Goal: Task Accomplishment & Management: Manage account settings

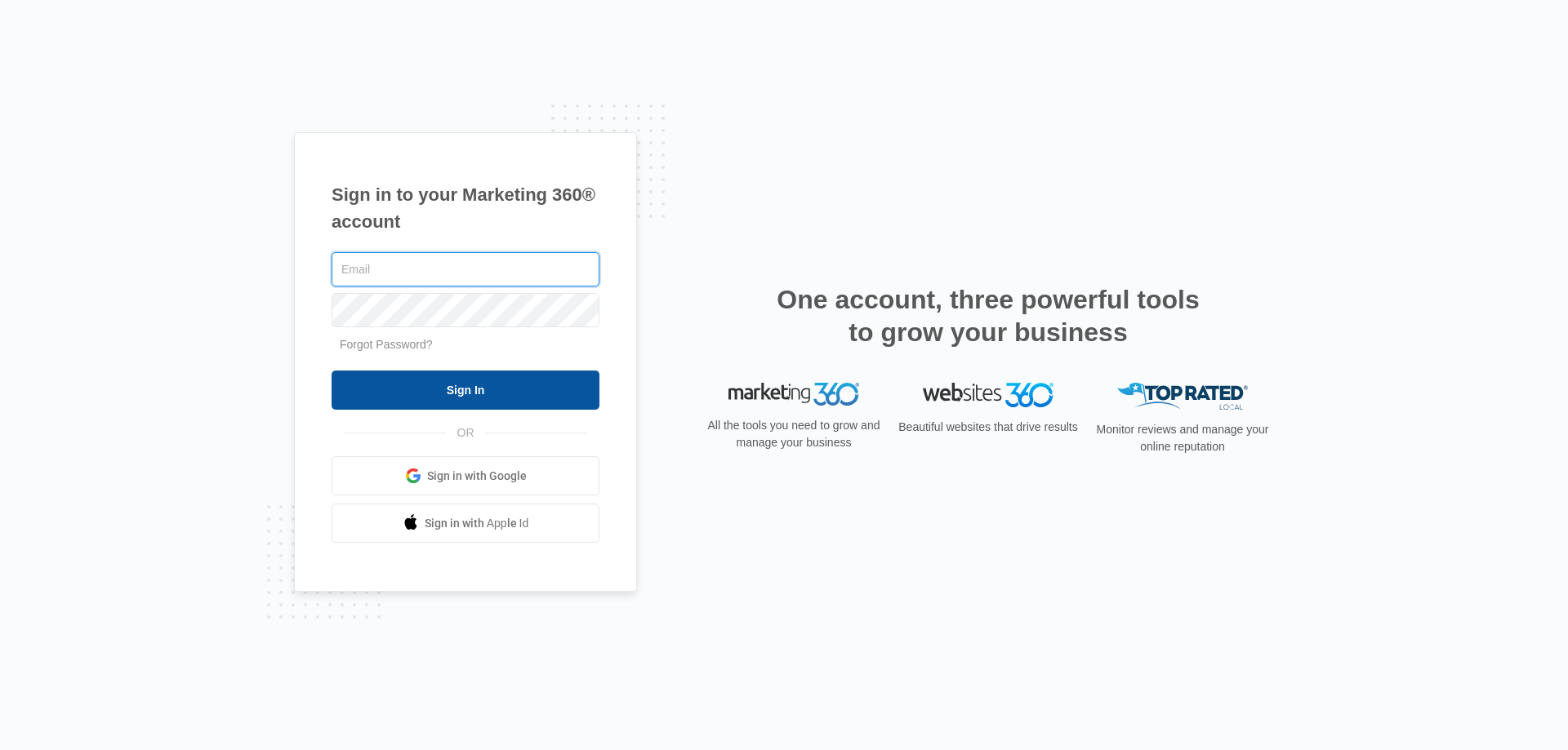
type input "[EMAIL_ADDRESS][DOMAIN_NAME]"
click at [568, 392] on input "Sign In" at bounding box center [465, 391] width 268 height 39
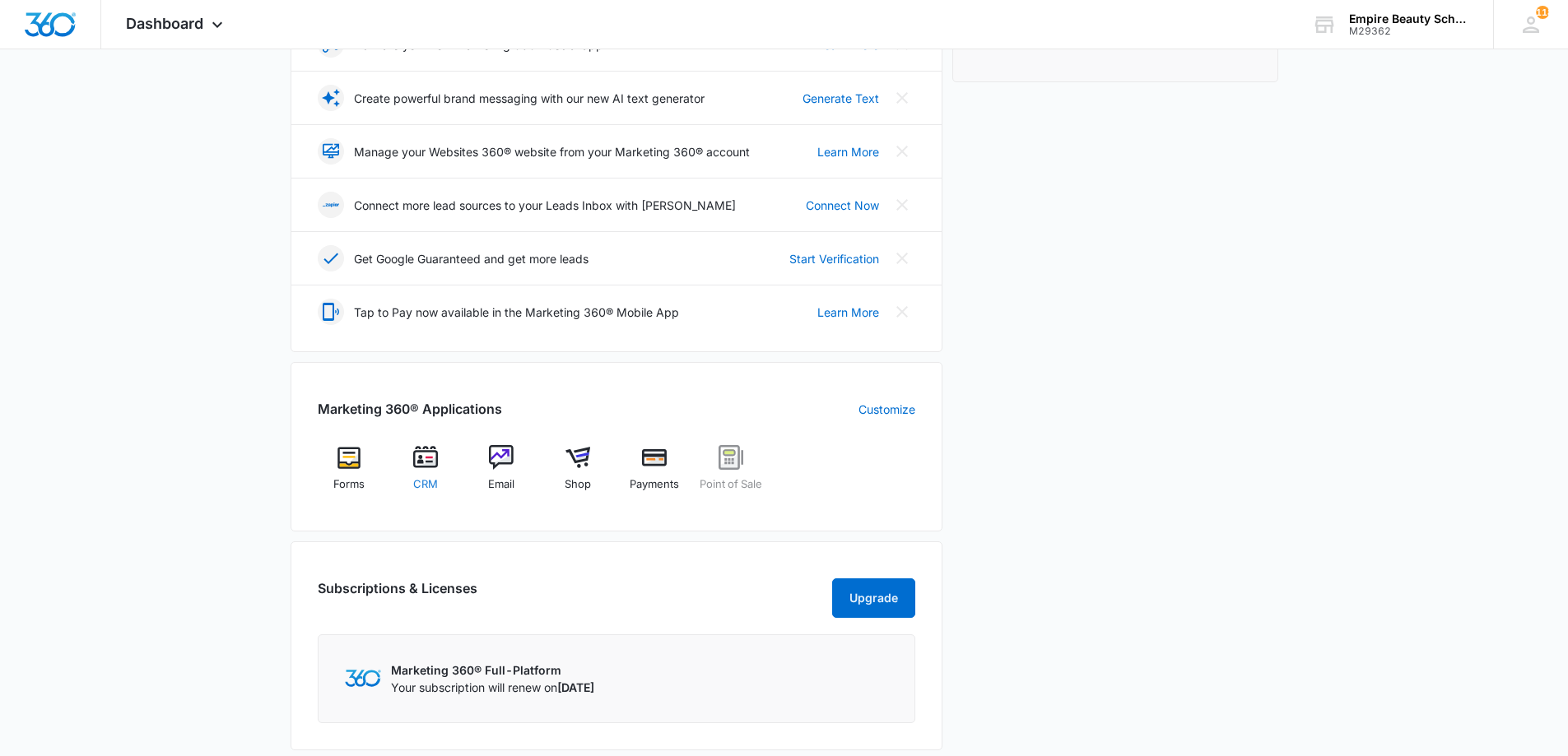
scroll to position [328, 0]
click at [409, 474] on div "CRM" at bounding box center [425, 472] width 64 height 59
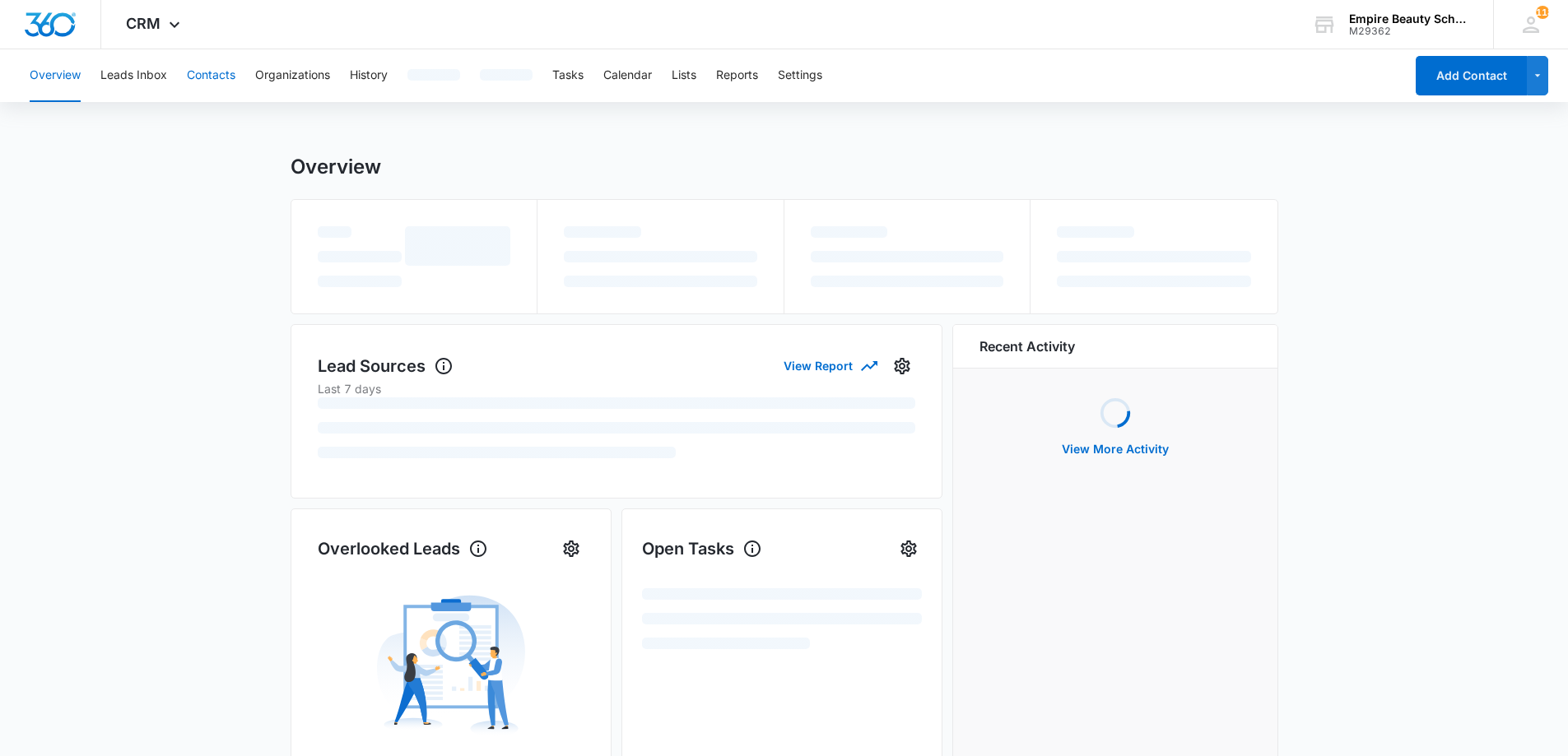
click at [227, 69] on button "Contacts" at bounding box center [210, 76] width 49 height 53
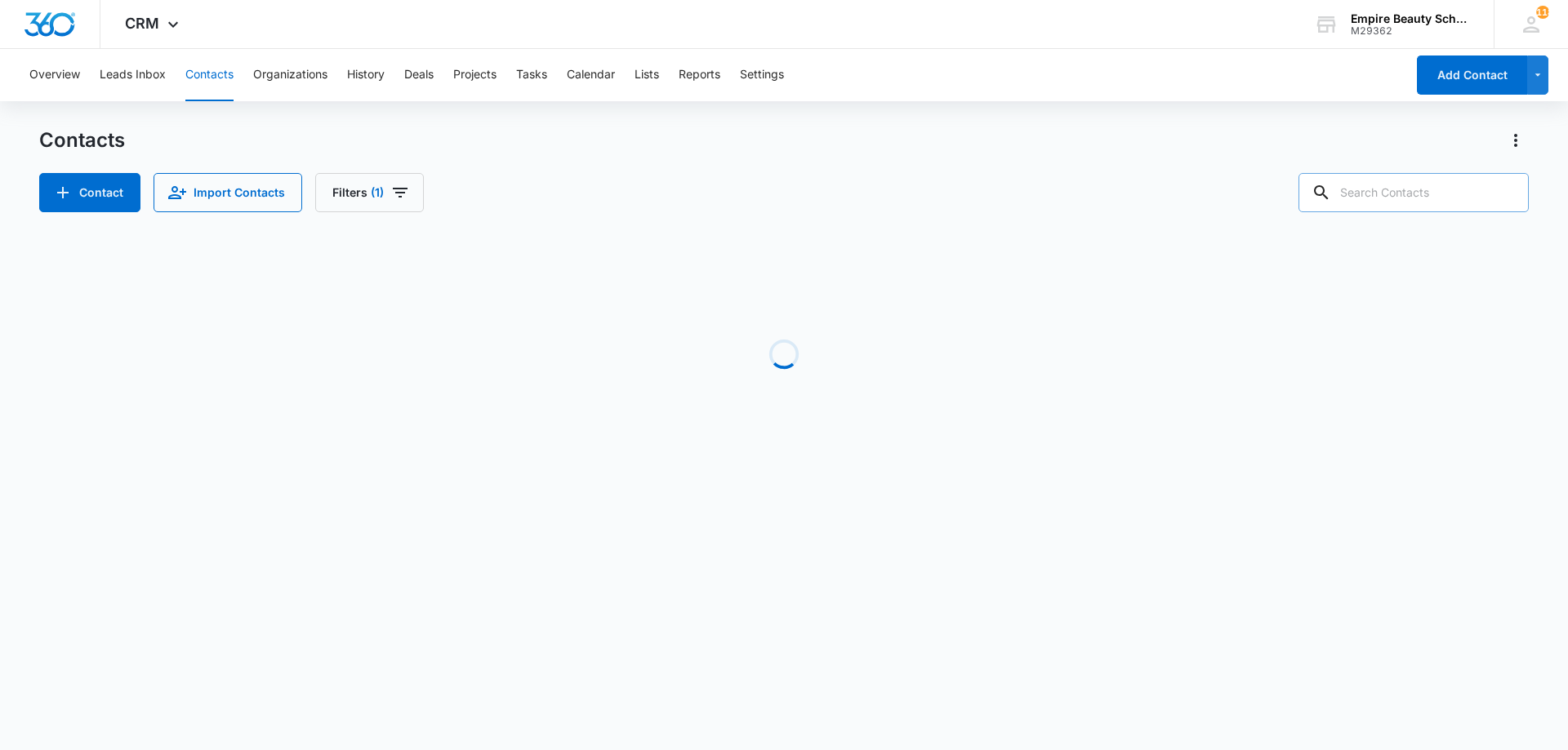
click at [1431, 203] on input "text" at bounding box center [1413, 192] width 230 height 39
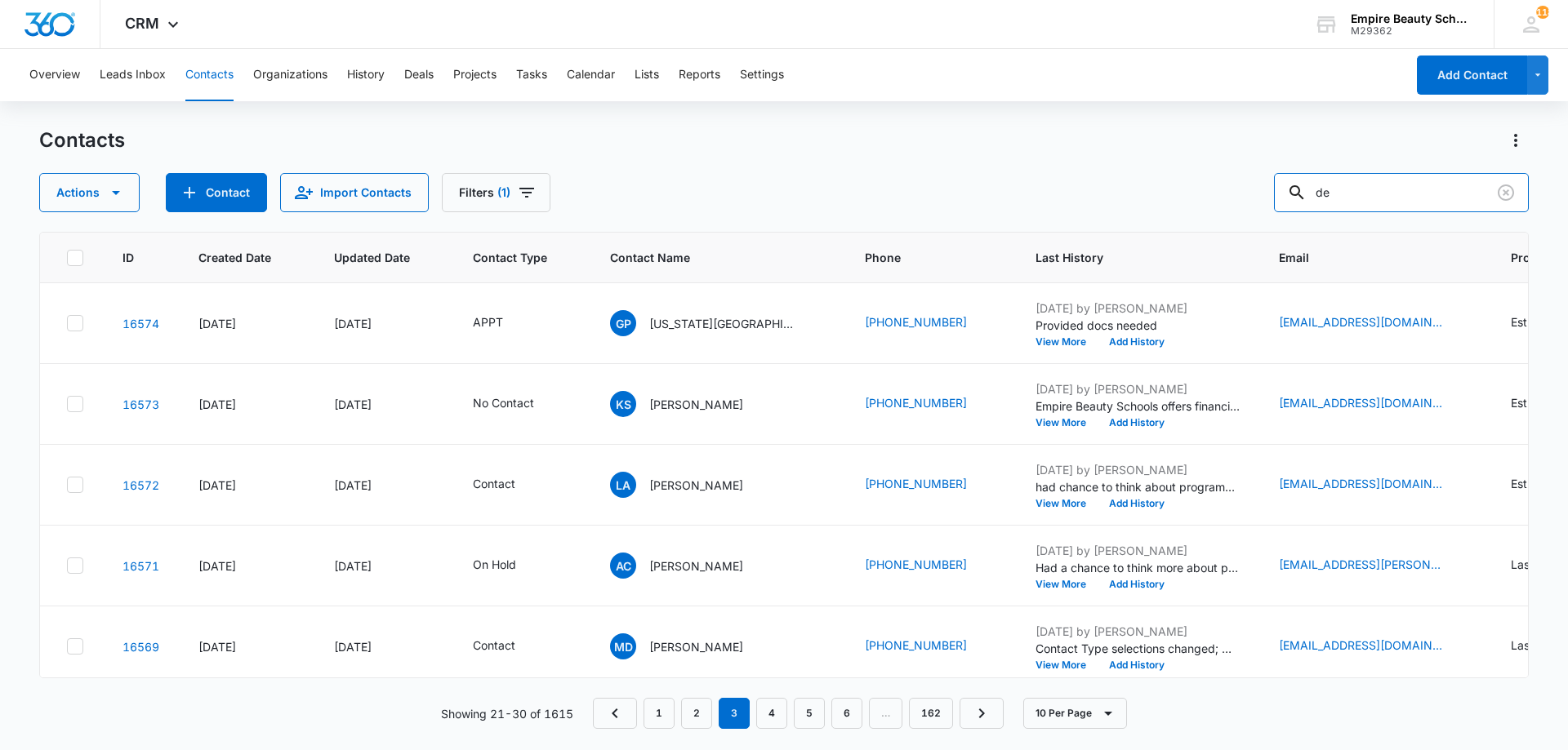
type input "d"
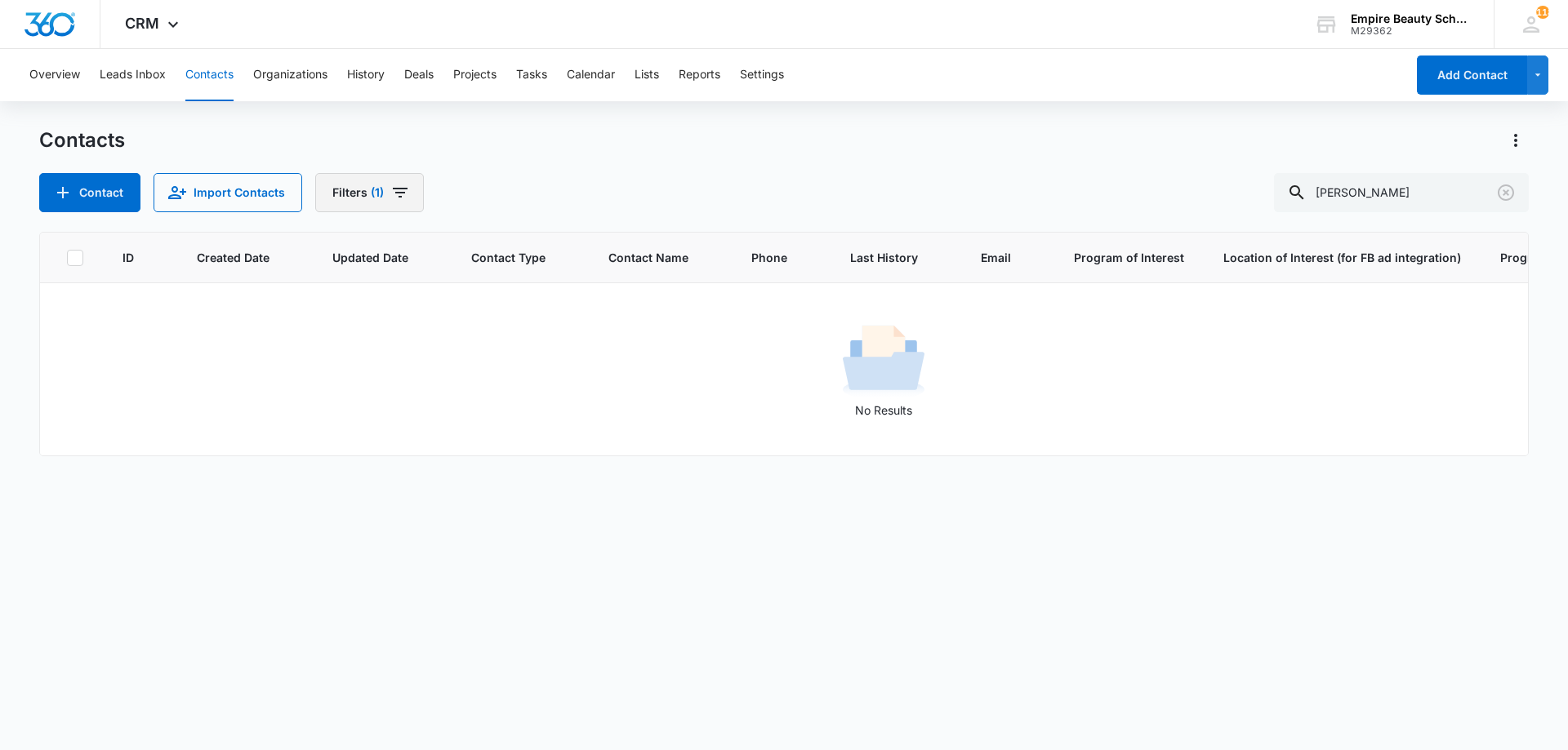
click at [397, 197] on icon "Filters" at bounding box center [401, 192] width 15 height 10
click at [438, 462] on icon "Clear" at bounding box center [438, 464] width 12 height 12
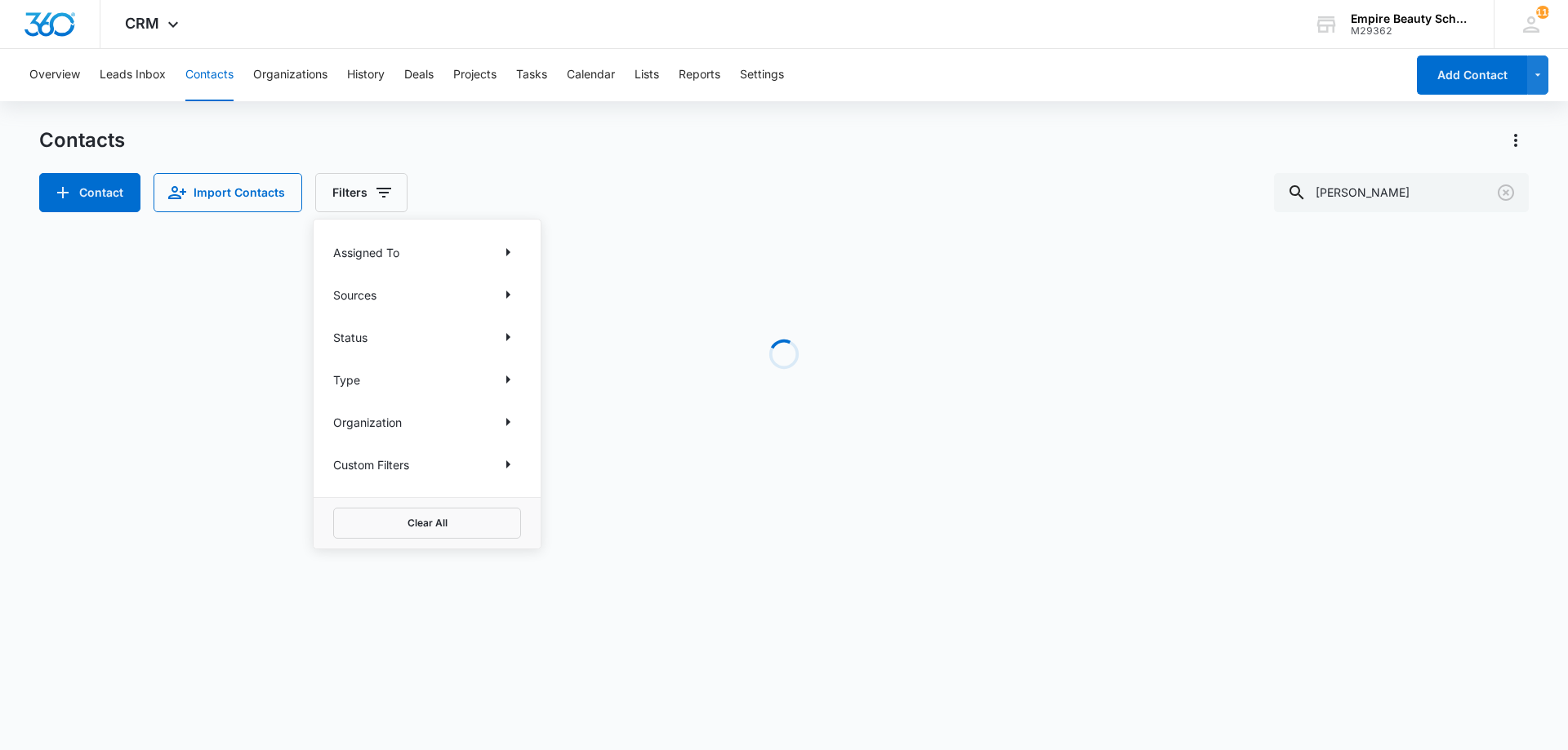
click at [565, 173] on div "Contact Import Contacts Filters Assigned To Sources Status Type Organization Cu…" at bounding box center [784, 192] width 1490 height 39
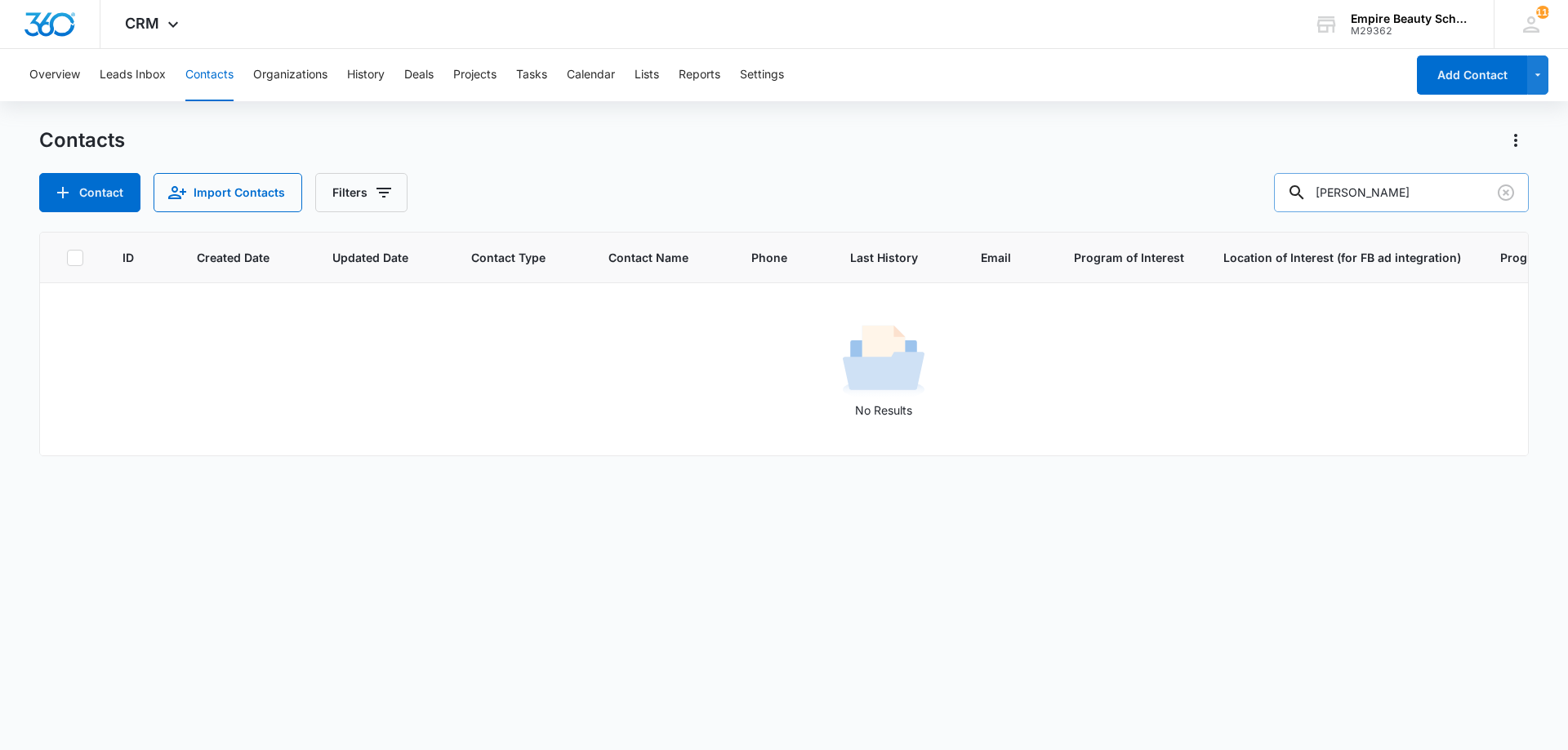
click at [1455, 188] on input "[PERSON_NAME]" at bounding box center [1402, 192] width 255 height 39
drag, startPoint x: 1335, startPoint y: 205, endPoint x: 1284, endPoint y: 204, distance: 51.0
click at [1285, 208] on div "Contact Import Contacts Filters [PERSON_NAME]" at bounding box center [784, 192] width 1490 height 39
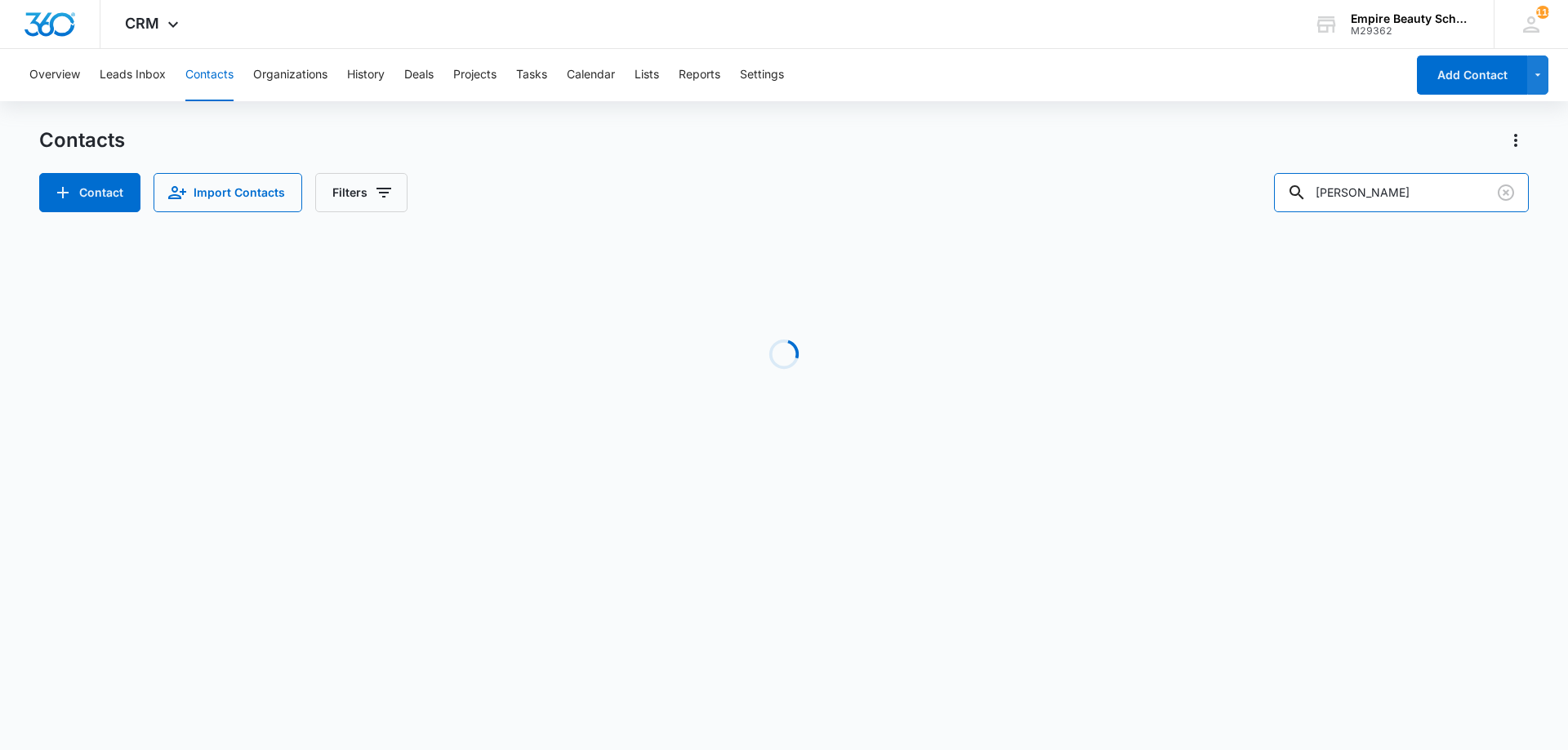
type input "[PERSON_NAME]"
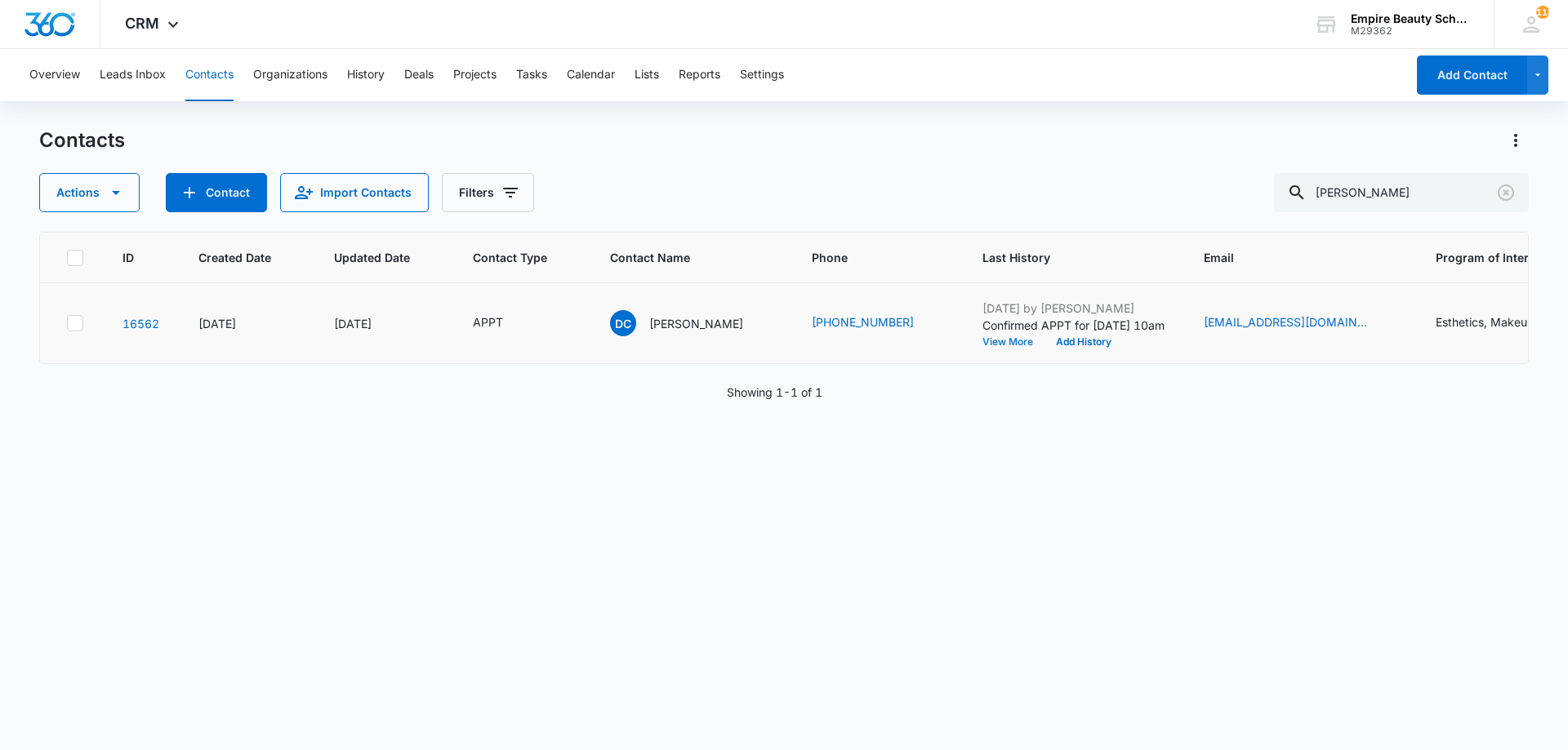
click at [983, 345] on button "View More" at bounding box center [1014, 342] width 62 height 10
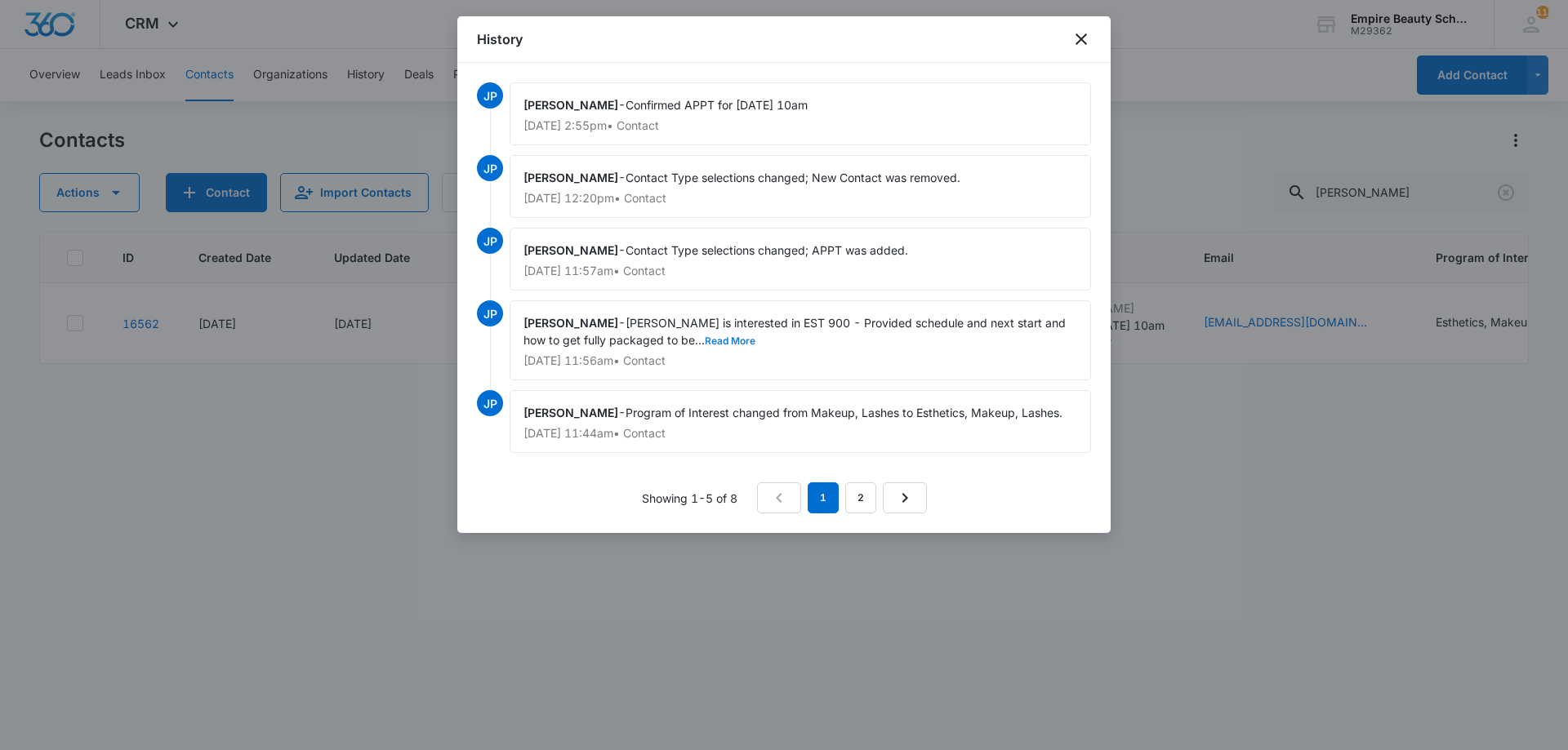
click at [705, 342] on button "Read More" at bounding box center [731, 341] width 51 height 10
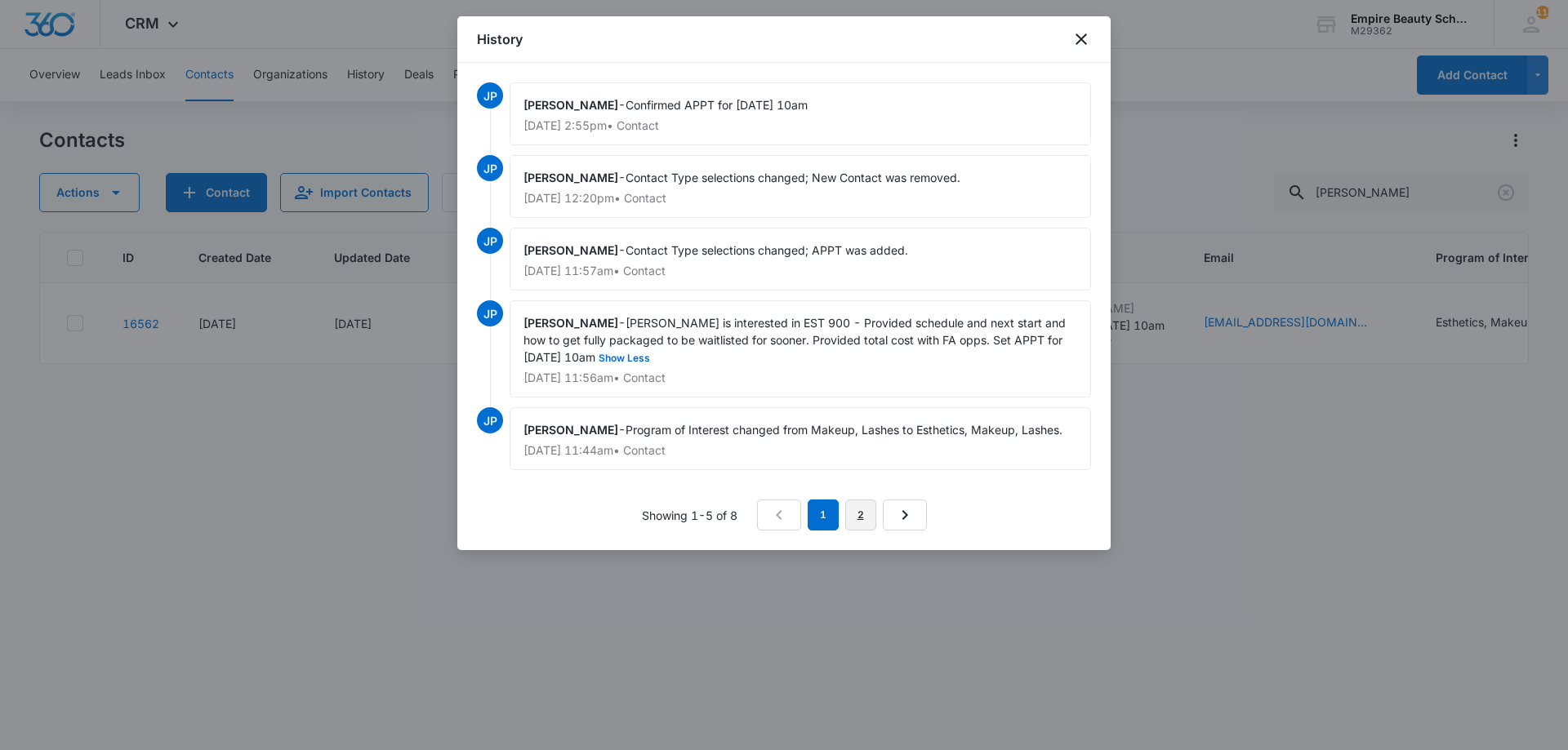
click at [864, 520] on link "2" at bounding box center [861, 515] width 31 height 31
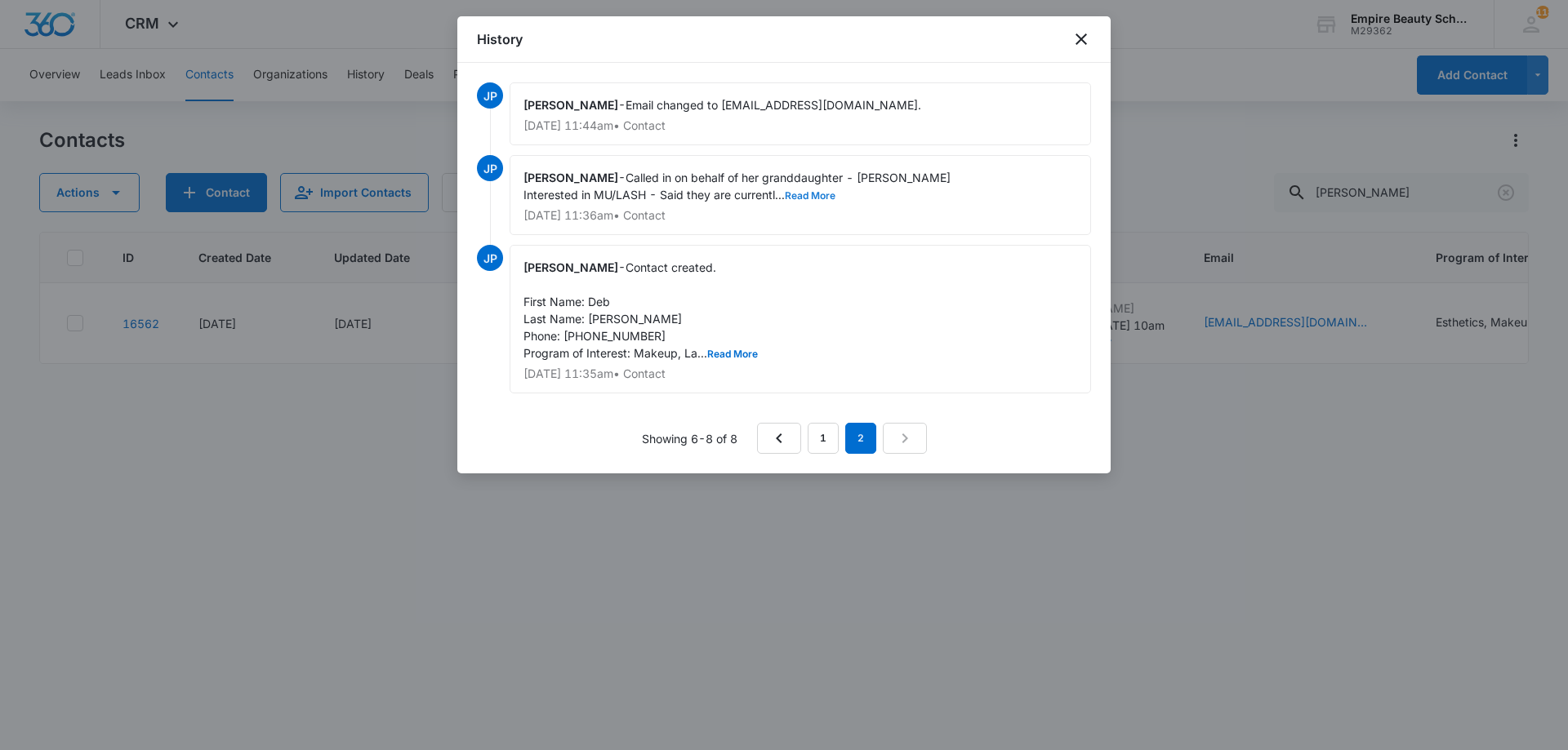
click at [815, 196] on button "Read More" at bounding box center [810, 196] width 51 height 10
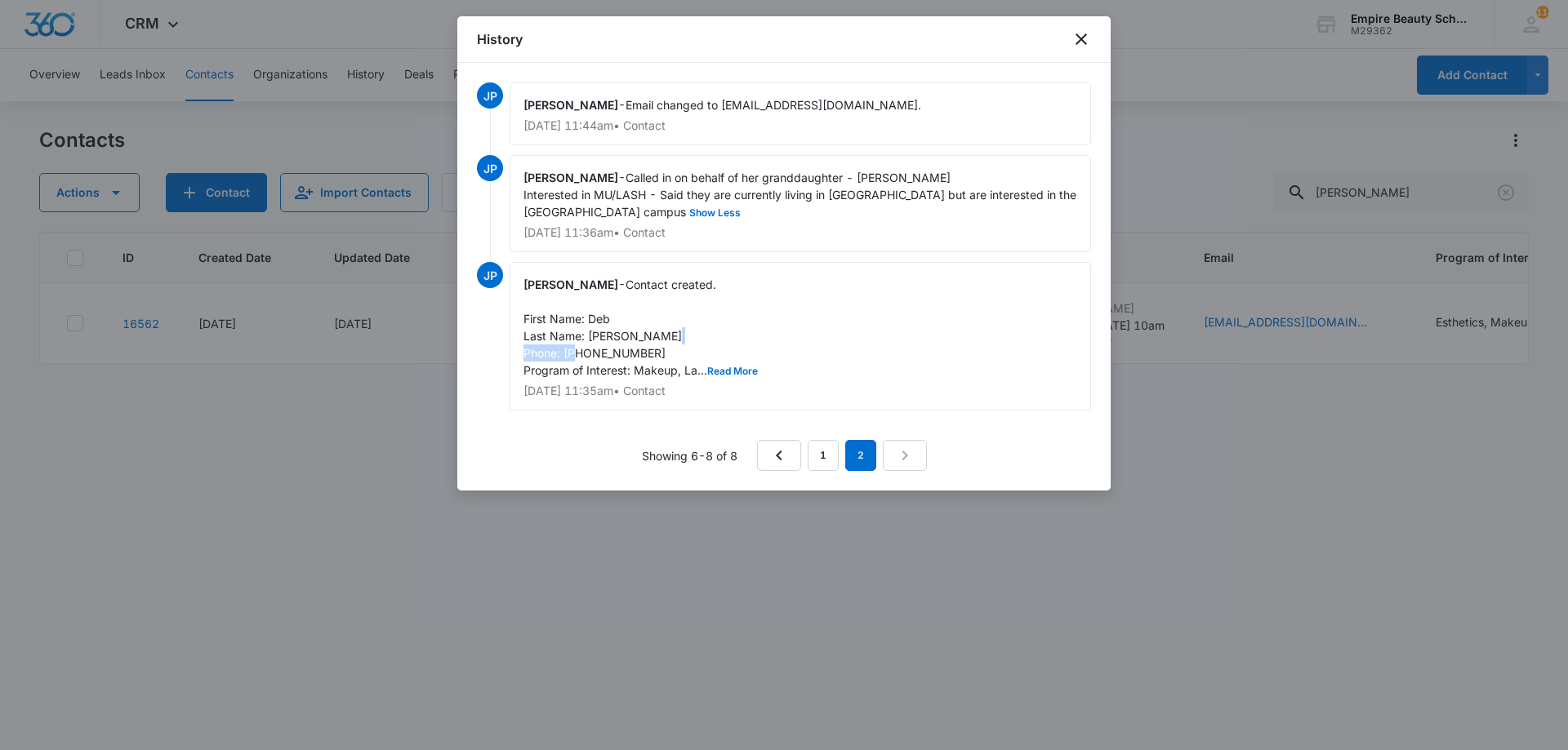
drag, startPoint x: 637, startPoint y: 350, endPoint x: 566, endPoint y: 351, distance: 71.0
click at [566, 351] on div "[PERSON_NAME] - Contact created. First Name: Deb Last Name: [PERSON_NAME] Phone…" at bounding box center [800, 336] width 582 height 148
copy span "2072066937"
click at [1078, 42] on icon "close" at bounding box center [1081, 39] width 20 height 20
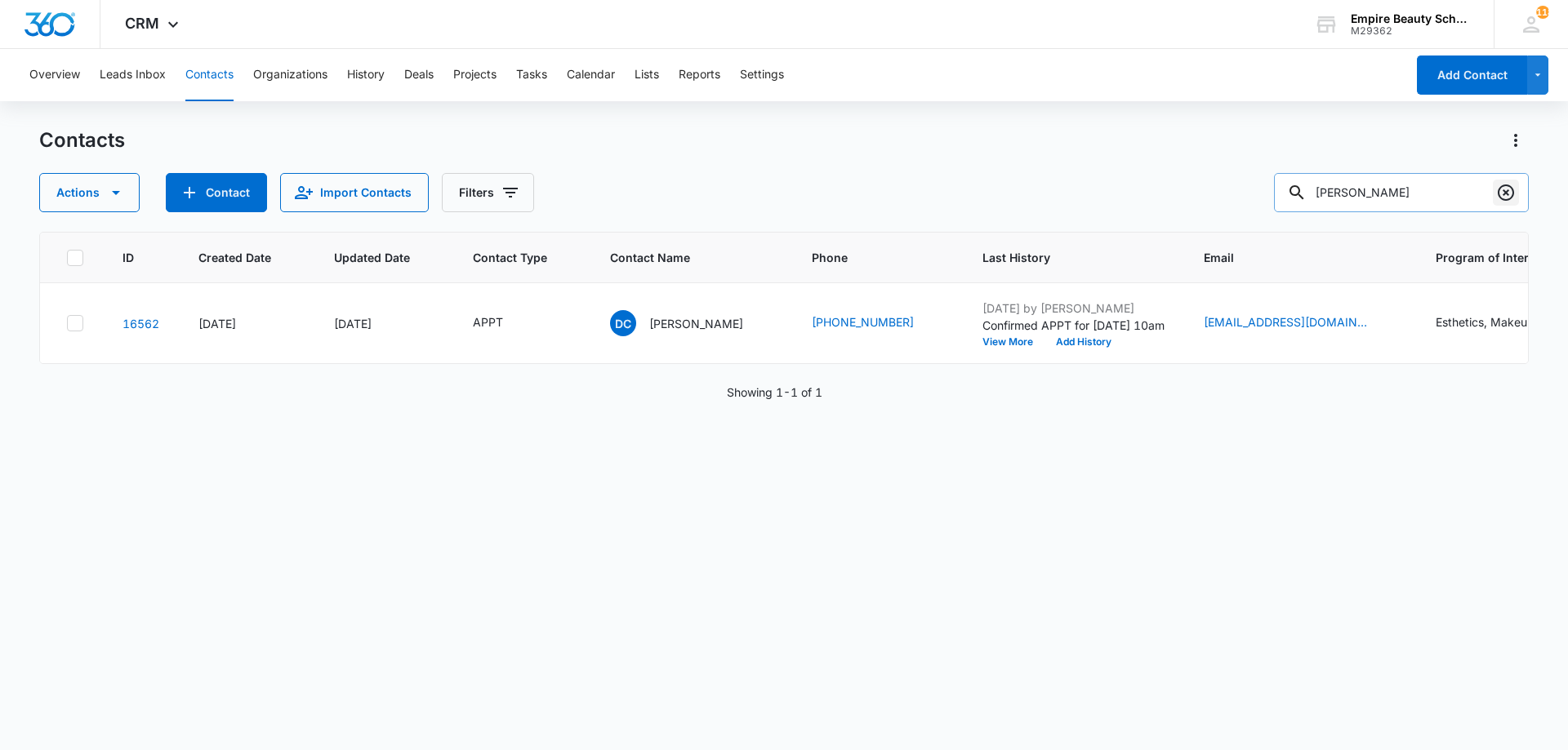
click at [1507, 198] on icon "Clear" at bounding box center [1507, 192] width 20 height 20
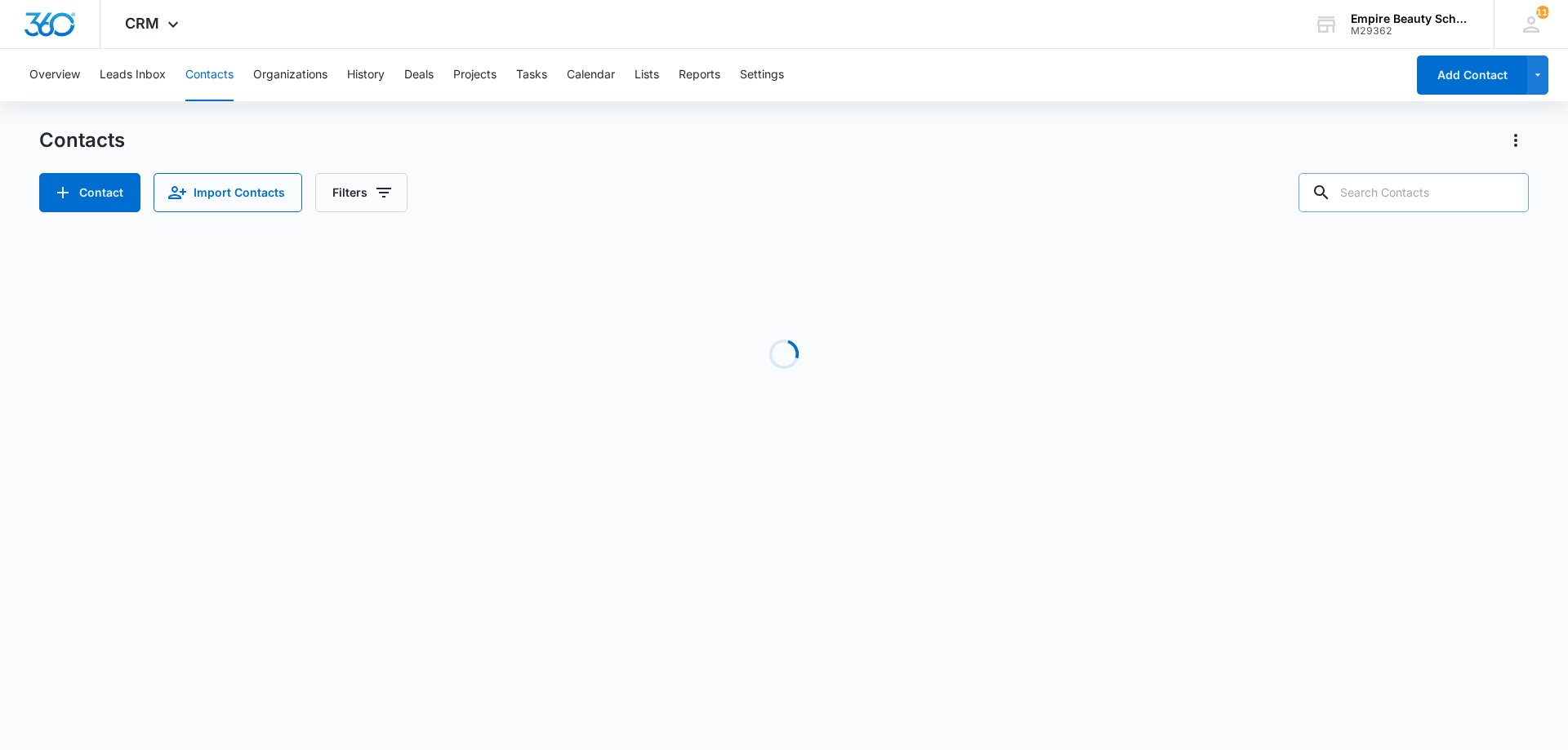
click at [975, 168] on div "Contacts Contact Import Contacts Filters" at bounding box center [784, 170] width 1490 height 85
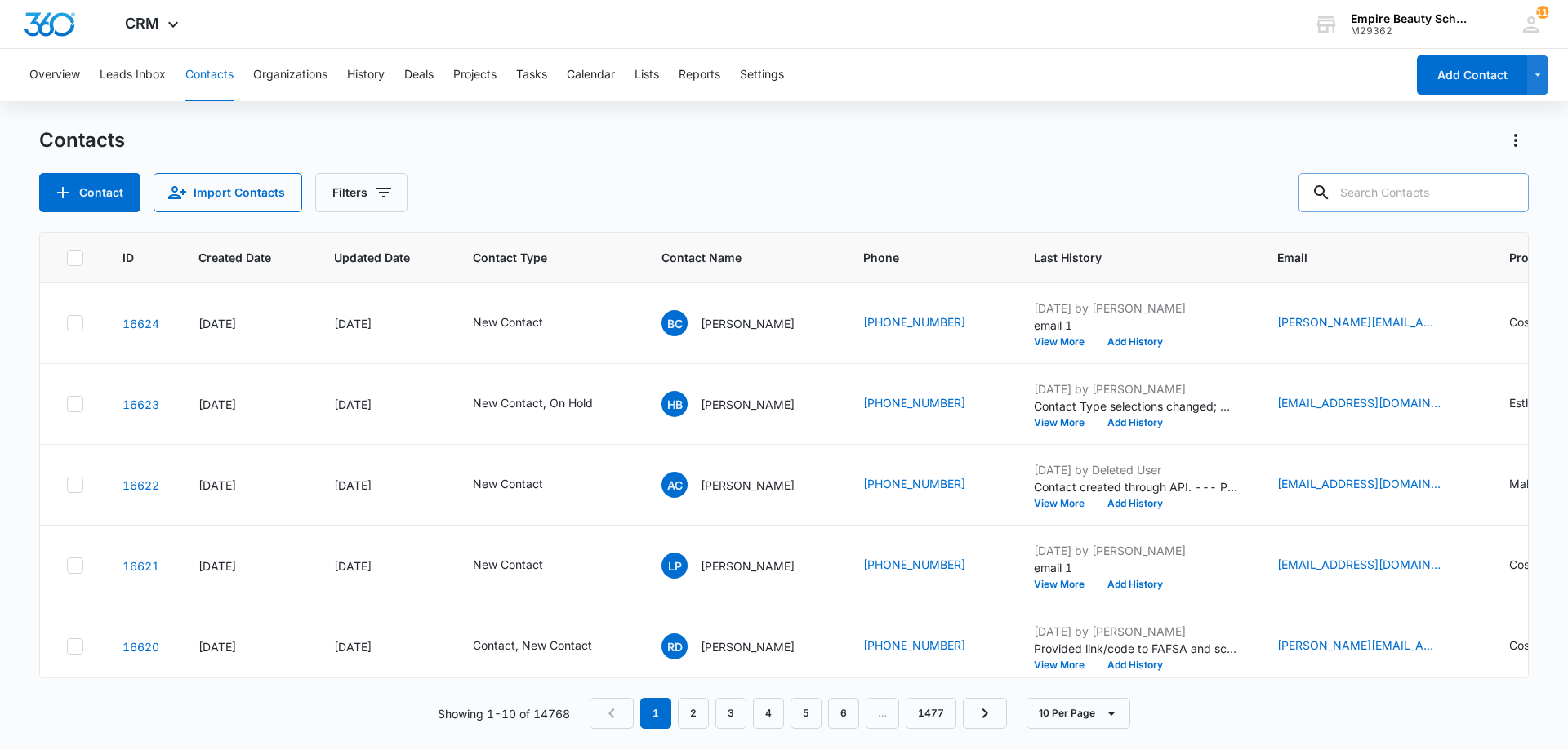
click at [1460, 198] on input "text" at bounding box center [1413, 192] width 230 height 39
type input "turc"
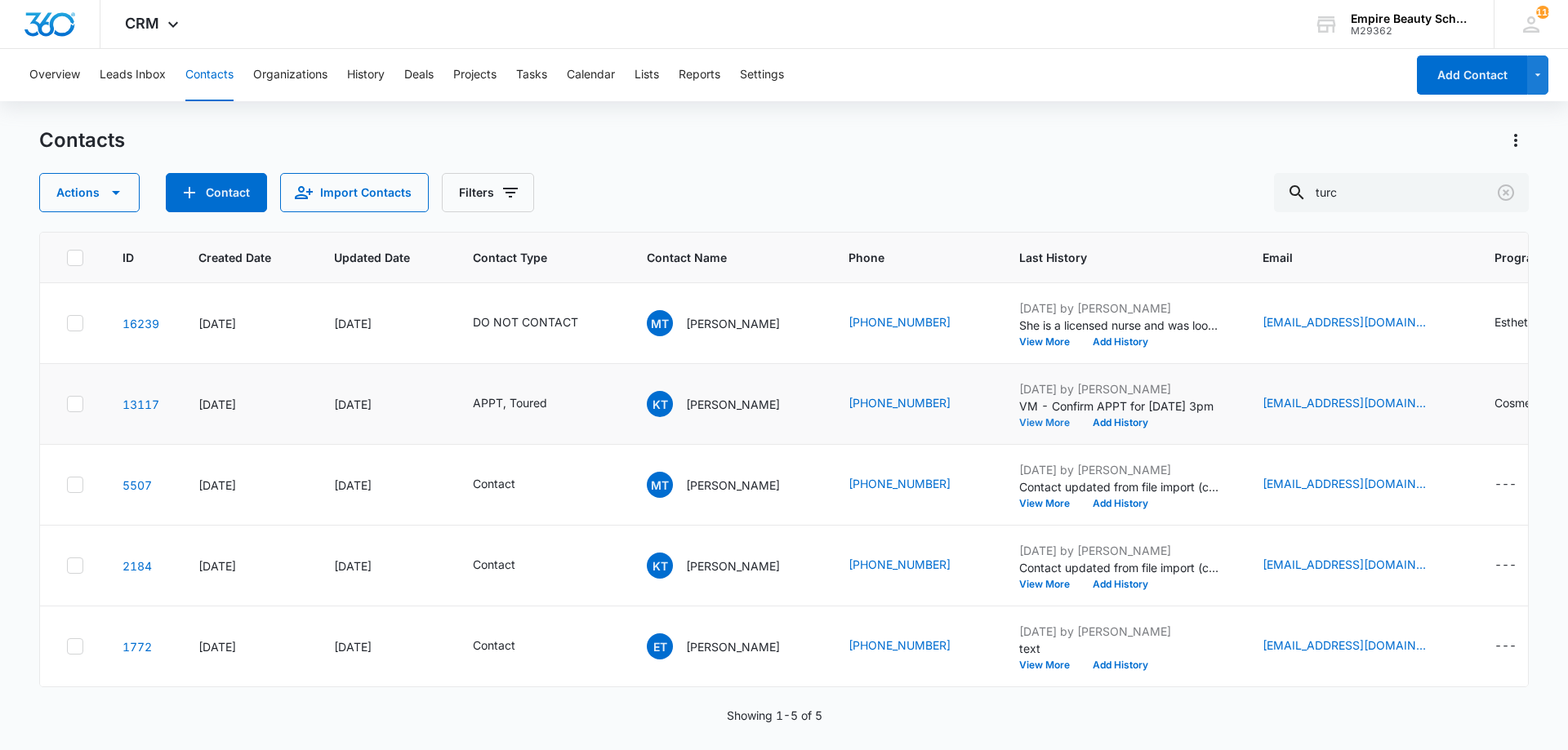
click at [1028, 423] on button "View More" at bounding box center [1050, 423] width 62 height 10
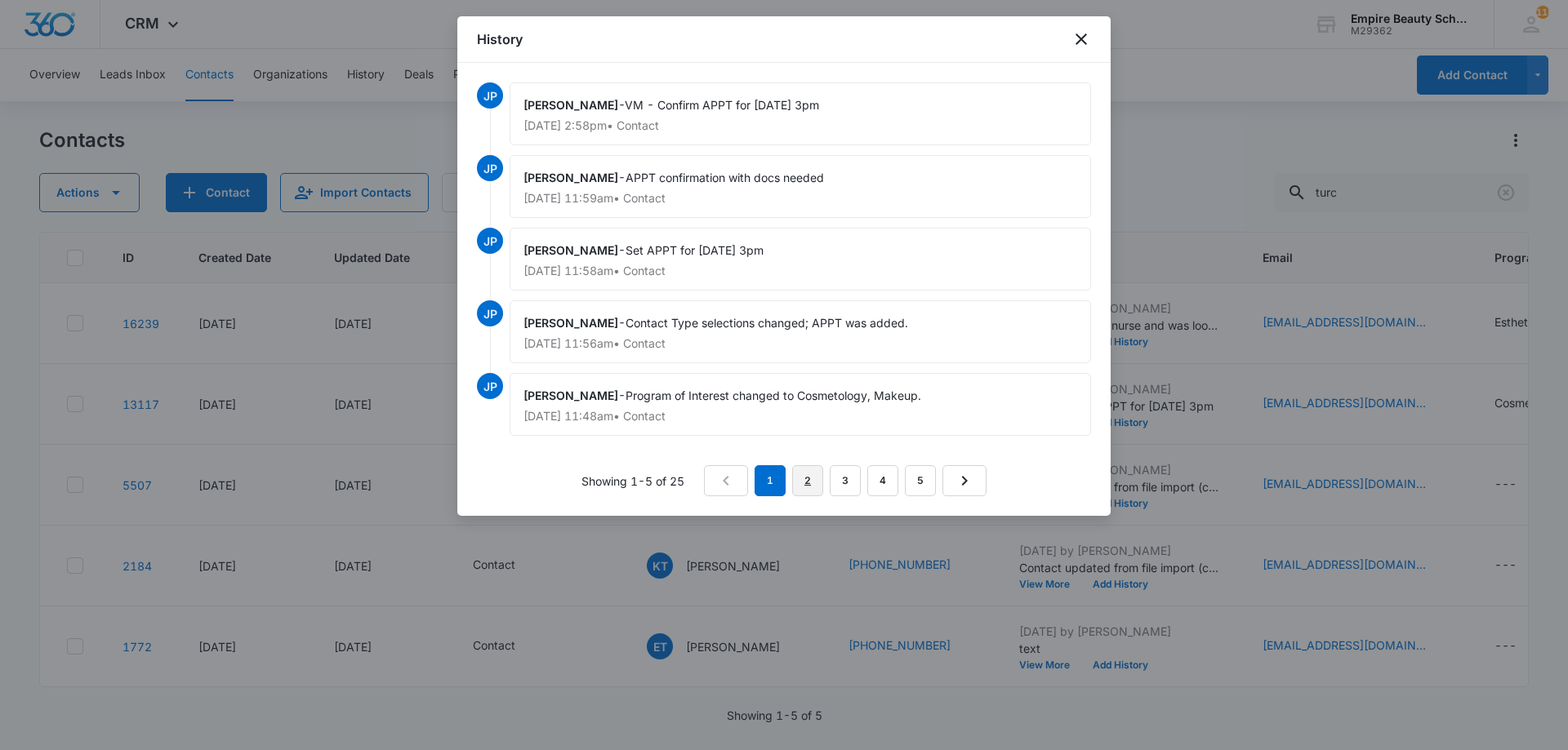
click at [810, 479] on link "2" at bounding box center [808, 481] width 31 height 31
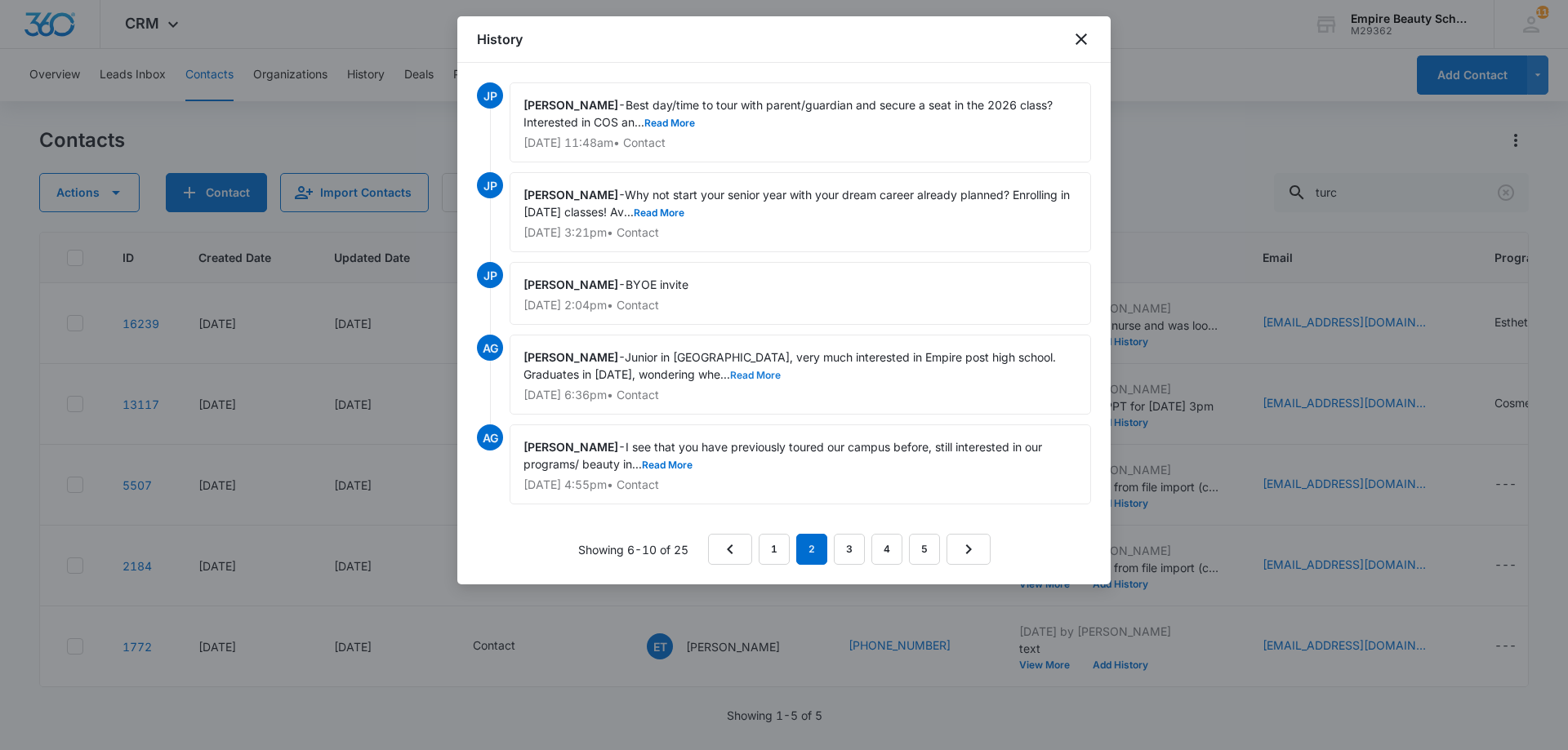
click at [730, 375] on button "Read More" at bounding box center [755, 376] width 51 height 10
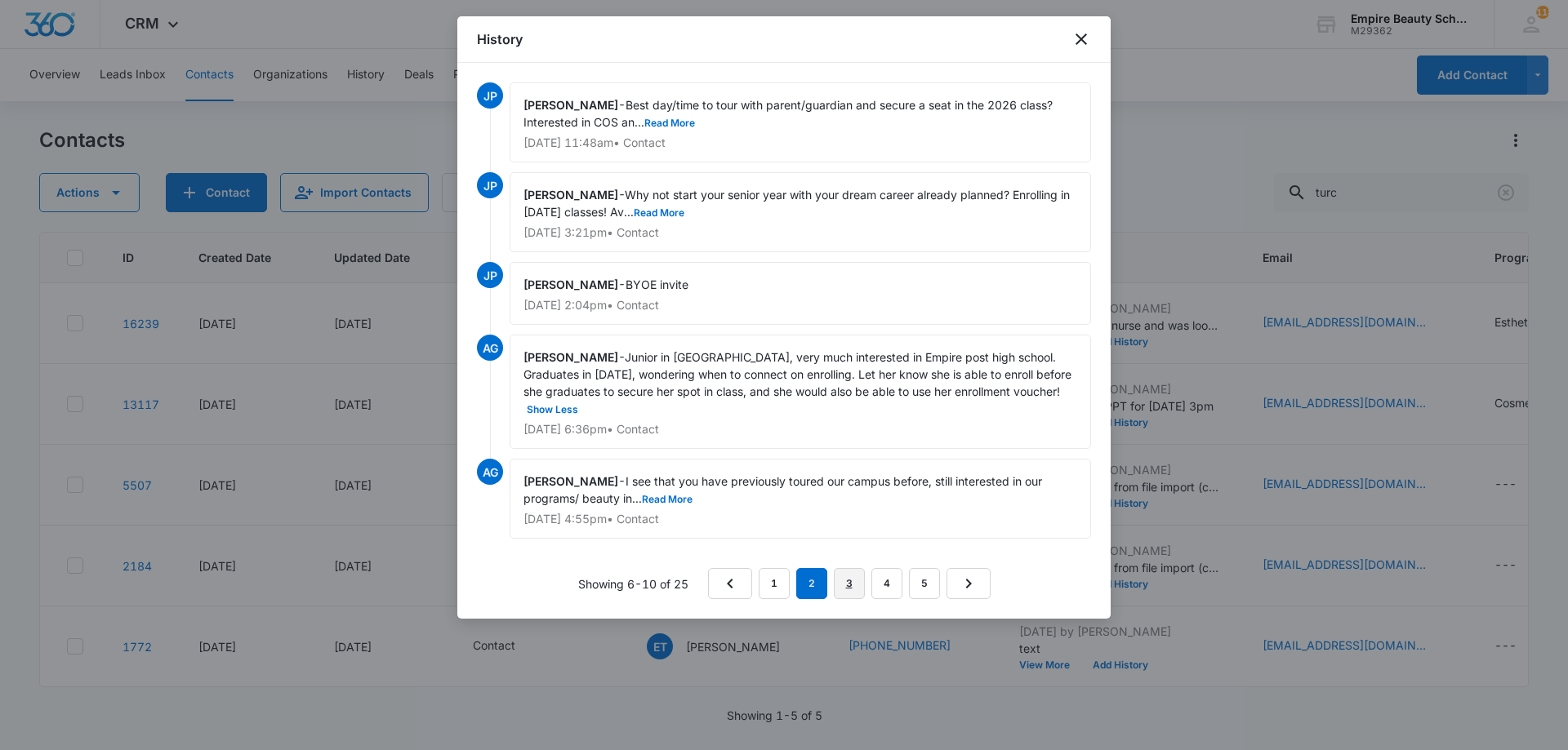
click at [852, 568] on link "3" at bounding box center [850, 584] width 31 height 31
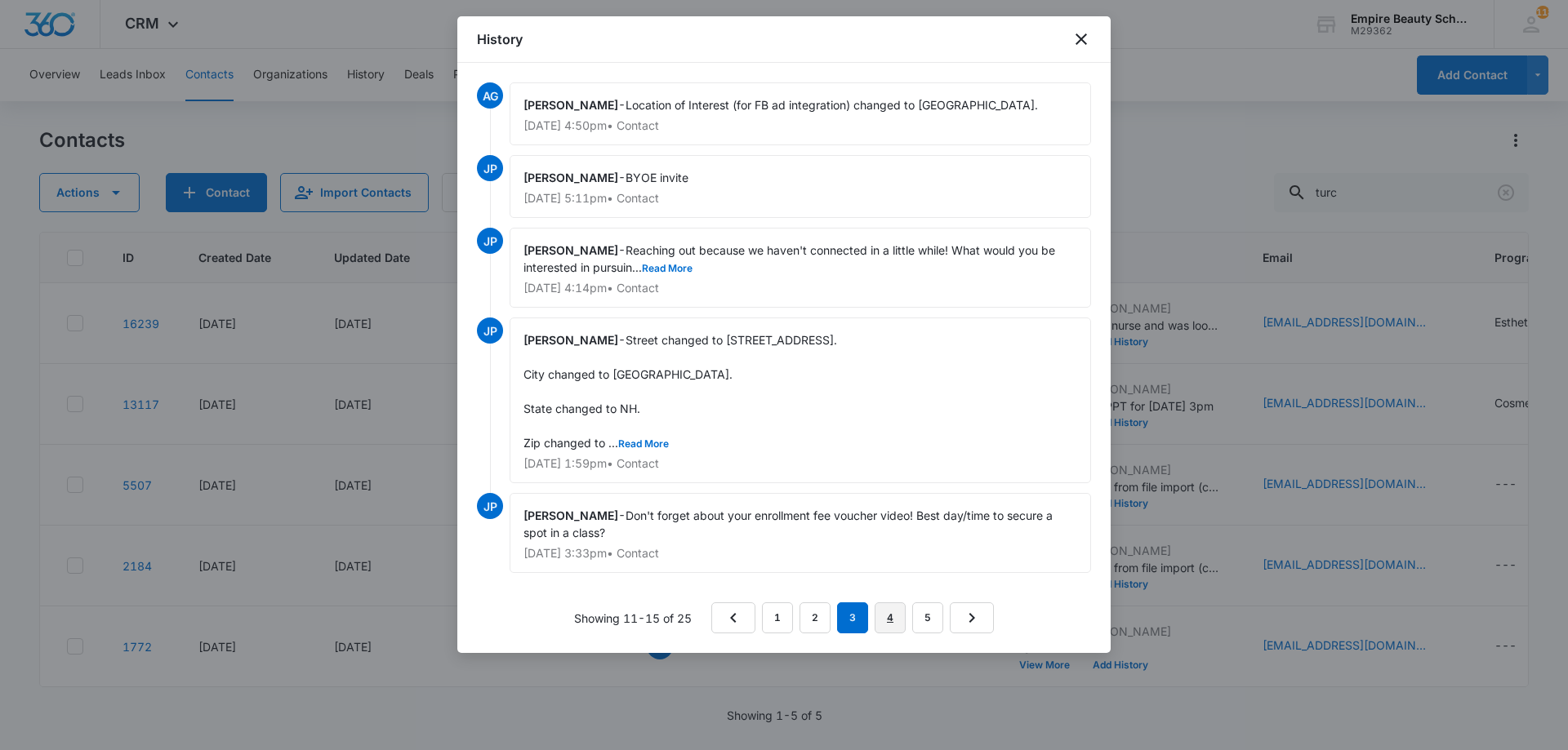
click at [886, 608] on link "4" at bounding box center [890, 618] width 31 height 31
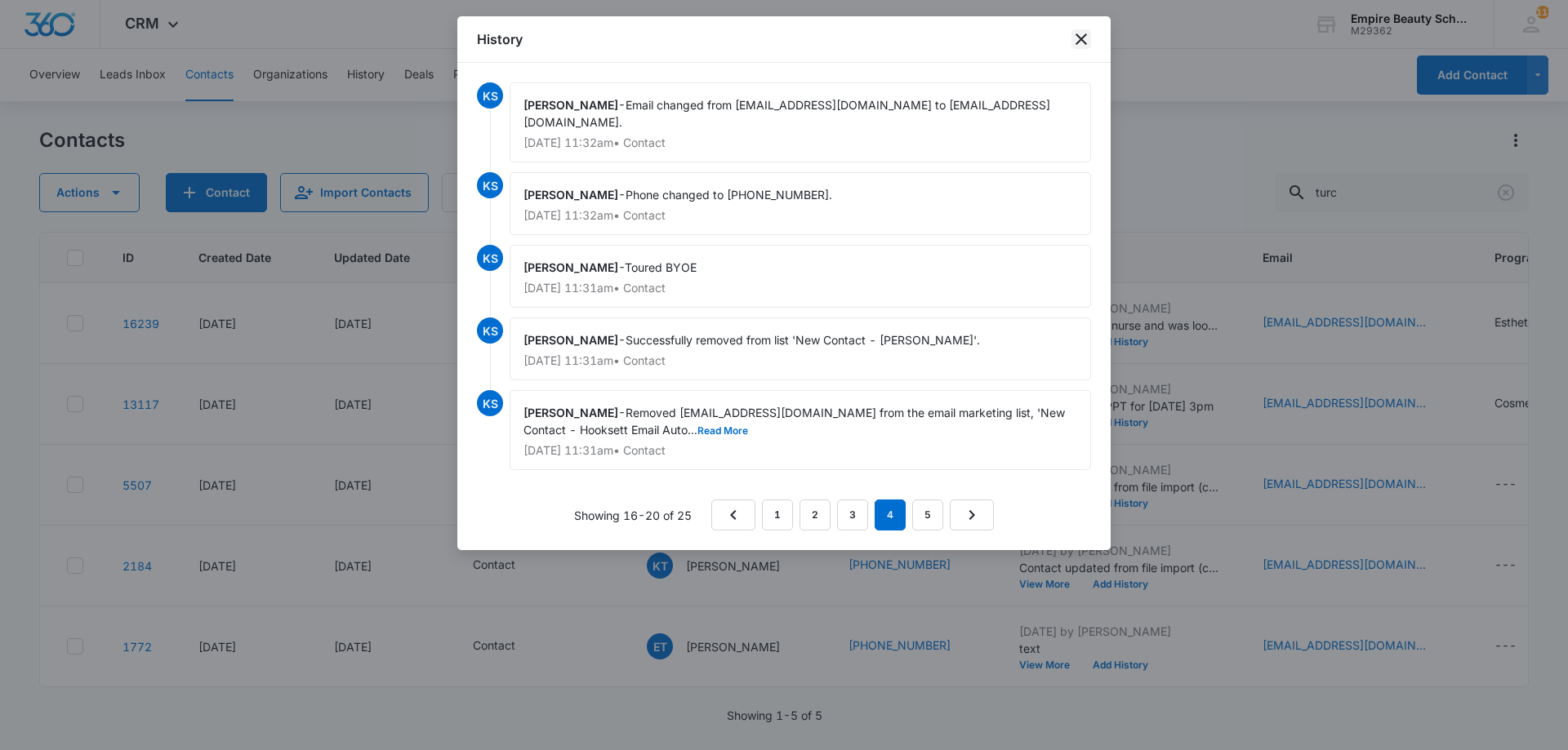
click at [1082, 36] on icon "close" at bounding box center [1081, 39] width 20 height 20
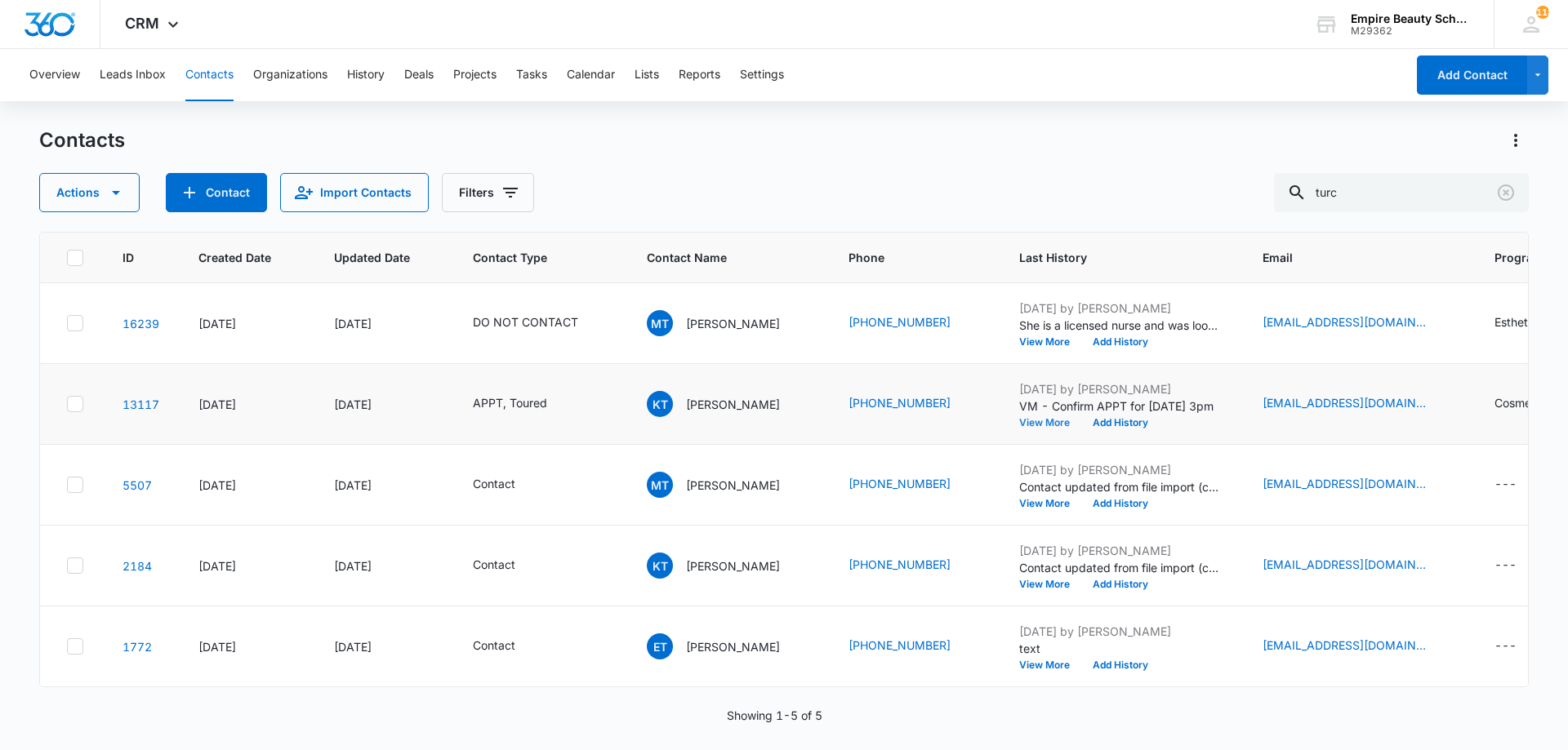
click at [1054, 425] on button "View More" at bounding box center [1050, 423] width 62 height 10
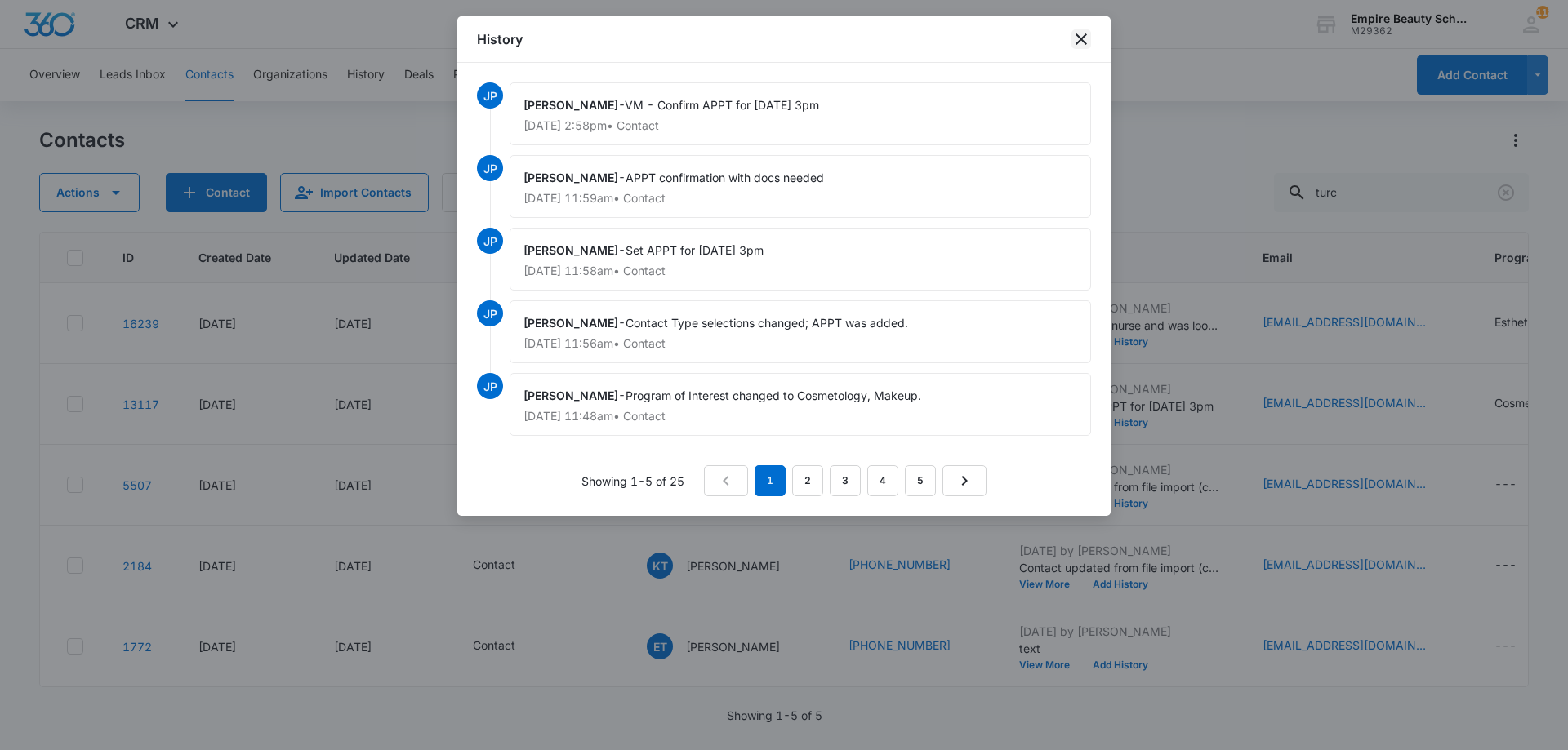
click at [1079, 38] on icon "close" at bounding box center [1081, 39] width 11 height 11
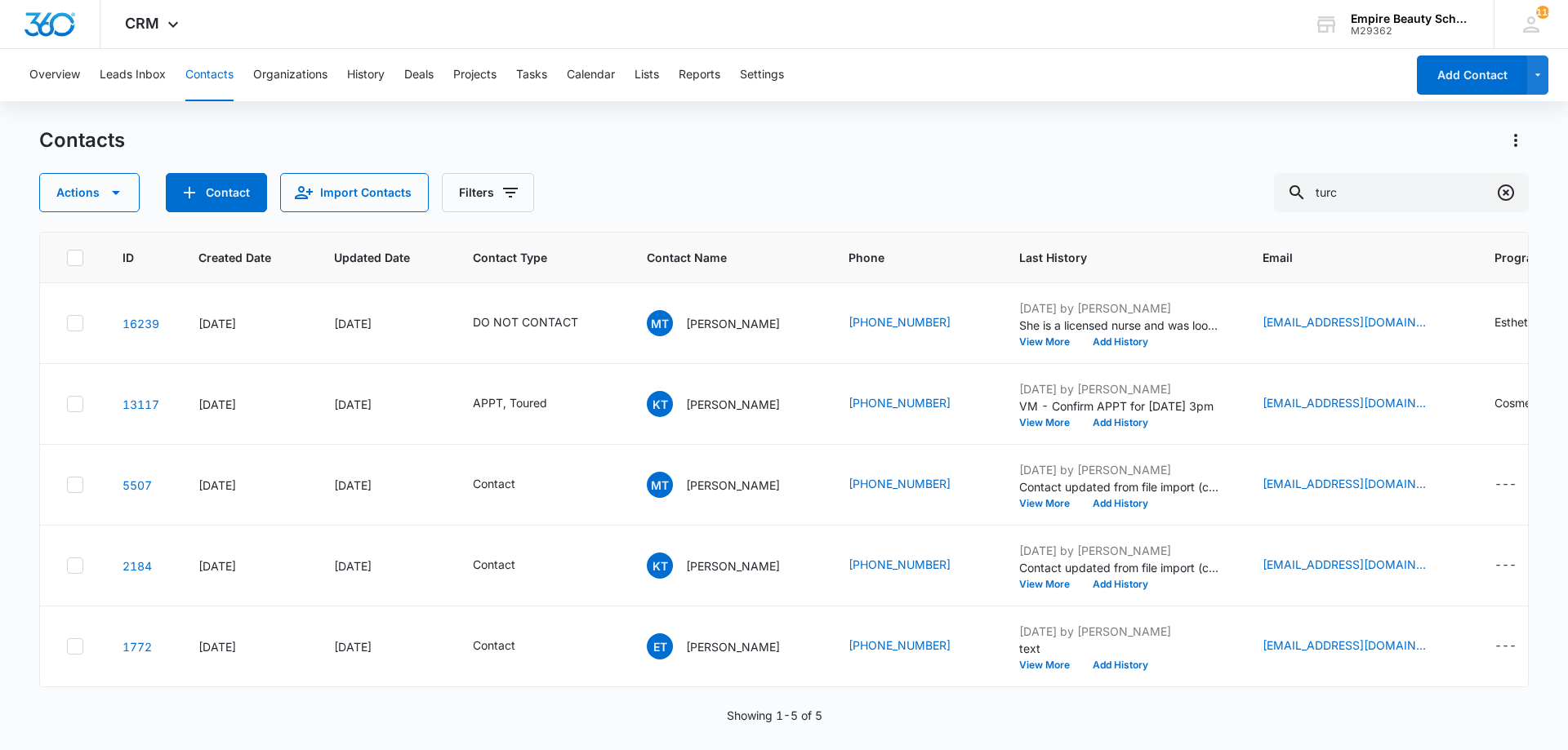
click at [1500, 188] on icon "Clear" at bounding box center [1507, 192] width 16 height 16
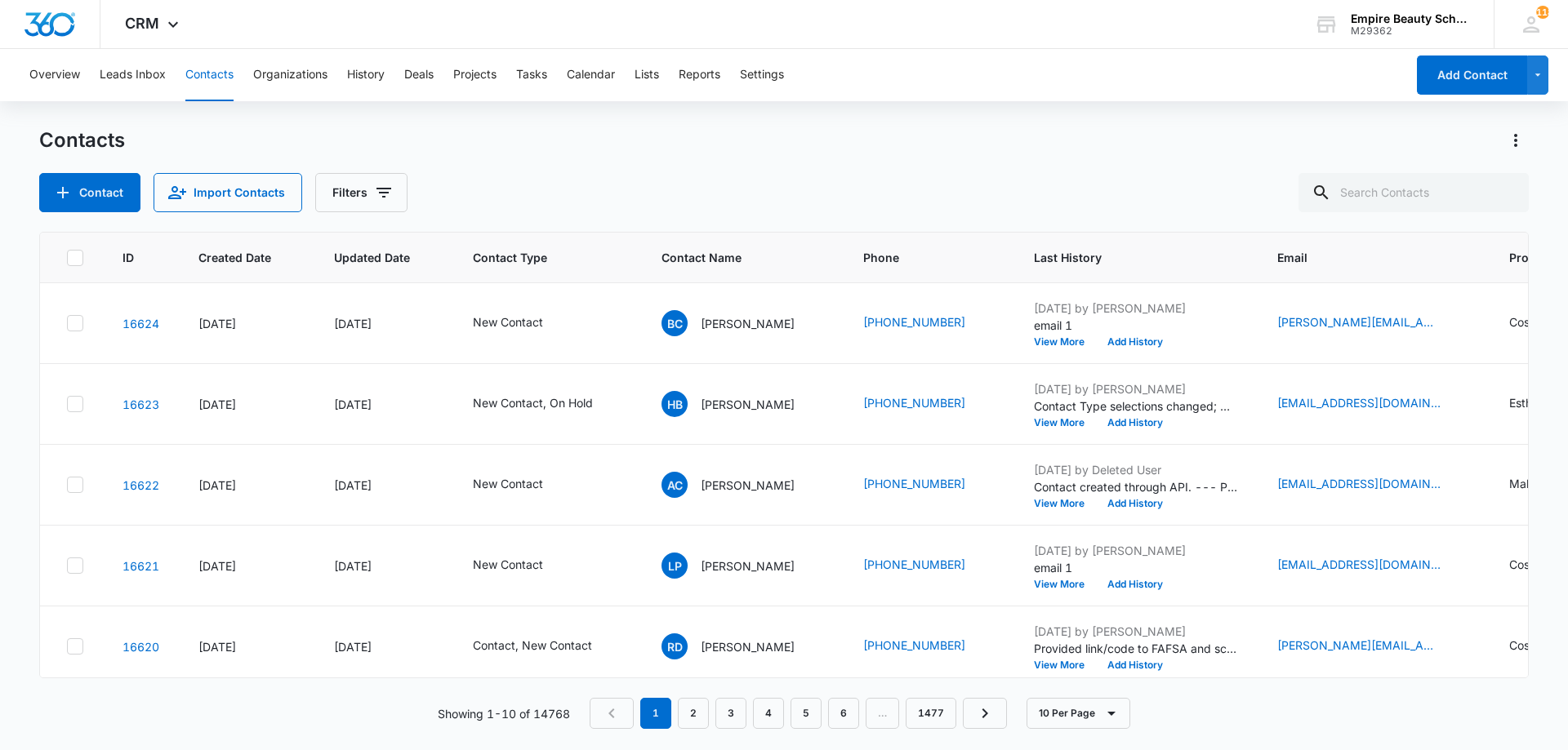
click at [1107, 158] on div "Contacts Contact Import Contacts Filters" at bounding box center [784, 170] width 1490 height 85
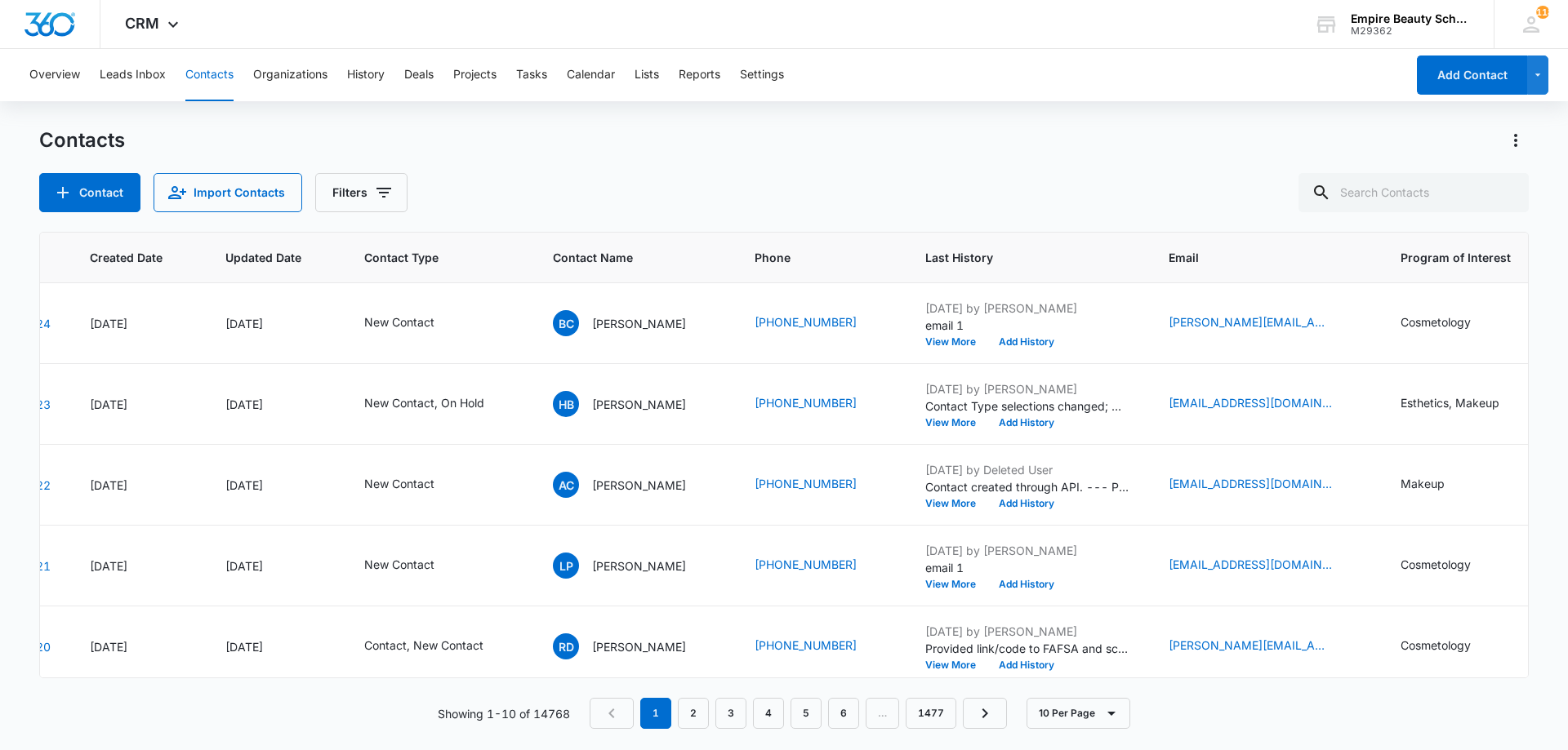
scroll to position [0, 125]
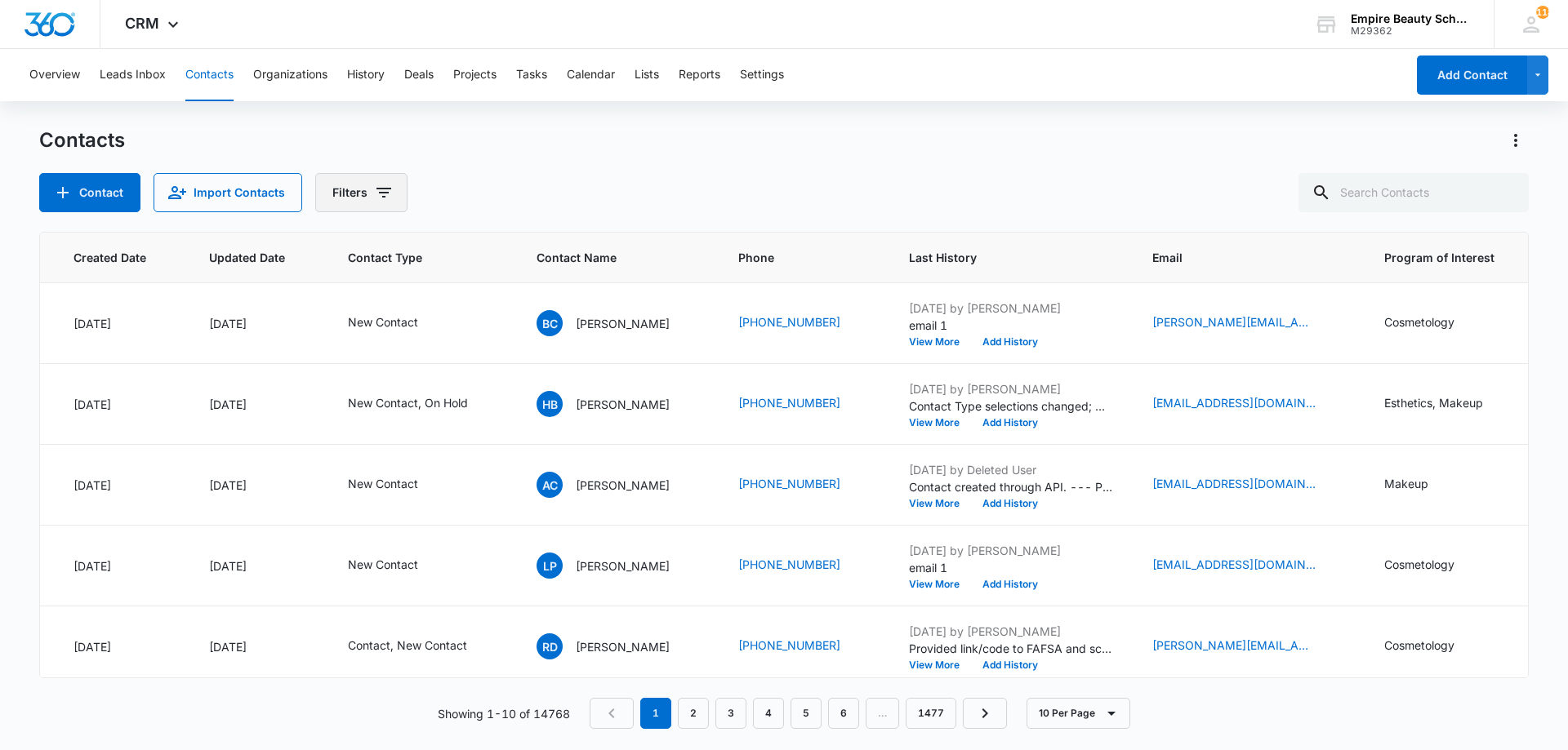
click at [378, 192] on icon "Filters" at bounding box center [384, 192] width 15 height 10
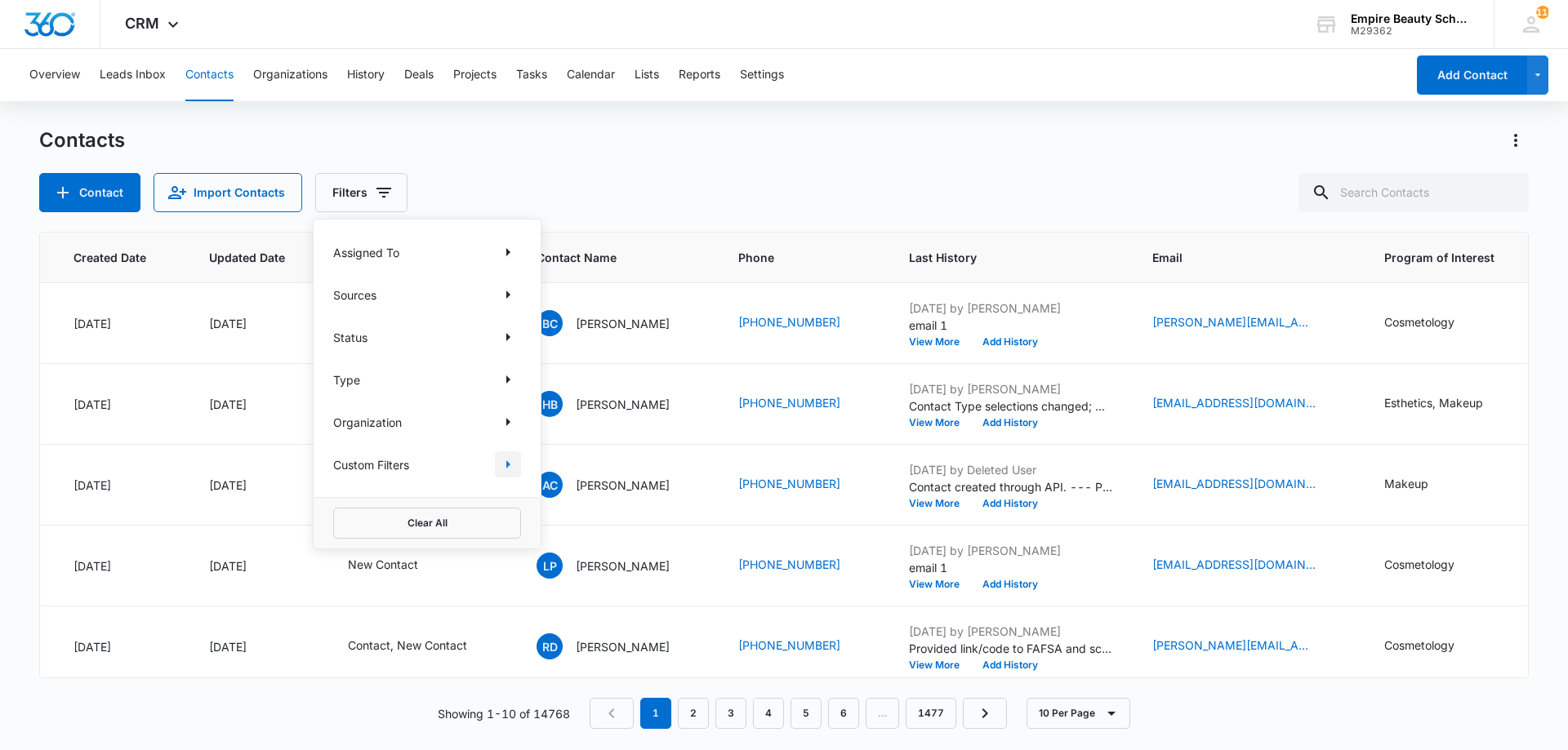
click at [514, 468] on icon "Show Custom Filters filters" at bounding box center [508, 464] width 20 height 20
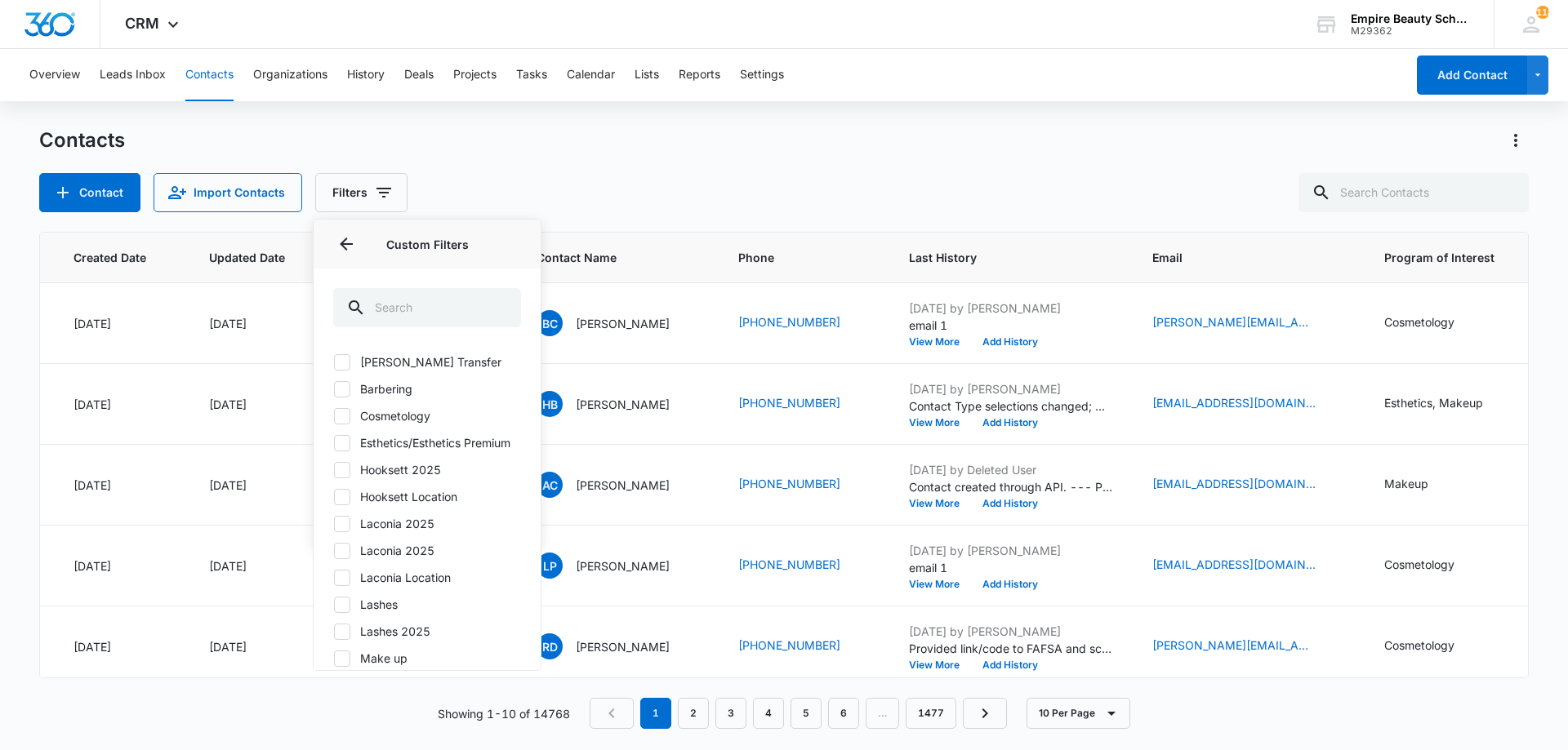
click at [408, 478] on label "Hooksett 2025" at bounding box center [427, 469] width 188 height 17
click at [334, 470] on input "Hooksett 2025" at bounding box center [333, 469] width 1 height 1
checkbox input "true"
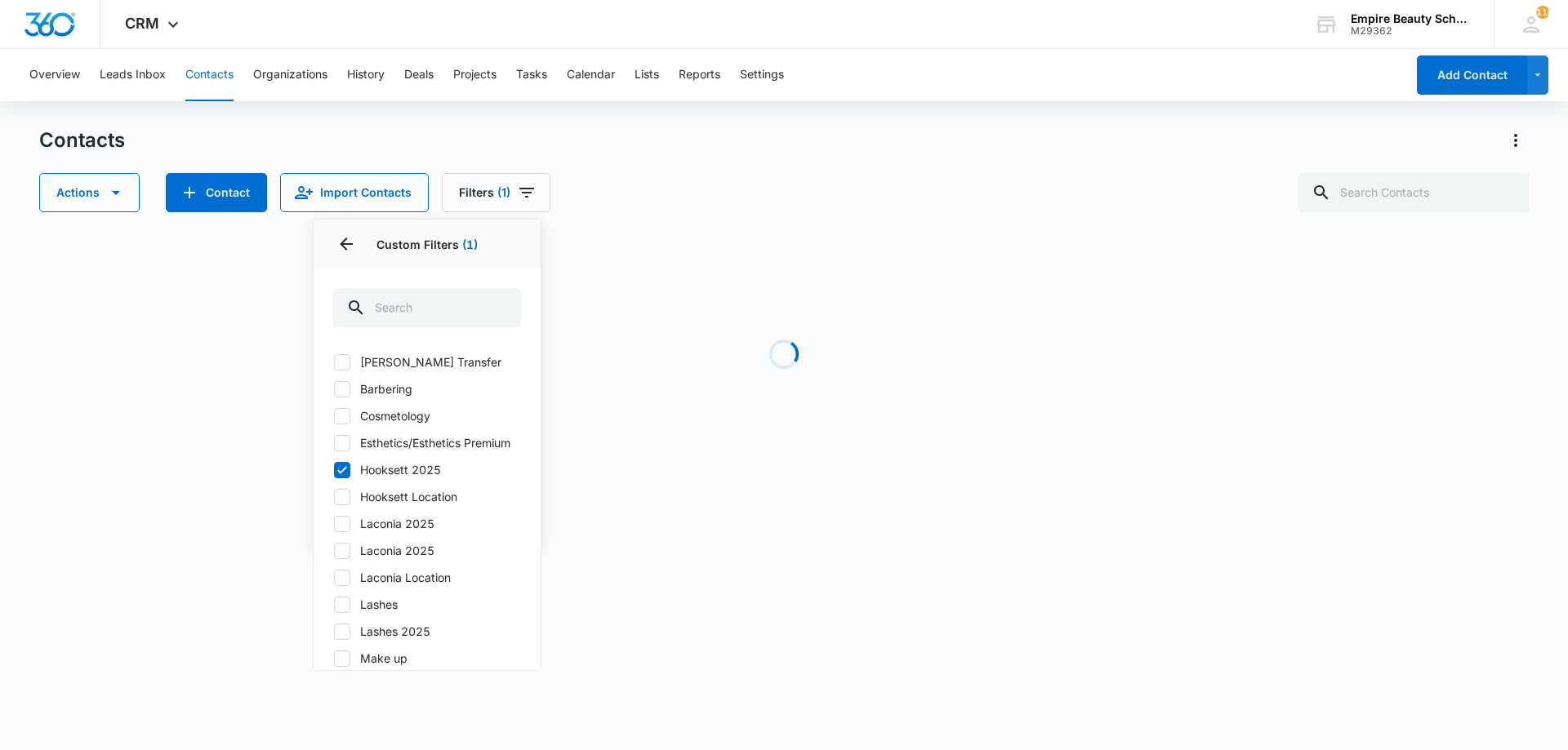
click at [711, 166] on div "Contacts Actions Contact Import Contacts Filters (1) Assigned To Sources Status…" at bounding box center [784, 170] width 1490 height 85
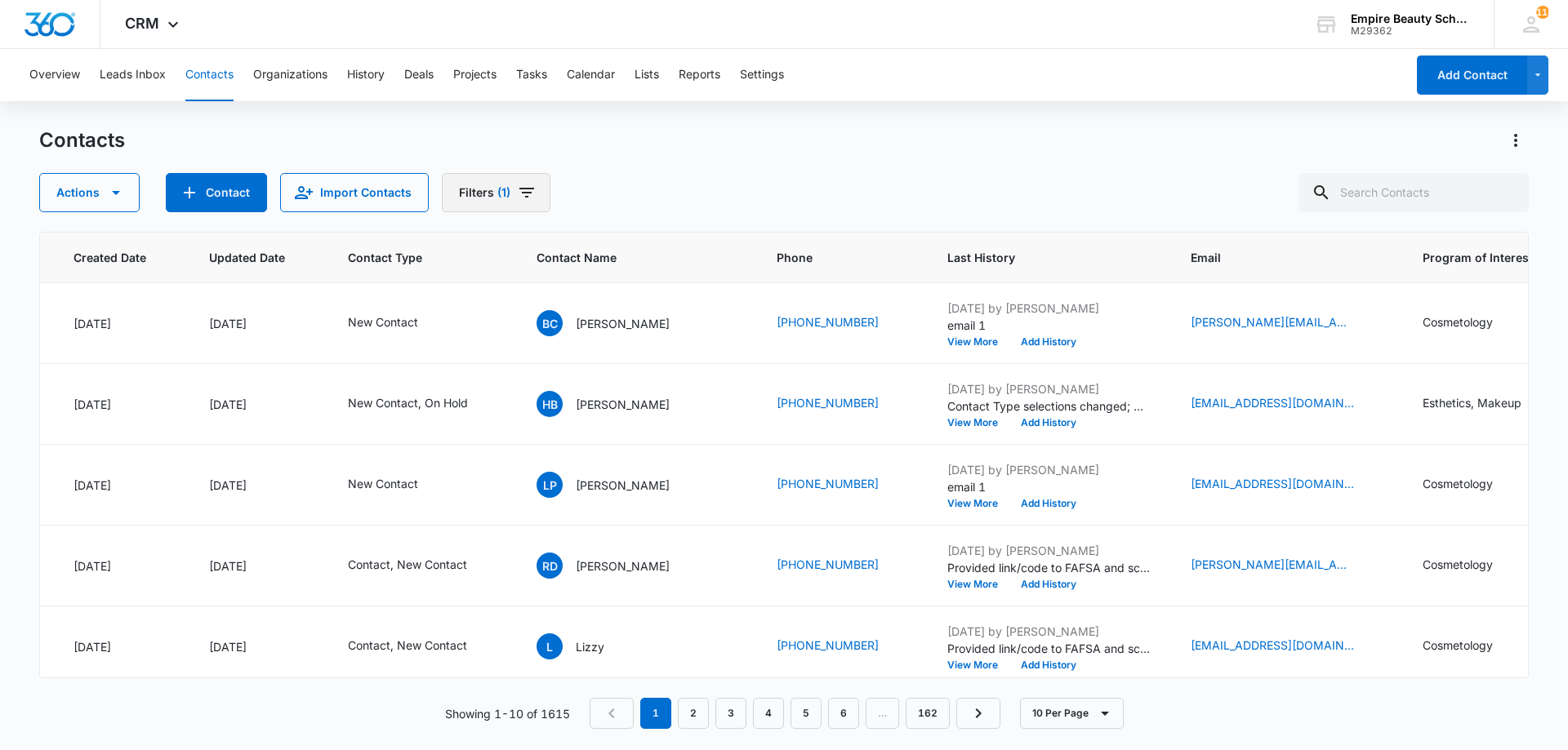
click at [526, 202] on span "Filters" at bounding box center [527, 192] width 20 height 20
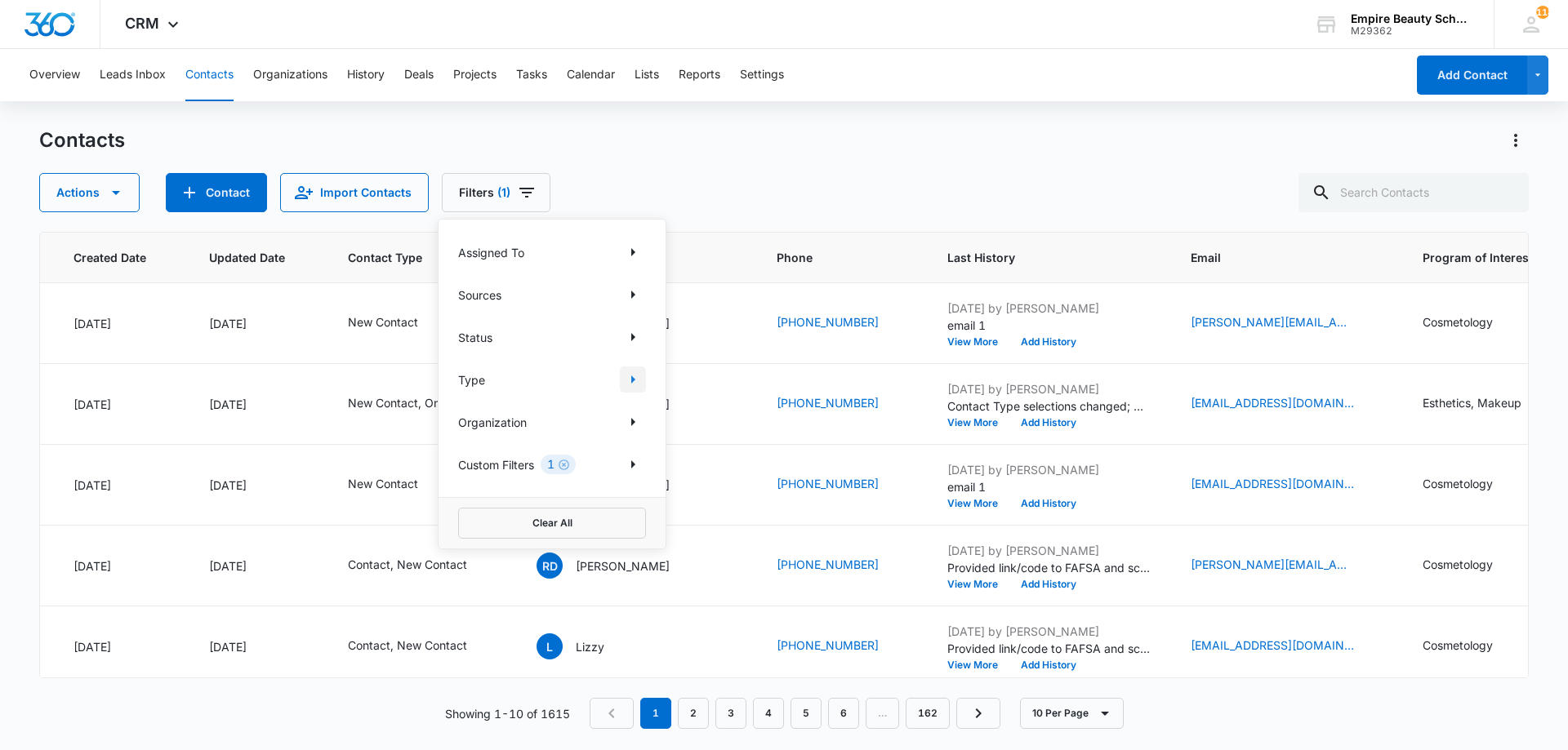
click at [623, 381] on button "Show Type filters" at bounding box center [633, 380] width 26 height 26
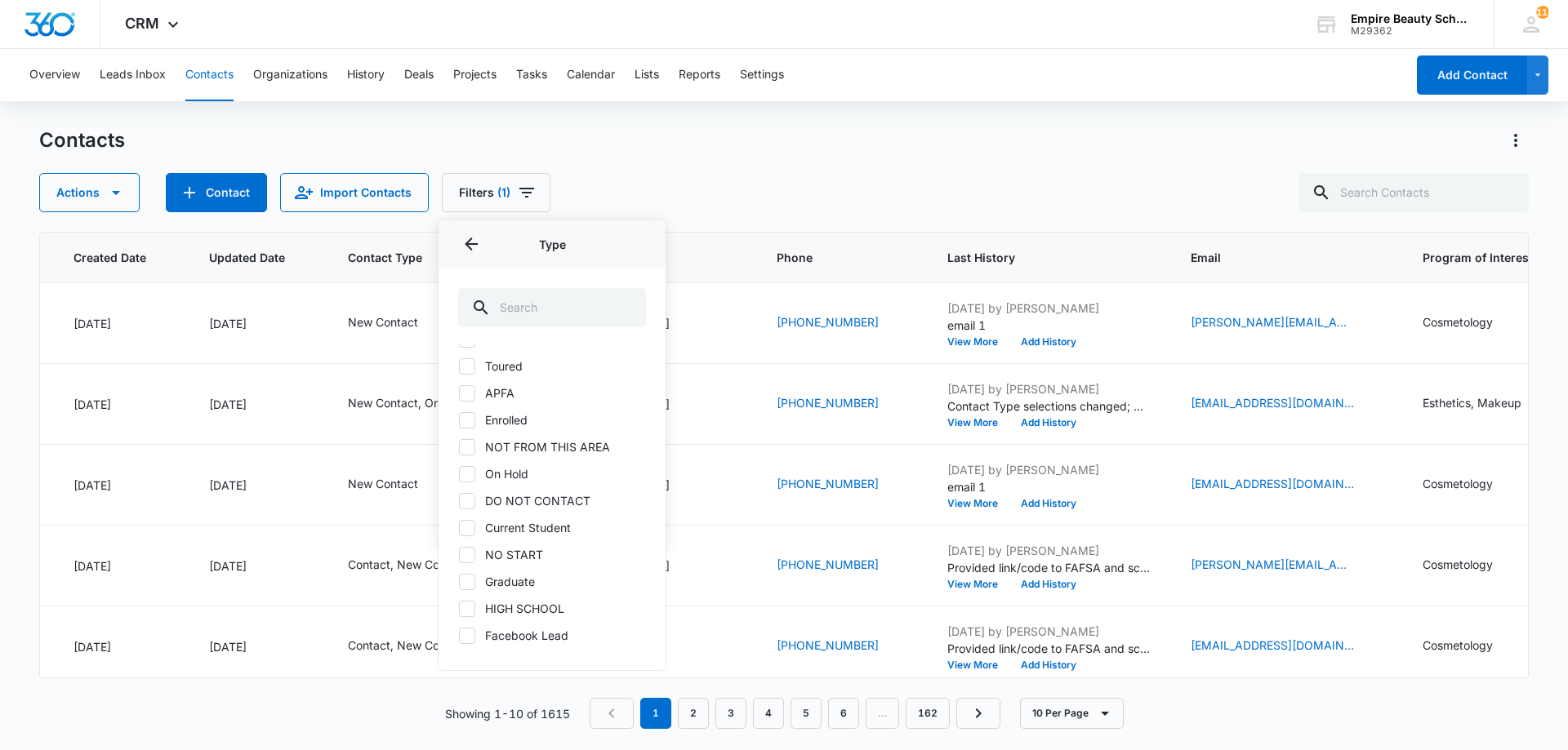
scroll to position [134, 0]
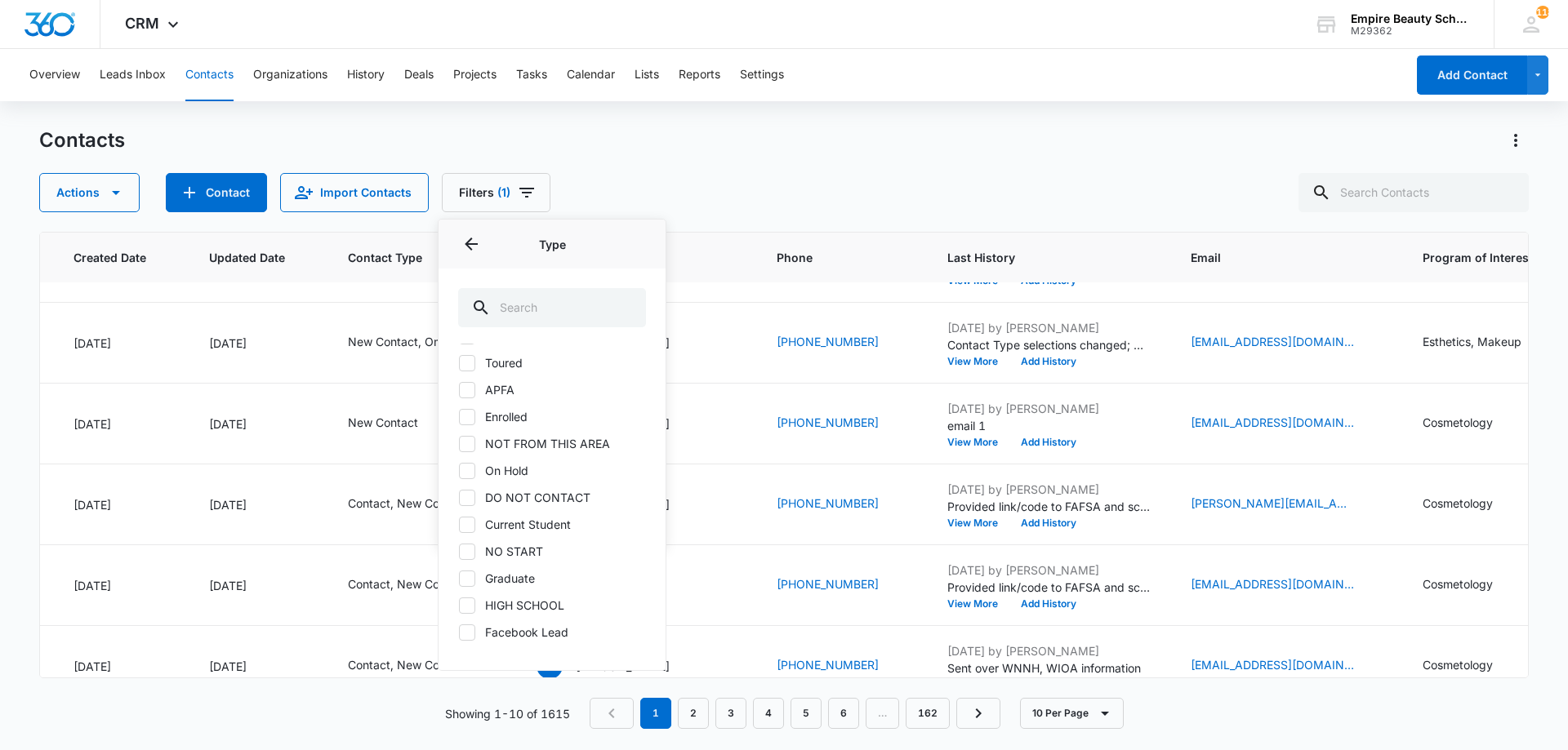
click at [599, 172] on div "Contacts Actions Contact Import Contacts Filters (1) Assigned To Sources Status…" at bounding box center [784, 170] width 1490 height 85
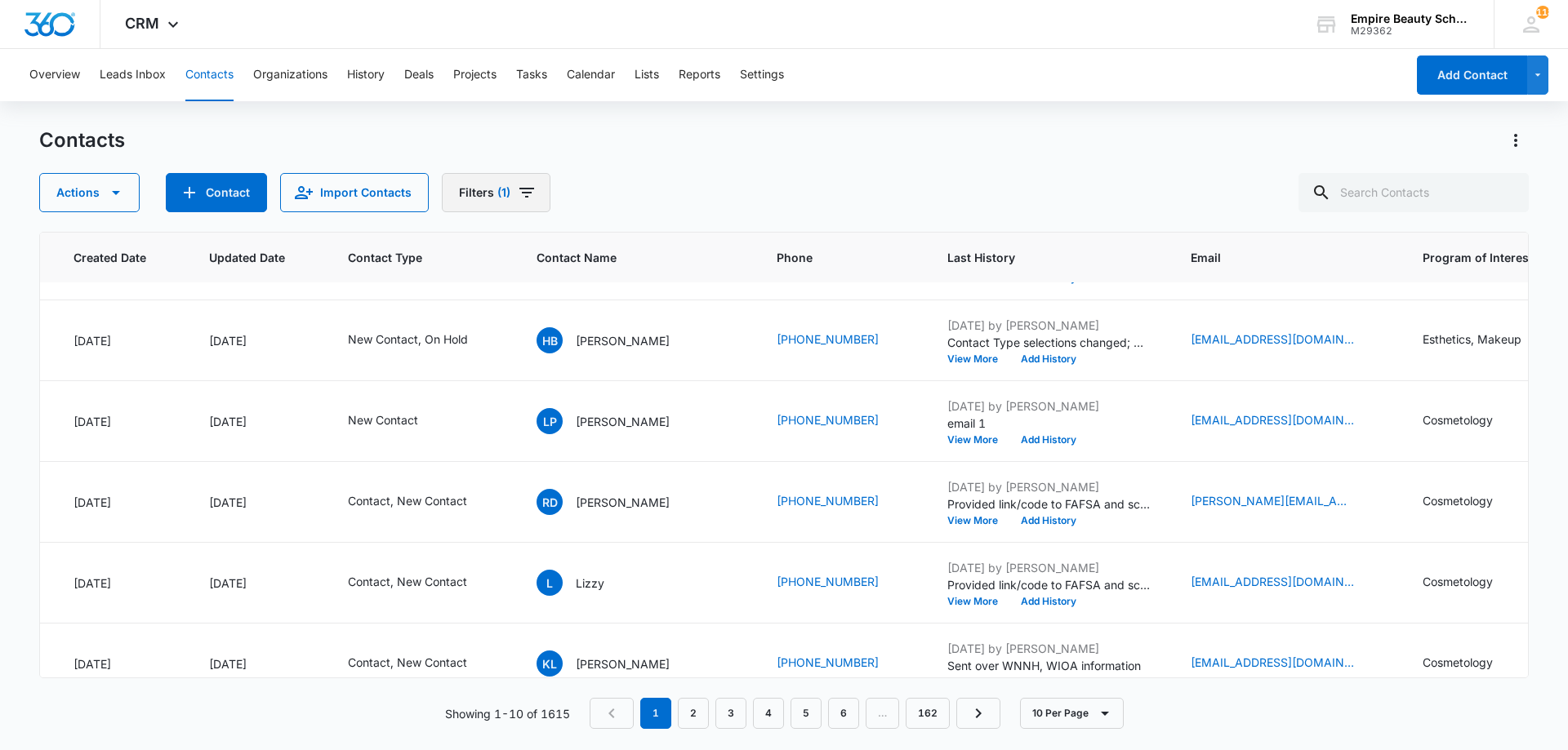
scroll to position [65, 125]
click at [534, 193] on button "Filters (1)" at bounding box center [496, 192] width 109 height 39
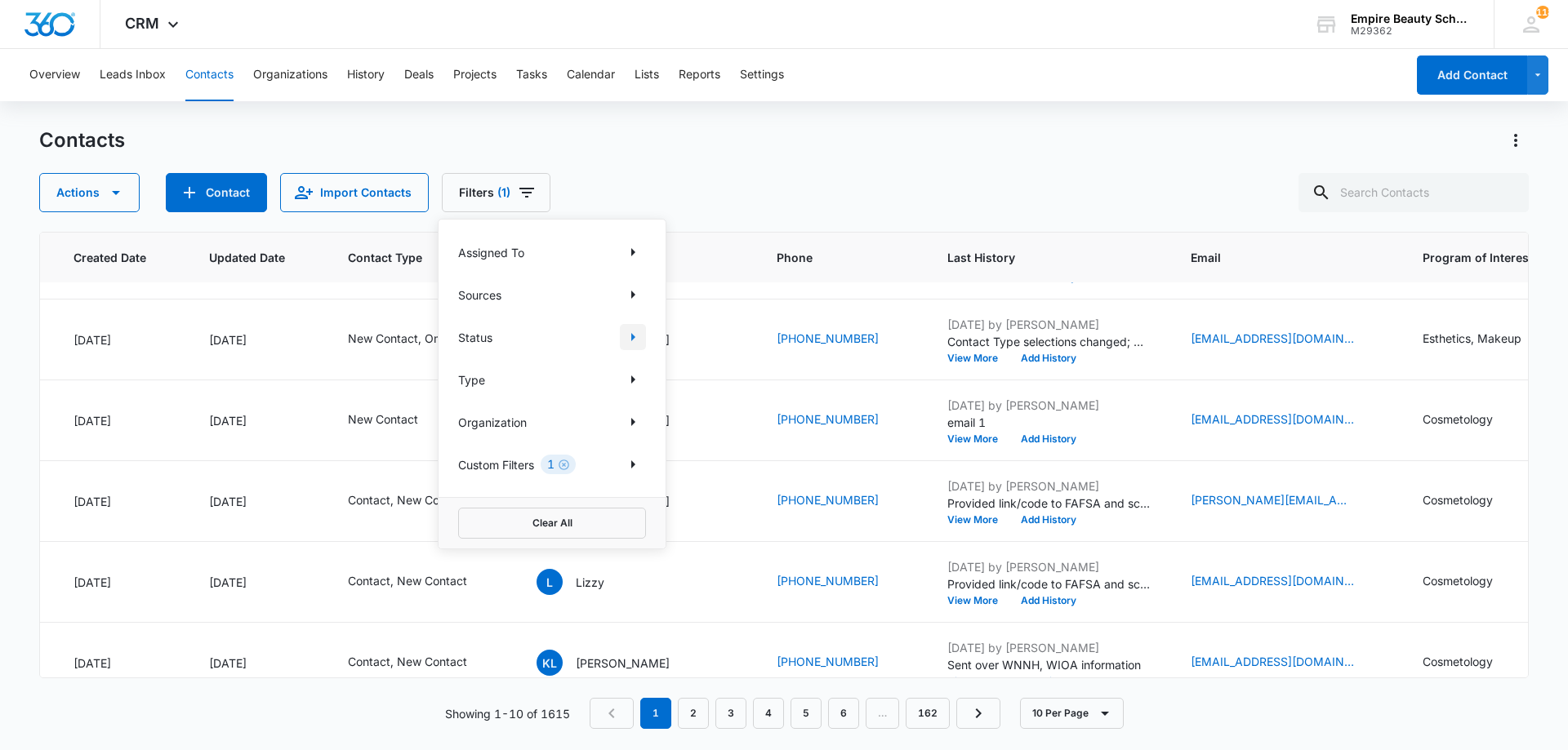
click at [641, 334] on icon "Show Status filters" at bounding box center [633, 337] width 20 height 20
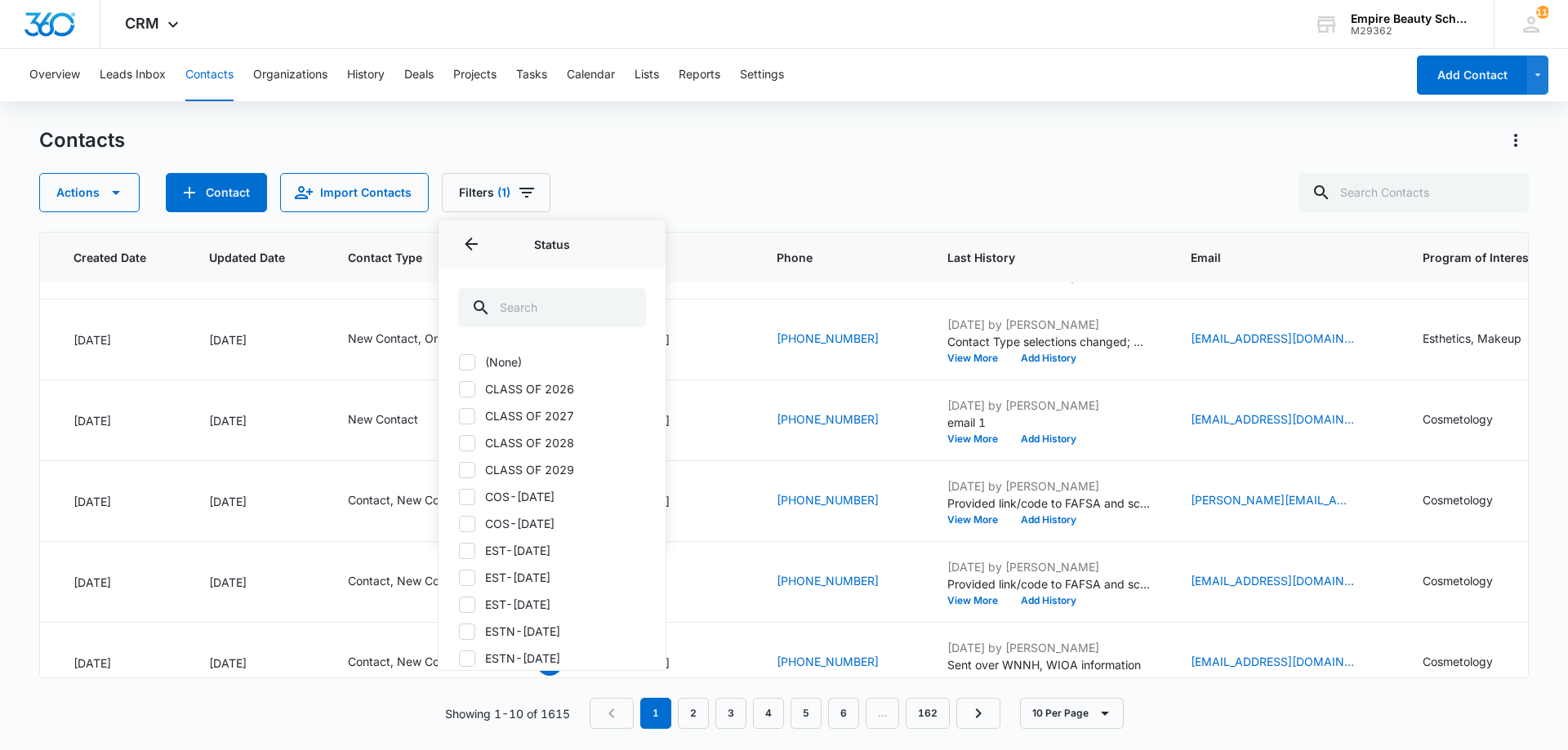
drag, startPoint x: 567, startPoint y: 378, endPoint x: 560, endPoint y: 386, distance: 10.6
click at [560, 386] on label "CLASS OF 2026" at bounding box center [551, 389] width 188 height 17
click at [459, 389] on input "CLASS OF 2026" at bounding box center [458, 389] width 1 height 1
checkbox input "true"
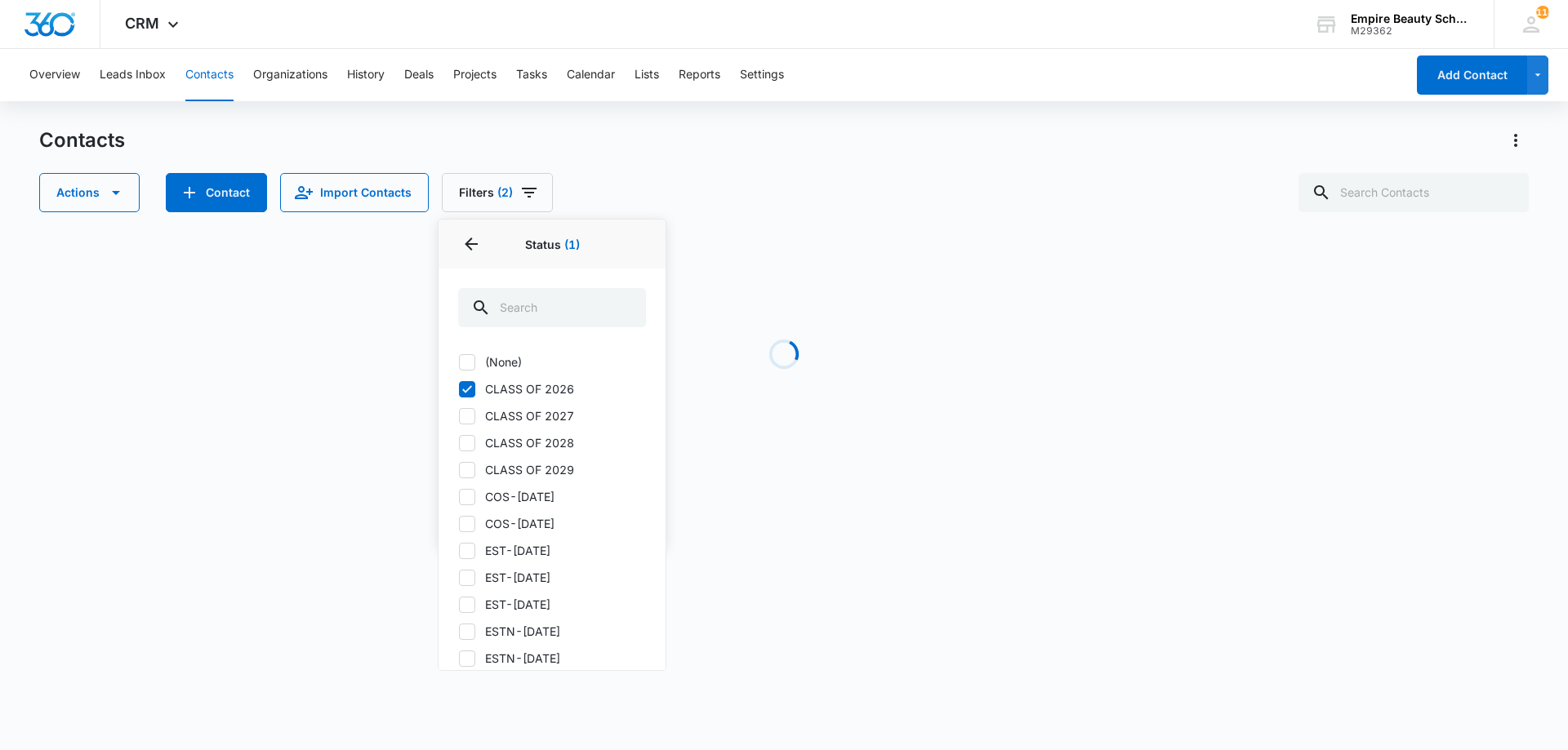
click at [690, 208] on div "Actions Contact Import Contacts Filters (2) Assigned To Sources Status 1 Status…" at bounding box center [784, 192] width 1490 height 39
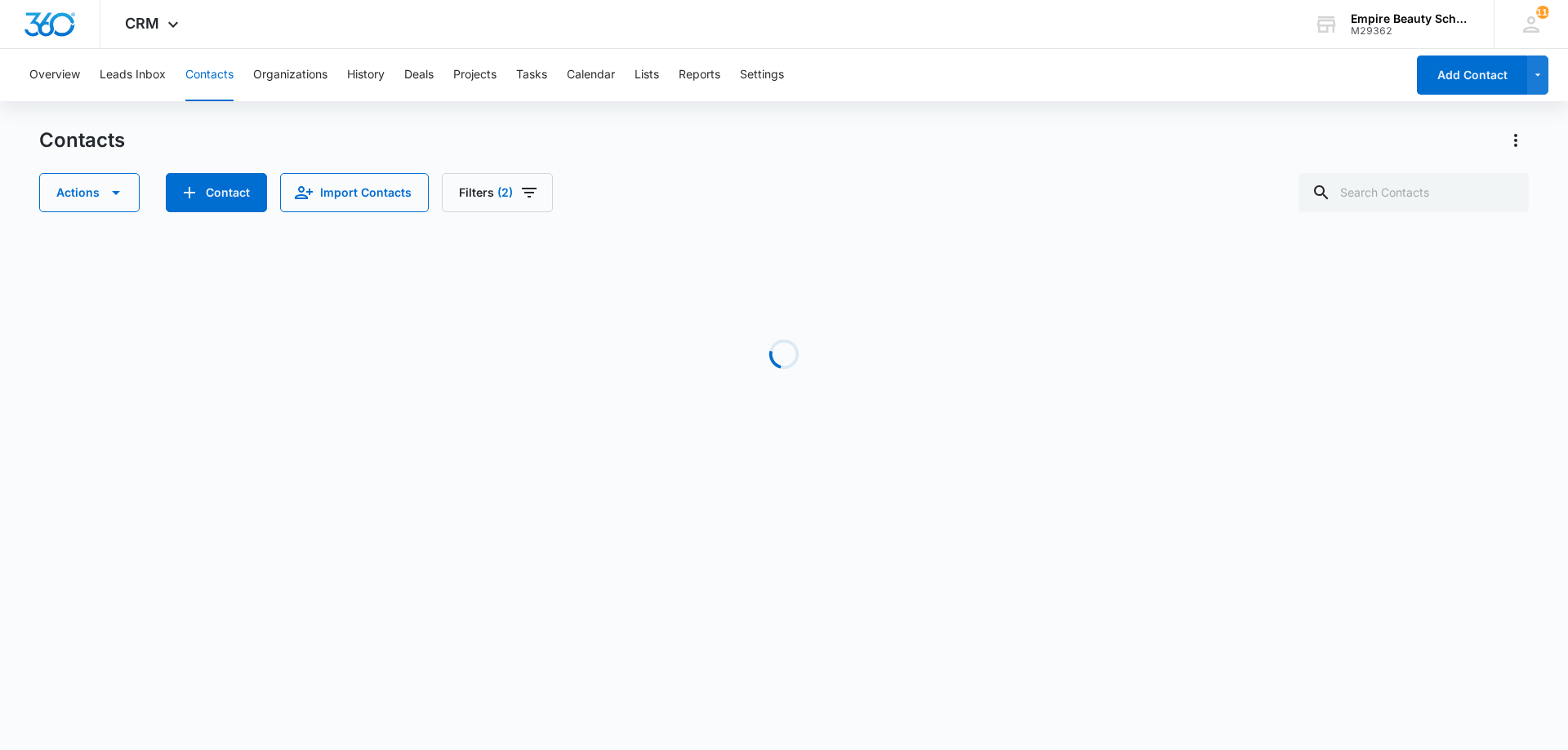
click at [549, 170] on div "Contacts Actions Contact Import Contacts Filters (2)" at bounding box center [784, 170] width 1490 height 85
click at [512, 195] on button "Filters (2)" at bounding box center [497, 192] width 111 height 39
click at [758, 115] on div "Overview Leads Inbox Contacts Organizations History Deals Projects Tasks Calend…" at bounding box center [784, 273] width 1568 height 447
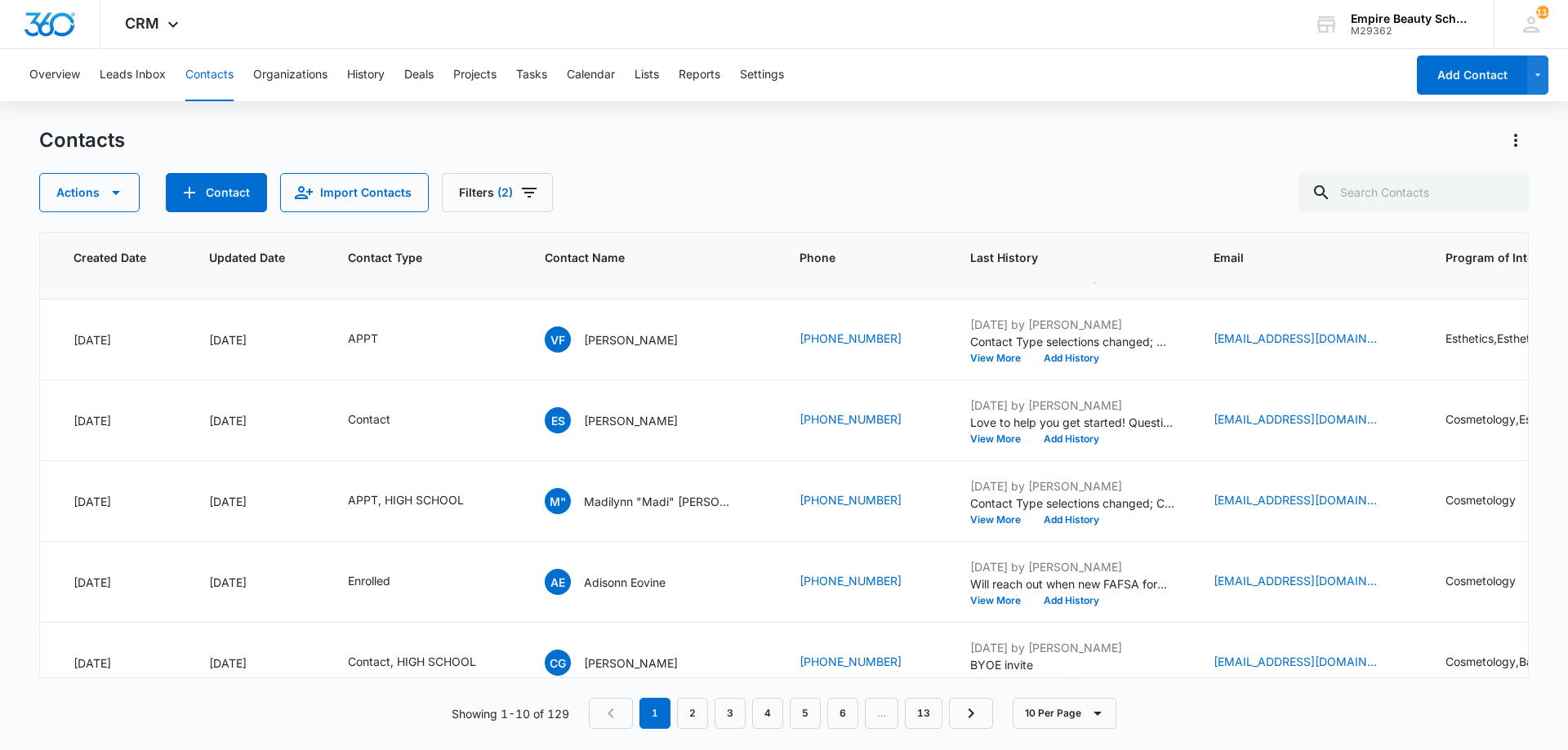
scroll to position [0, 125]
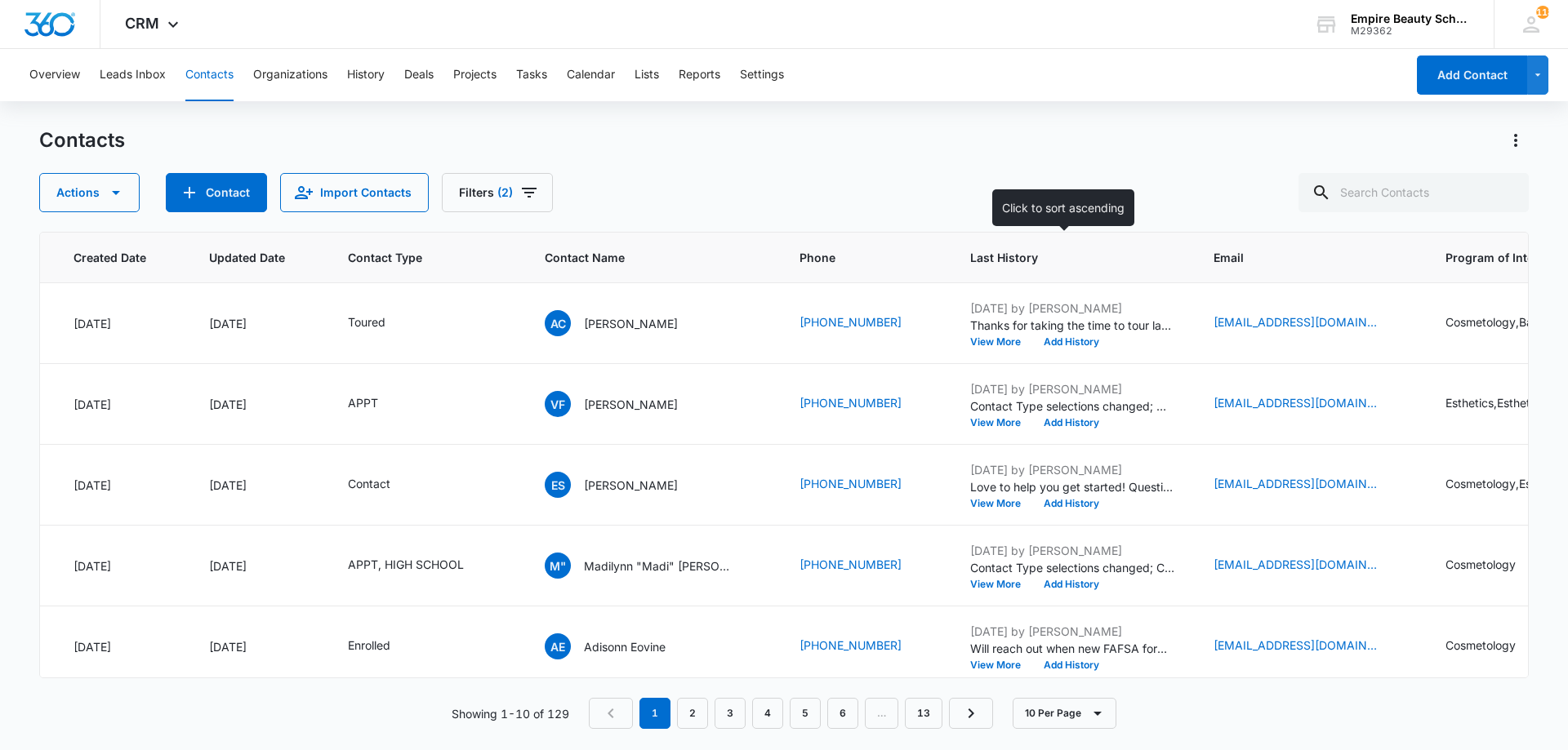
click at [996, 251] on span "Last History" at bounding box center [1061, 257] width 180 height 17
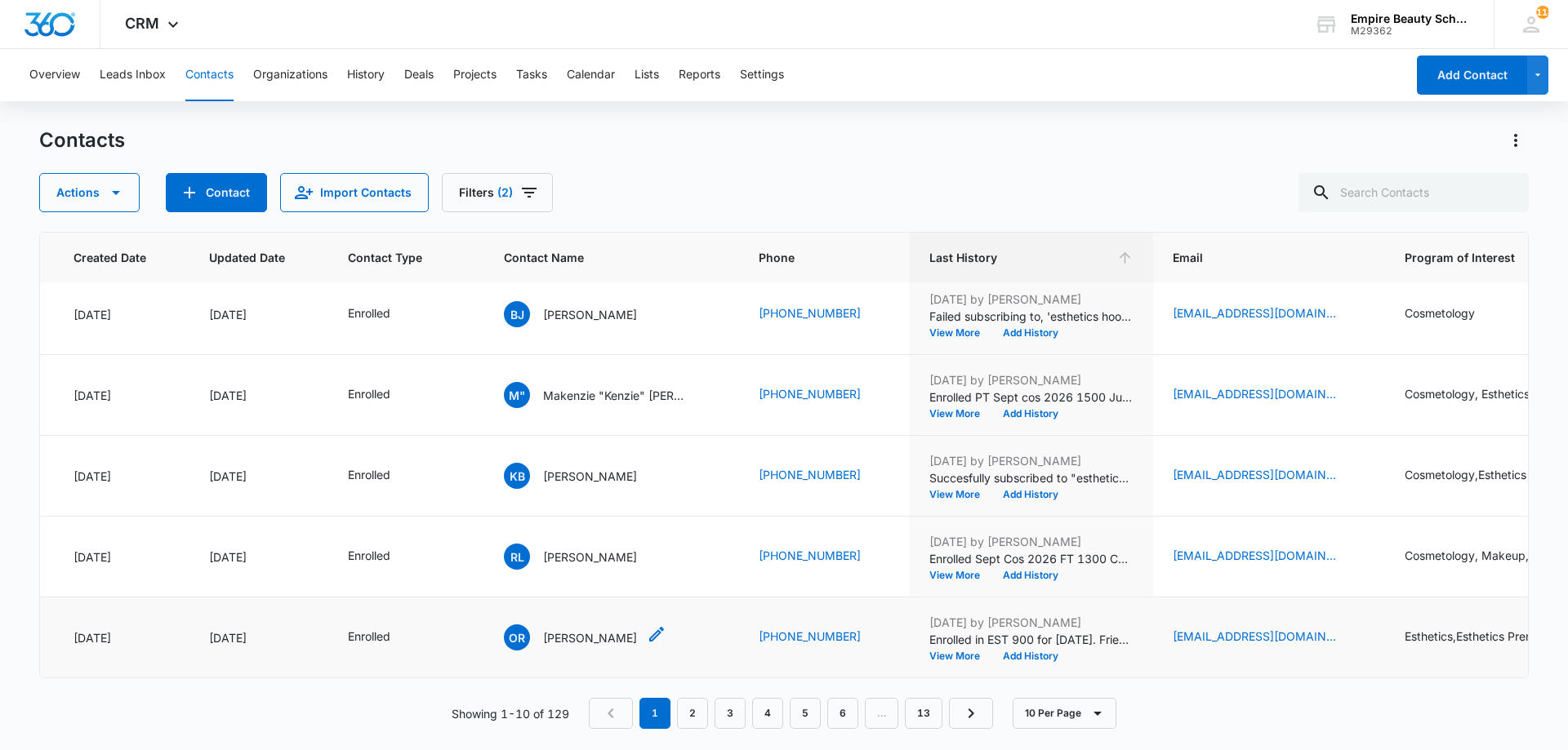
scroll to position [425, 125]
click at [686, 703] on link "2" at bounding box center [693, 714] width 31 height 31
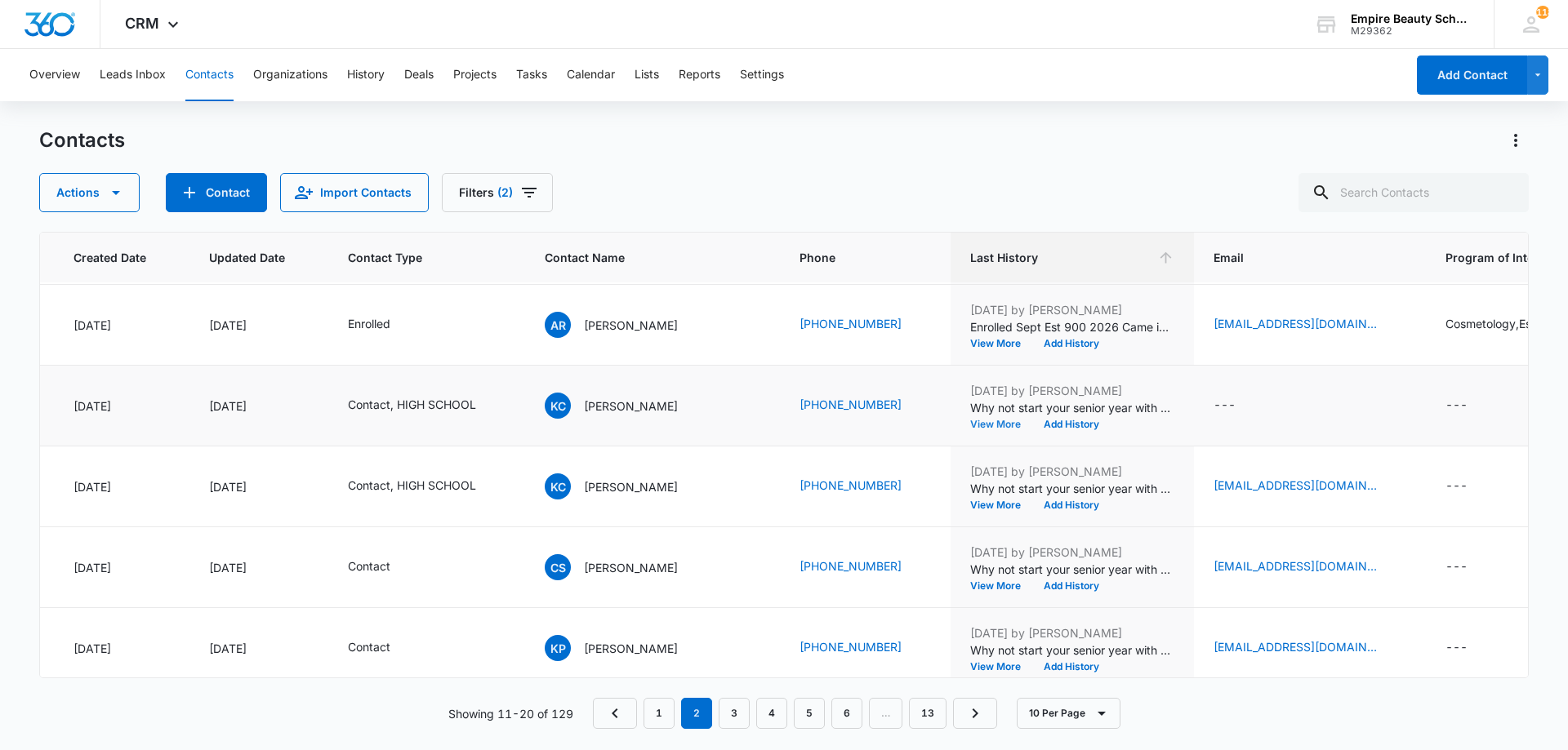
scroll to position [160, 125]
click at [1082, 425] on button "Add History" at bounding box center [1072, 424] width 79 height 10
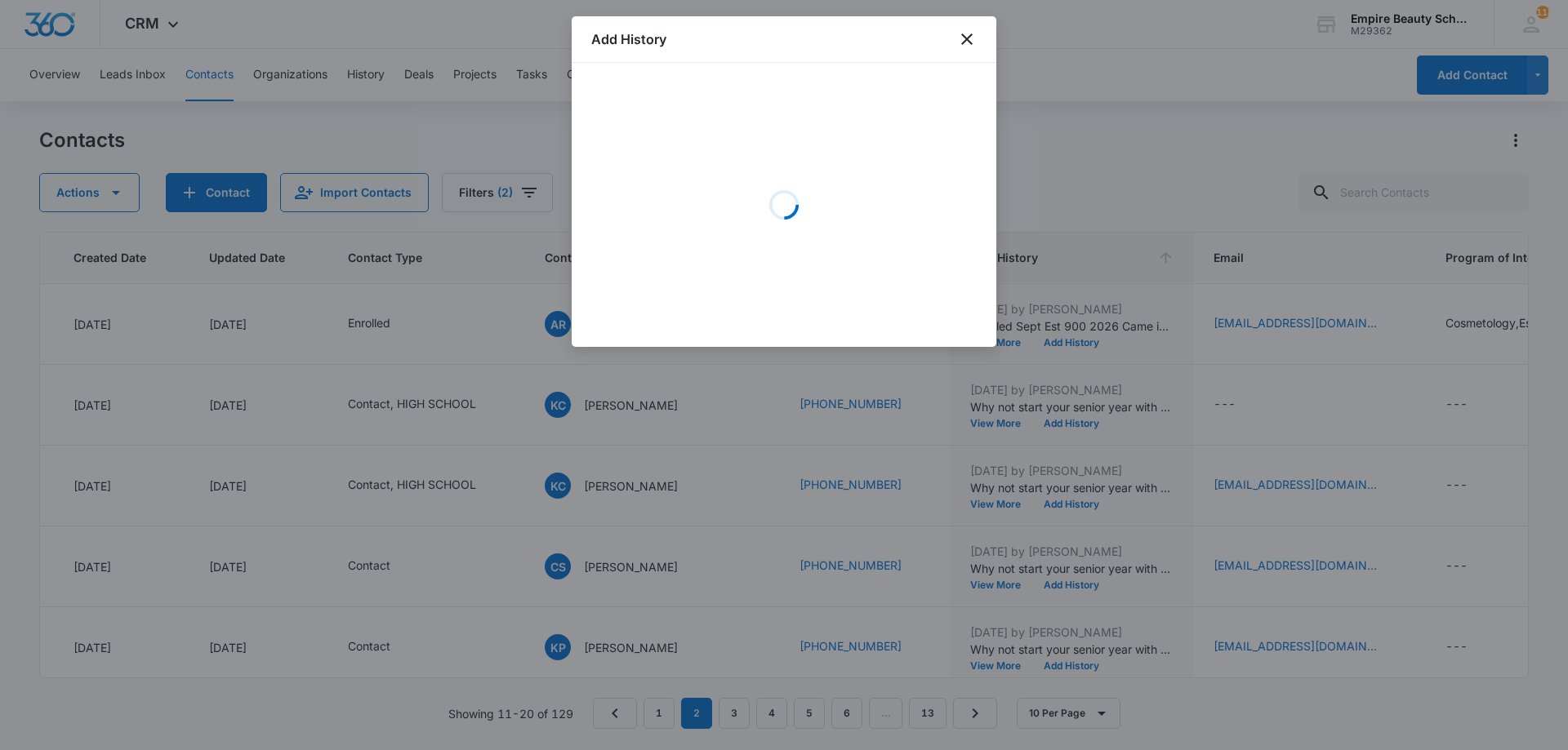
click at [761, 166] on div "Loading" at bounding box center [784, 205] width 386 height 245
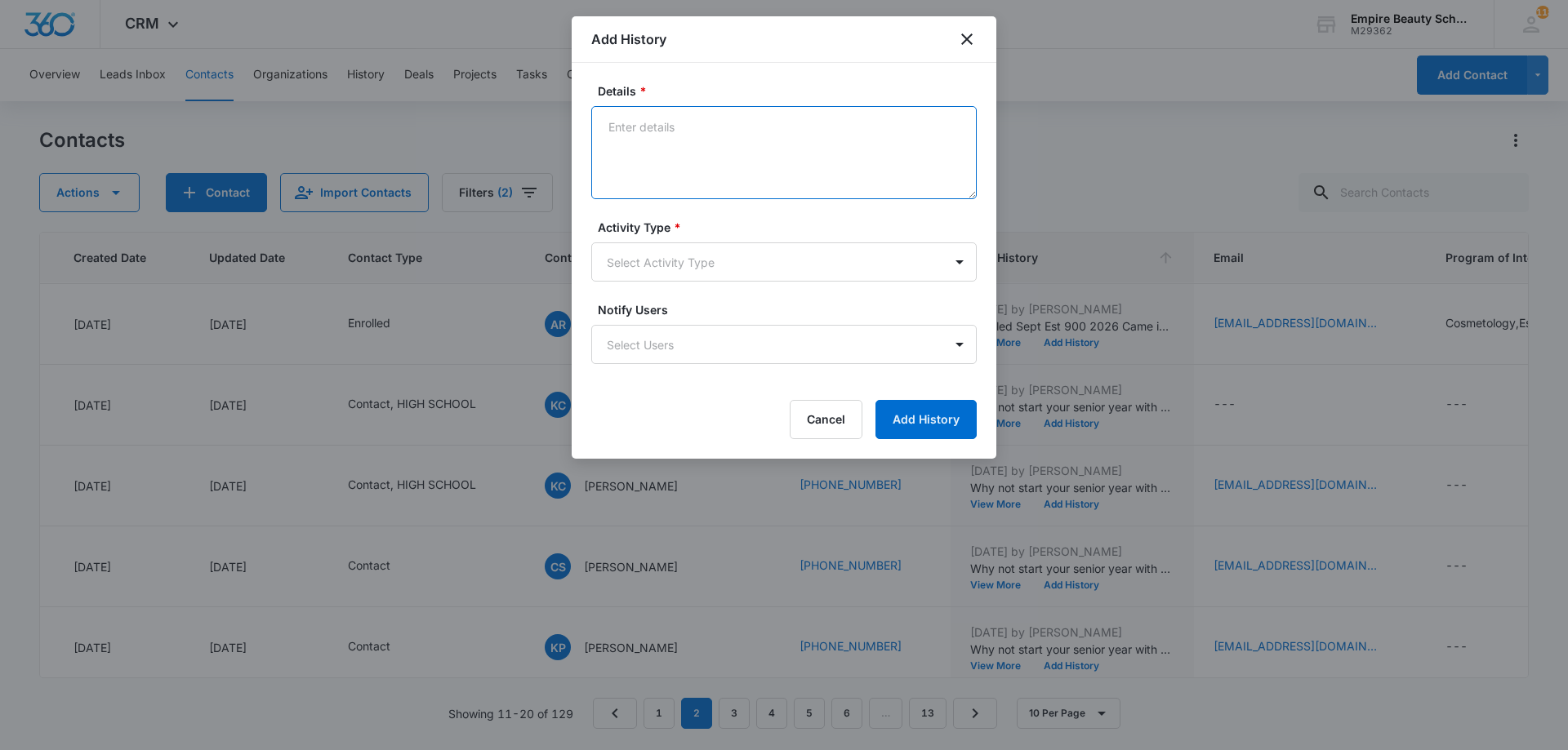
click at [678, 160] on textarea "Details *" at bounding box center [784, 153] width 386 height 93
type textarea "BYOE Invite"
drag, startPoint x: 801, startPoint y: 102, endPoint x: 737, endPoint y: 119, distance: 66.2
click at [740, 119] on div "Details * BYOE Invite" at bounding box center [784, 141] width 386 height 117
drag, startPoint x: 738, startPoint y: 142, endPoint x: 605, endPoint y: 141, distance: 133.0
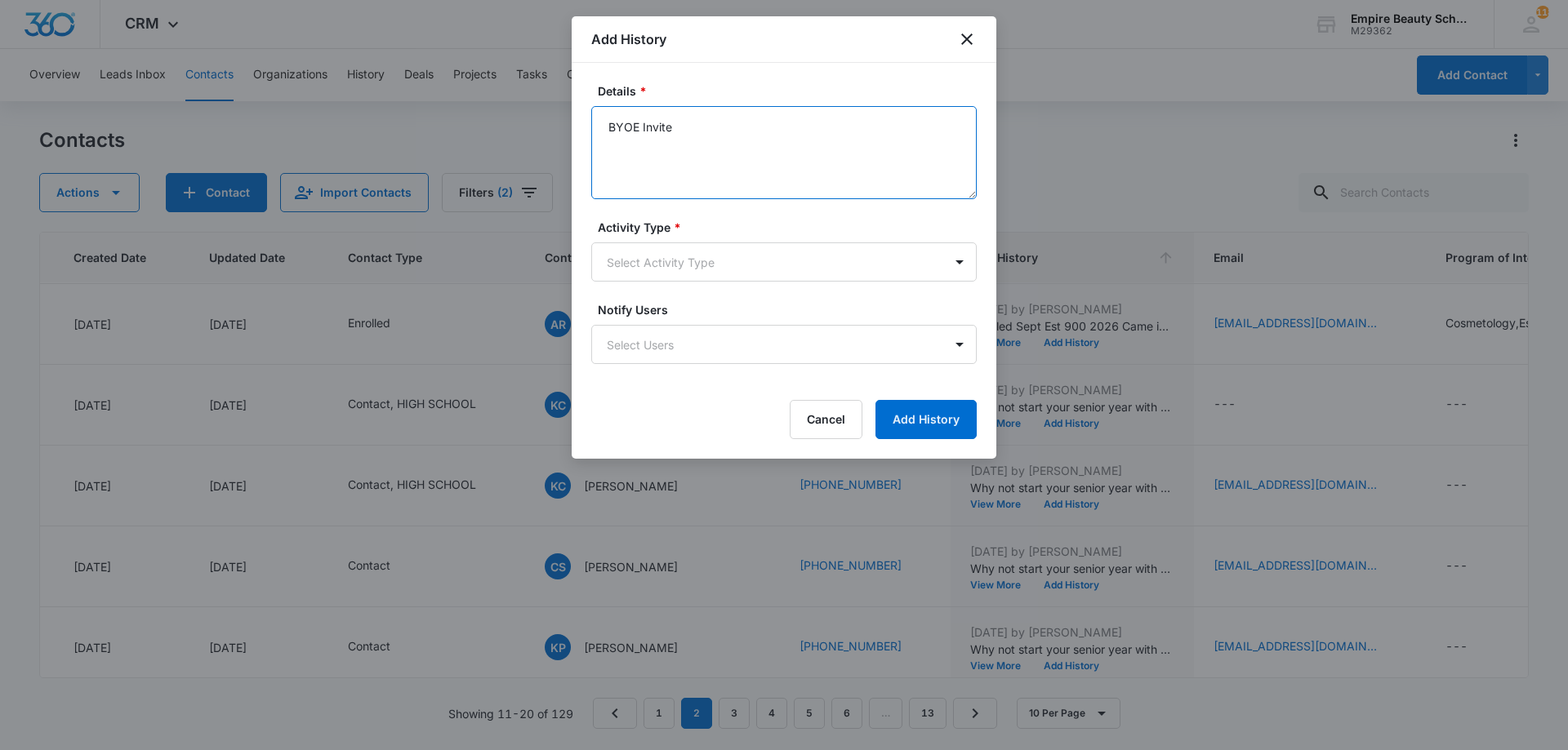
click at [600, 143] on textarea "BYOE Invite" at bounding box center [784, 153] width 386 height 93
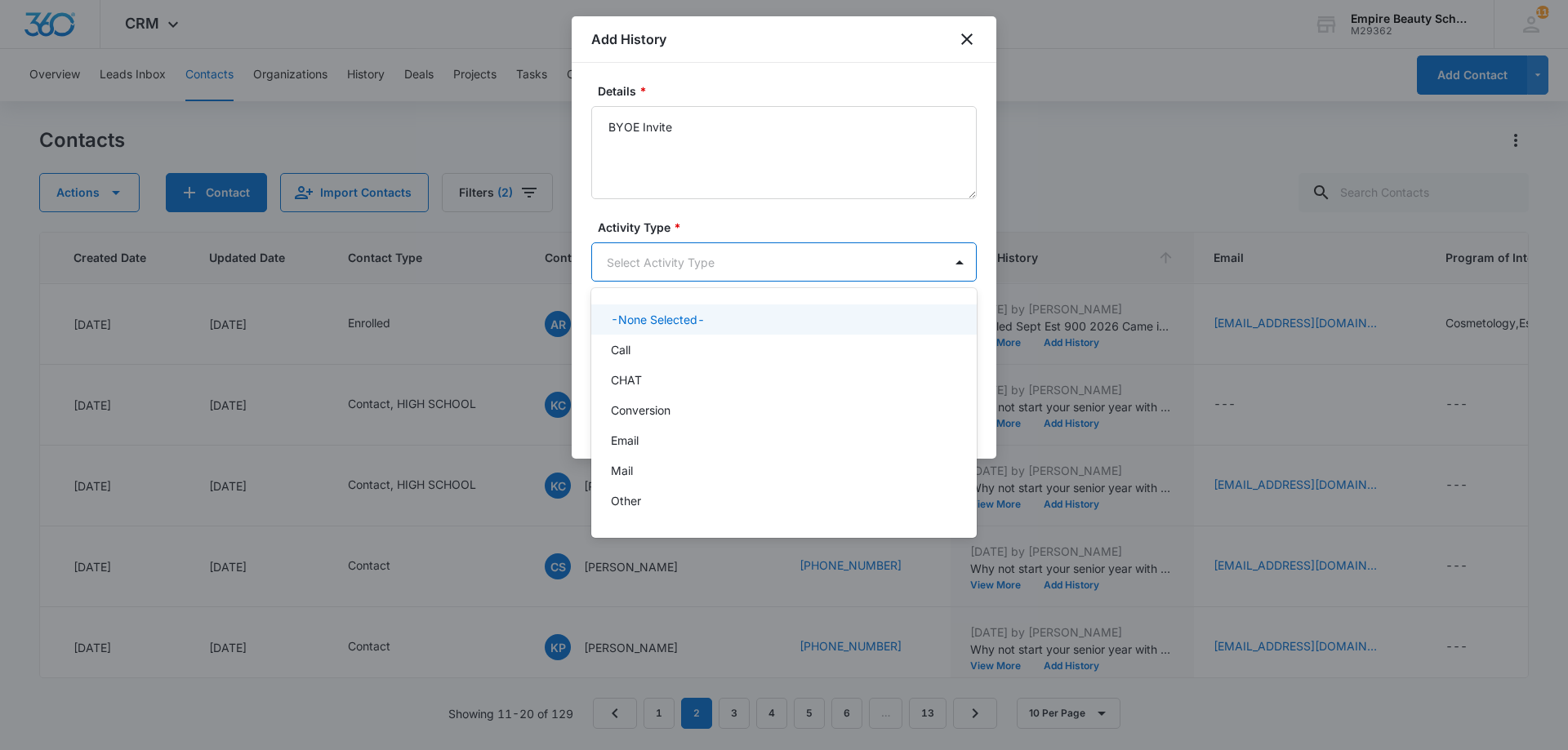
click at [683, 245] on body "CRM Apps Forms CRM Email Shop Payments POS Files Brand Settings Empire Beauty S…" at bounding box center [784, 375] width 1568 height 750
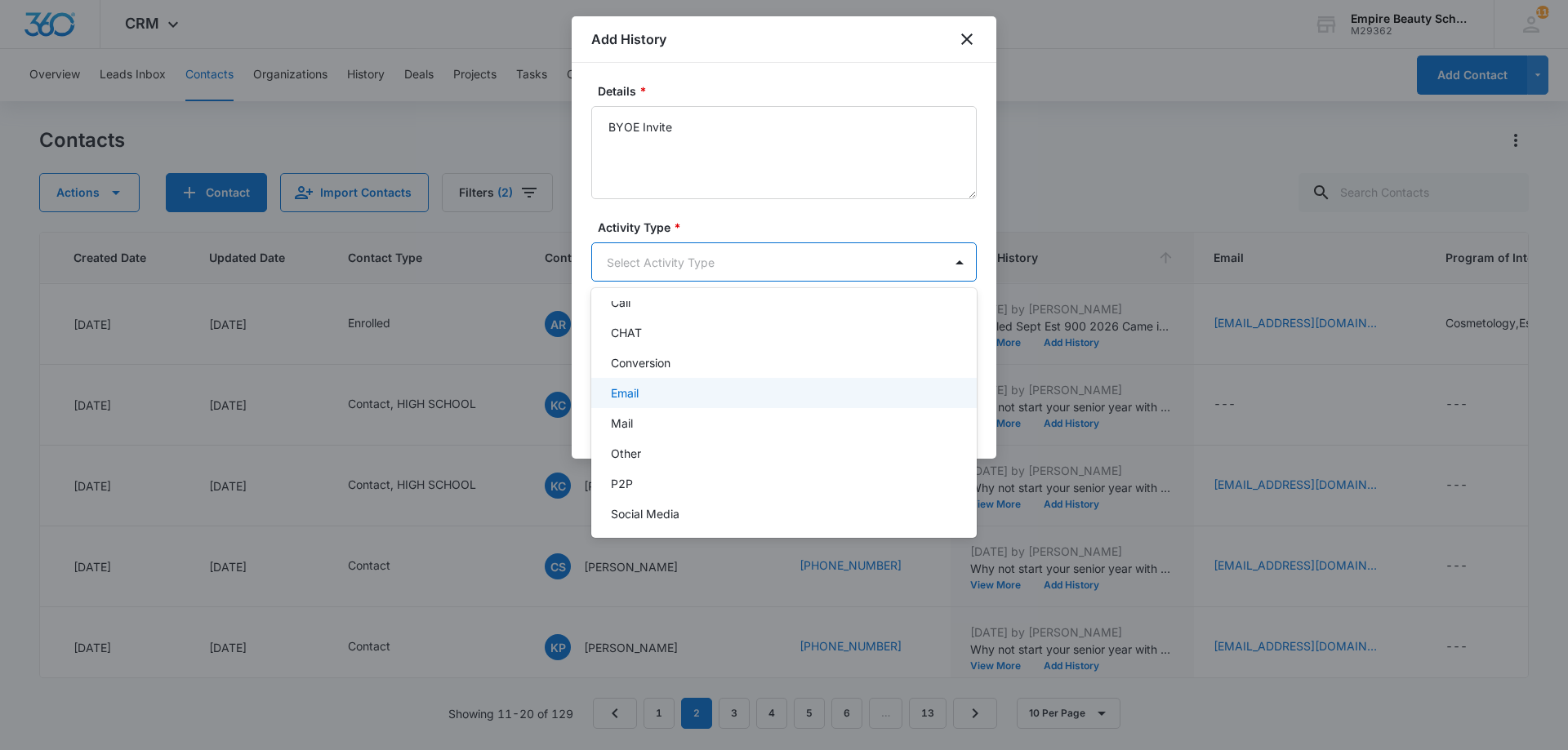
scroll to position [85, 0]
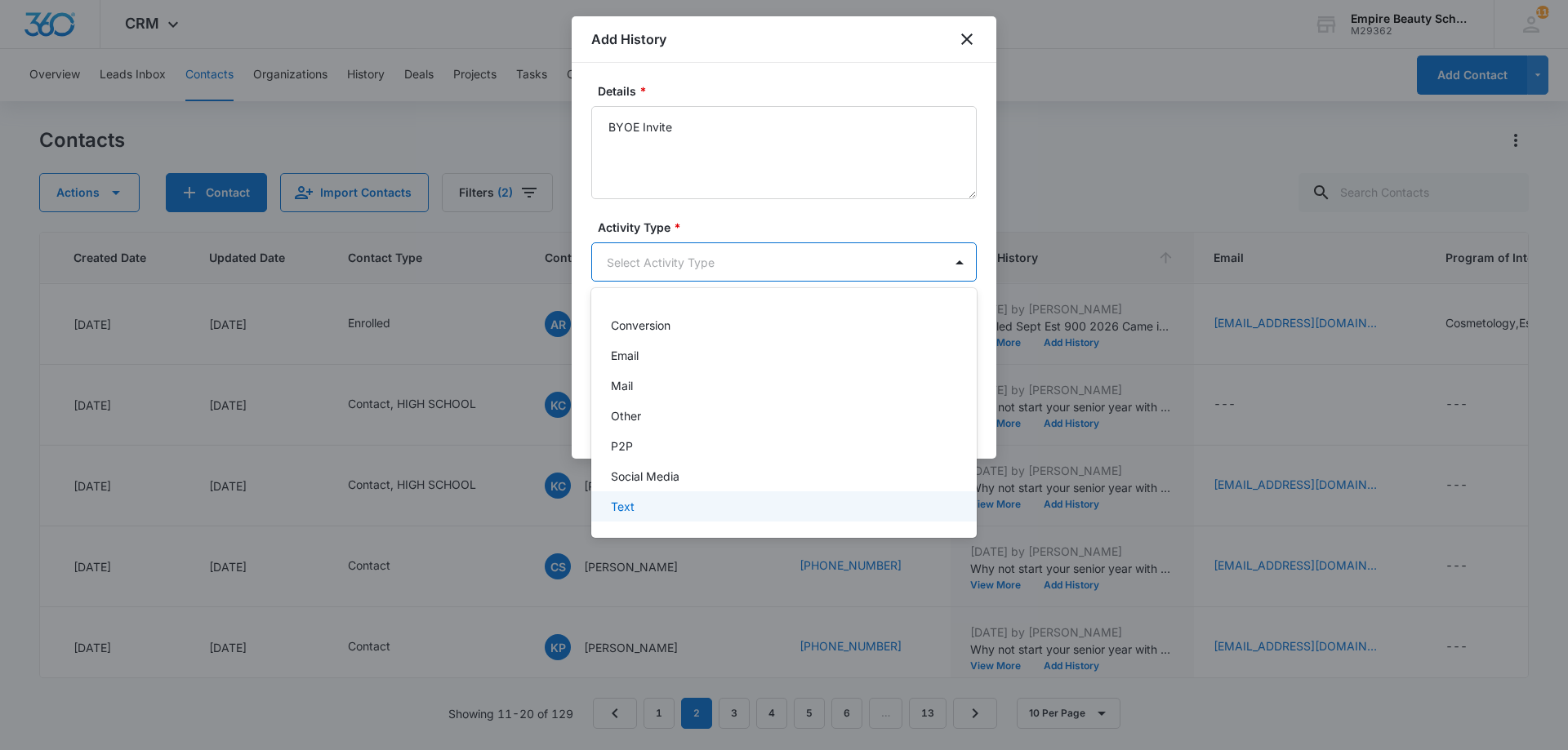
click at [668, 506] on div "Text" at bounding box center [782, 506] width 343 height 17
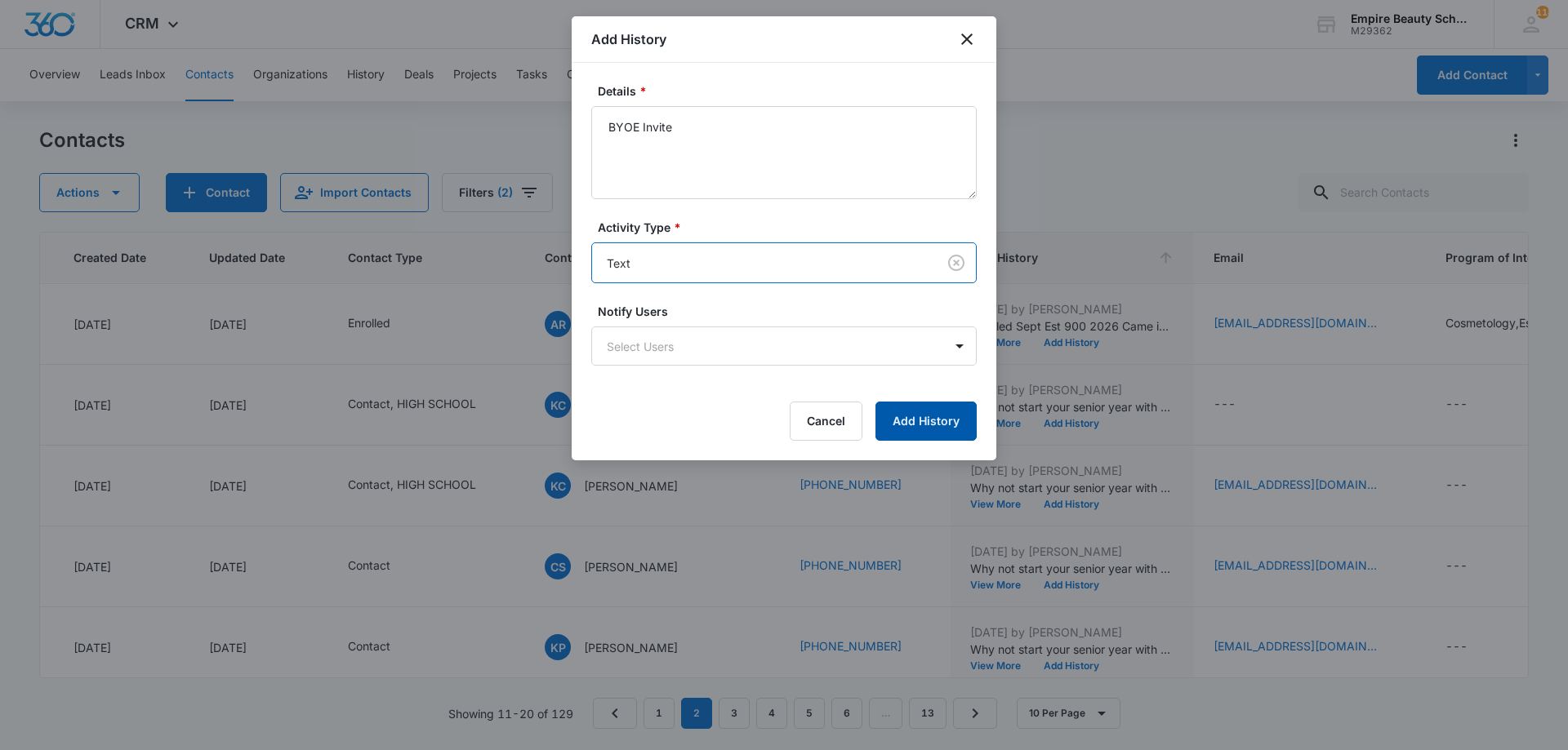
click at [931, 431] on button "Add History" at bounding box center [927, 422] width 102 height 39
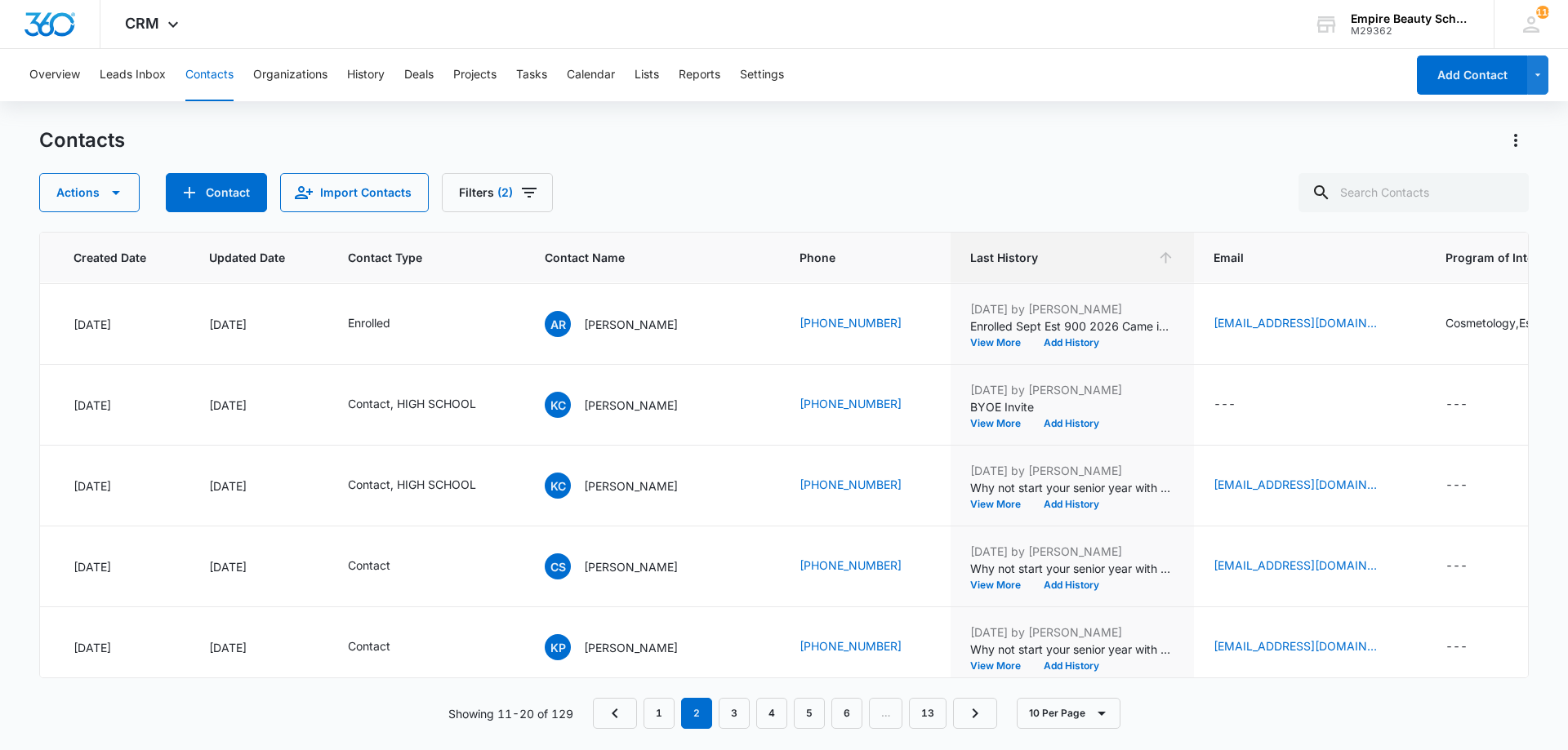
click at [922, 206] on div "Actions Contact Import Contacts Filters (2)" at bounding box center [784, 192] width 1490 height 39
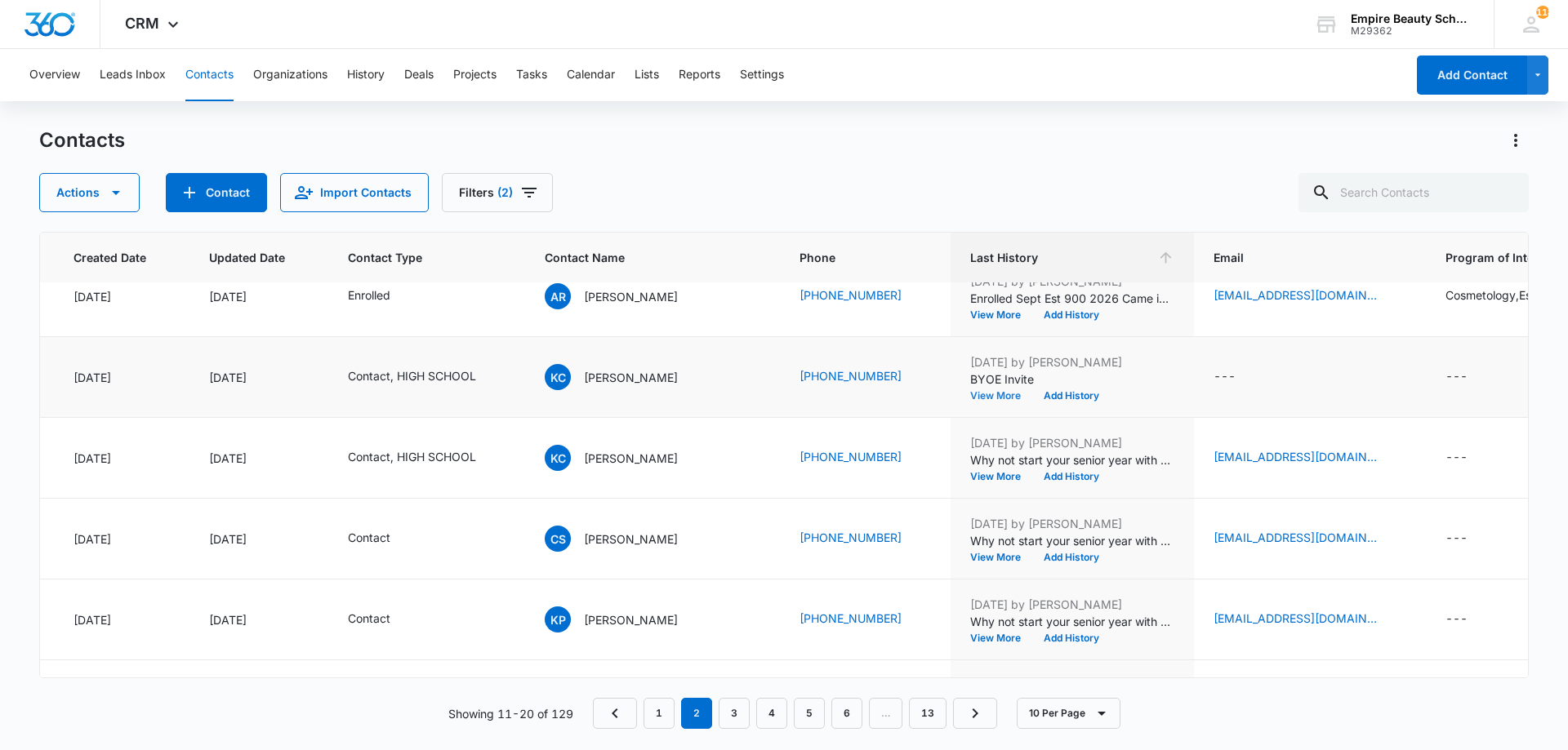
scroll to position [160, 125]
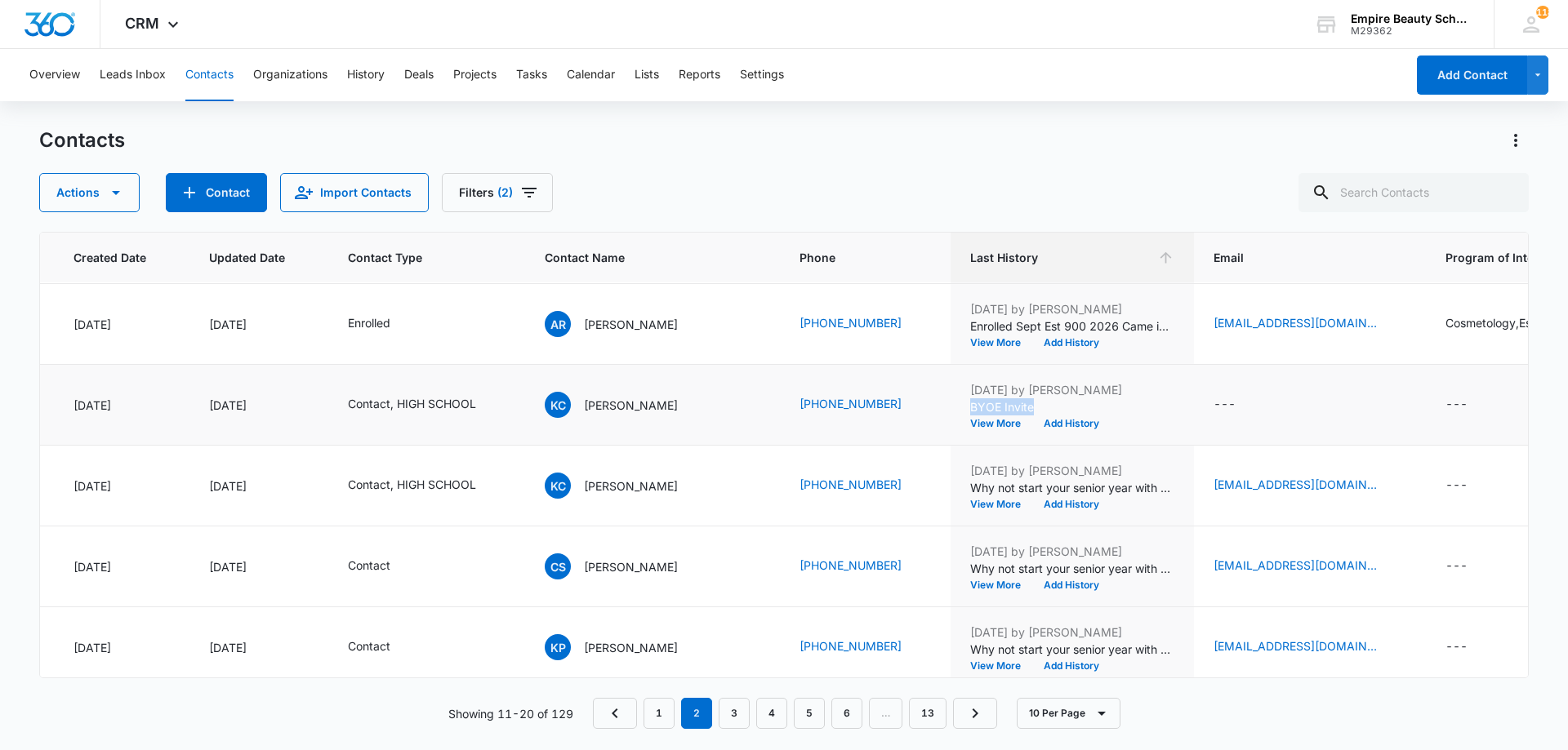
drag, startPoint x: 1034, startPoint y: 406, endPoint x: 963, endPoint y: 406, distance: 71.0
click at [971, 406] on p "BYOE Invite" at bounding box center [1072, 407] width 204 height 17
copy p "BYOE Invite"
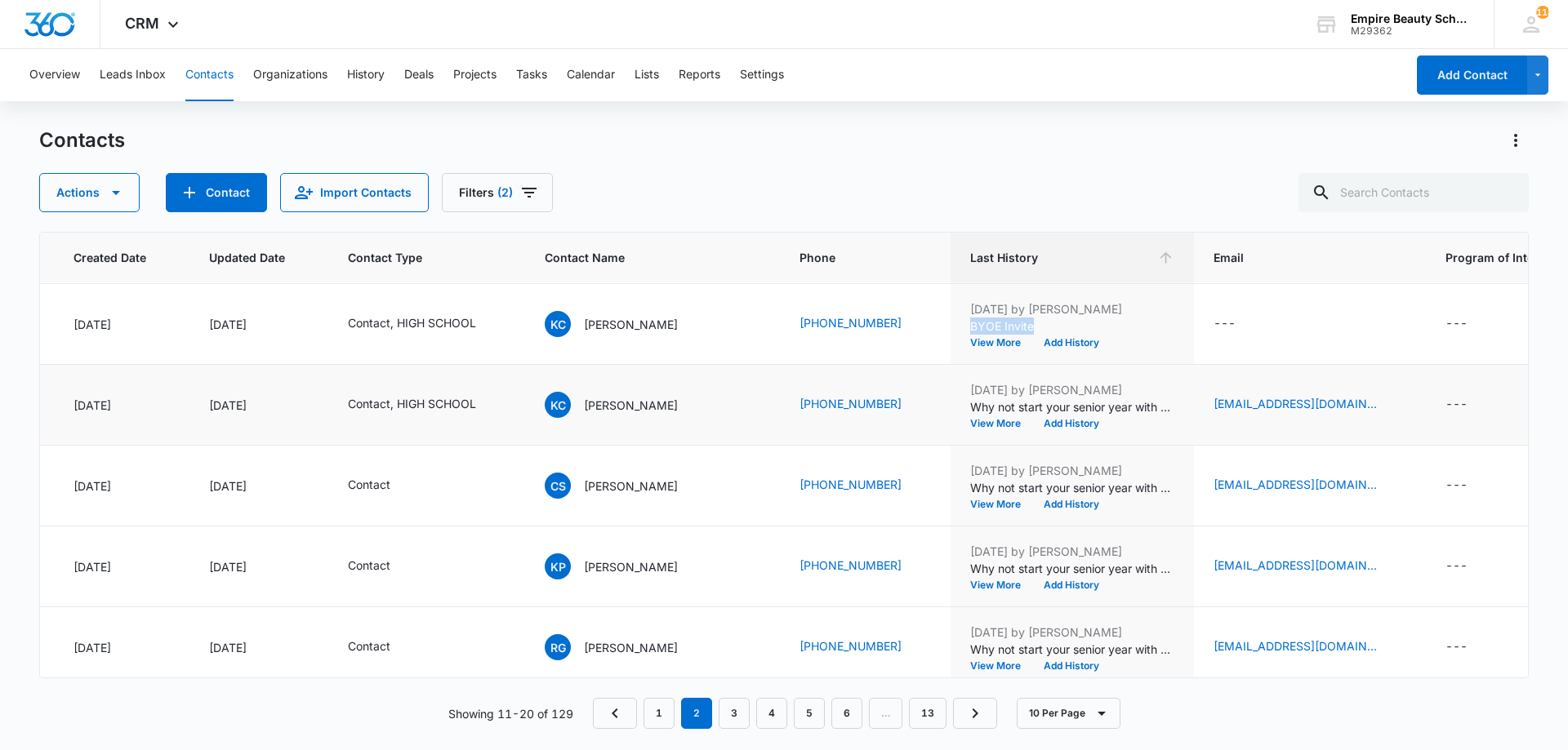
scroll to position [242, 125]
copy p "BYOE Invite"
click at [999, 201] on div "Actions Contact Import Contacts Filters (2)" at bounding box center [784, 192] width 1490 height 39
click at [1049, 422] on button "Add History" at bounding box center [1072, 423] width 79 height 10
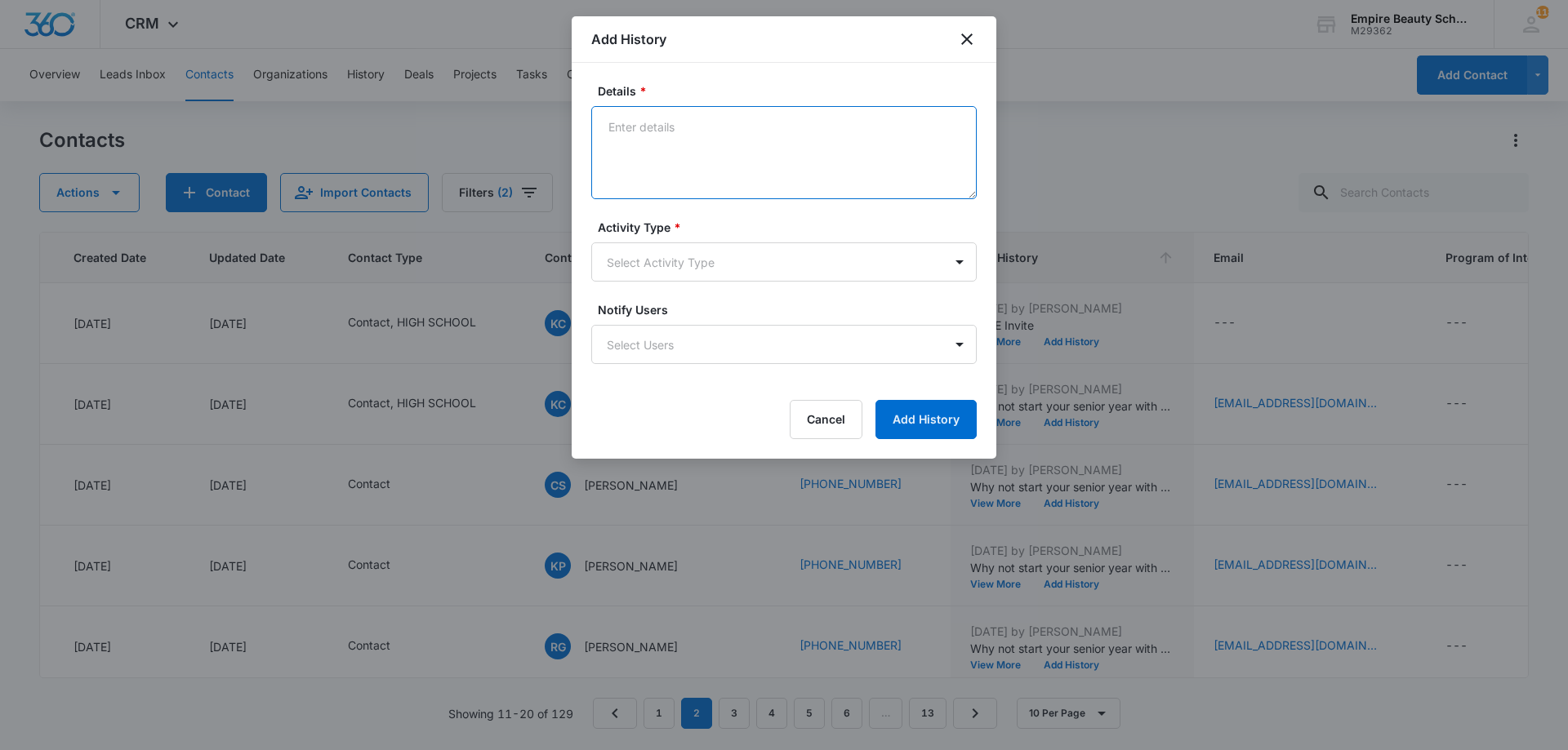
paste textarea "BYOE Invite"
type textarea "BYOE Invite"
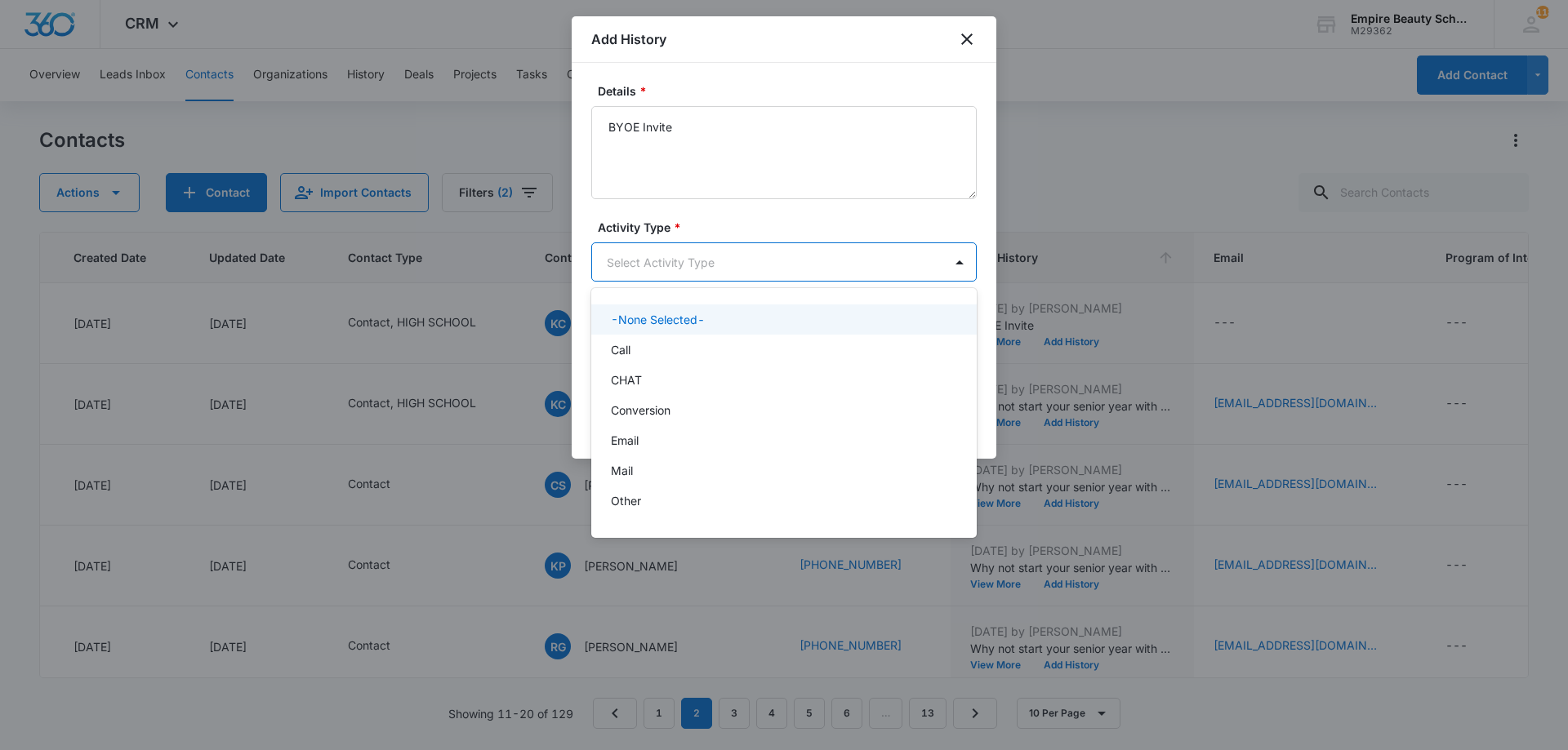
click at [751, 267] on body "CRM Apps Forms CRM Email Shop Payments POS Files Brand Settings Empire Beauty S…" at bounding box center [784, 375] width 1568 height 750
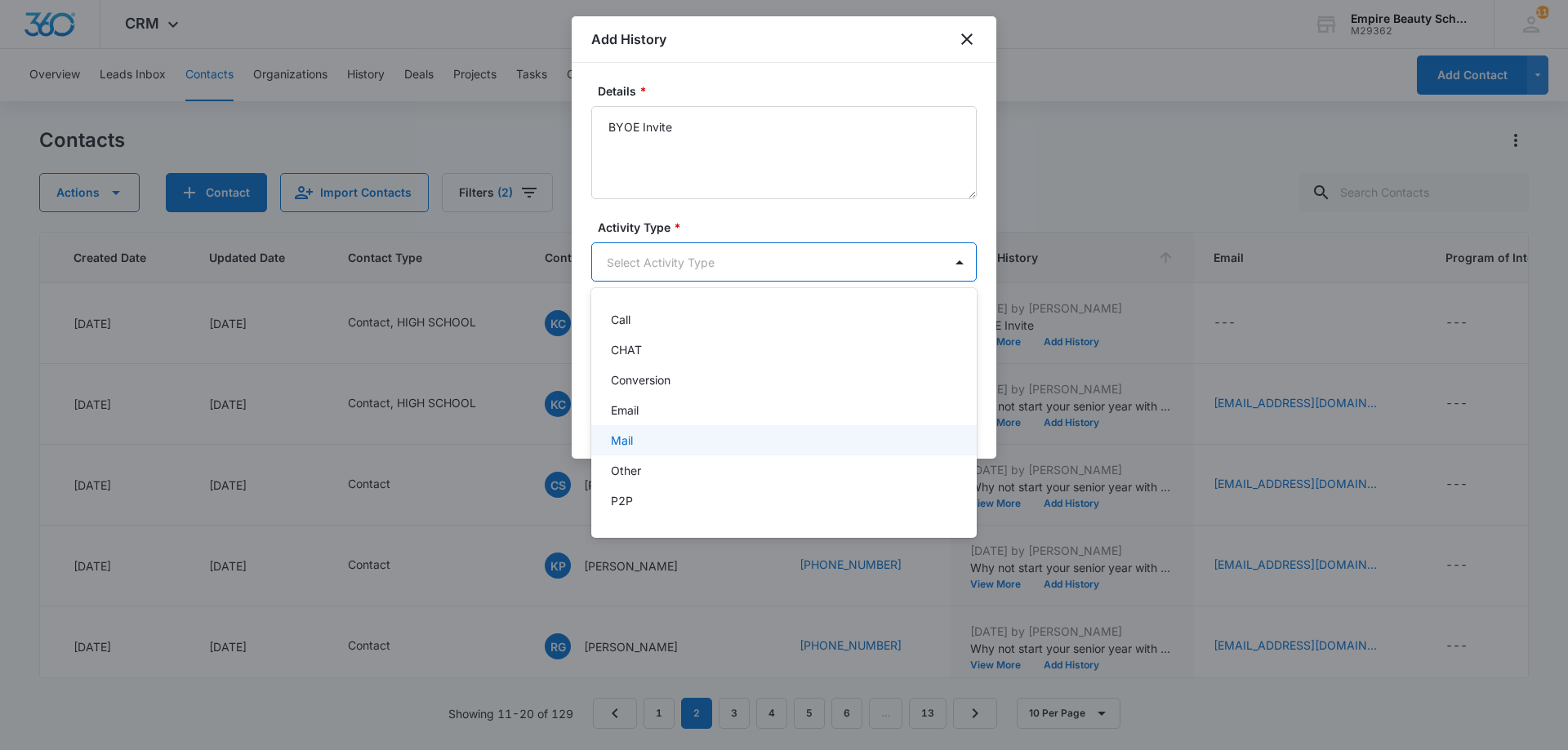
scroll to position [85, 0]
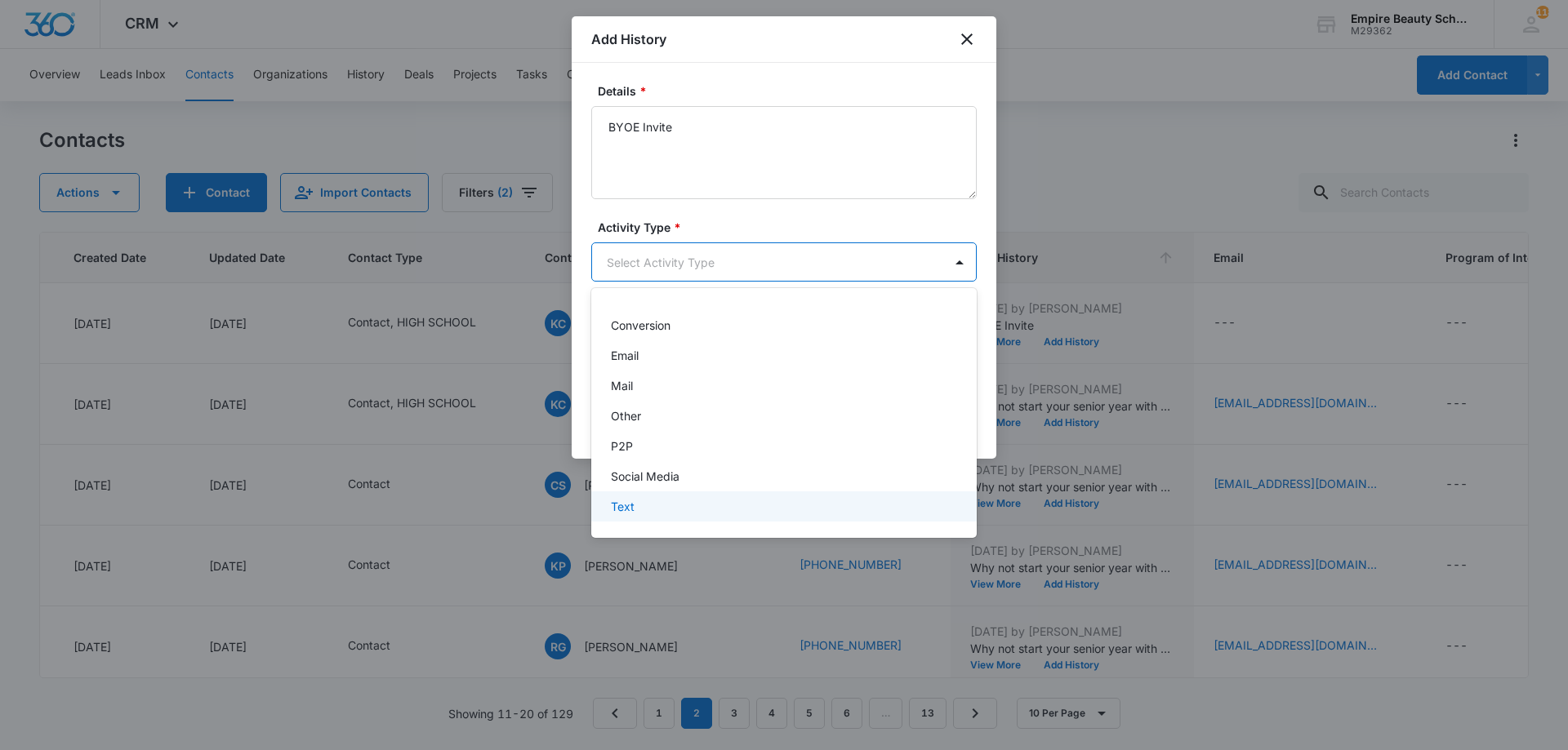
click at [662, 513] on div "Text" at bounding box center [782, 506] width 343 height 17
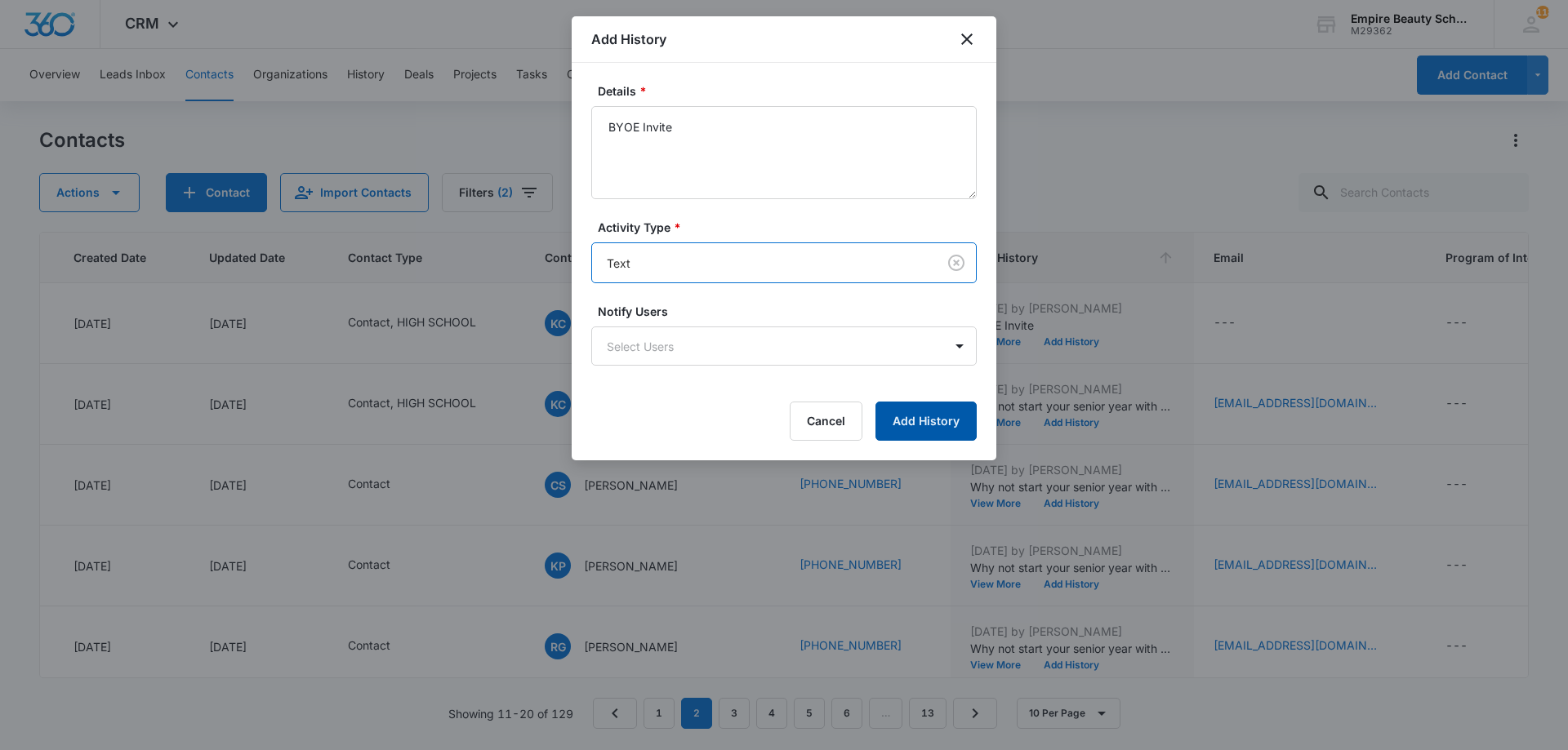
click at [922, 423] on button "Add History" at bounding box center [927, 422] width 102 height 39
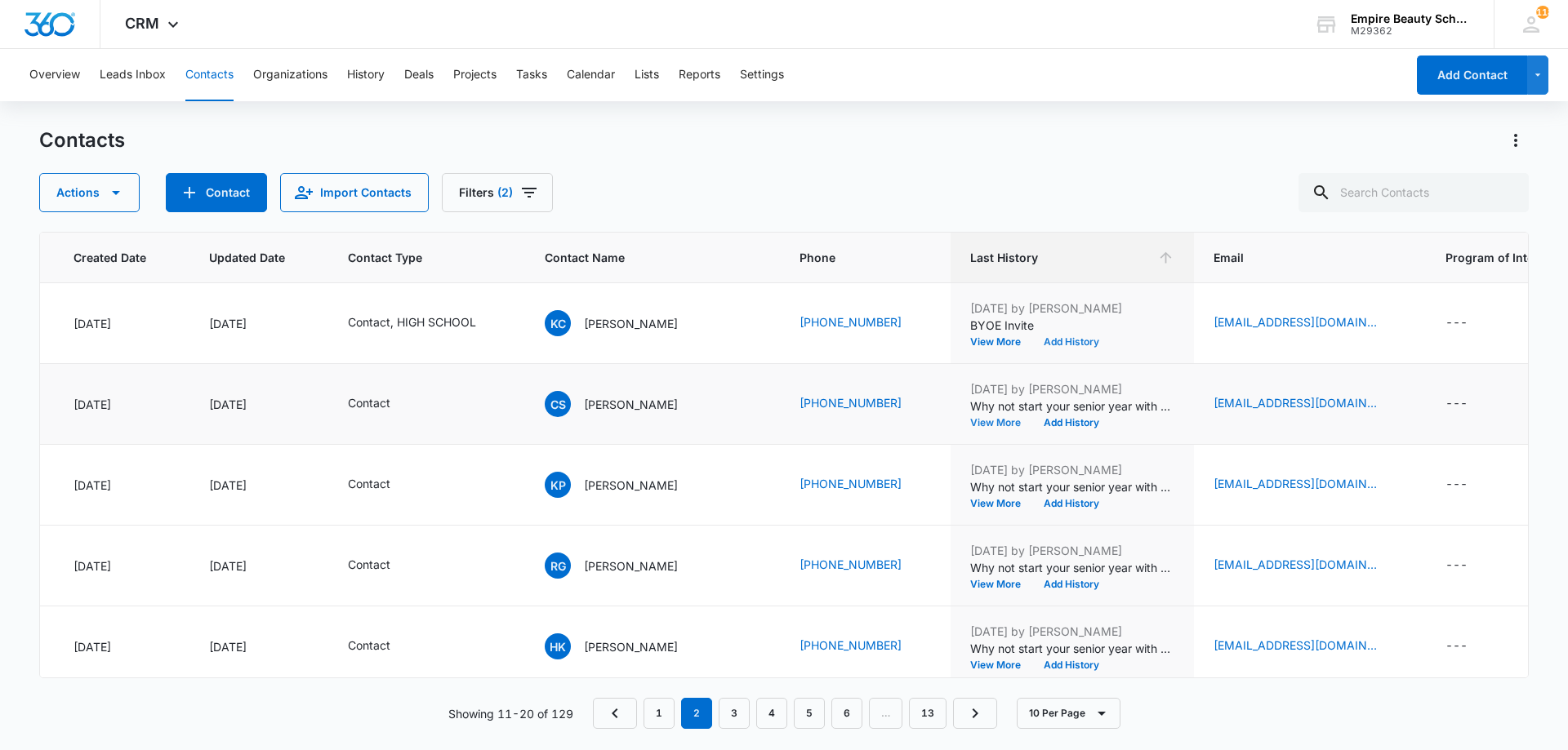
scroll to position [324, 125]
click at [1081, 422] on button "Add History" at bounding box center [1072, 422] width 79 height 10
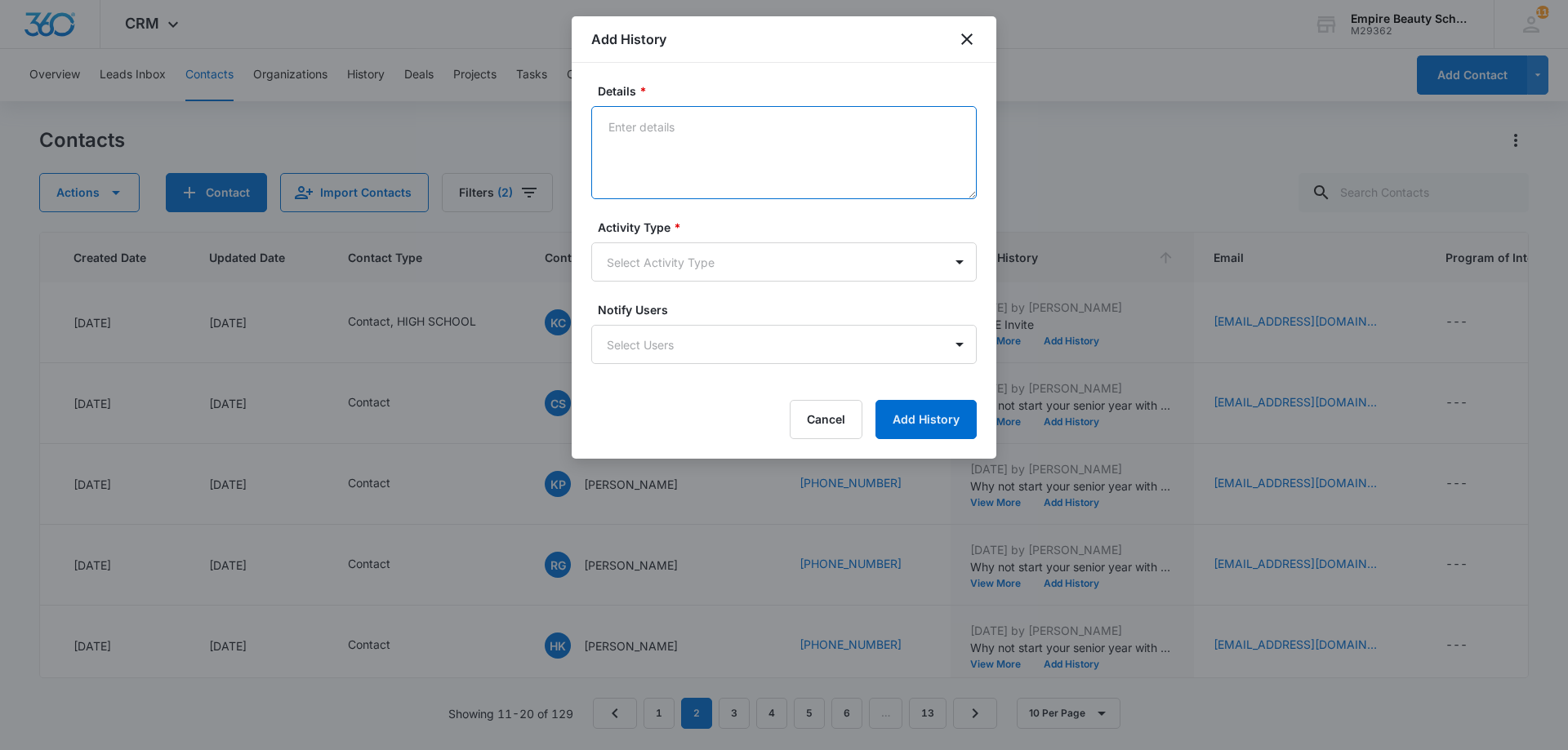
paste textarea "BYOE Invite"
type textarea "BYOE Invite"
click at [720, 260] on body "CRM Apps Forms CRM Email Shop Payments POS Files Brand Settings Empire Beauty S…" at bounding box center [784, 375] width 1568 height 750
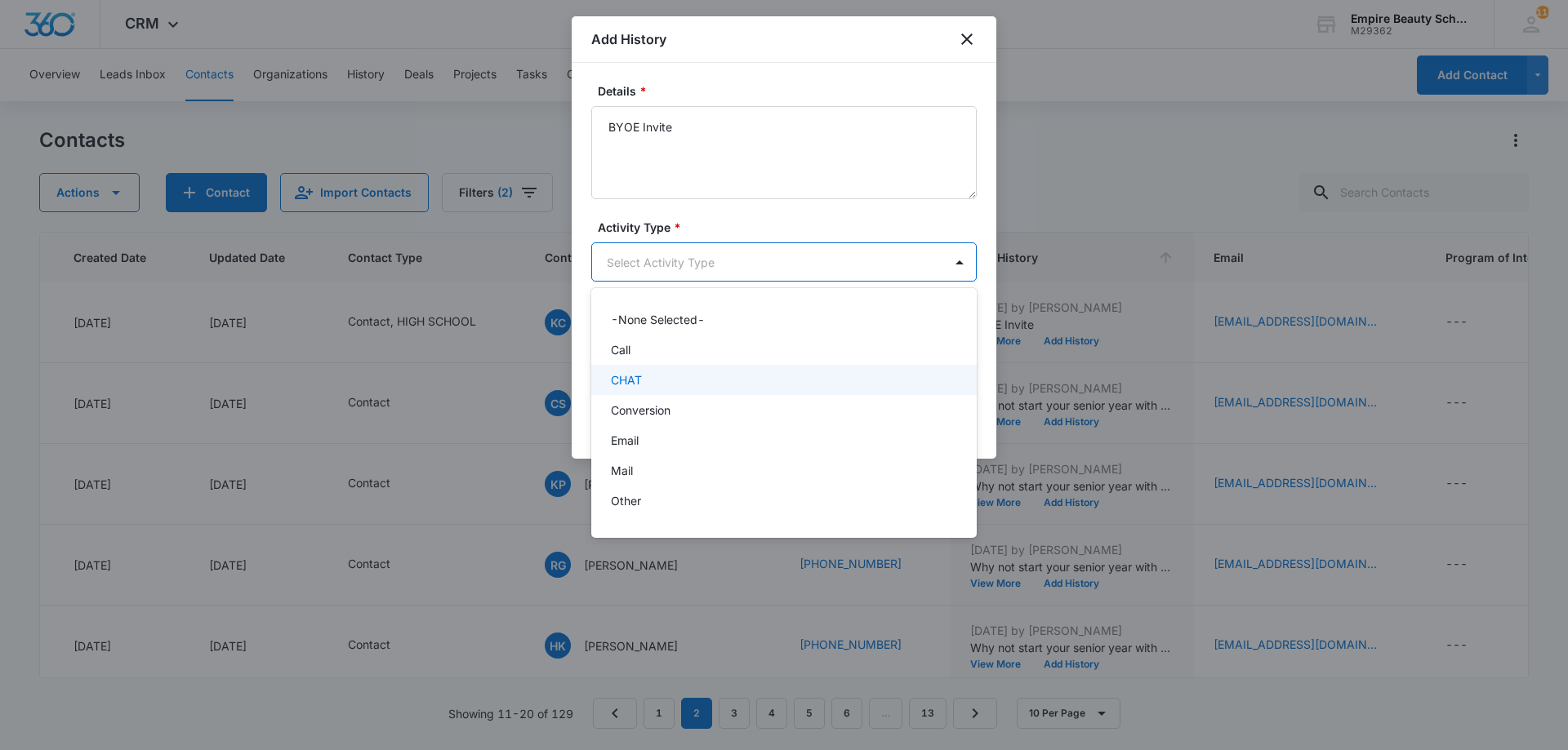
scroll to position [85, 0]
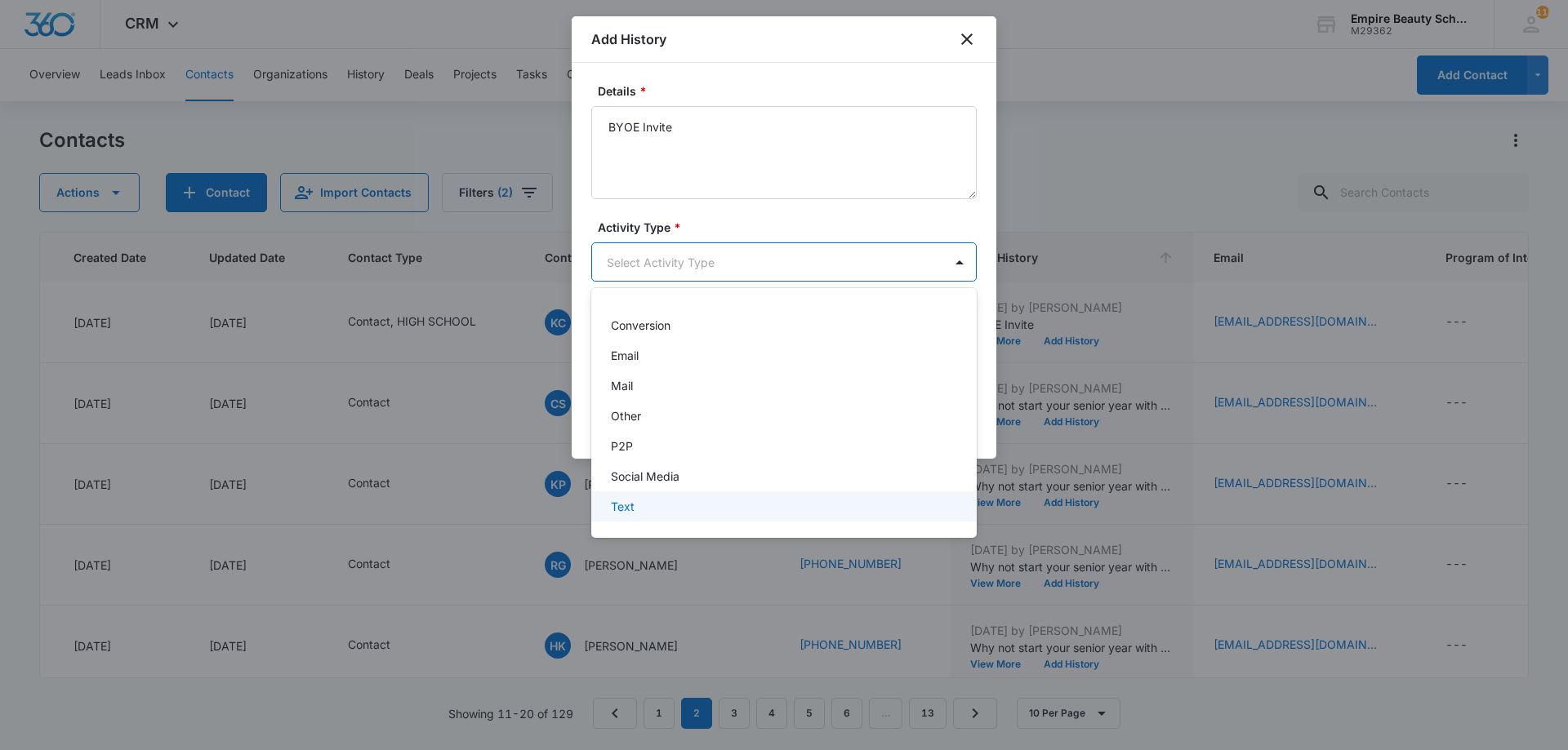
click at [709, 496] on div "Text" at bounding box center [784, 506] width 386 height 30
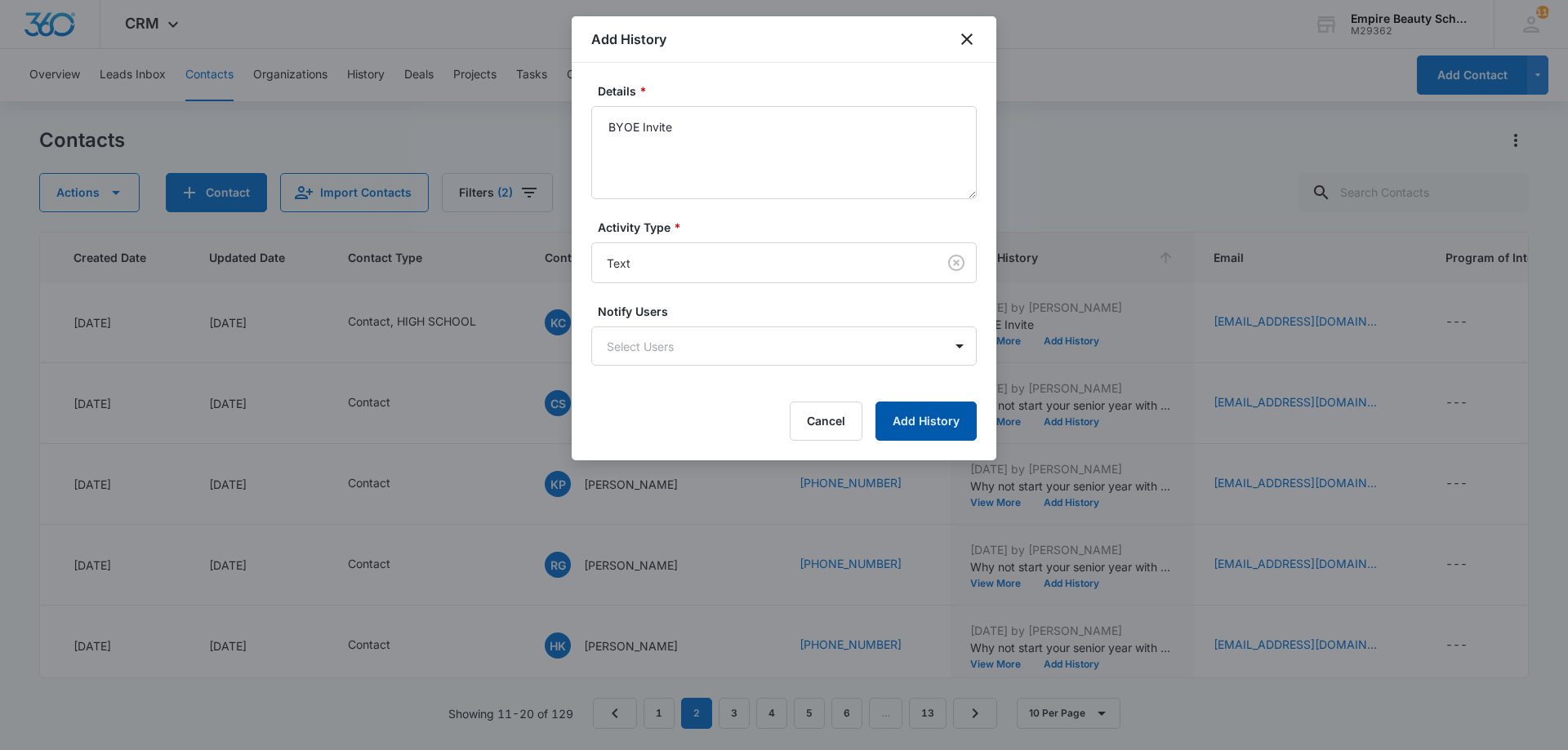
click at [907, 412] on button "Add History" at bounding box center [927, 422] width 102 height 39
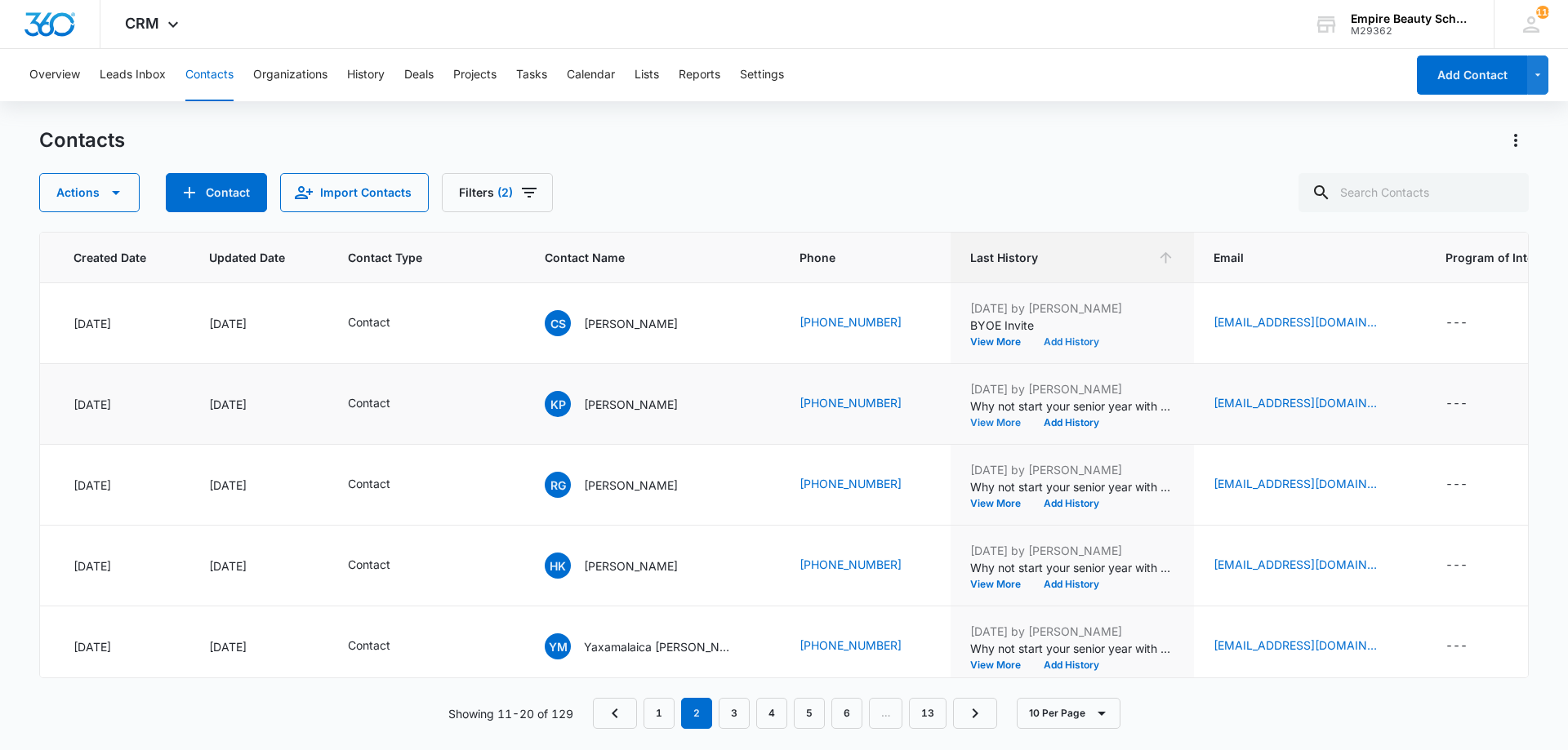
scroll to position [405, 125]
click at [1081, 425] on button "Add History" at bounding box center [1072, 422] width 79 height 10
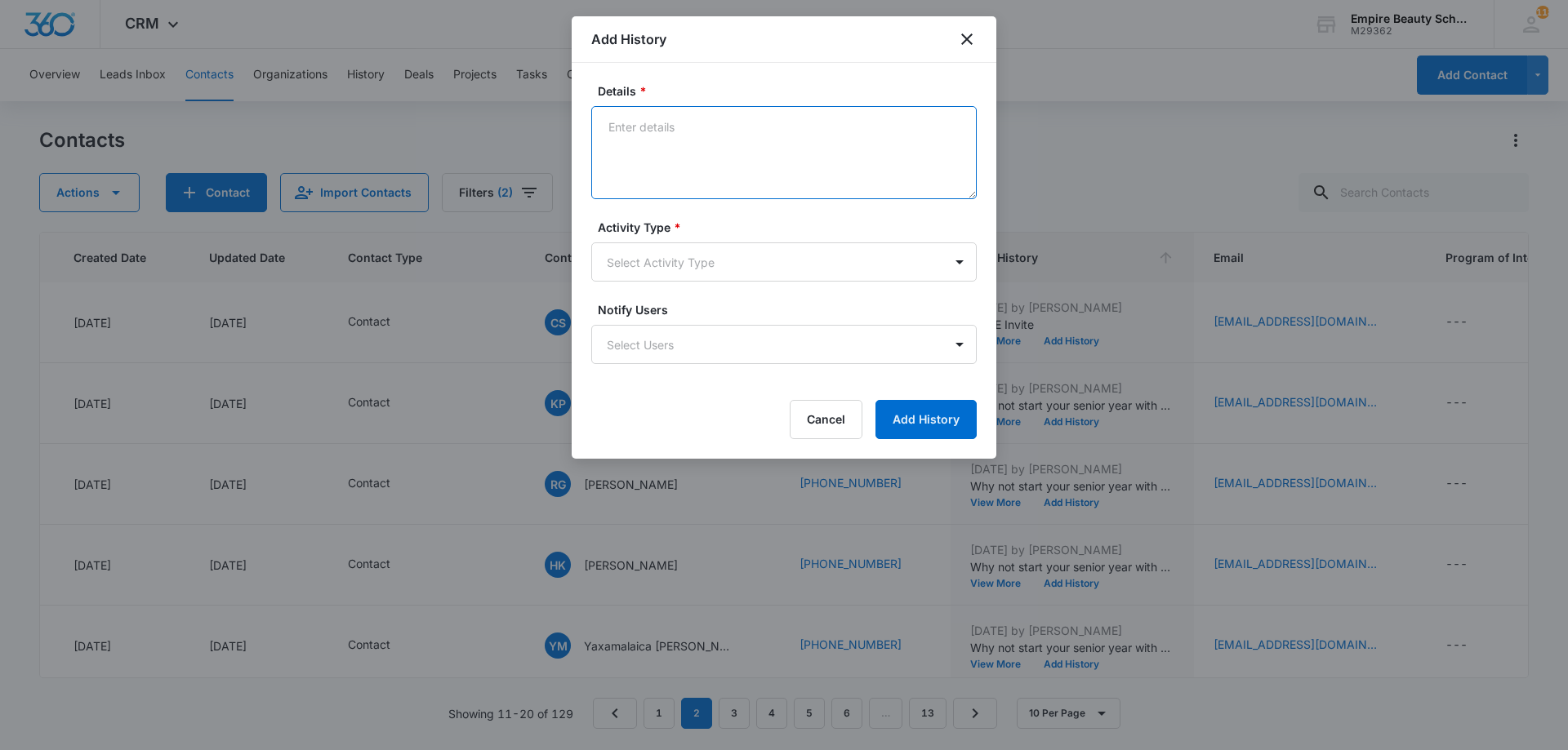
paste textarea "BYOE Invite"
type textarea "BYOE Invite"
click at [691, 243] on body "CRM Apps Forms CRM Email Shop Payments POS Files Brand Settings Empire Beauty S…" at bounding box center [784, 375] width 1568 height 750
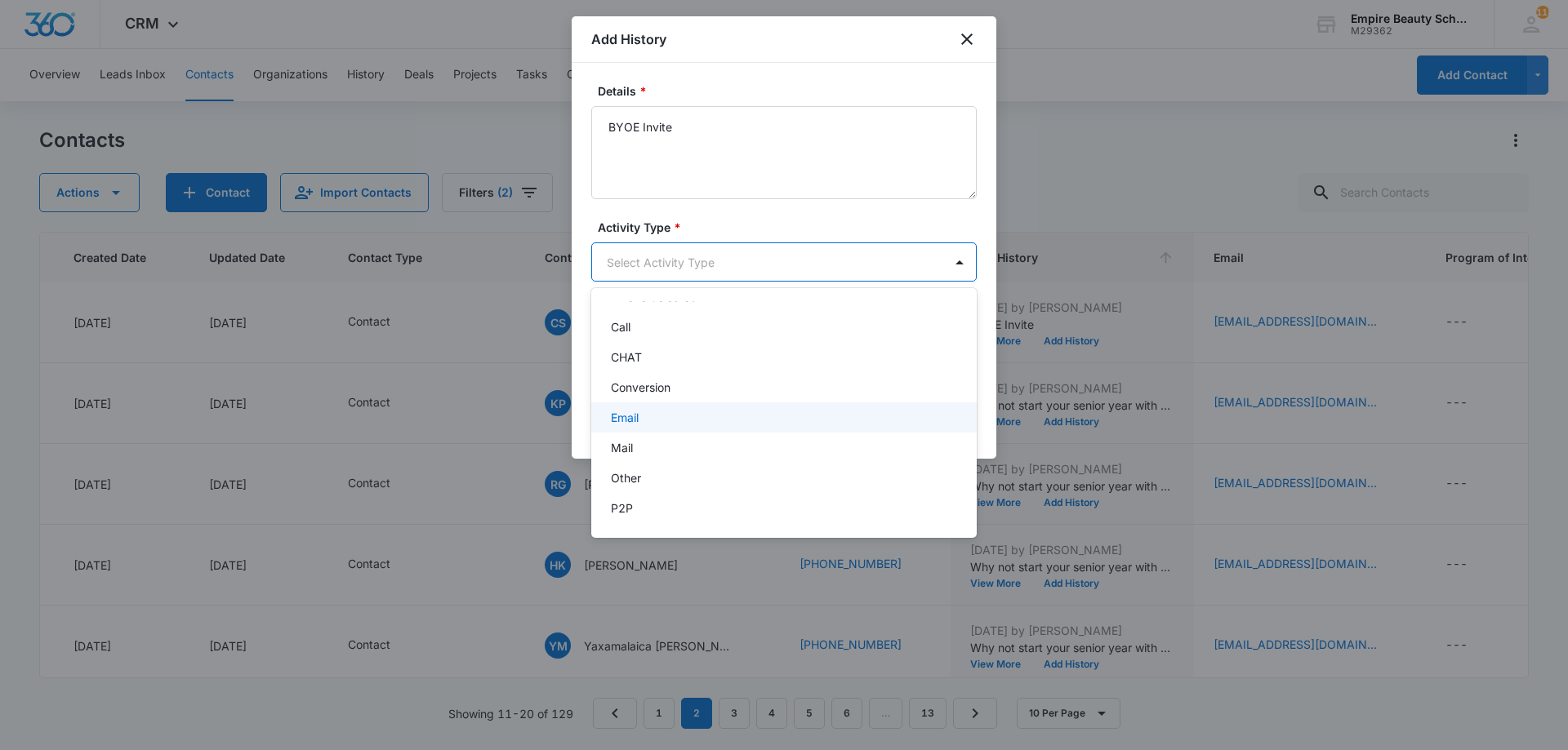
scroll to position [85, 0]
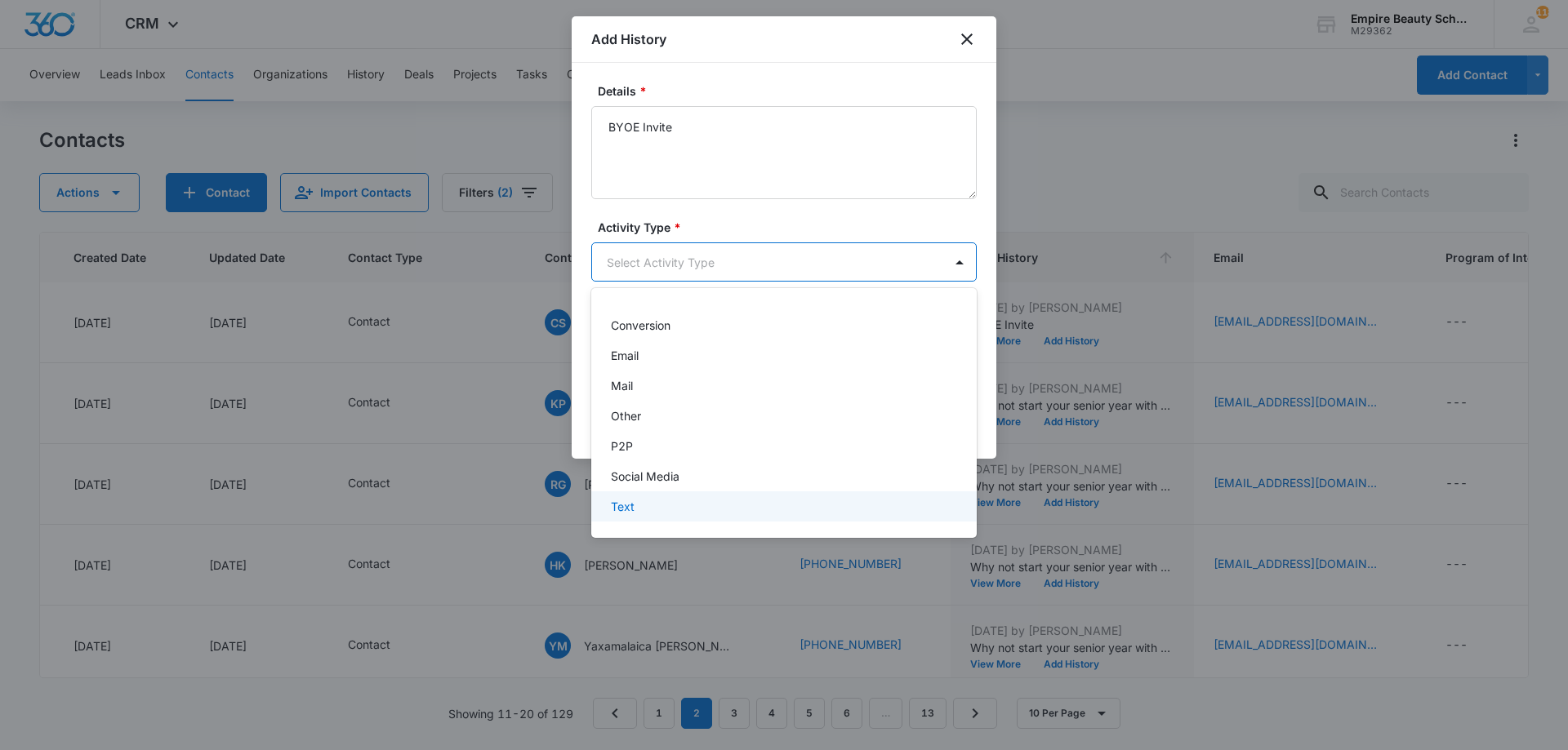
click at [646, 499] on div "Text" at bounding box center [782, 506] width 343 height 17
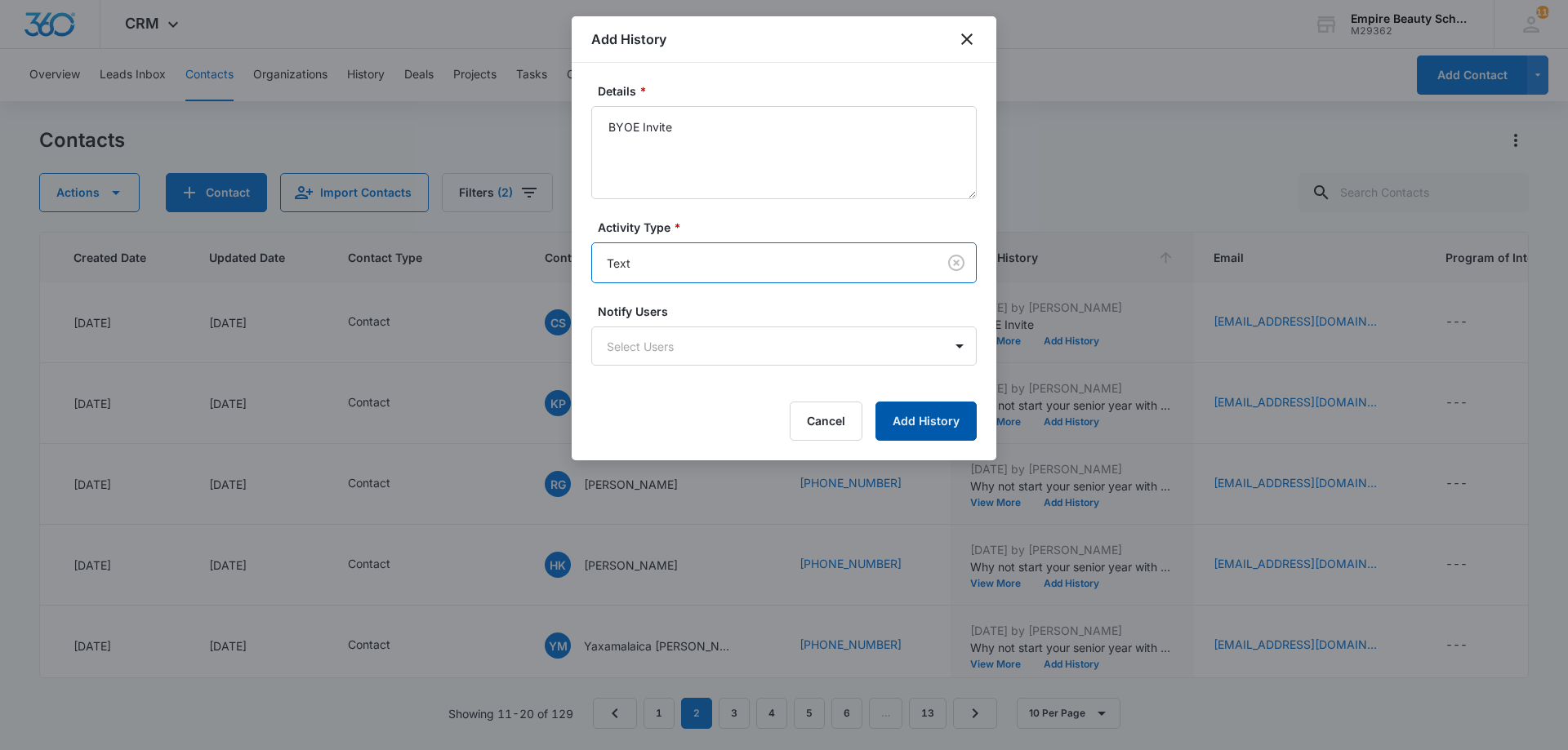
click at [936, 411] on button "Add History" at bounding box center [927, 422] width 102 height 39
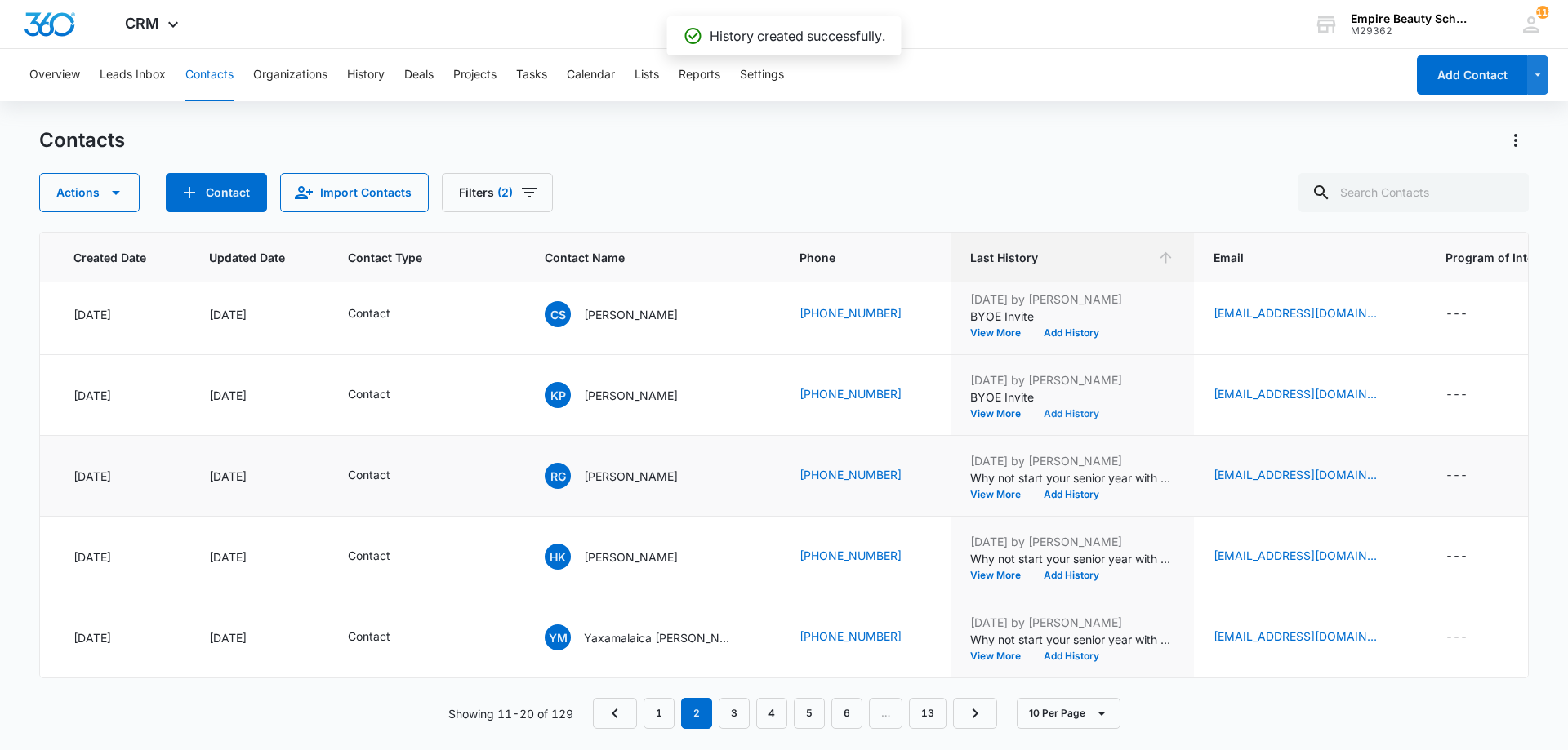
scroll to position [425, 125]
click at [1055, 490] on button "Add History" at bounding box center [1072, 495] width 79 height 10
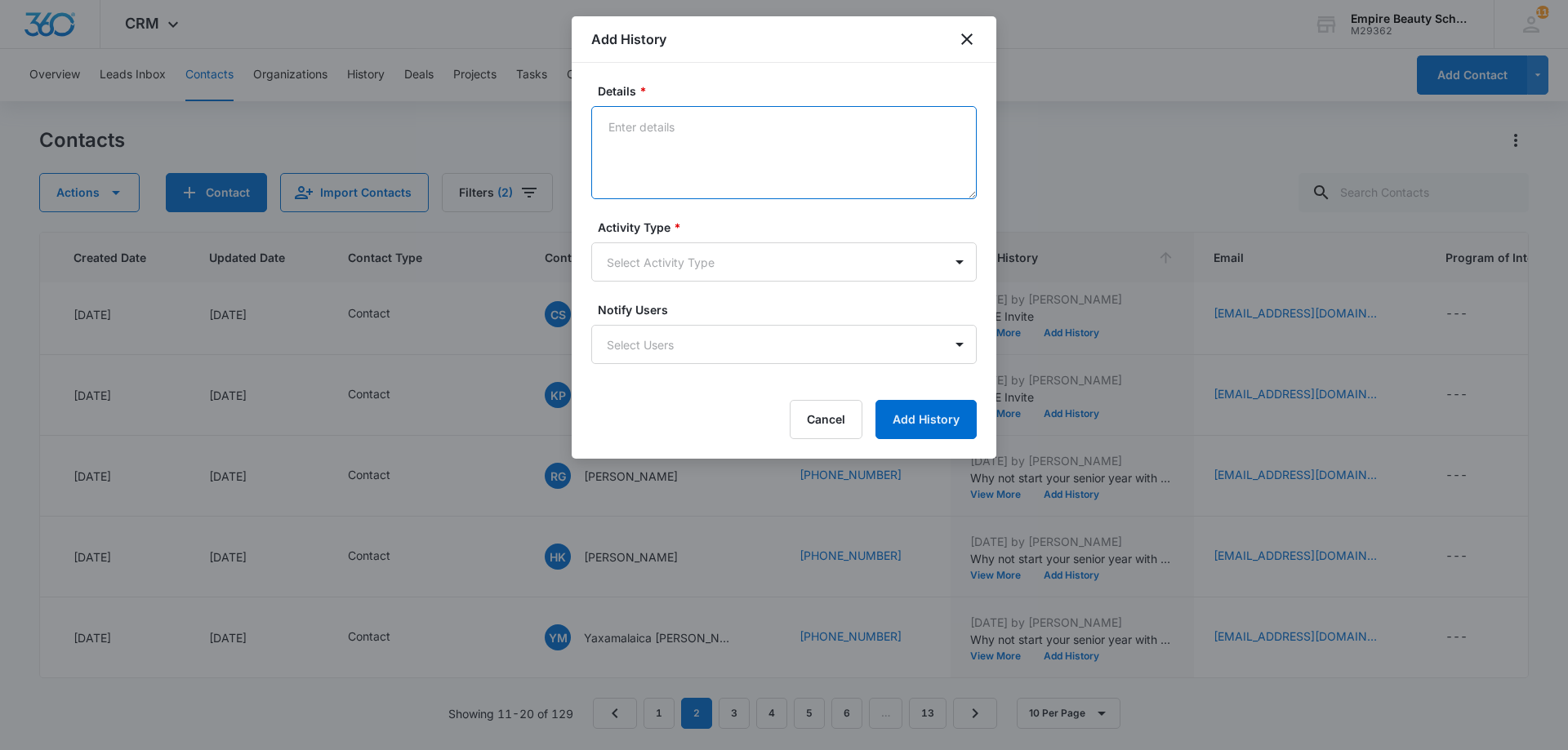
paste textarea "BYOE Invite"
type textarea "BYOE Invite"
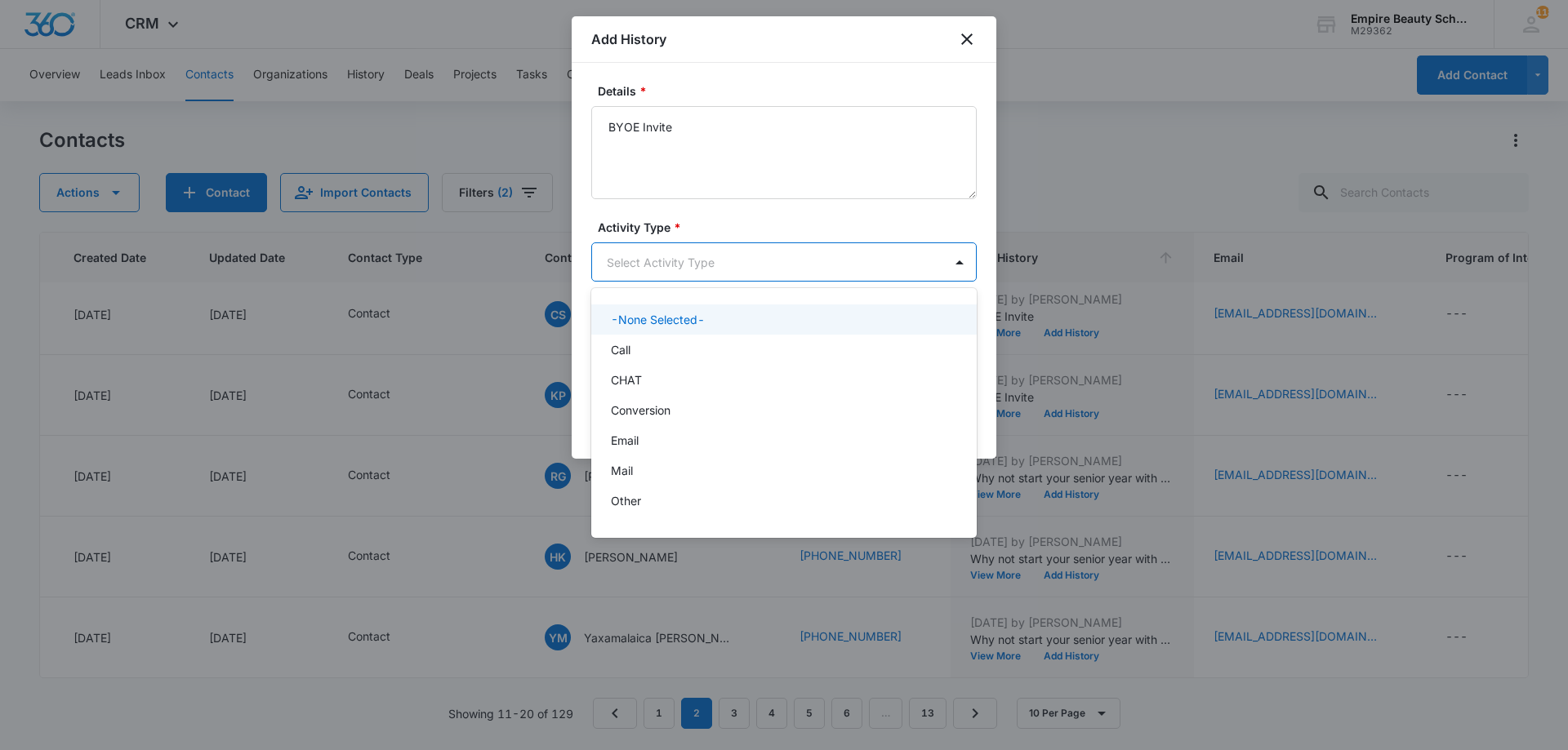
click at [705, 271] on body "CRM Apps Forms CRM Email Shop Payments POS Files Brand Settings Empire Beauty S…" at bounding box center [784, 375] width 1568 height 750
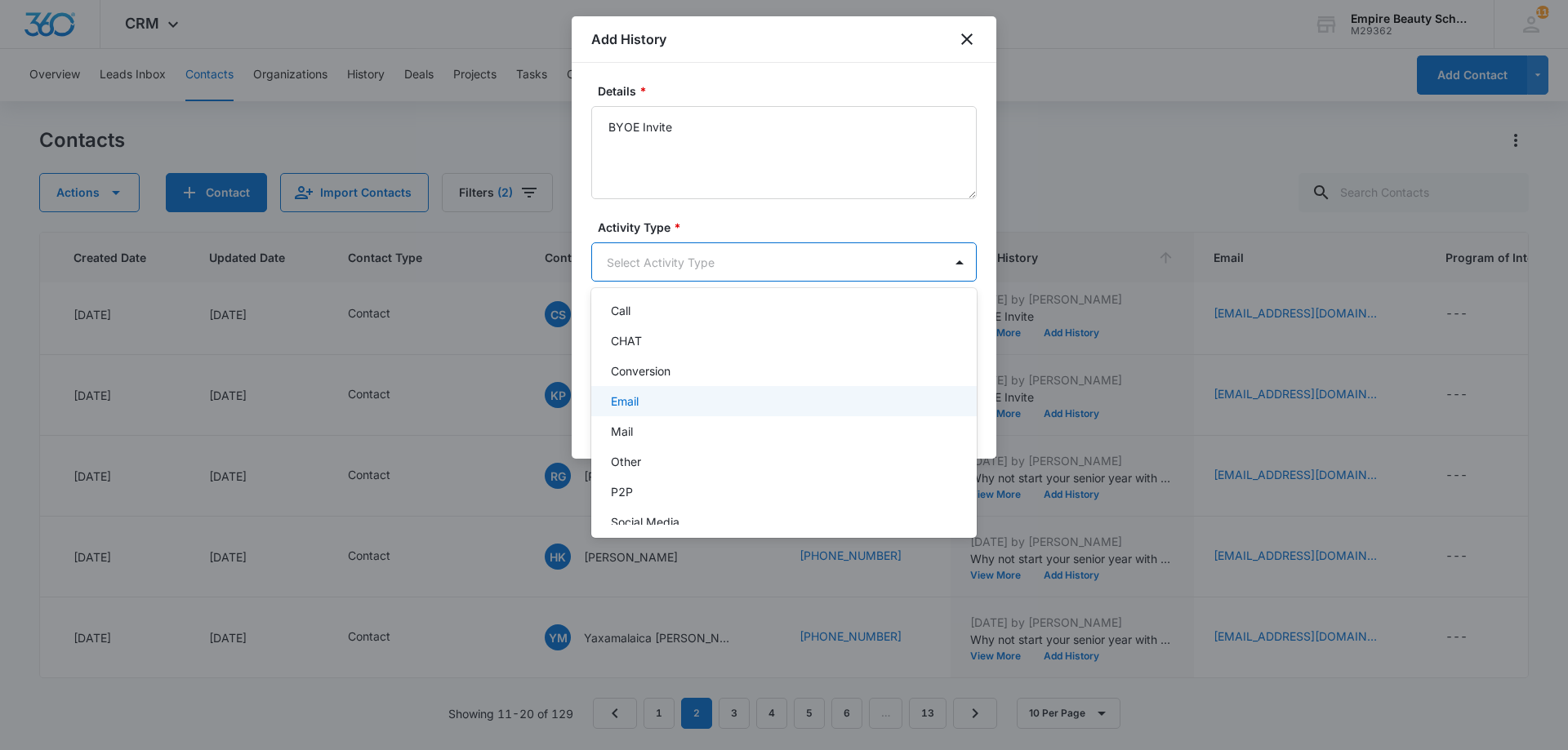
scroll to position [85, 0]
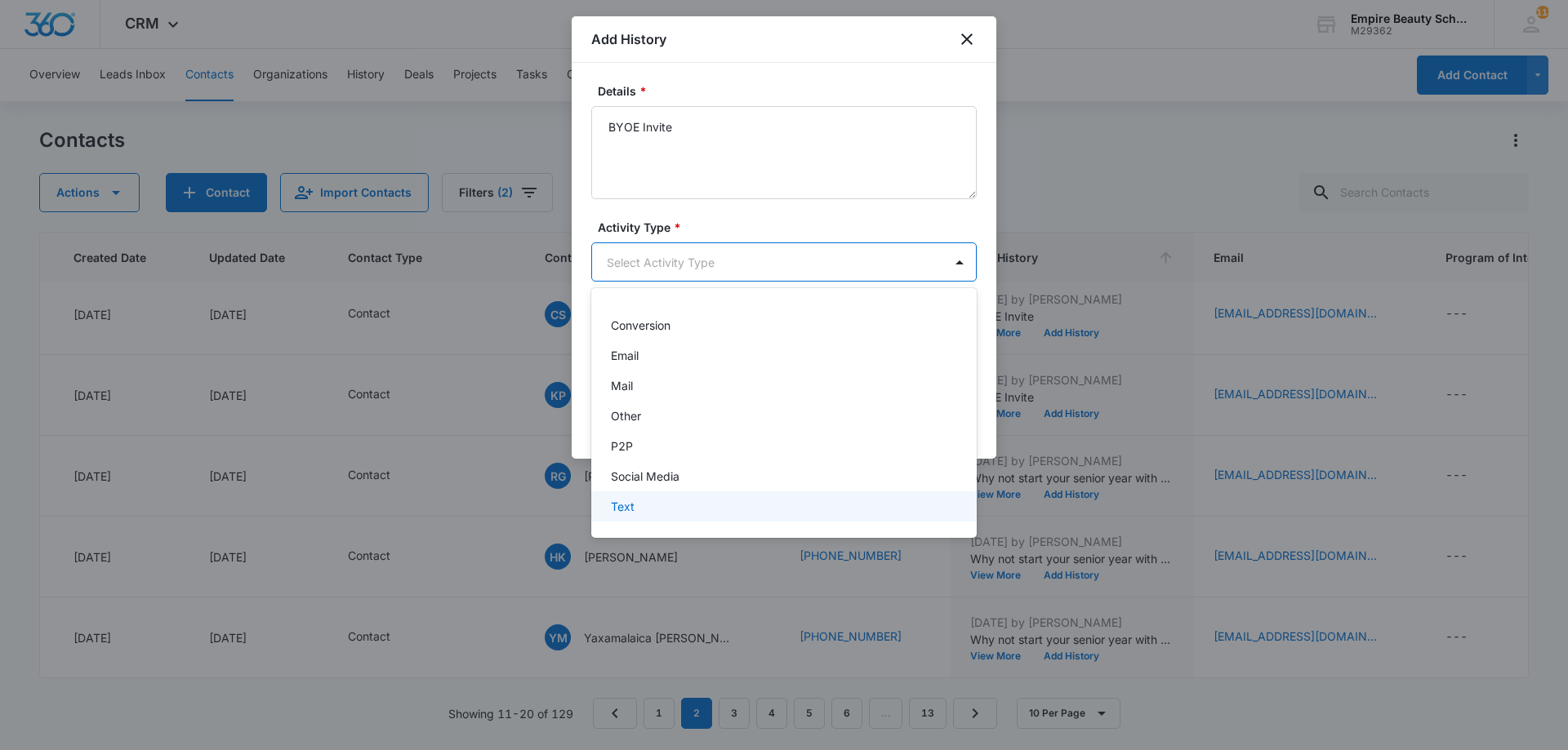
click at [659, 503] on div "Text" at bounding box center [782, 506] width 343 height 17
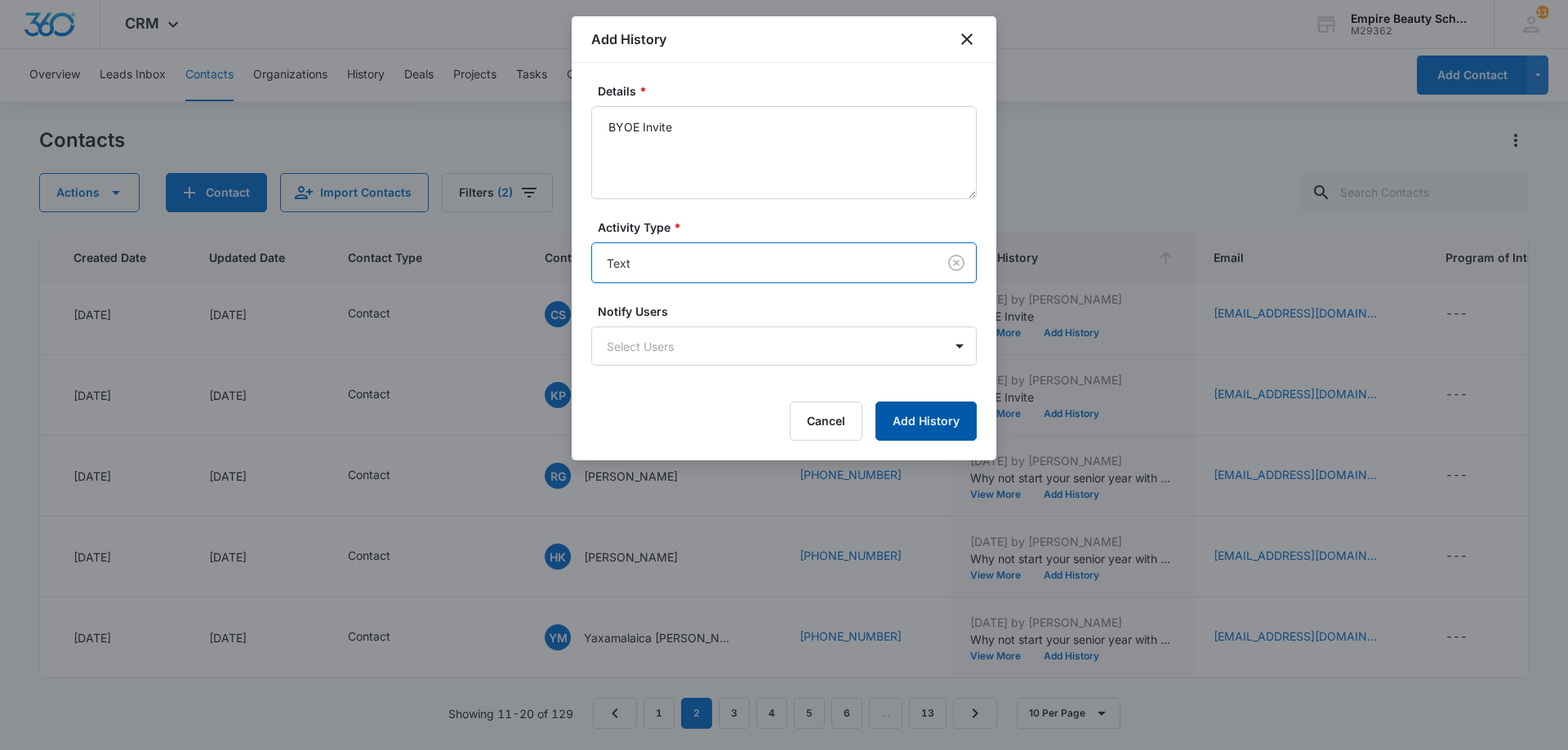
click at [905, 419] on button "Add History" at bounding box center [927, 422] width 102 height 39
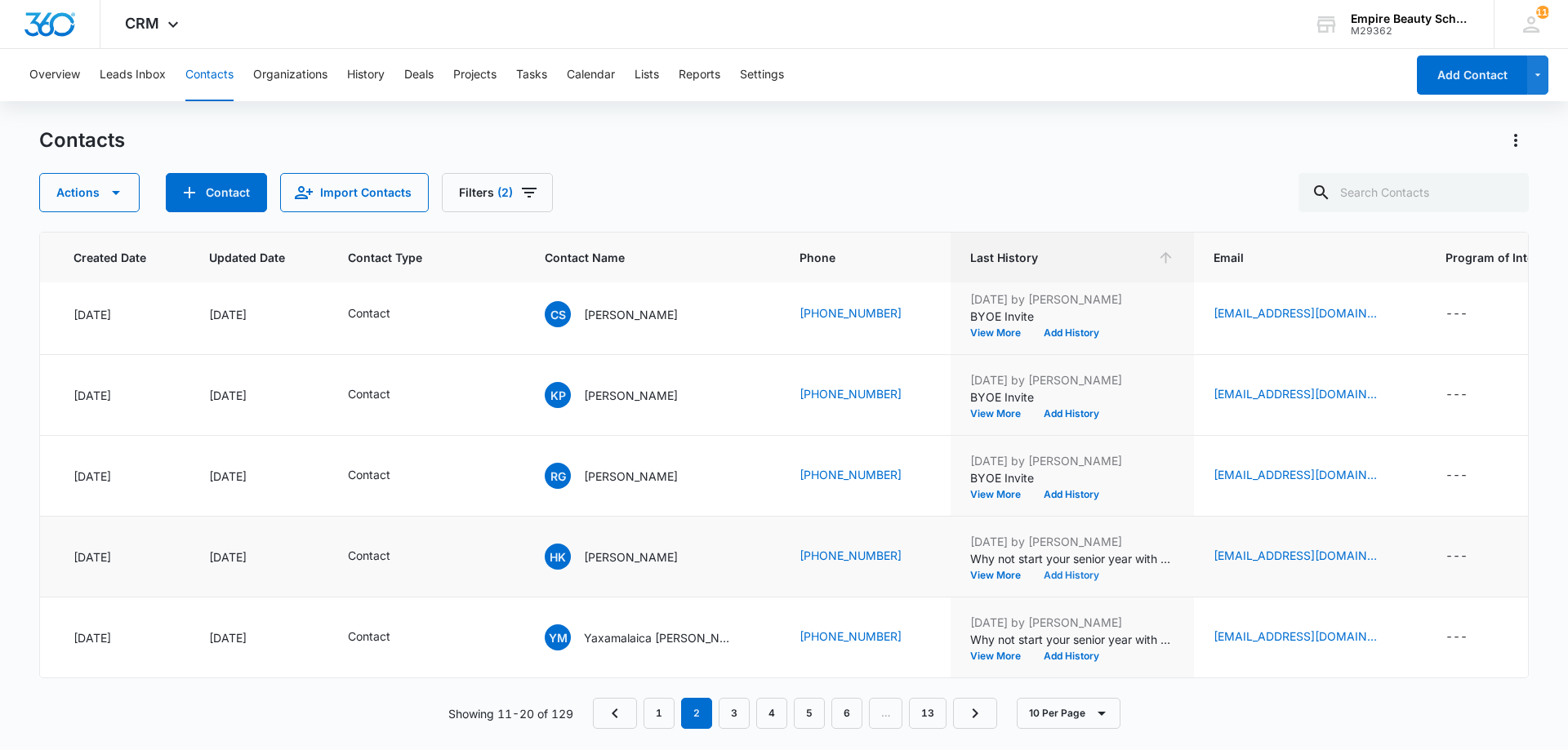
click at [1073, 571] on button "Add History" at bounding box center [1072, 576] width 79 height 10
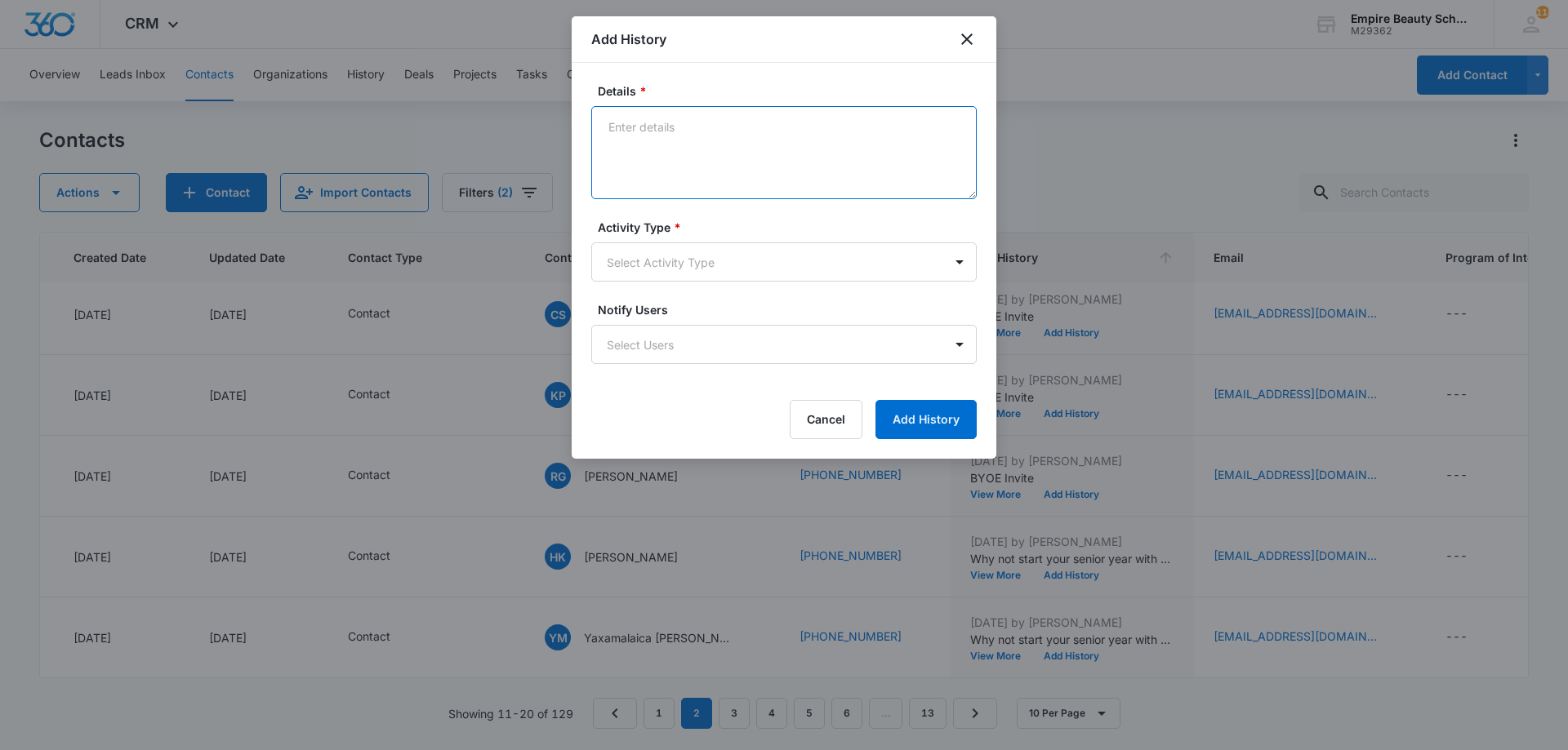
paste textarea "BYOE Invite"
type textarea "BYOE Invite"
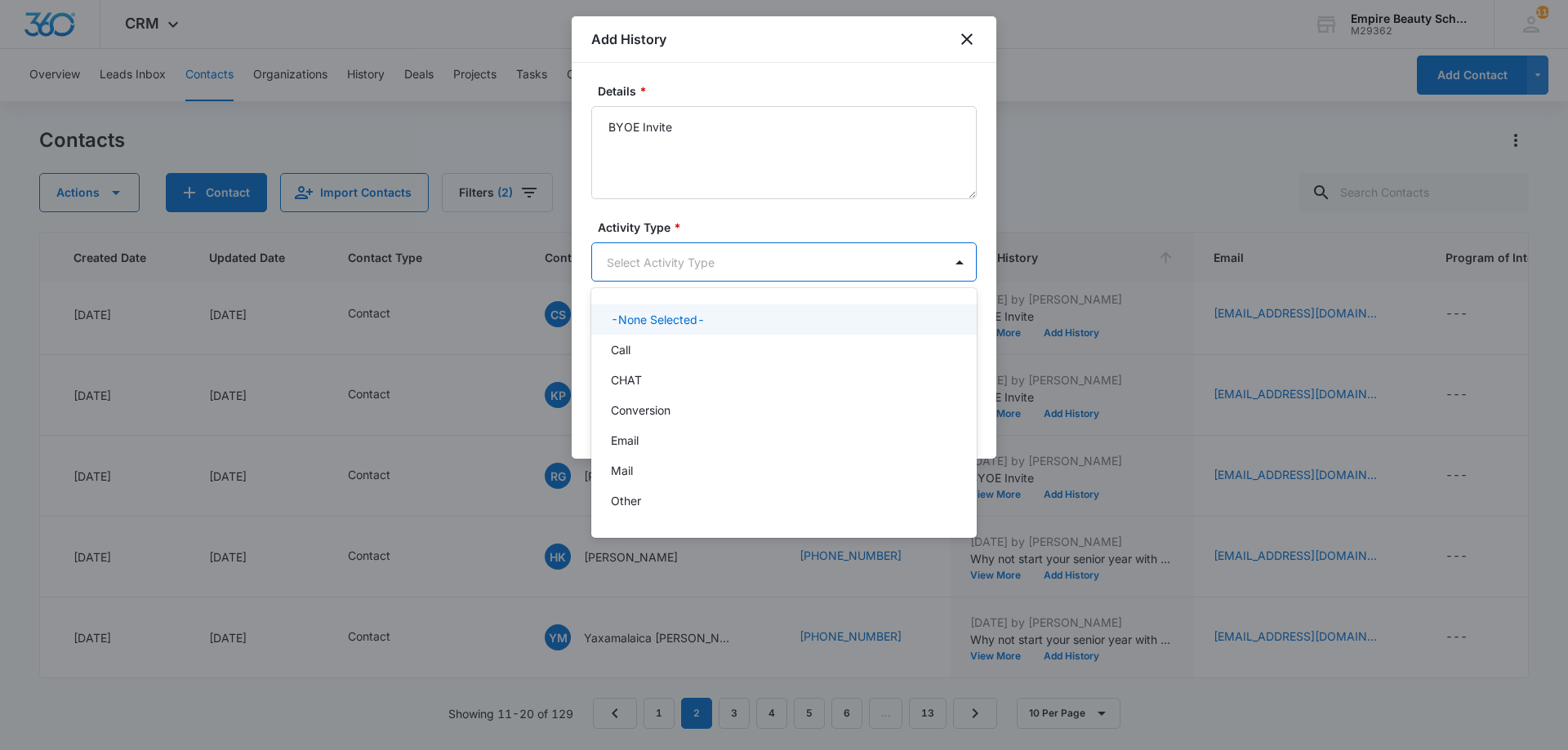
click at [718, 264] on body "CRM Apps Forms CRM Email Shop Payments POS Files Brand Settings Empire Beauty S…" at bounding box center [784, 375] width 1568 height 750
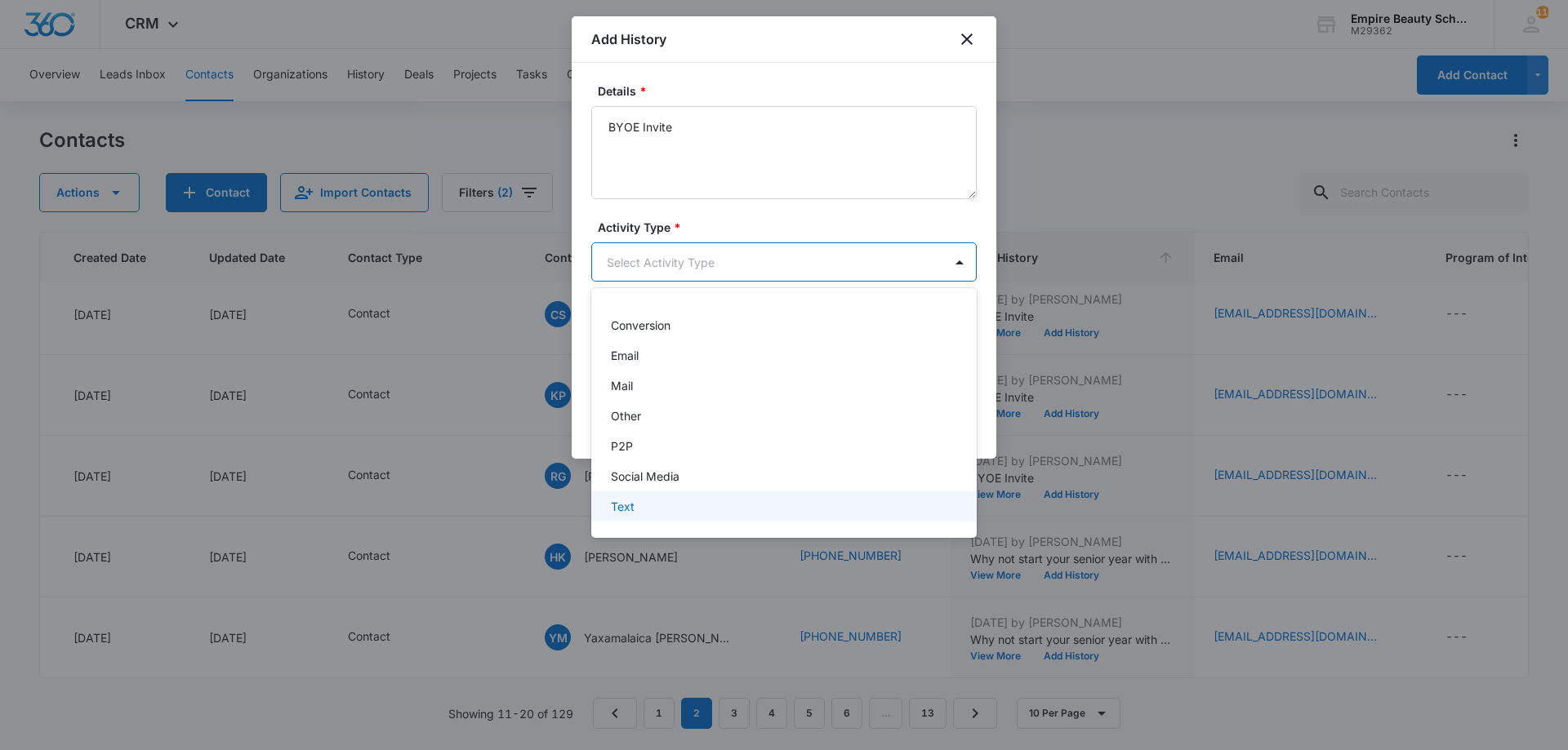
click at [641, 498] on div "Text" at bounding box center [782, 506] width 343 height 17
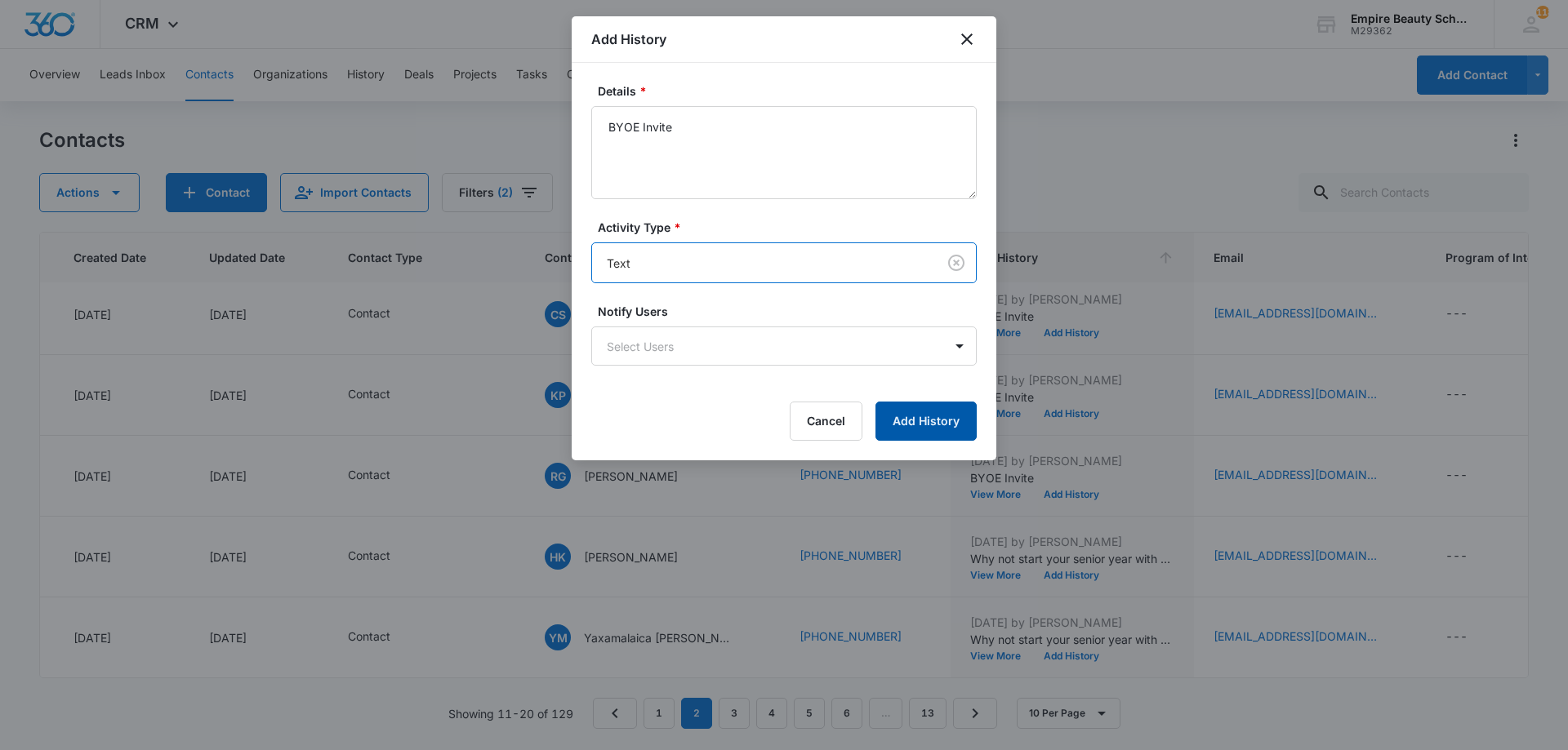
click at [937, 437] on button "Add History" at bounding box center [927, 422] width 102 height 39
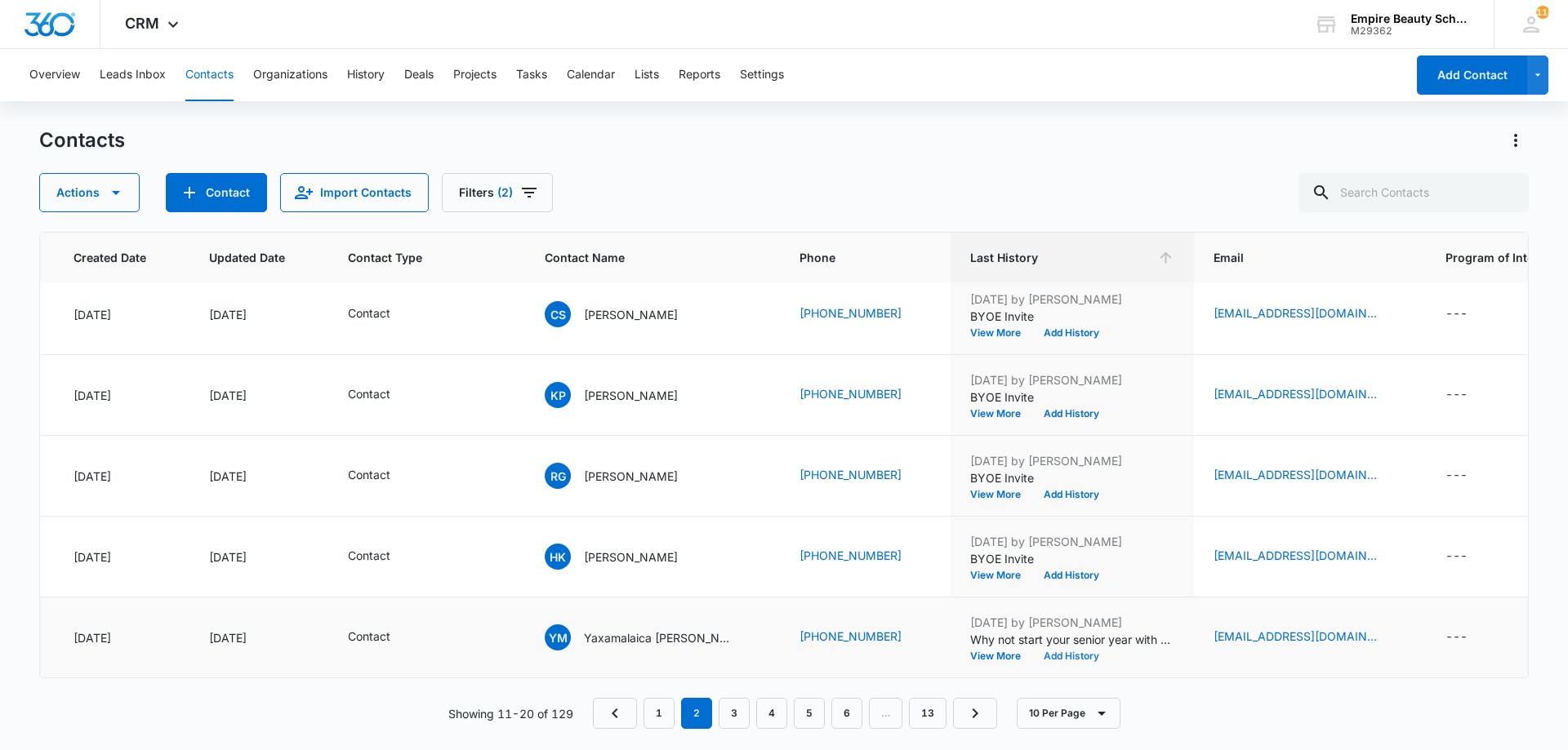
click at [1058, 652] on button "Add History" at bounding box center [1072, 657] width 79 height 10
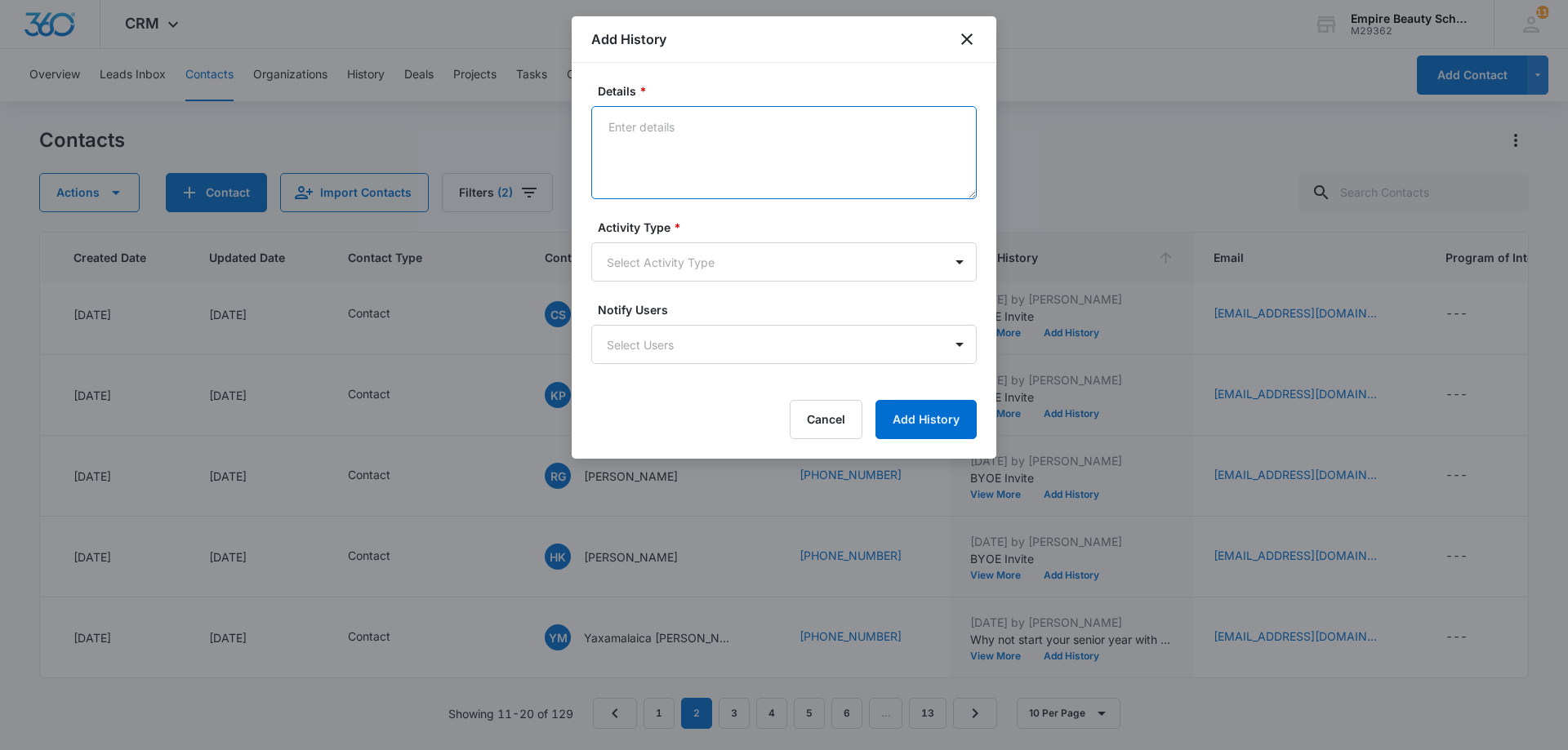
paste textarea "BYOE Invite"
type textarea "BYOE Invite"
click at [676, 236] on div "Activity Type * Select Activity Type" at bounding box center [784, 250] width 386 height 63
click at [649, 278] on body "CRM Apps Forms CRM Email Shop Payments POS Files Brand Settings Empire Beauty S…" at bounding box center [784, 375] width 1568 height 750
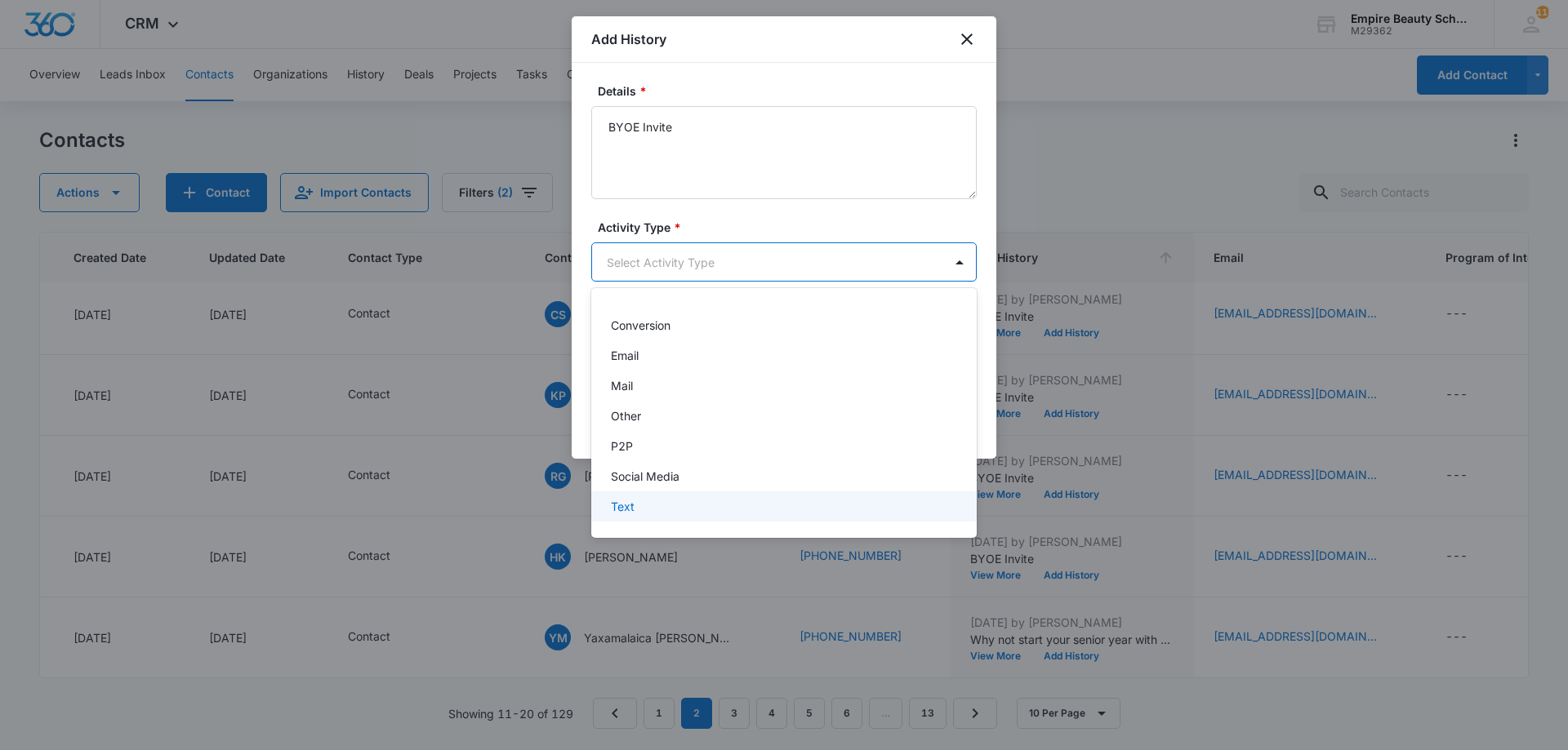
click at [637, 510] on div "Text" at bounding box center [782, 506] width 343 height 17
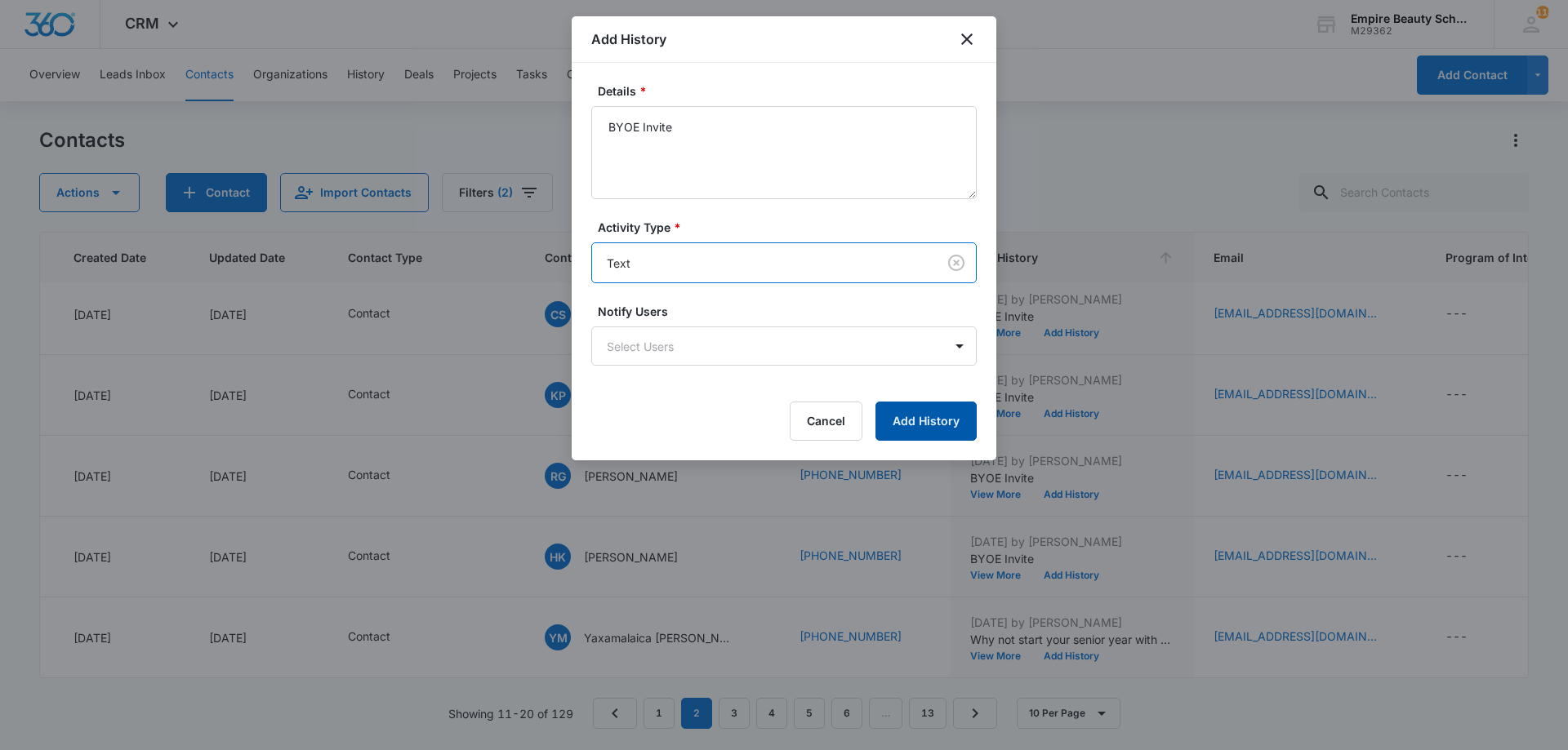
click at [931, 427] on button "Add History" at bounding box center [927, 422] width 102 height 39
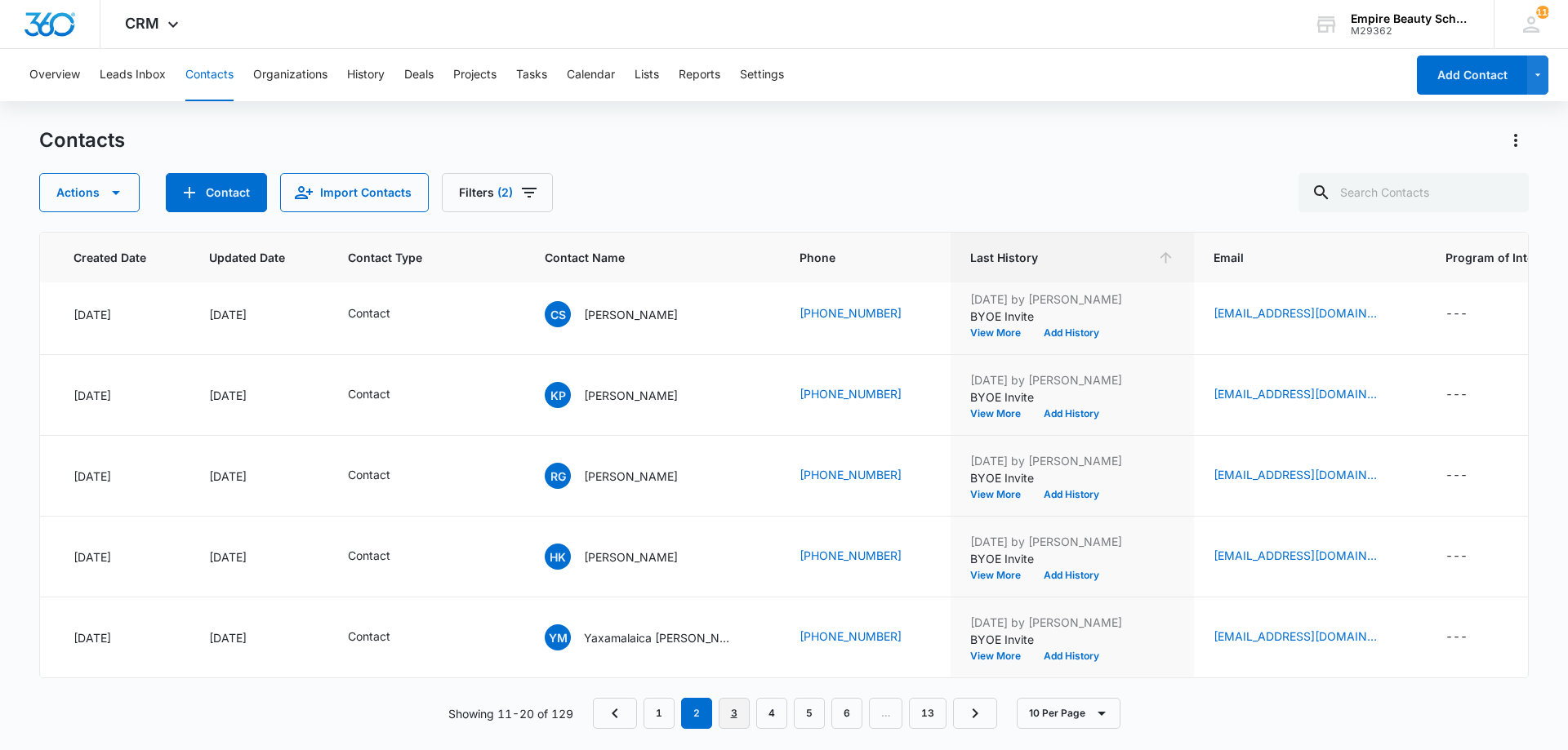
click at [732, 709] on link "3" at bounding box center [734, 714] width 31 height 31
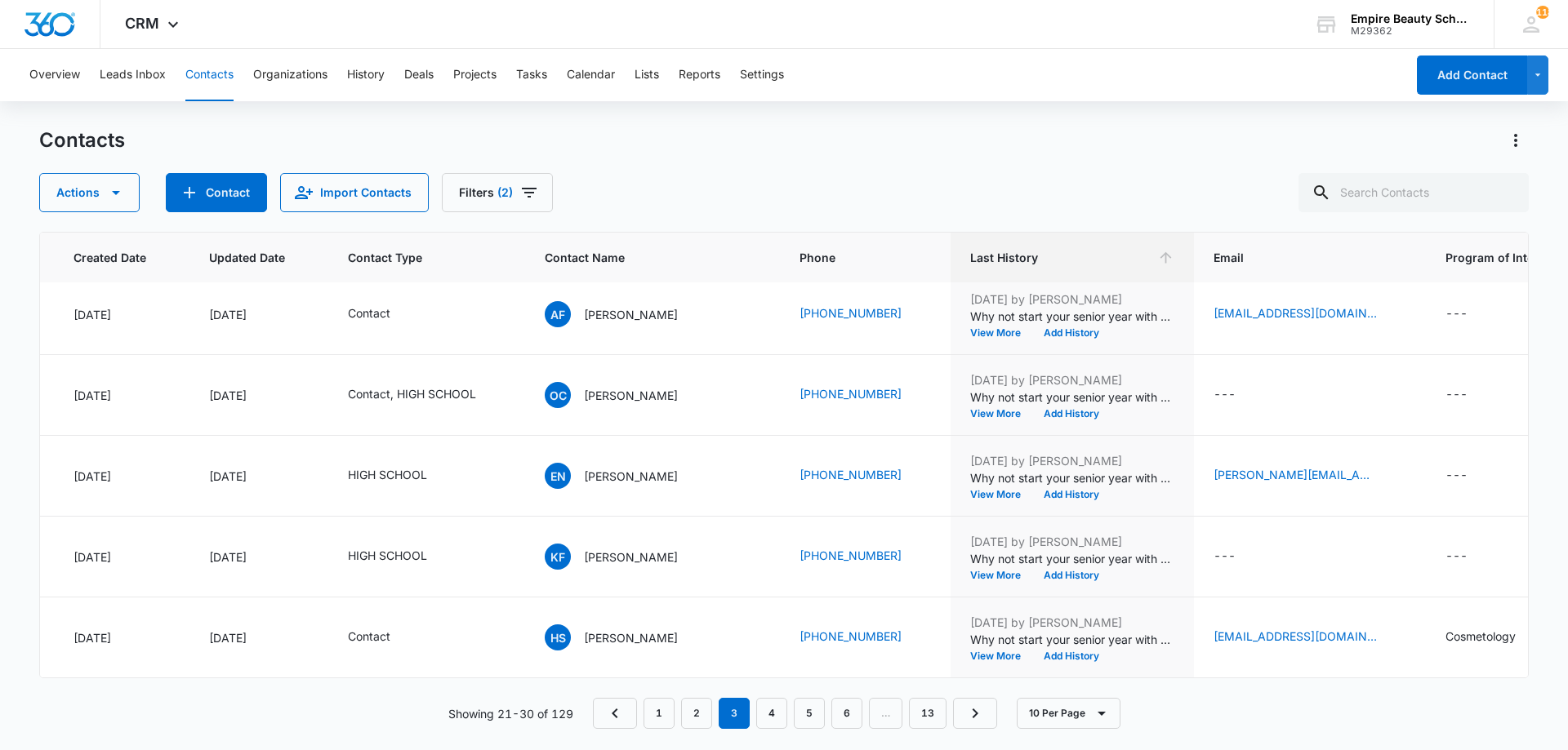
scroll to position [0, 125]
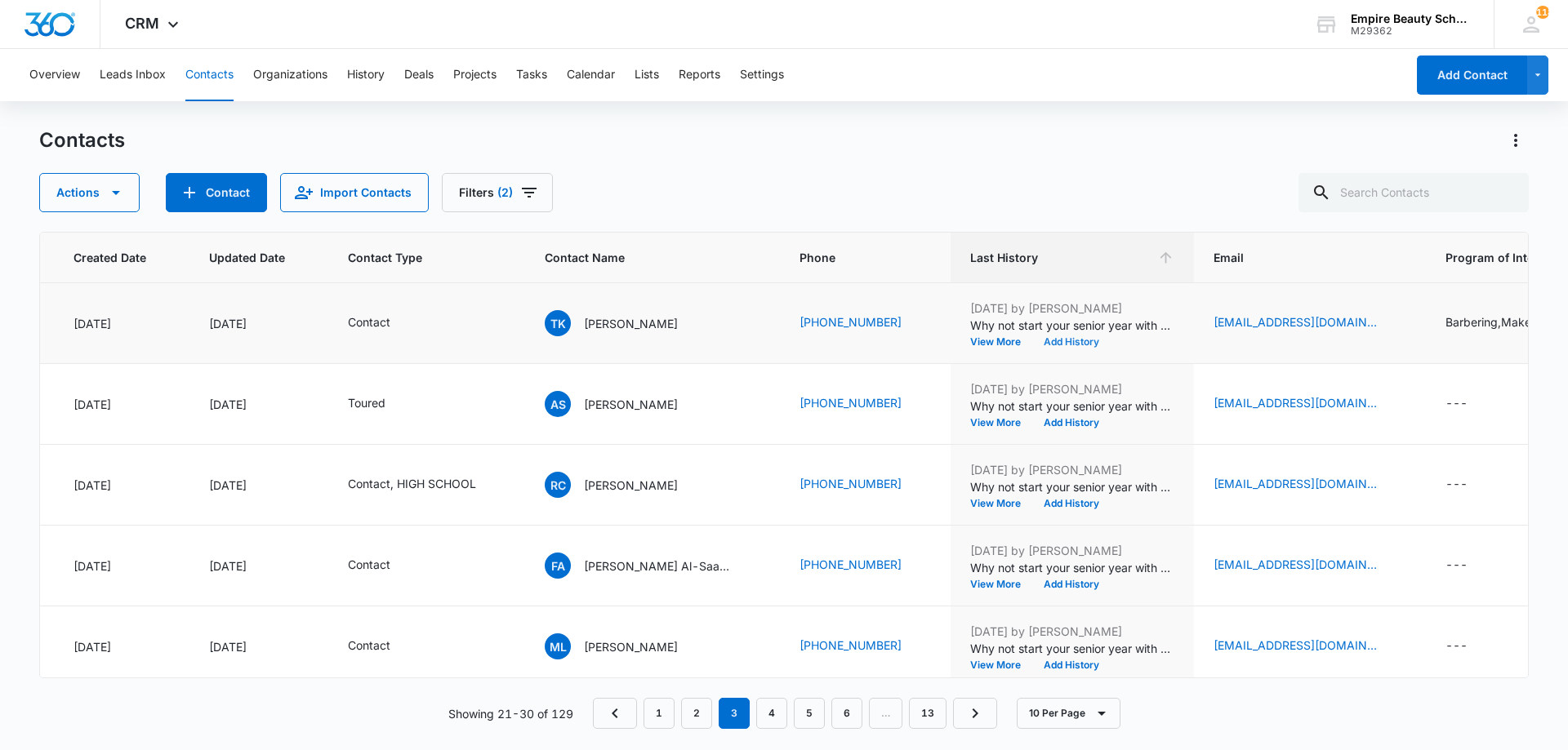
click at [1042, 338] on button "Add History" at bounding box center [1072, 342] width 79 height 10
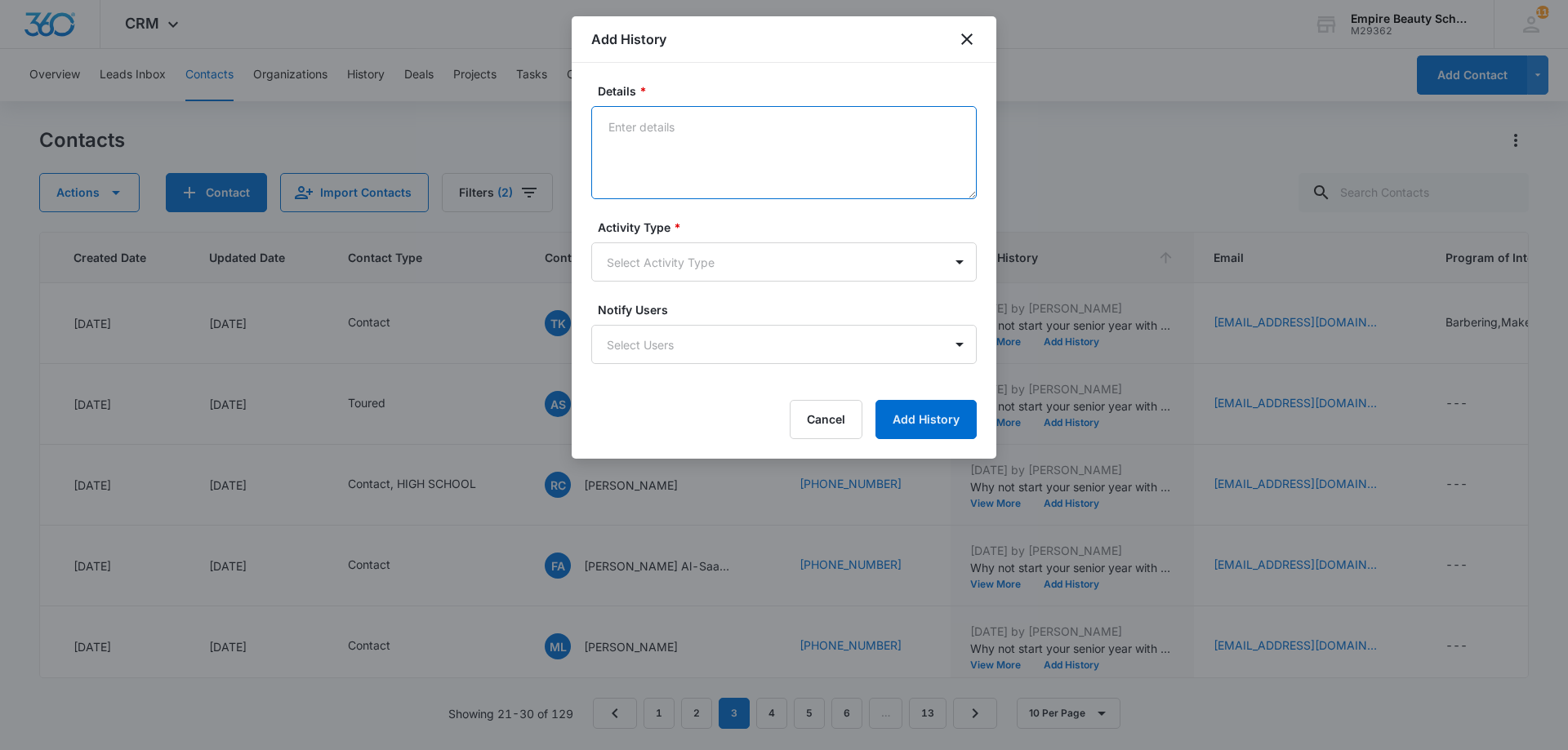
paste textarea "BYOE Invite"
type textarea "BYOE Invite"
click at [696, 264] on body "CRM Apps Forms CRM Email Shop Payments POS Files Brand Settings Empire Beauty S…" at bounding box center [784, 375] width 1568 height 750
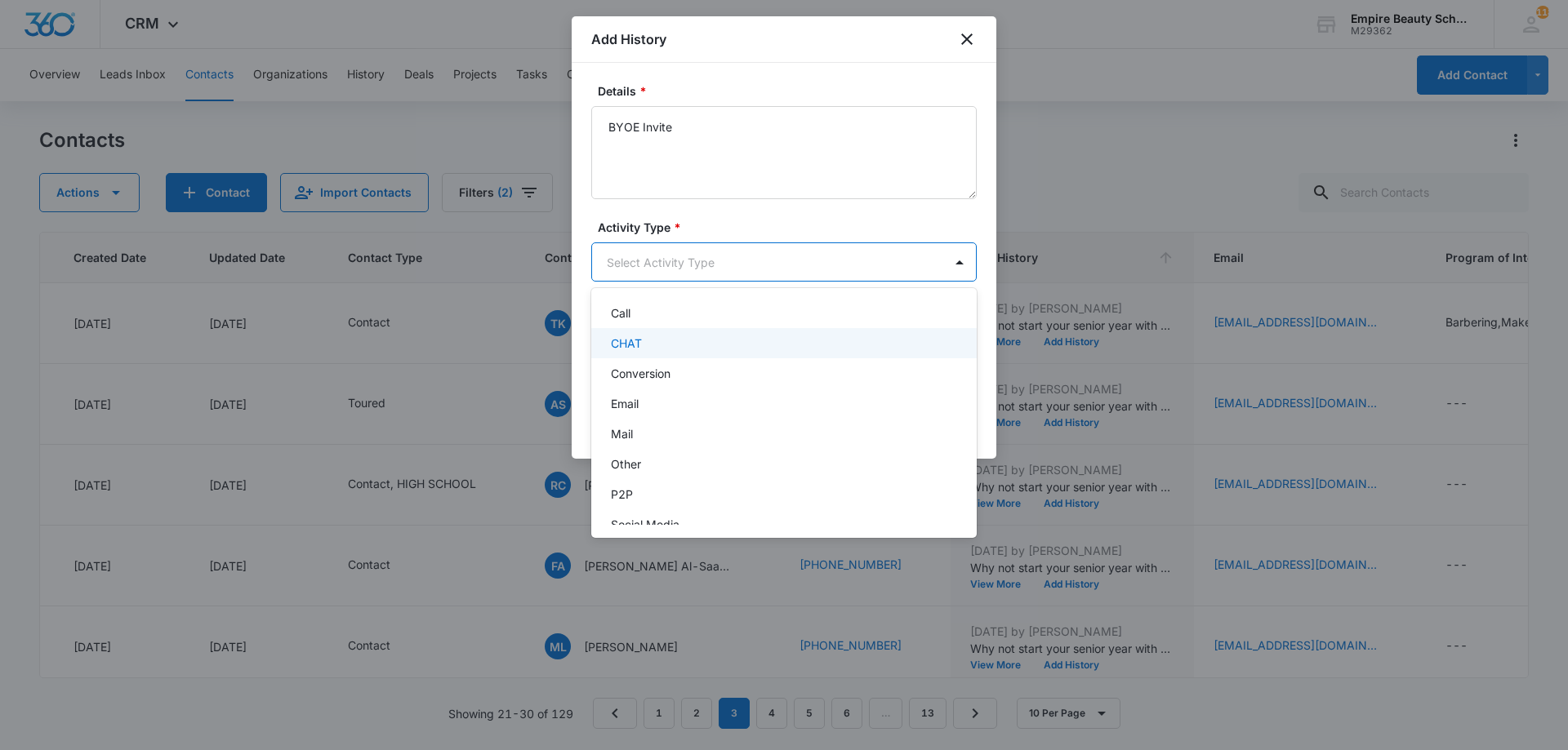
scroll to position [85, 0]
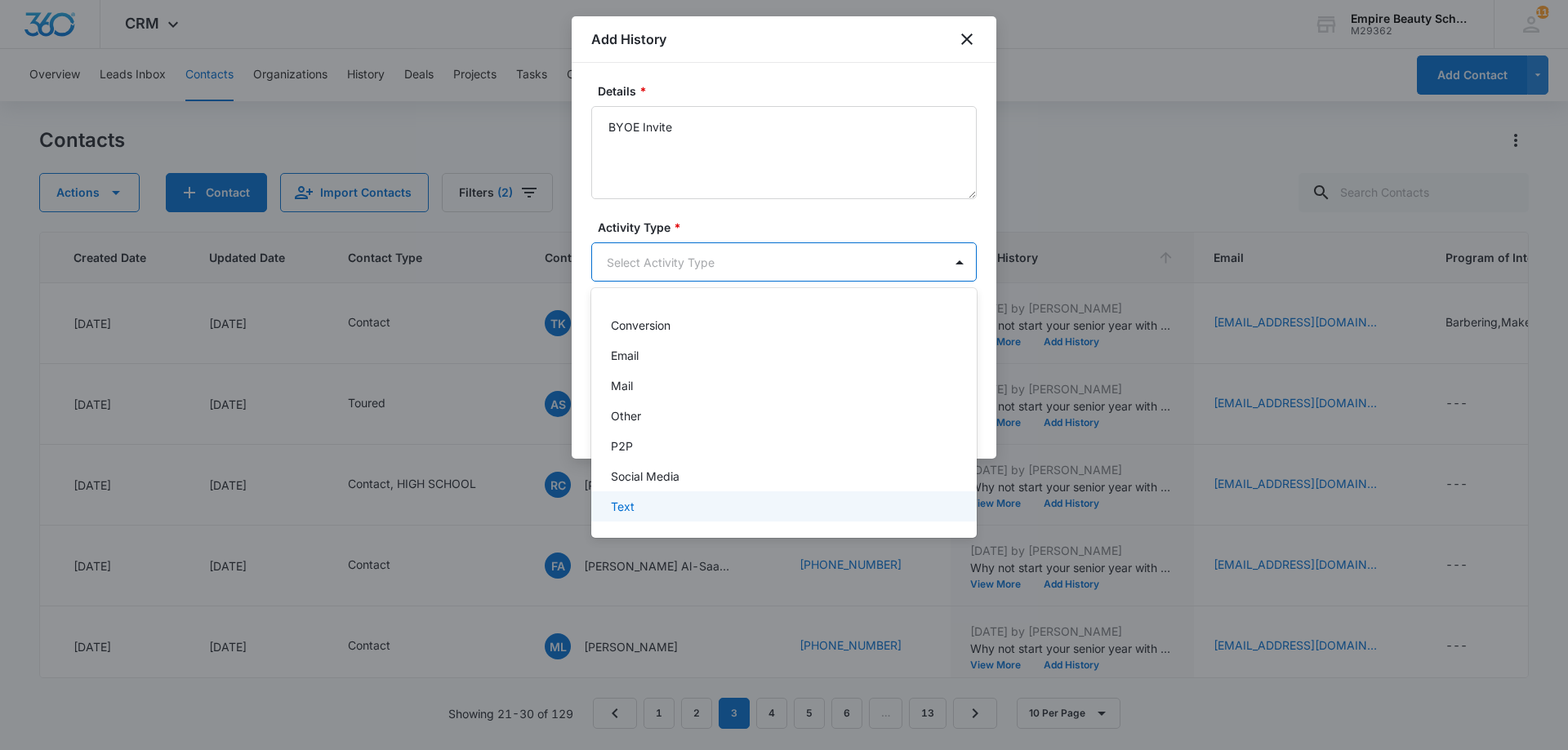
click at [623, 508] on p "Text" at bounding box center [623, 506] width 24 height 17
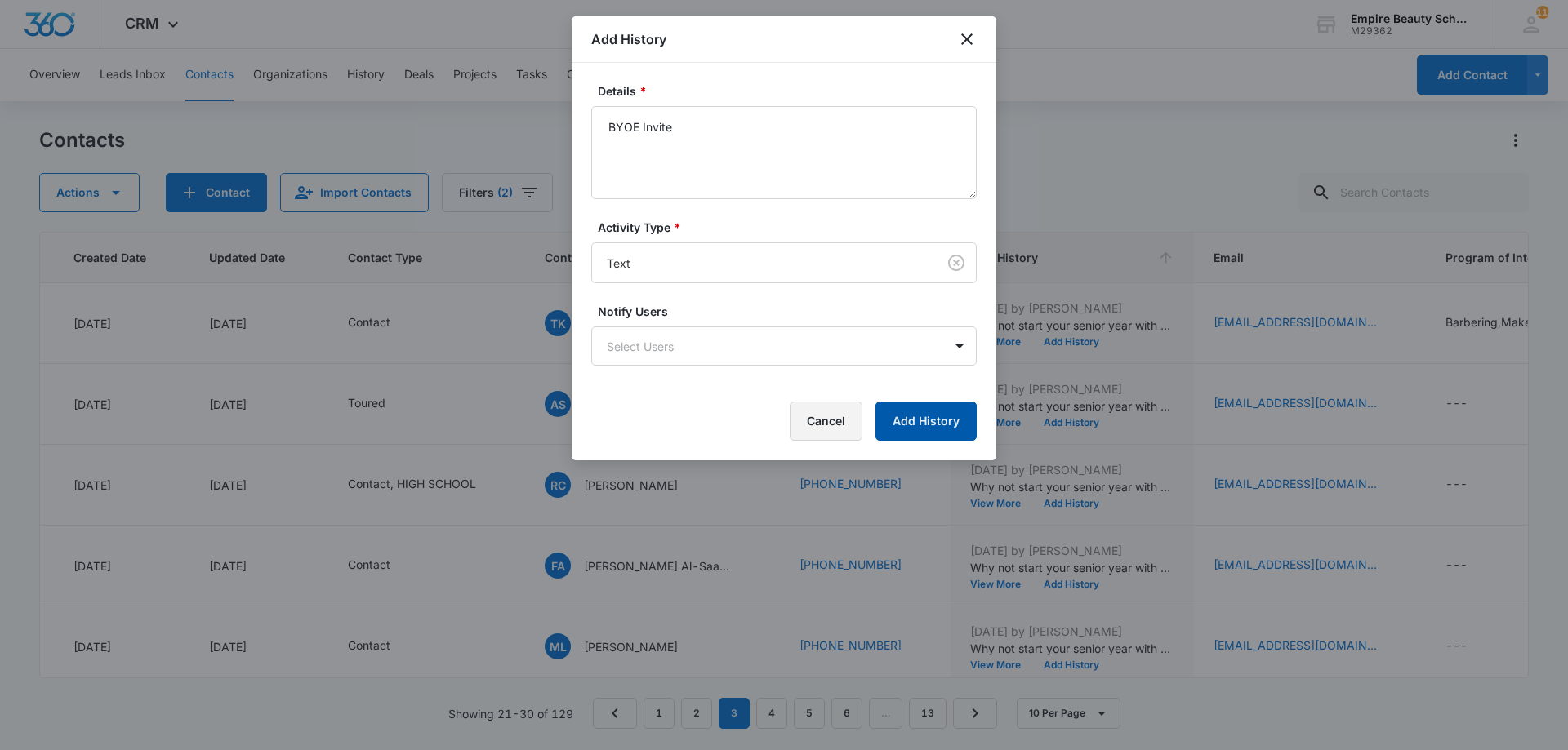
drag, startPoint x: 863, startPoint y: 425, endPoint x: 900, endPoint y: 425, distance: 37.0
click at [900, 425] on div "Cancel Add History" at bounding box center [784, 422] width 386 height 39
click at [900, 425] on button "Add History" at bounding box center [927, 422] width 102 height 39
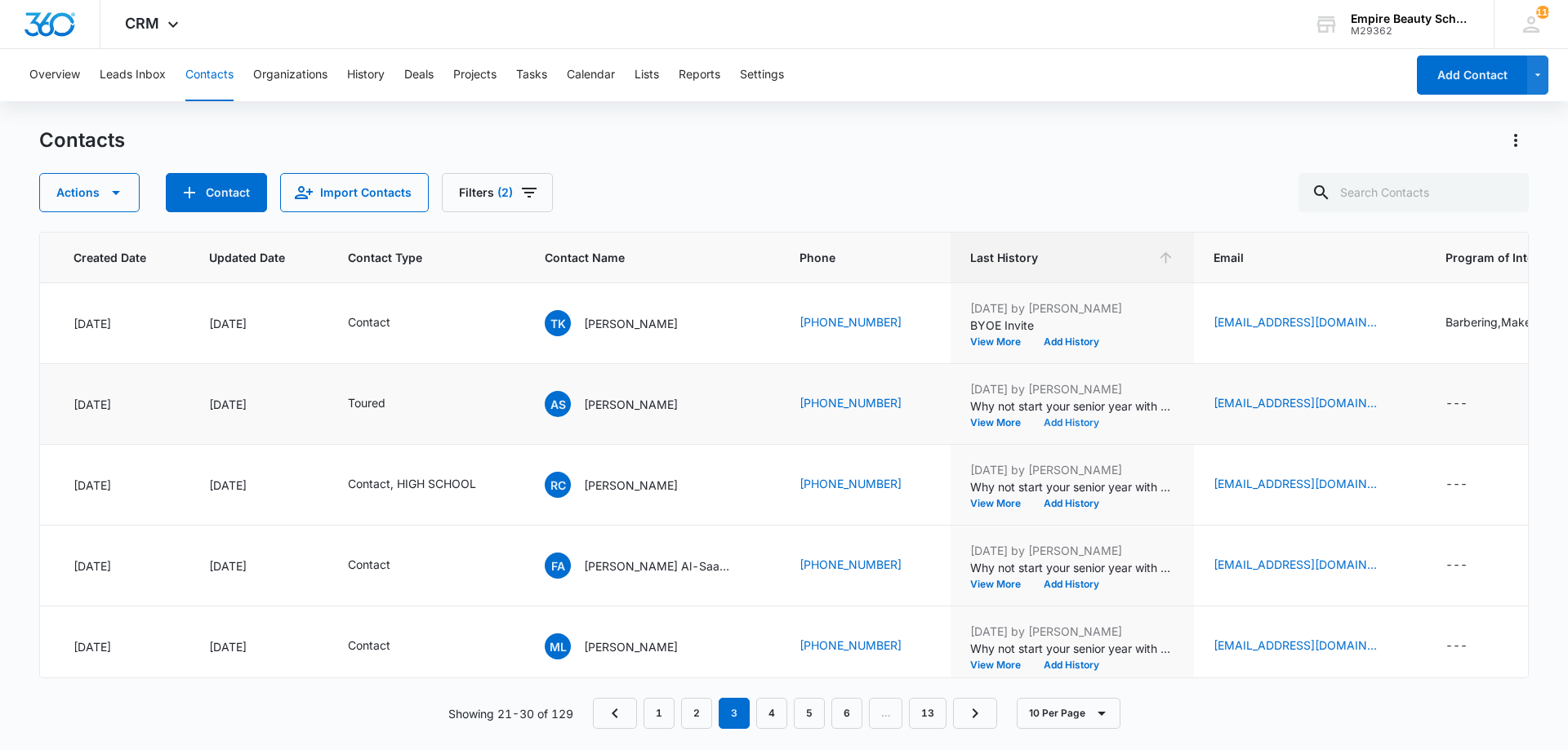
click at [1035, 423] on button "Add History" at bounding box center [1072, 423] width 79 height 10
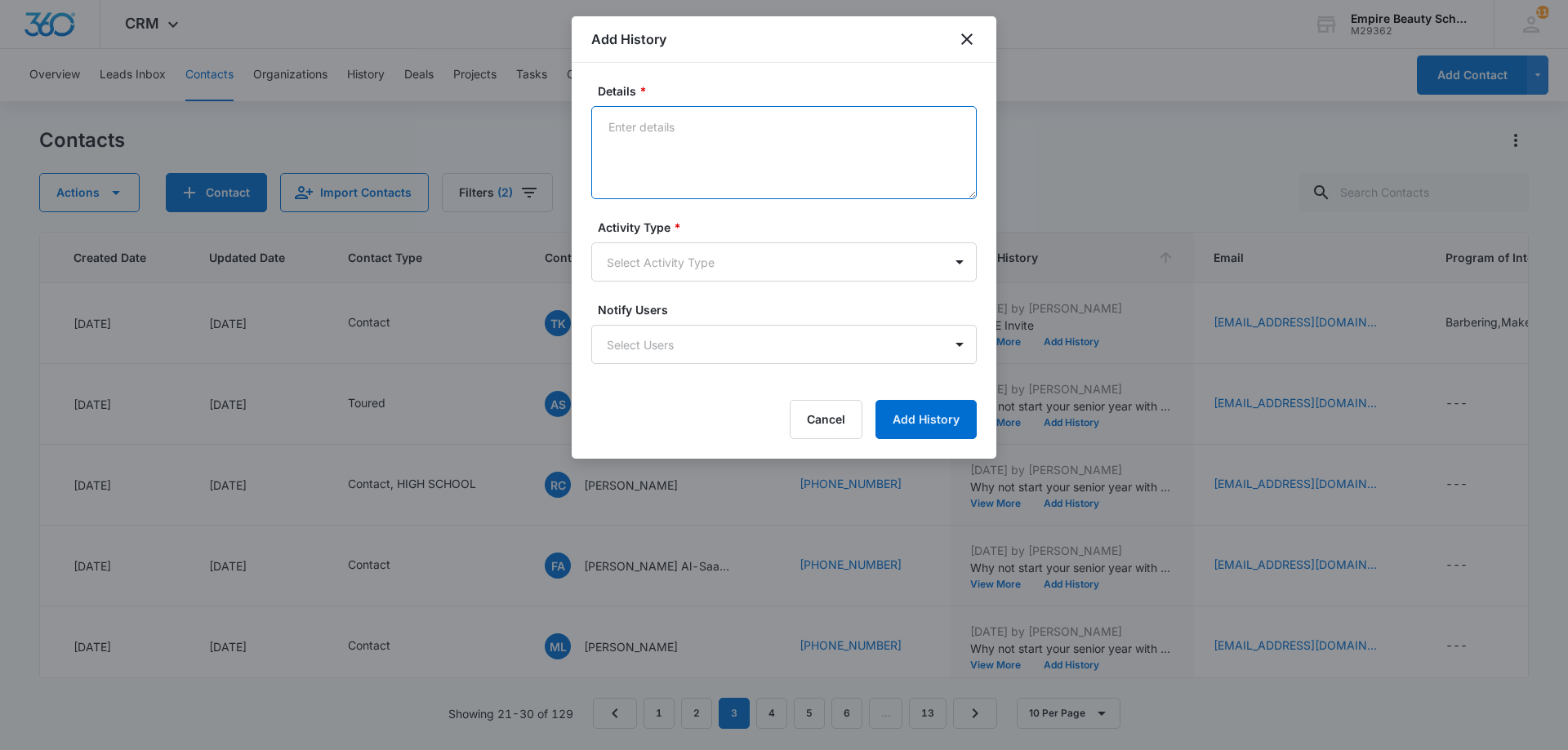
paste textarea "BYOE Invite"
type textarea "BYOE Invite"
click at [713, 241] on div "Activity Type * Select Activity Type" at bounding box center [784, 250] width 386 height 63
click at [713, 254] on body "CRM Apps Forms CRM Email Shop Payments POS Files Brand Settings Empire Beauty S…" at bounding box center [784, 375] width 1568 height 750
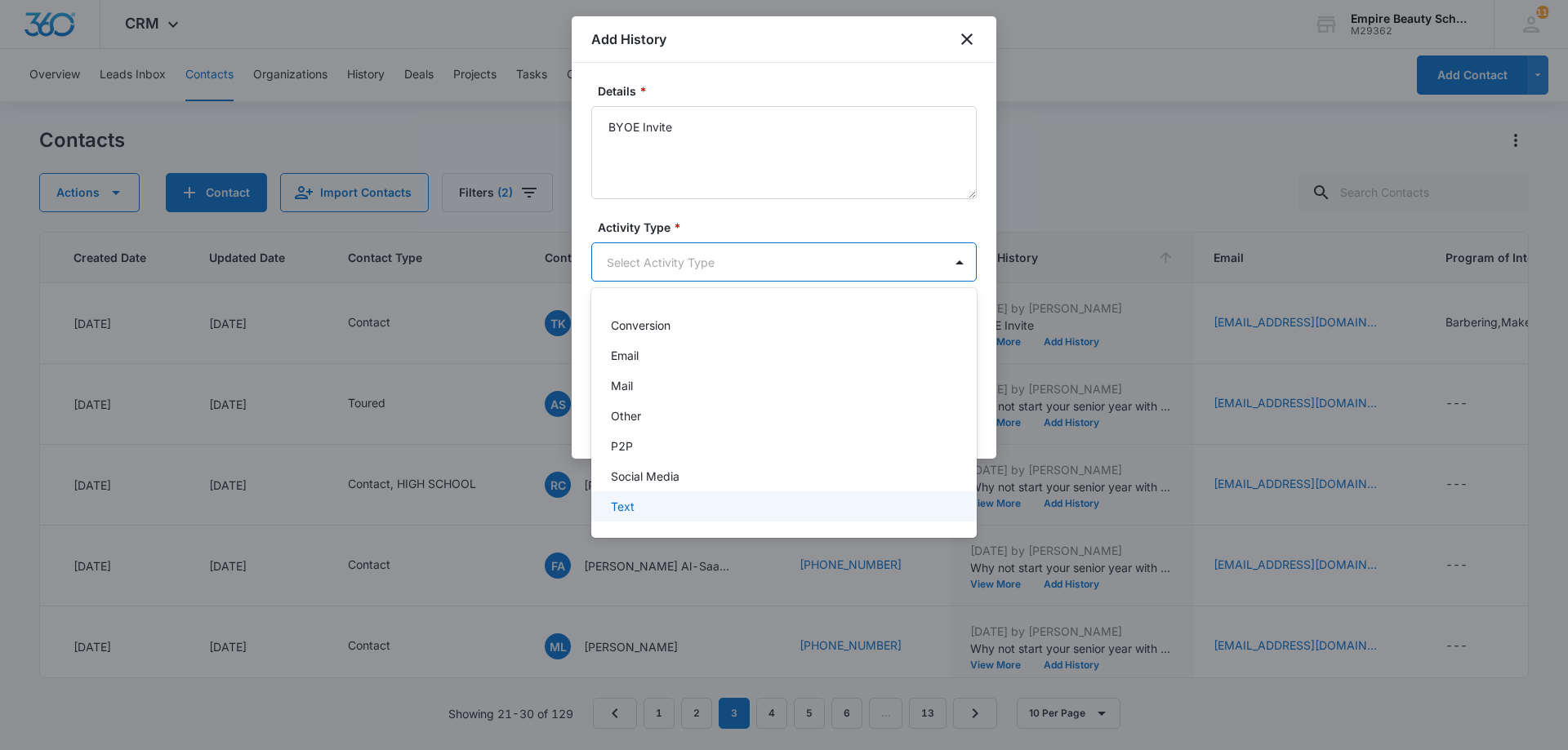
click at [674, 511] on div "Text" at bounding box center [782, 506] width 343 height 17
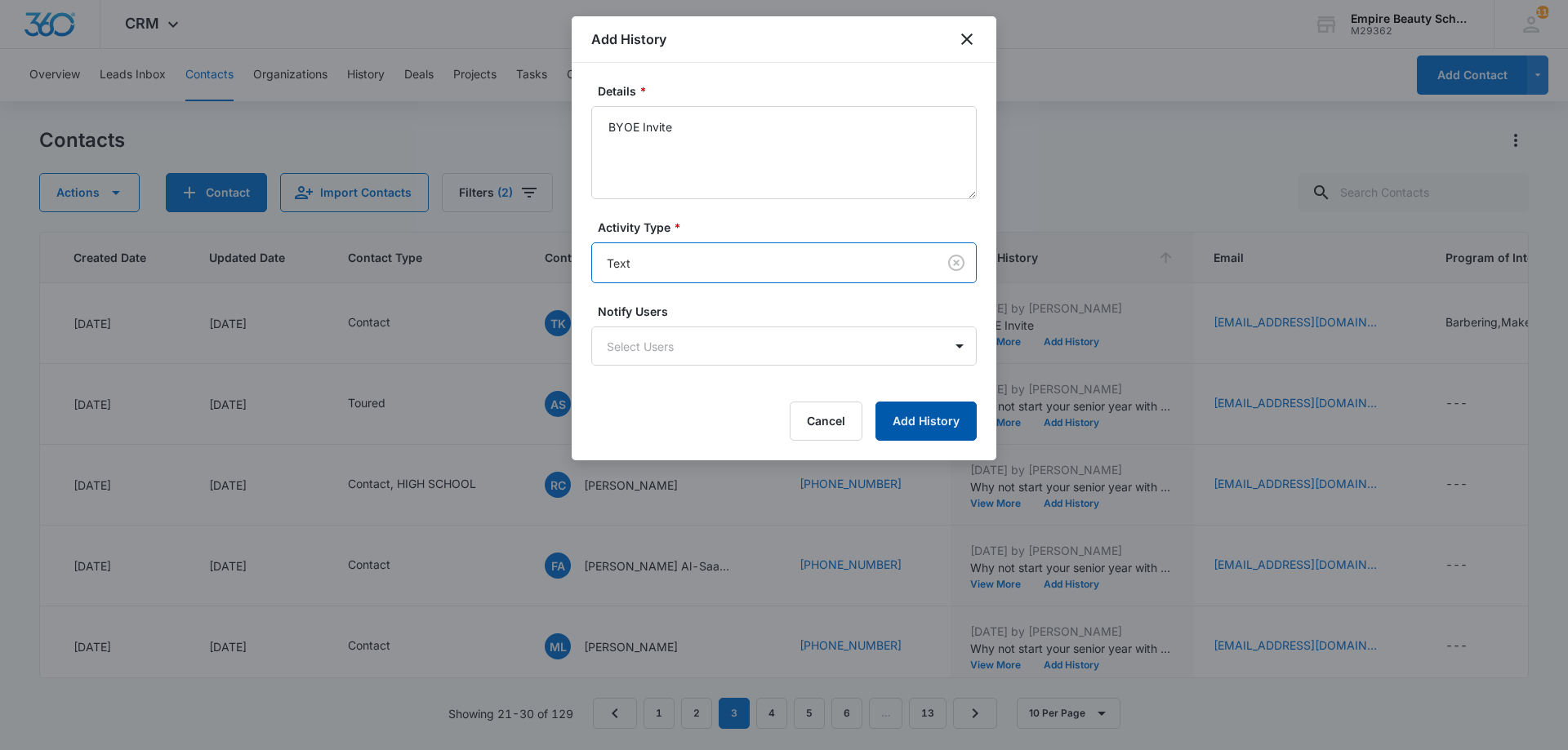
click at [910, 412] on button "Add History" at bounding box center [927, 422] width 102 height 39
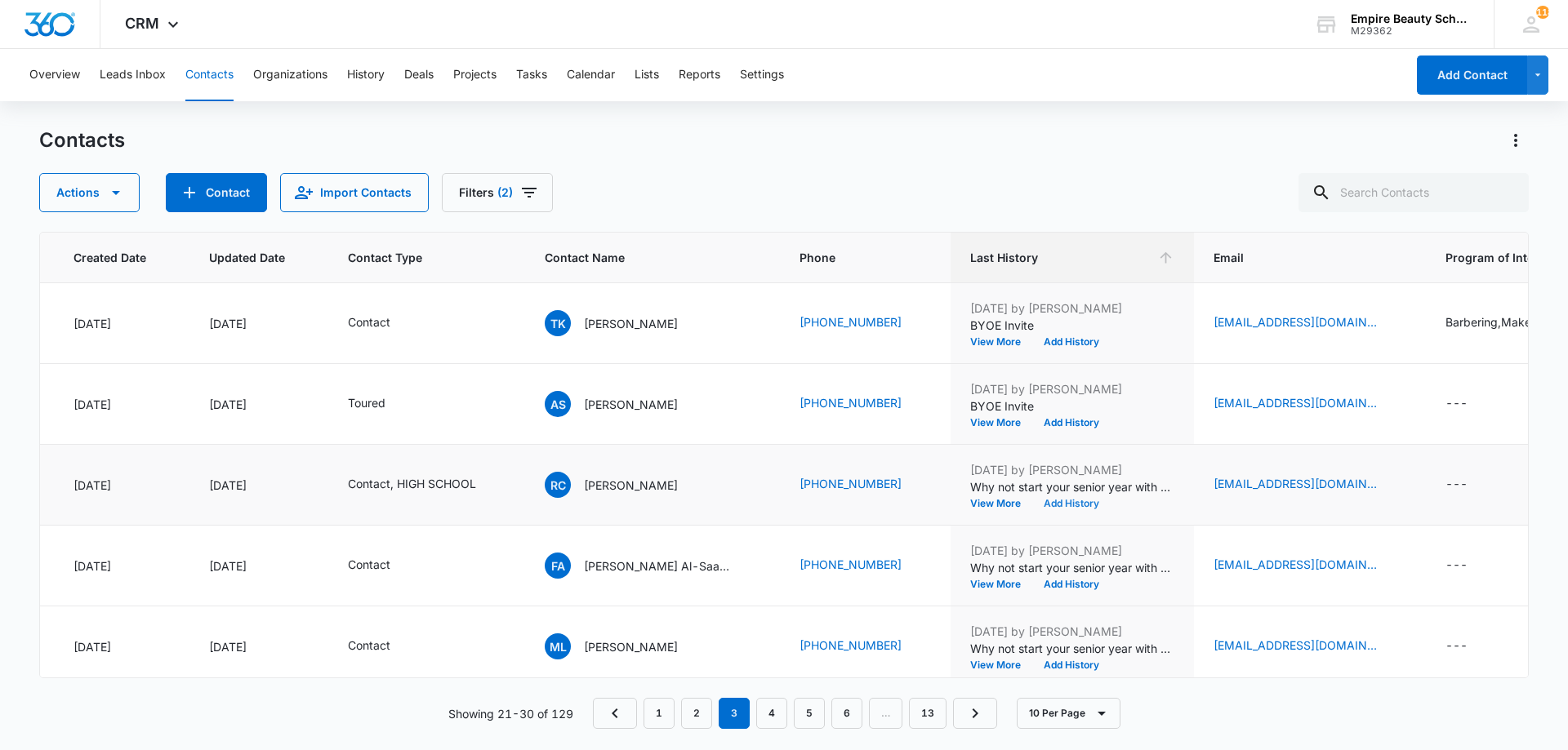
click at [1032, 500] on button "Add History" at bounding box center [1072, 504] width 79 height 10
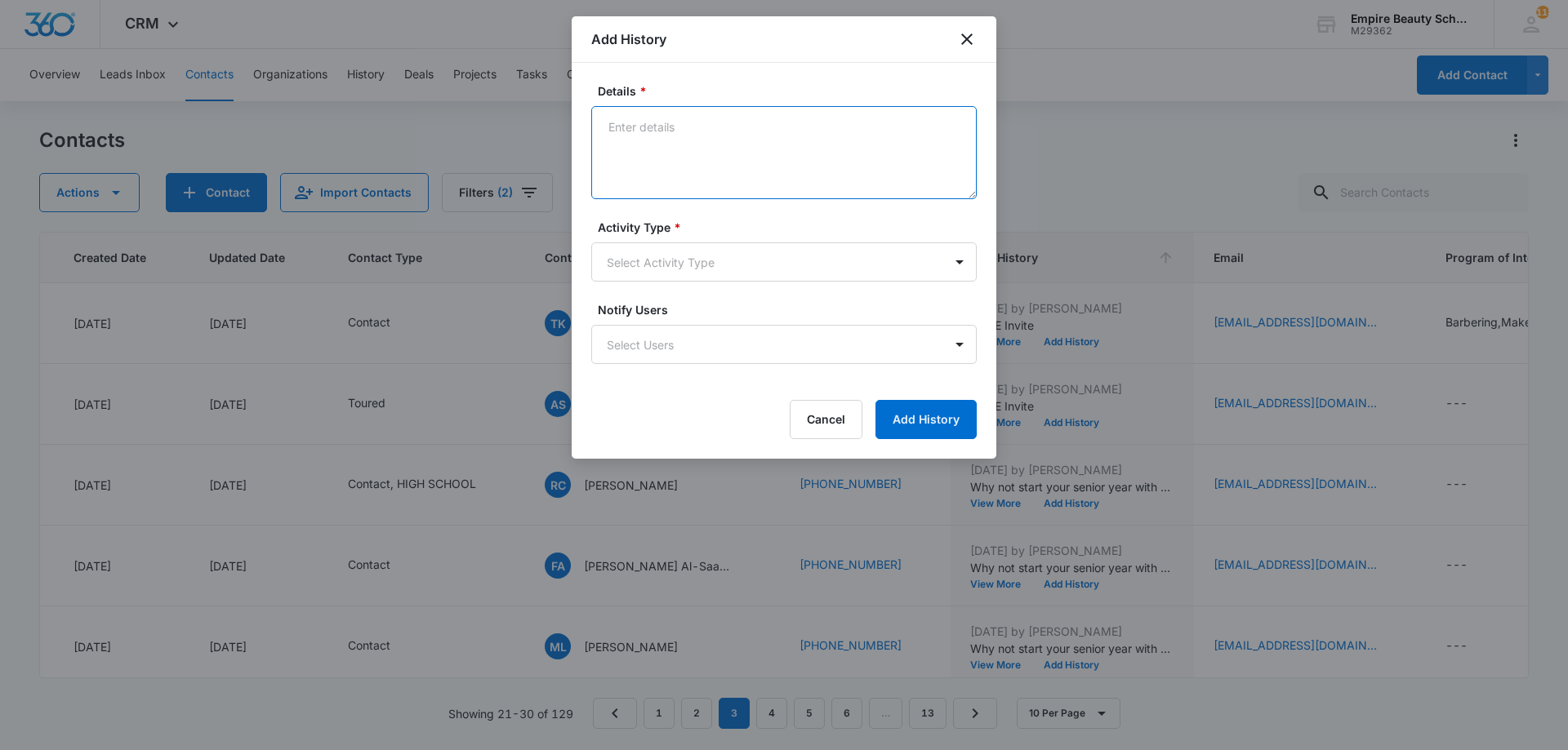
paste textarea "BYOE Invite"
type textarea "BYOE Invite"
click at [742, 255] on body "CRM Apps Forms CRM Email Shop Payments POS Files Brand Settings Empire Beauty S…" at bounding box center [784, 375] width 1568 height 750
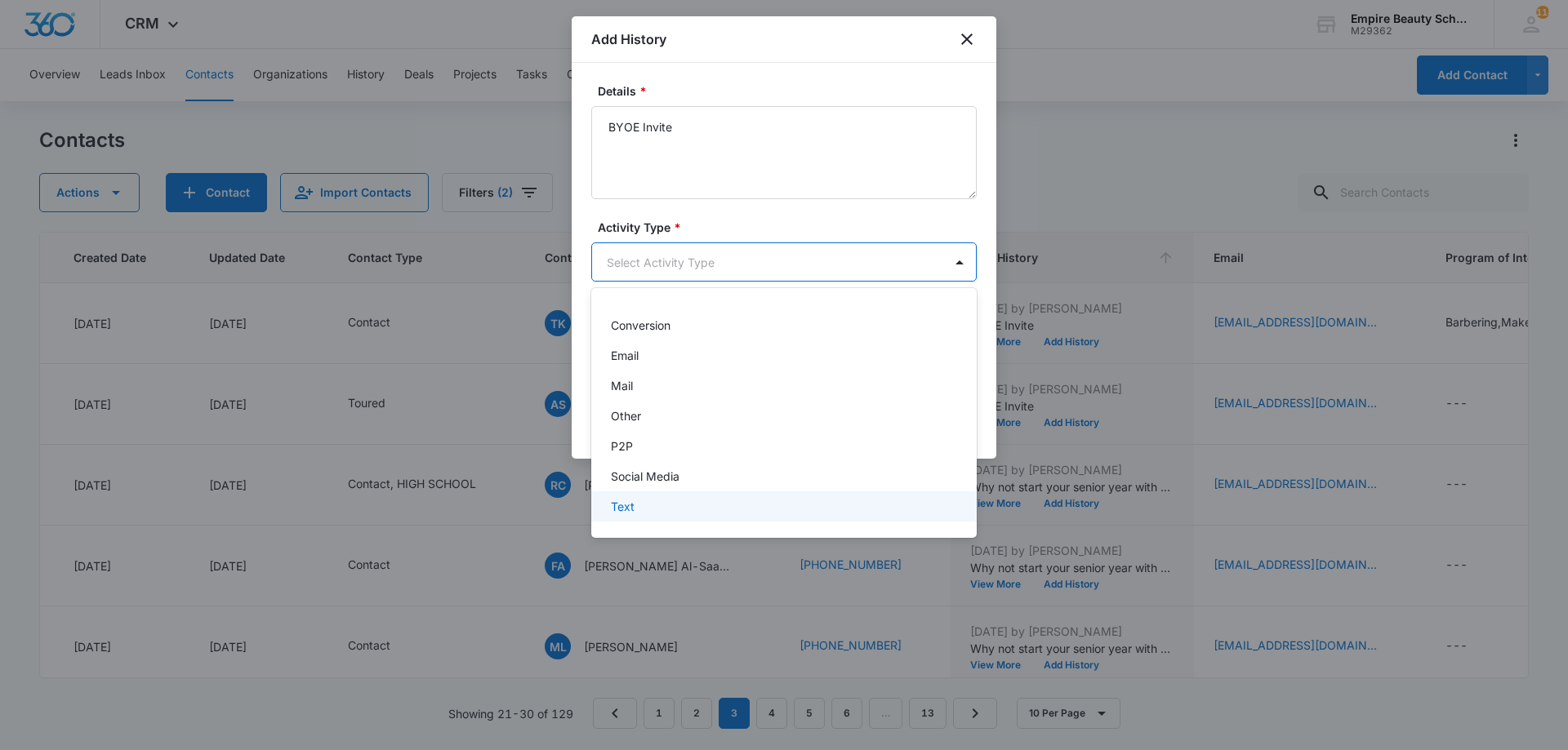
click at [689, 498] on div "Text" at bounding box center [782, 506] width 343 height 17
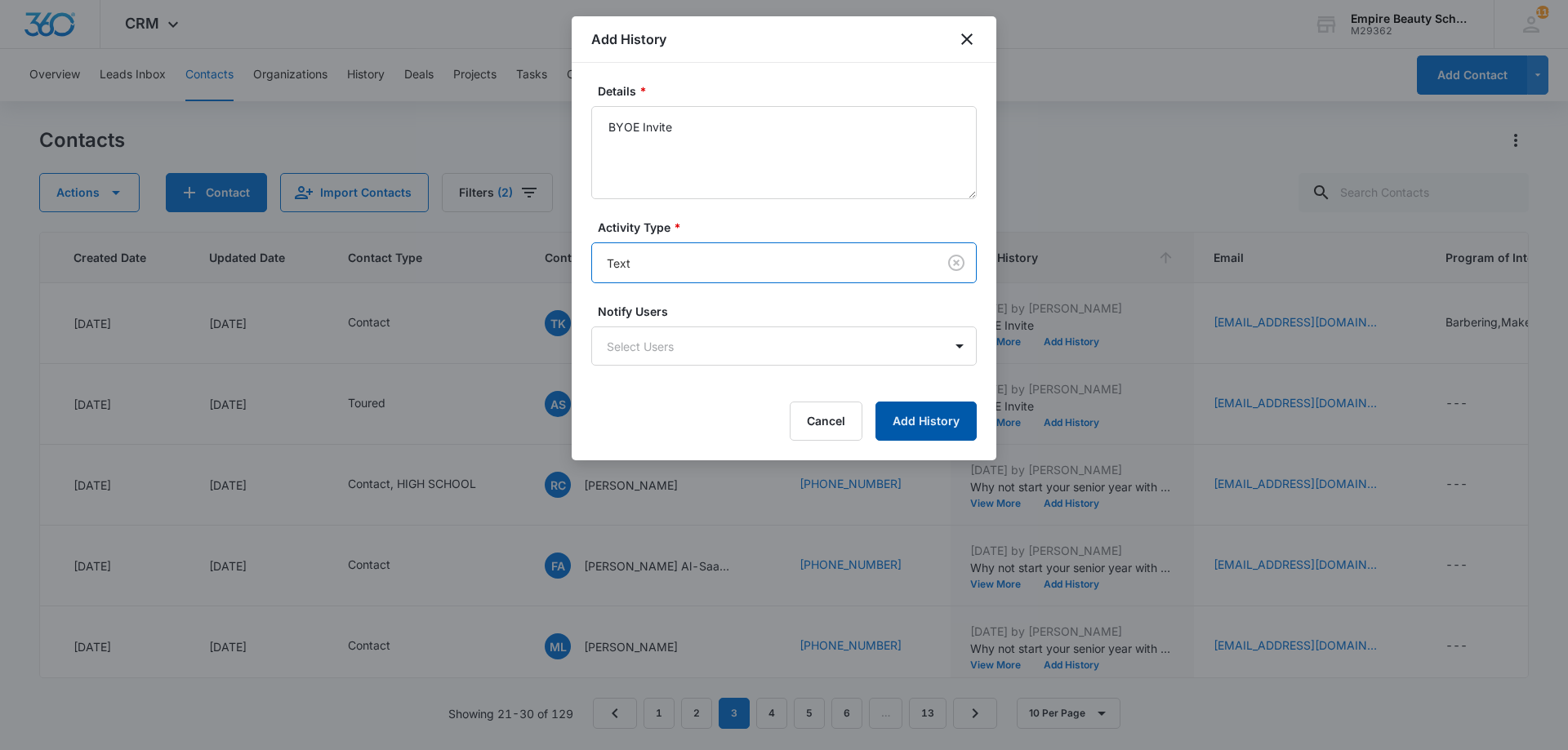
click at [913, 427] on button "Add History" at bounding box center [927, 422] width 102 height 39
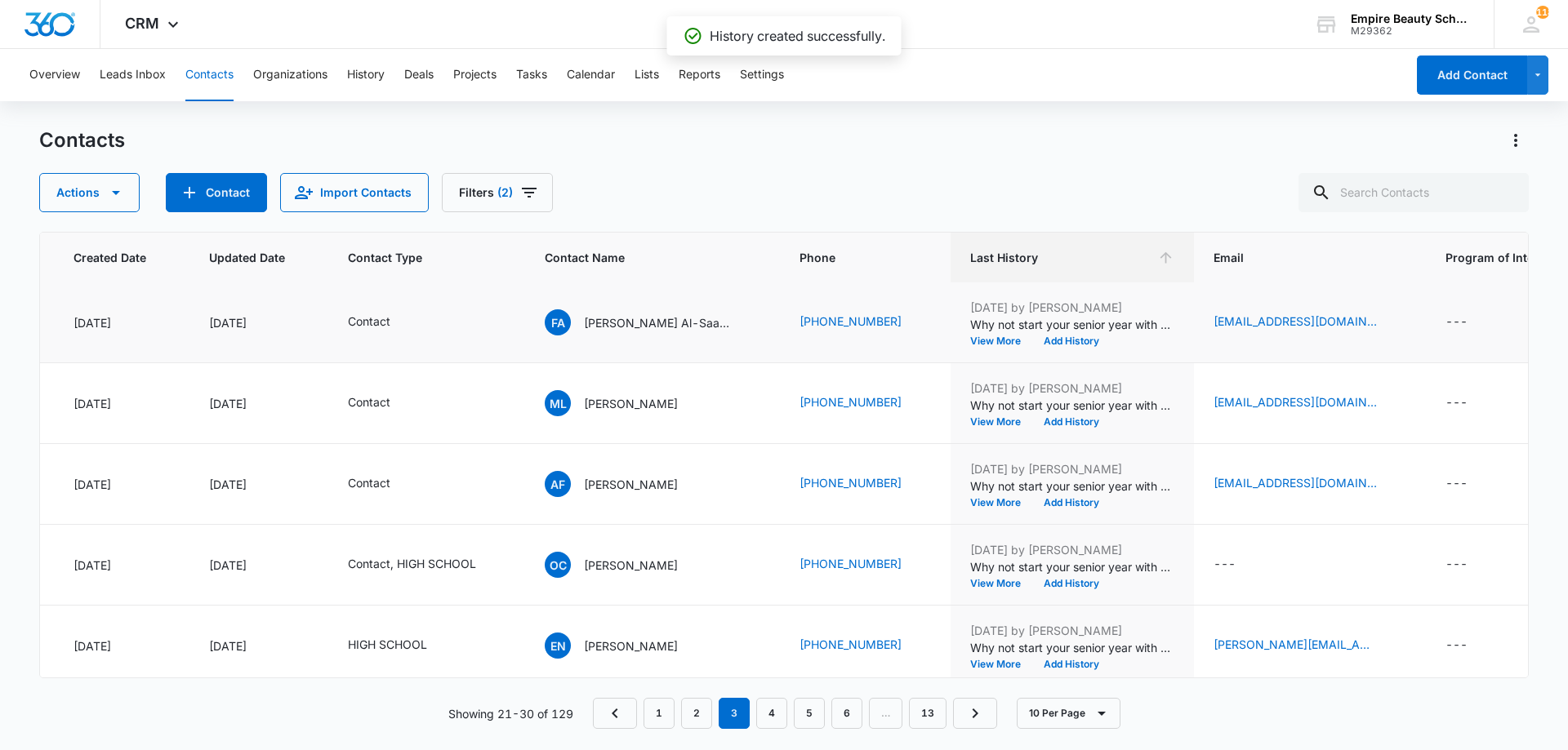
scroll to position [244, 125]
click at [1035, 343] on button "Add History" at bounding box center [1072, 341] width 79 height 10
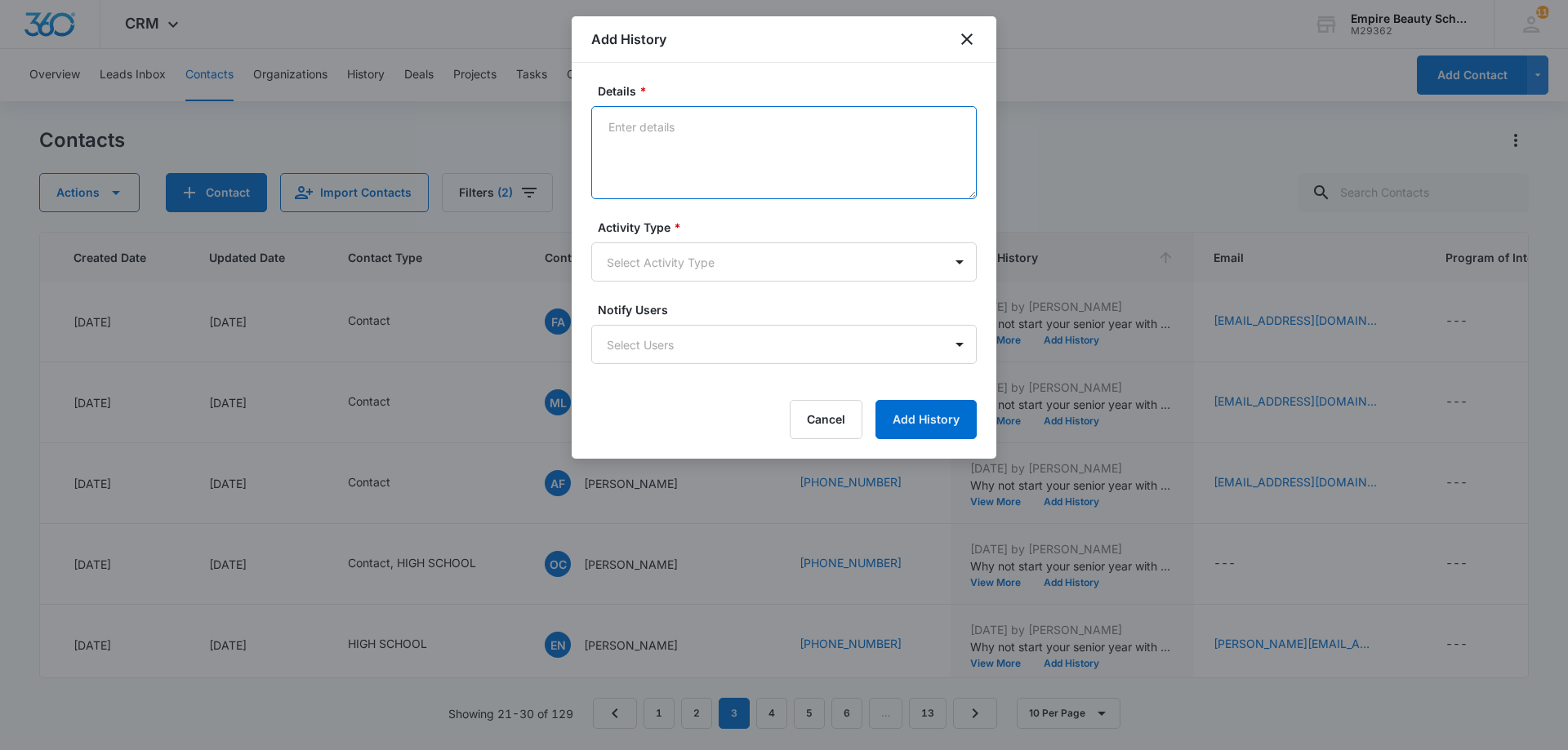
drag, startPoint x: 700, startPoint y: 156, endPoint x: 687, endPoint y: 143, distance: 18.4
click at [687, 143] on textarea "Details *" at bounding box center [784, 153] width 386 height 93
paste textarea "BYOE Invite"
type textarea "BYOE Invite"
click at [709, 236] on div "Activity Type * Select Activity Type" at bounding box center [784, 250] width 386 height 63
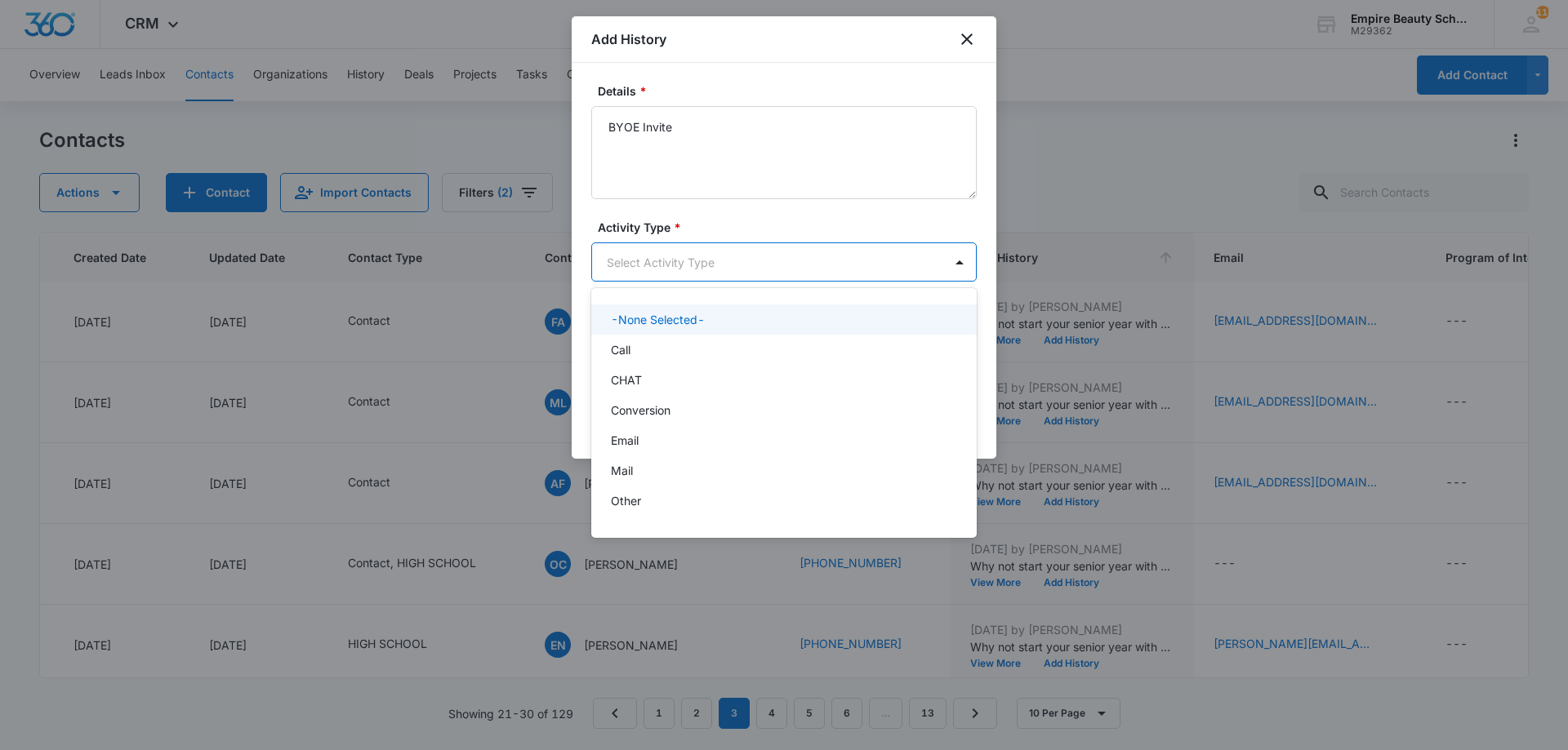
click at [692, 258] on body "CRM Apps Forms CRM Email Shop Payments POS Files Brand Settings Empire Beauty S…" at bounding box center [784, 375] width 1568 height 750
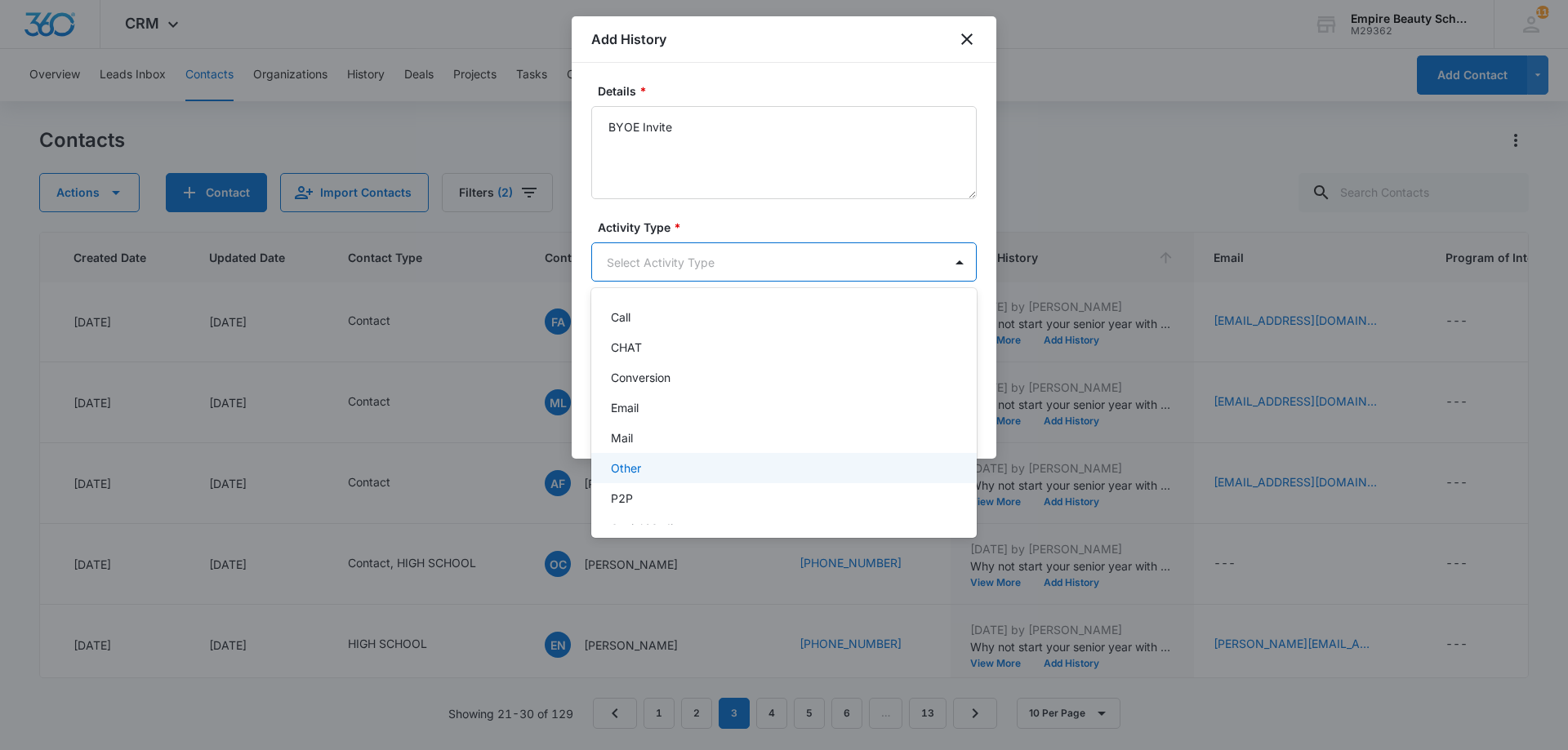
scroll to position [85, 0]
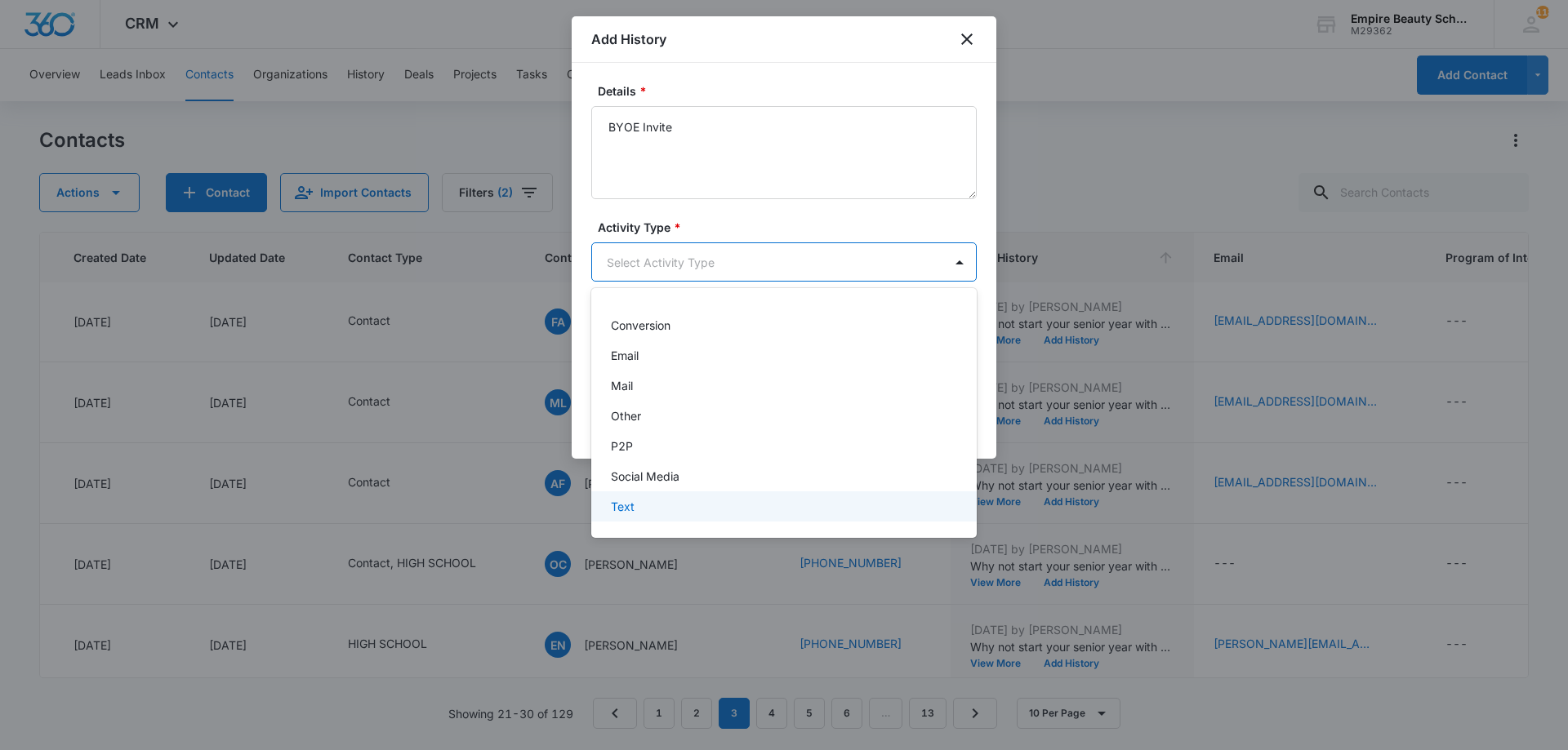
click at [655, 507] on div "Text" at bounding box center [782, 506] width 343 height 17
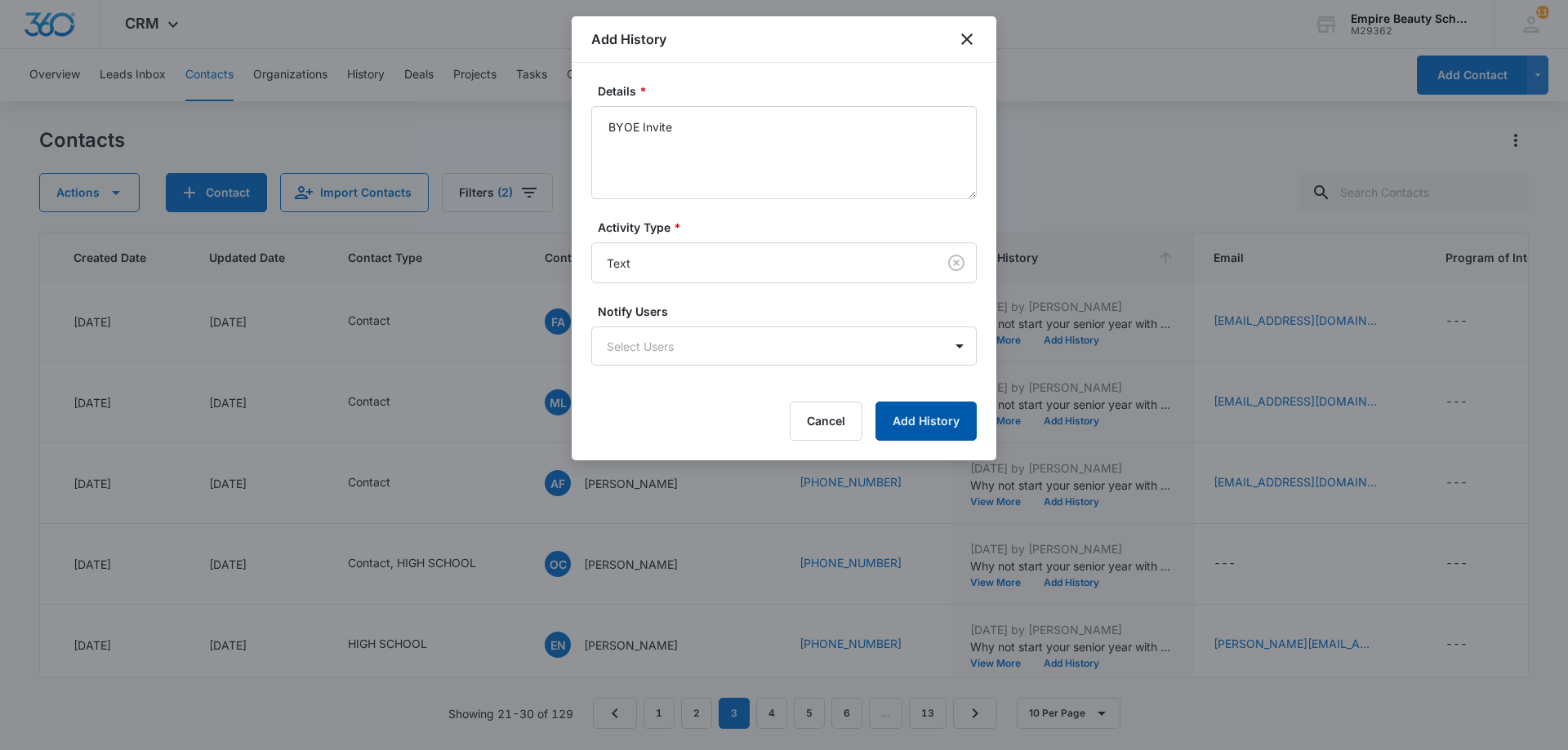
click at [921, 418] on button "Add History" at bounding box center [927, 422] width 102 height 39
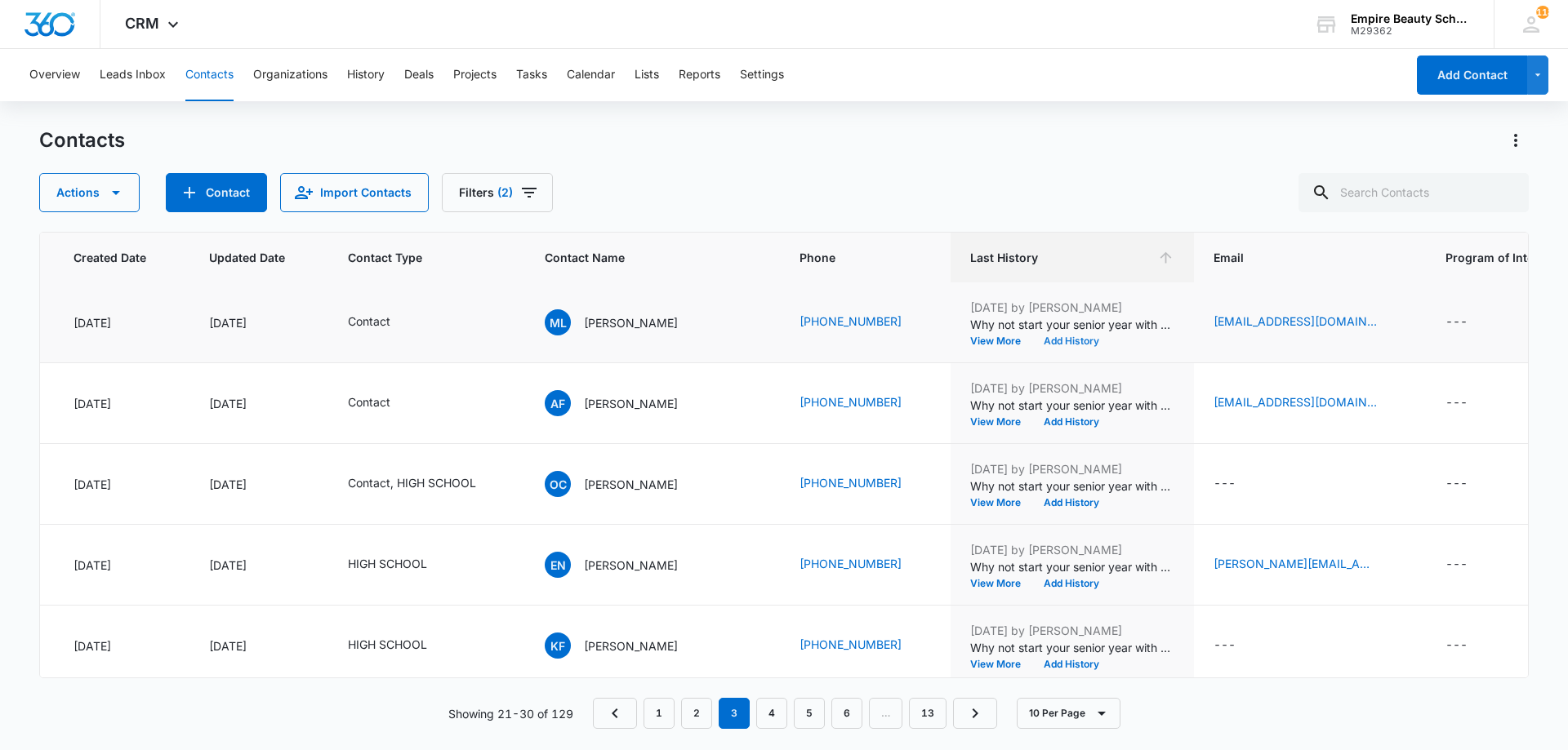
scroll to position [325, 125]
click at [1032, 341] on button "Add History" at bounding box center [1072, 341] width 79 height 10
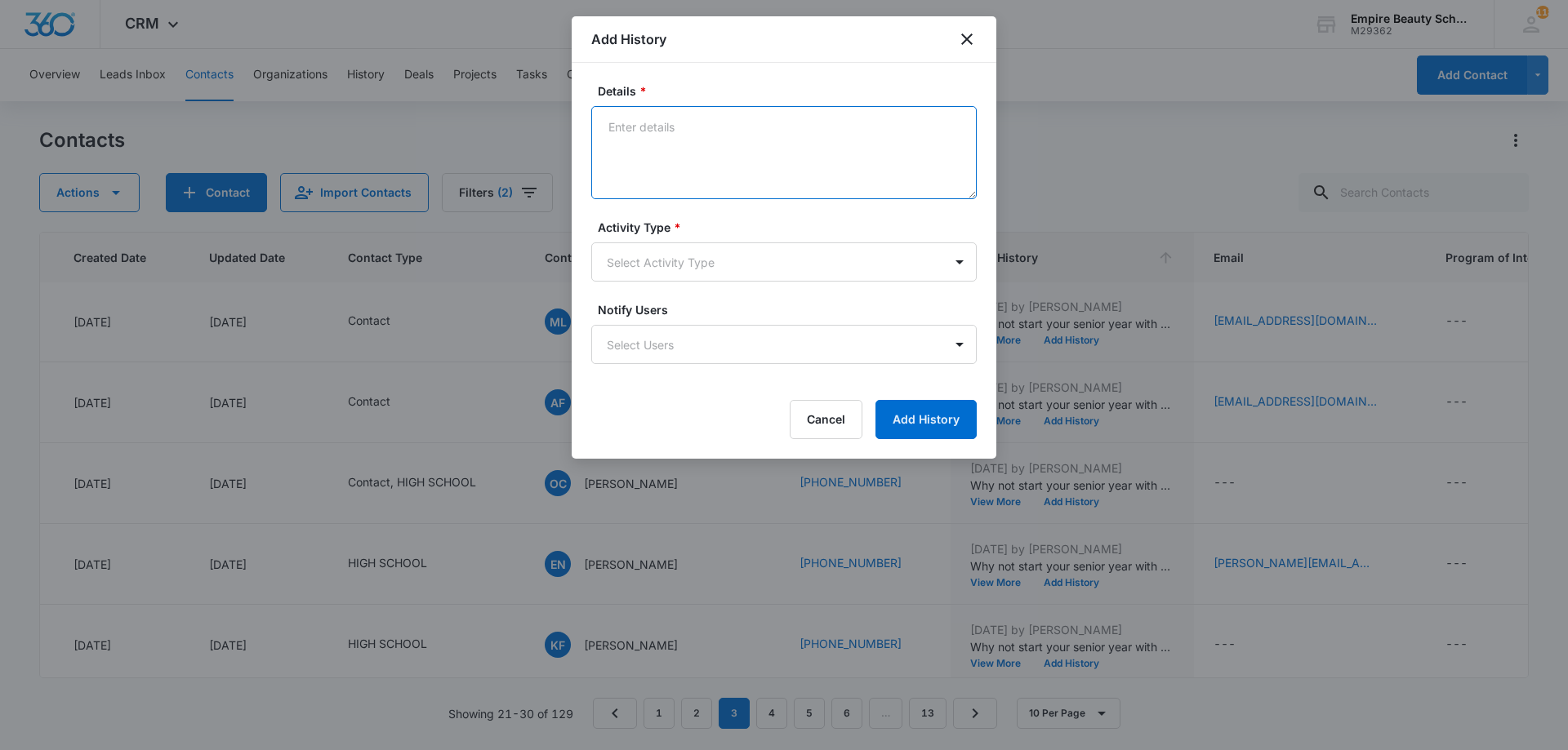
paste textarea "BYOE Invite"
type textarea "BYOE Invite"
click at [754, 270] on body "CRM Apps Forms CRM Email Shop Payments POS Files Brand Settings Empire Beauty S…" at bounding box center [784, 375] width 1568 height 750
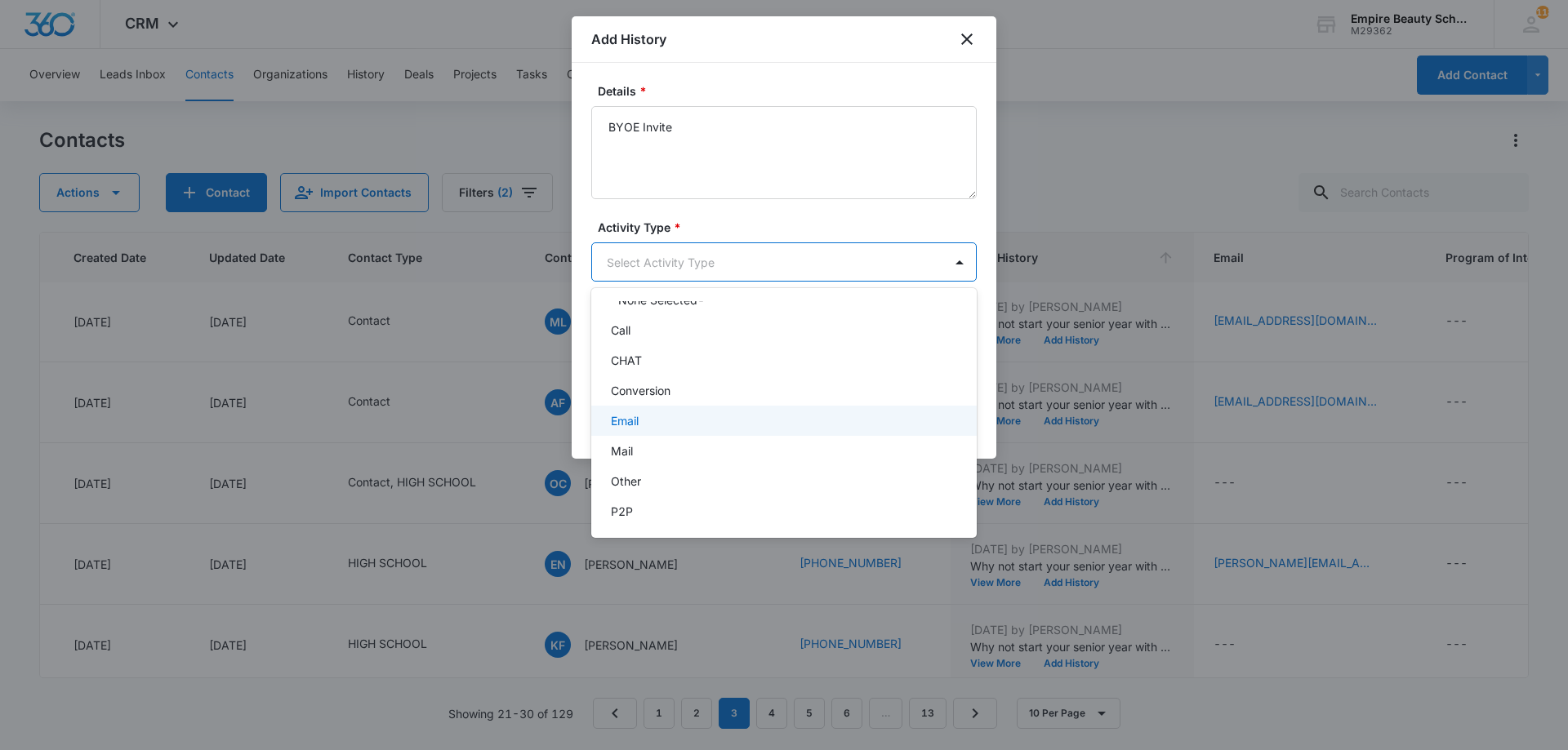
scroll to position [85, 0]
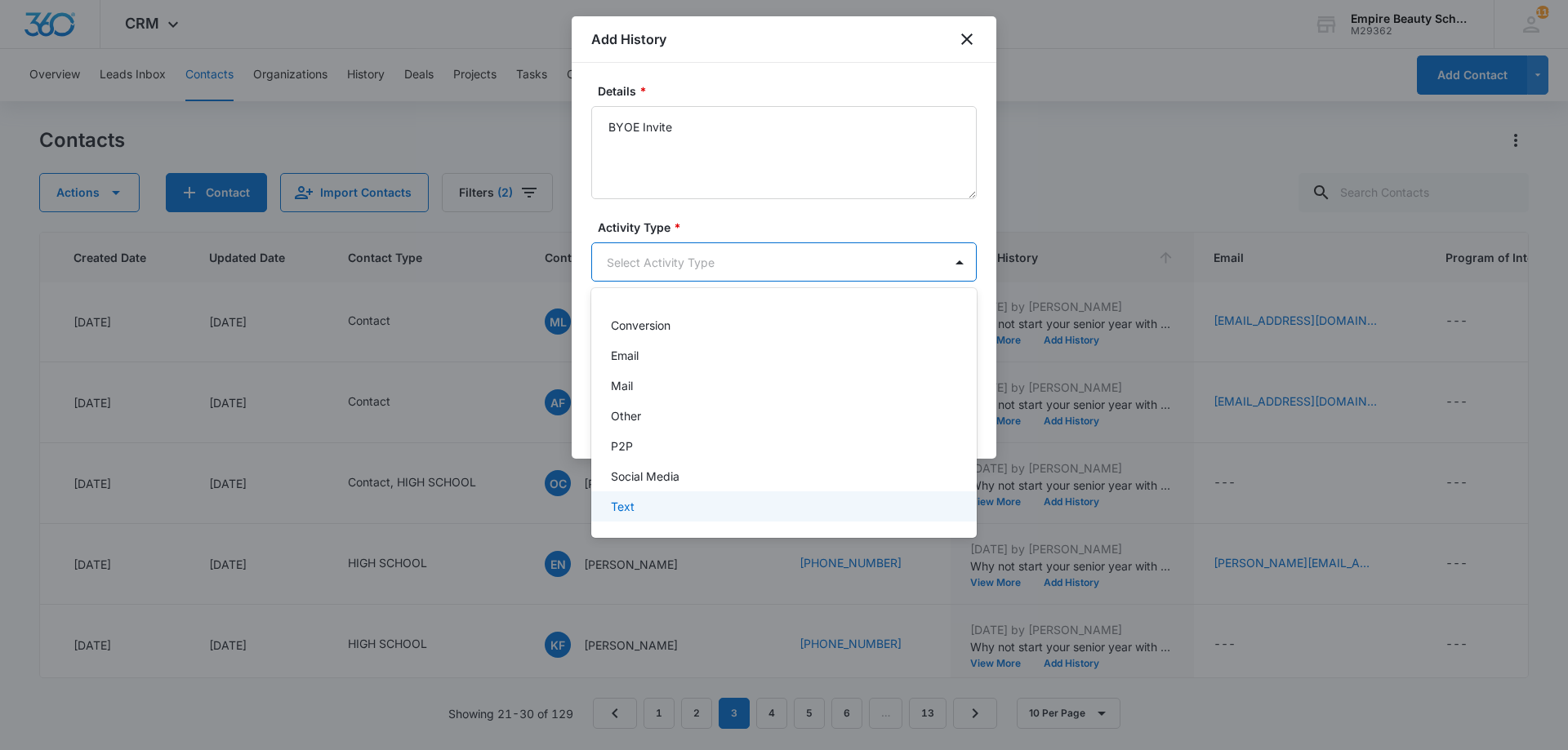
click at [632, 504] on p "Text" at bounding box center [623, 506] width 24 height 17
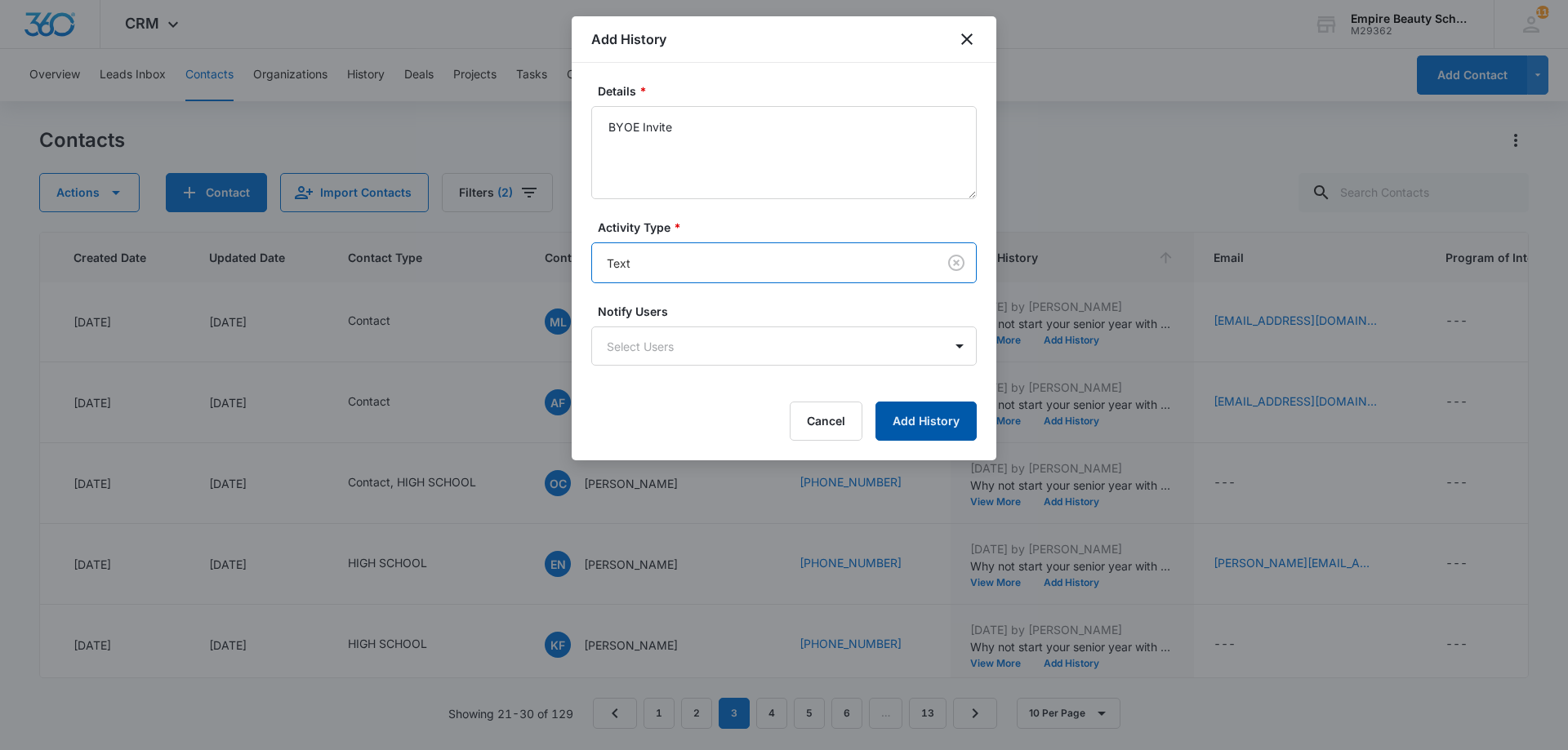
click at [921, 409] on button "Add History" at bounding box center [927, 422] width 102 height 39
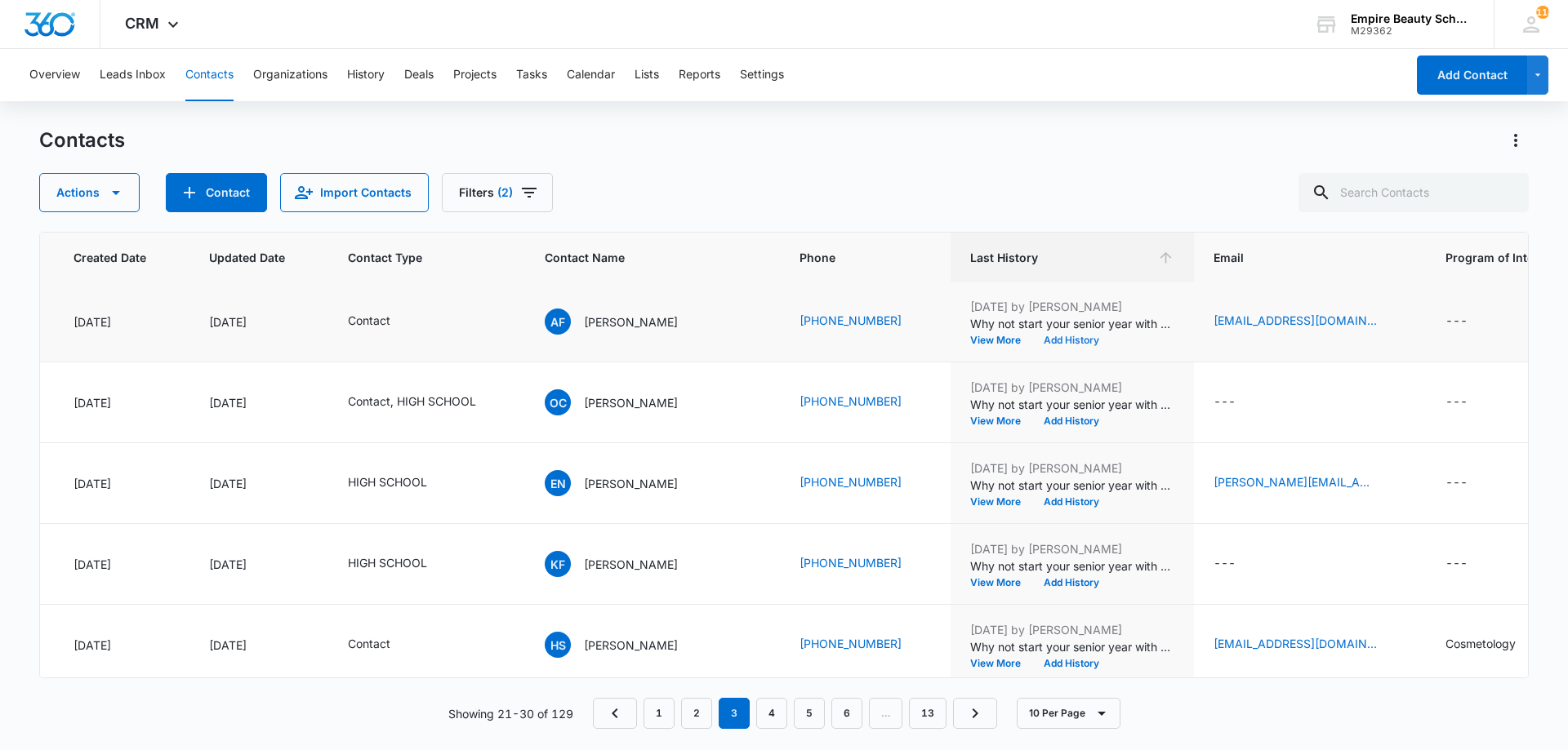
scroll to position [407, 125]
click at [1032, 341] on button "Add History" at bounding box center [1072, 340] width 79 height 10
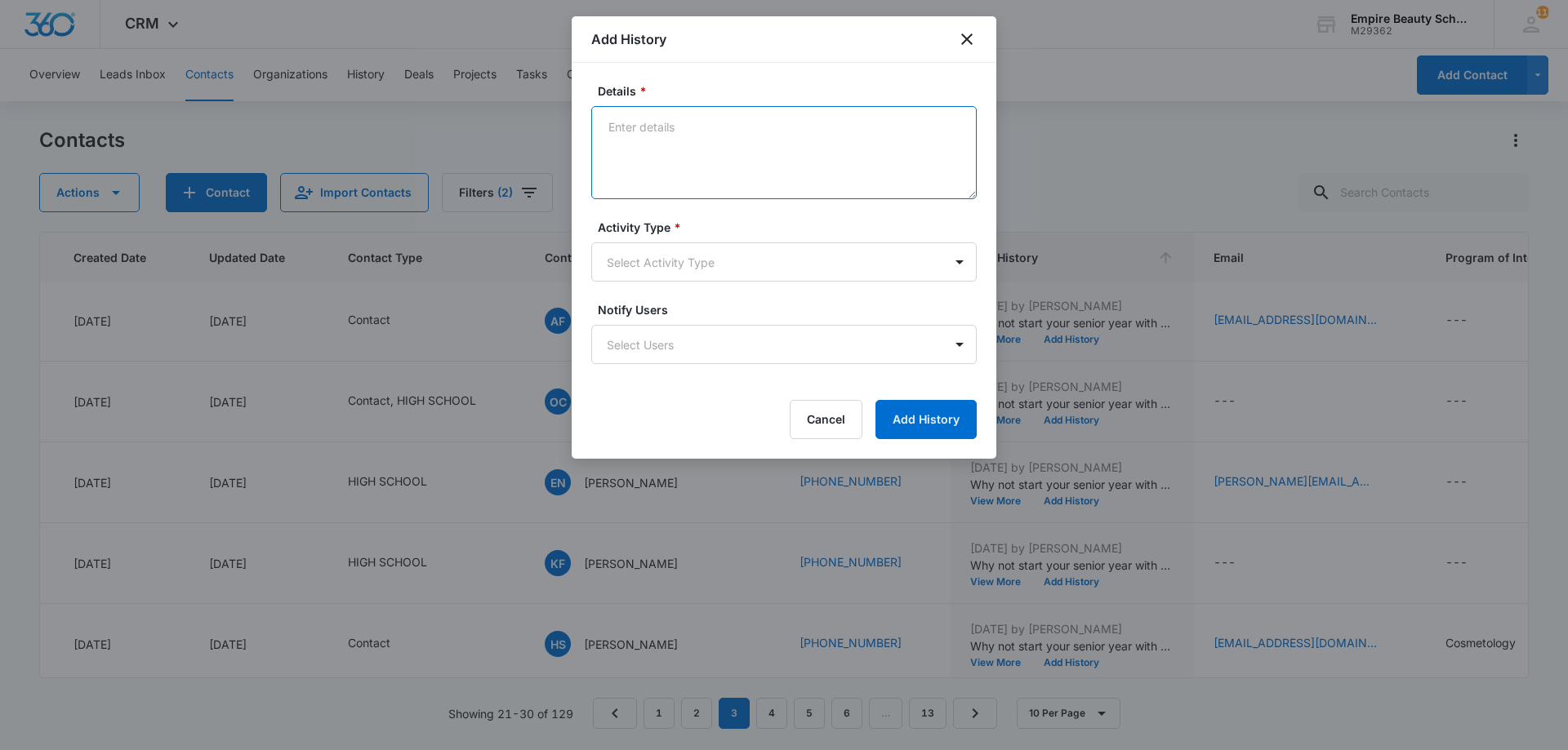
paste textarea "BYOE Invite"
type textarea "BYOE Invite"
click at [758, 262] on body "CRM Apps Forms CRM Email Shop Payments POS Files Brand Settings Empire Beauty S…" at bounding box center [784, 375] width 1568 height 750
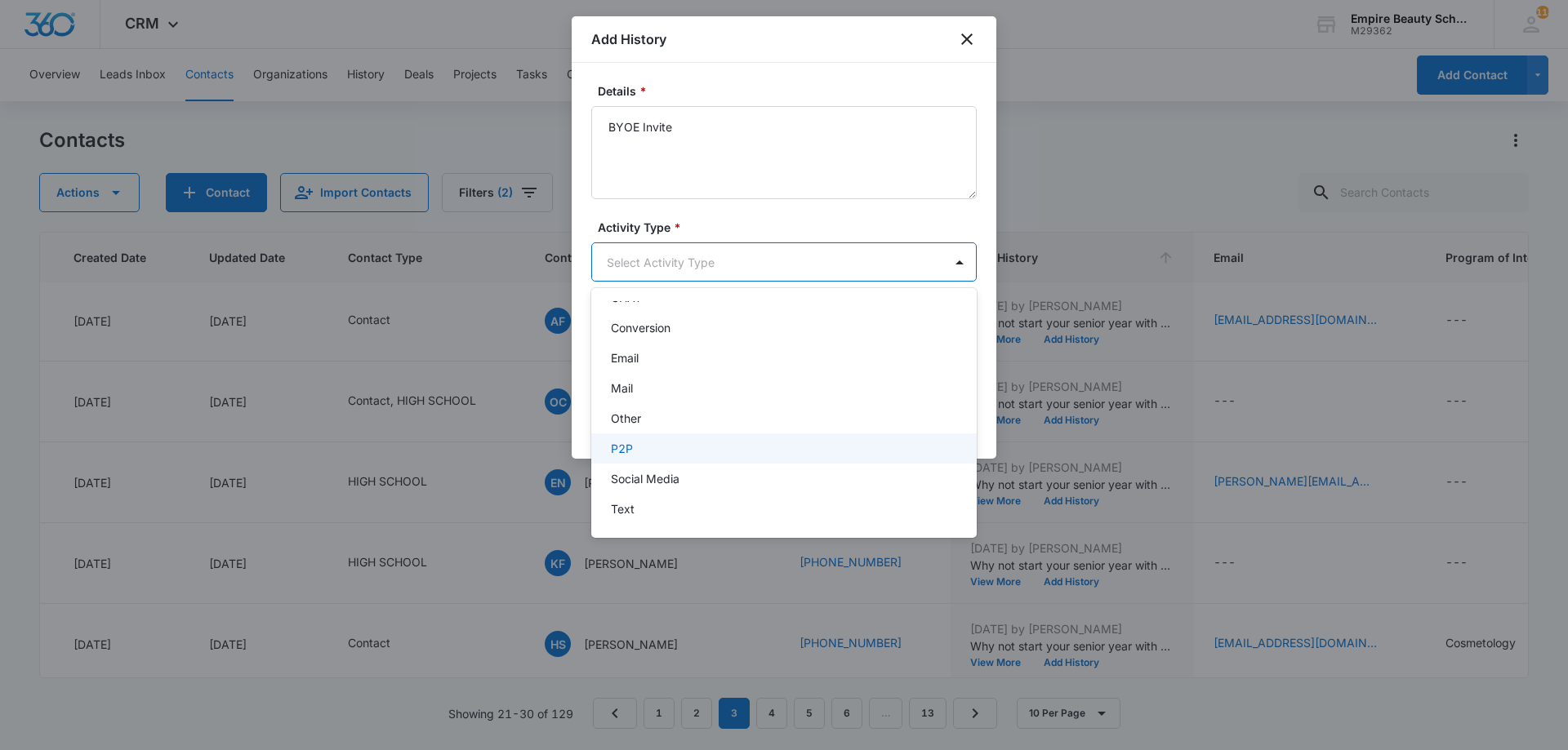
scroll to position [85, 0]
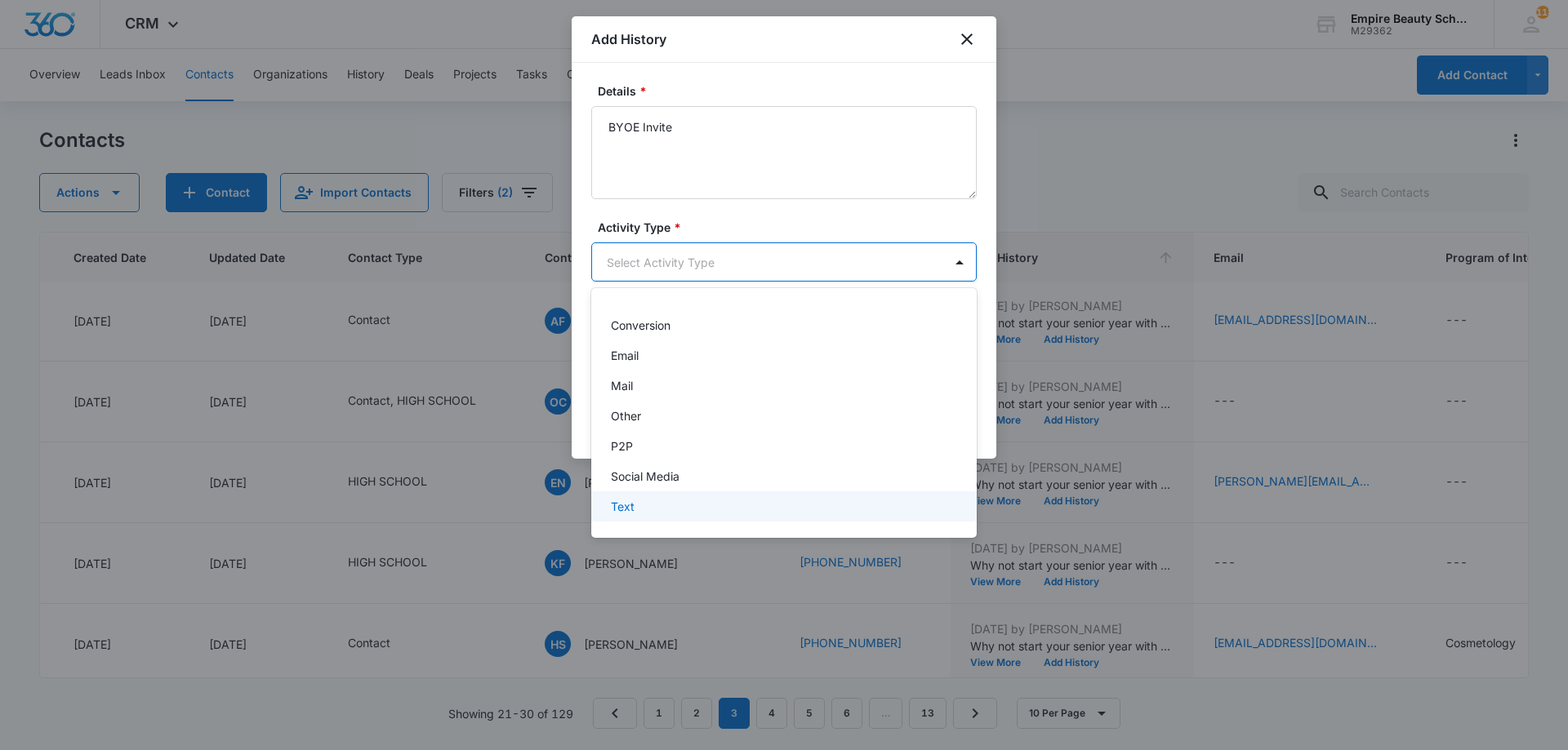
click at [669, 510] on div "Text" at bounding box center [782, 506] width 343 height 17
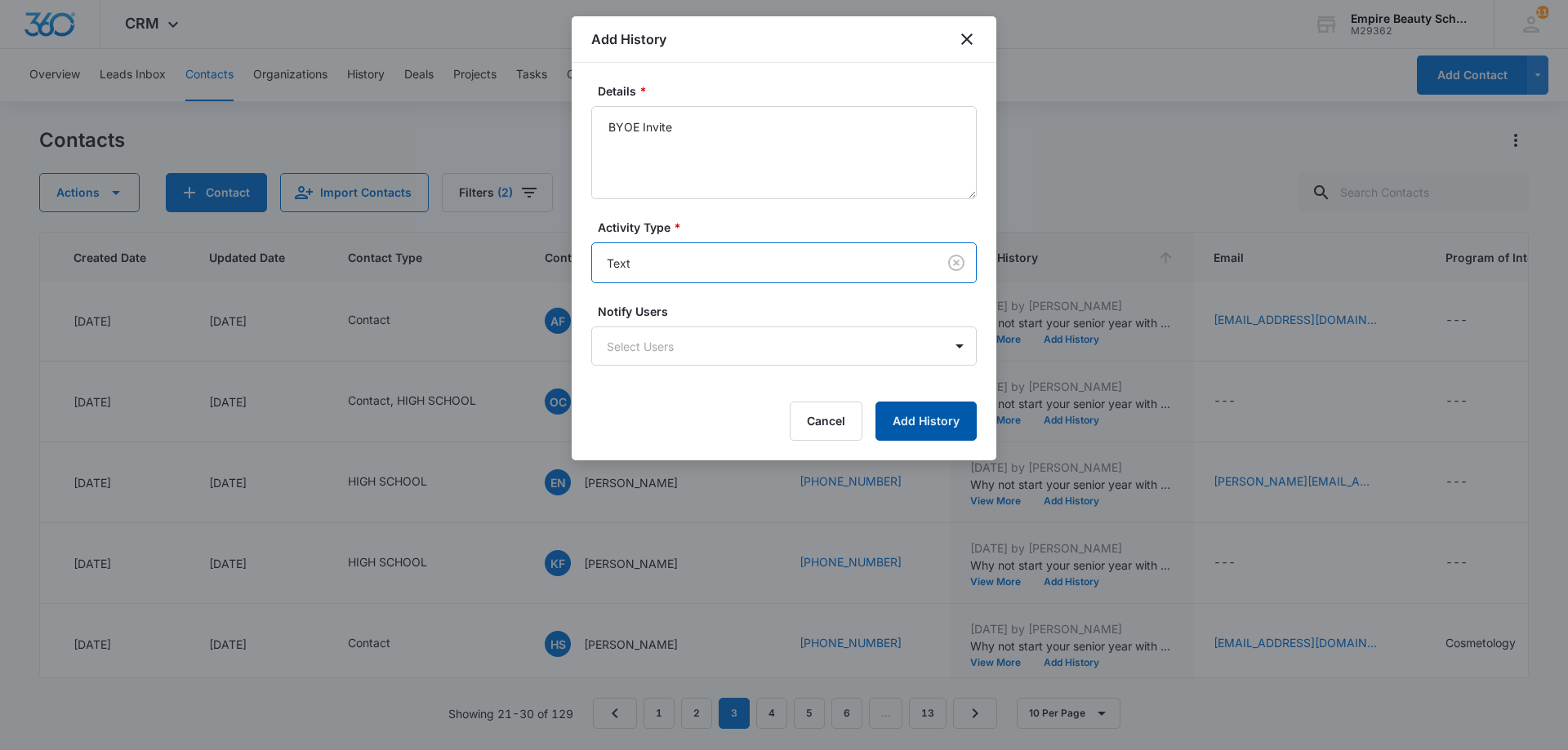
click at [895, 416] on button "Add History" at bounding box center [927, 422] width 102 height 39
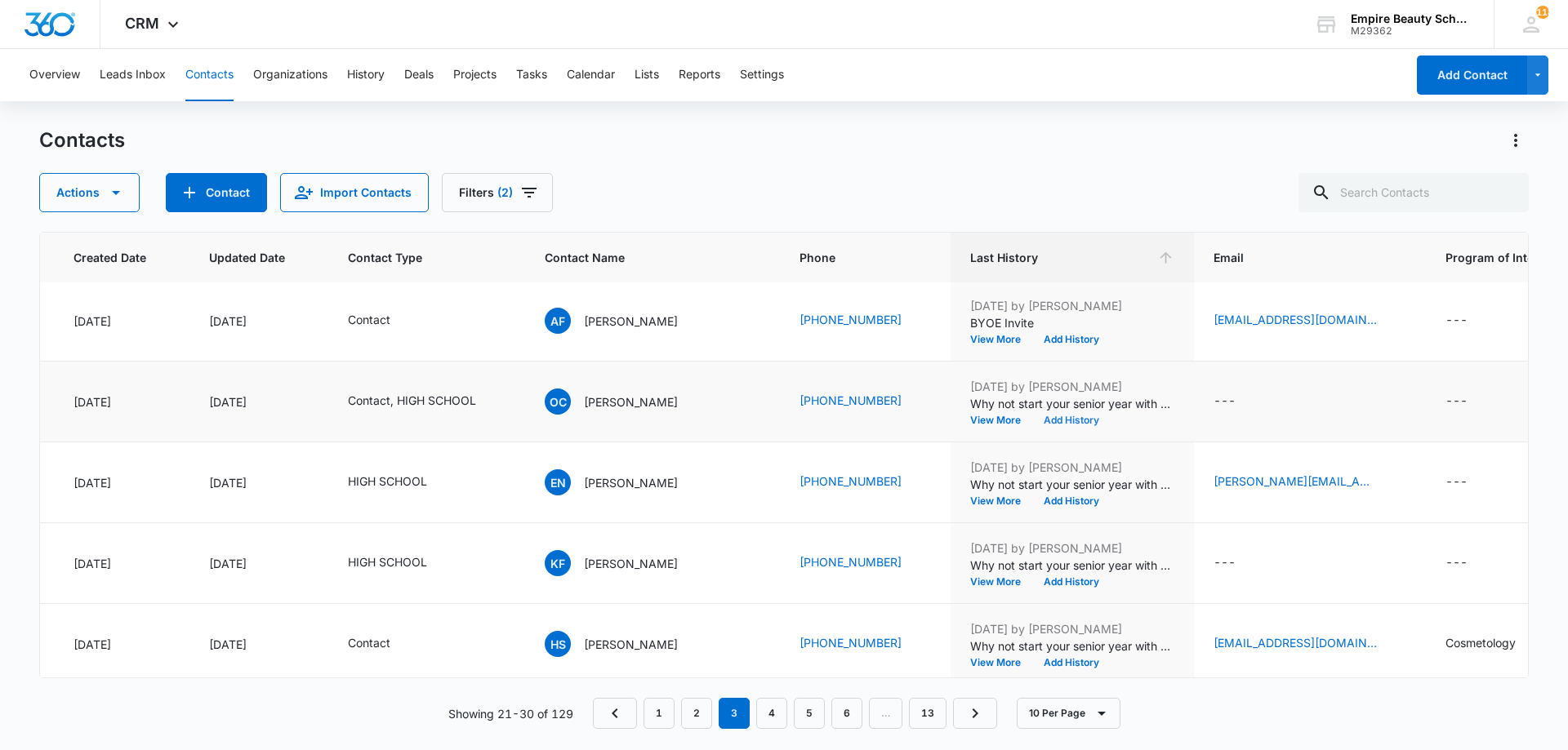
click at [1032, 418] on button "Add History" at bounding box center [1072, 421] width 79 height 10
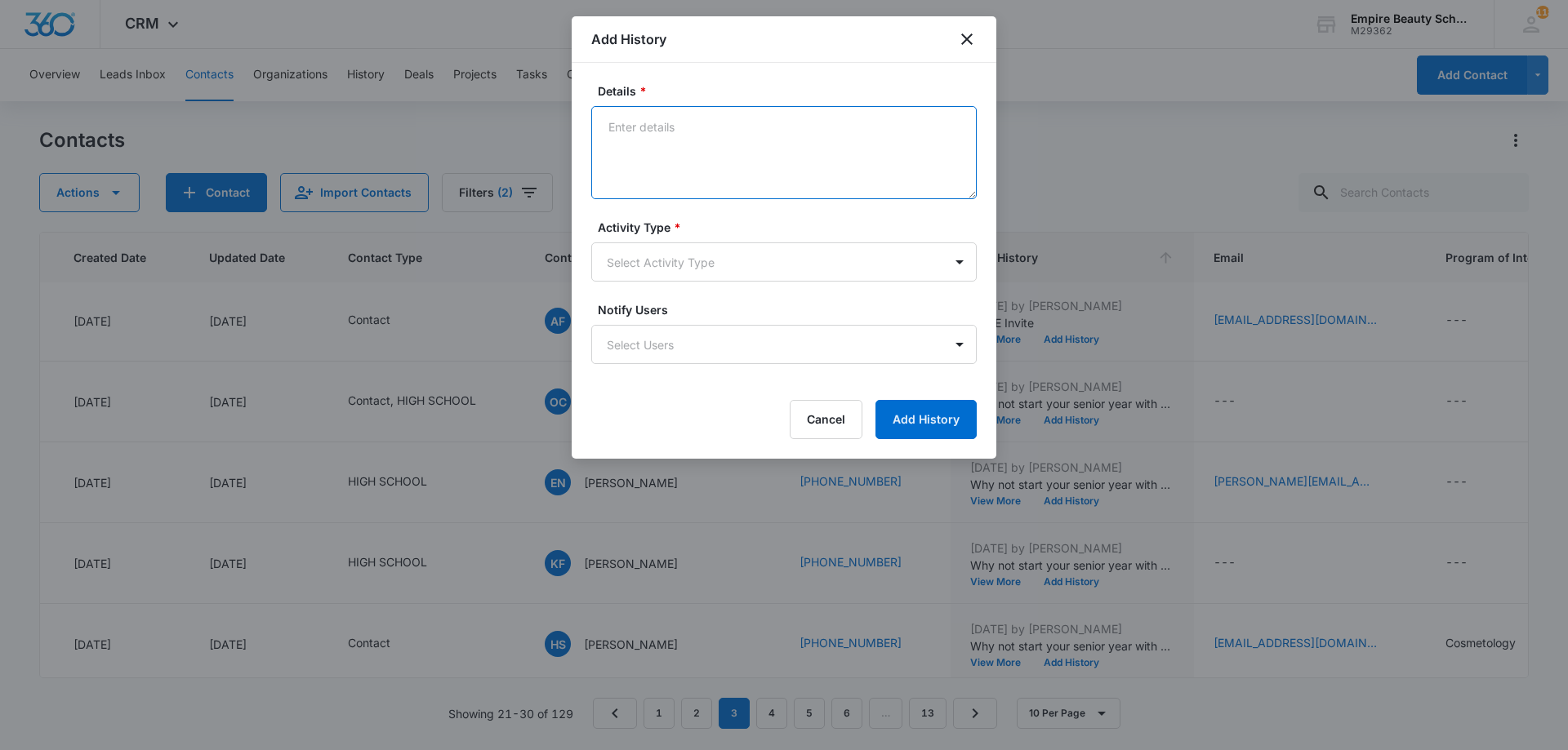
paste textarea "BYOE Invite"
type textarea "BYOE Invite"
click at [765, 264] on body "CRM Apps Forms CRM Email Shop Payments POS Files Brand Settings Empire Beauty S…" at bounding box center [784, 375] width 1568 height 750
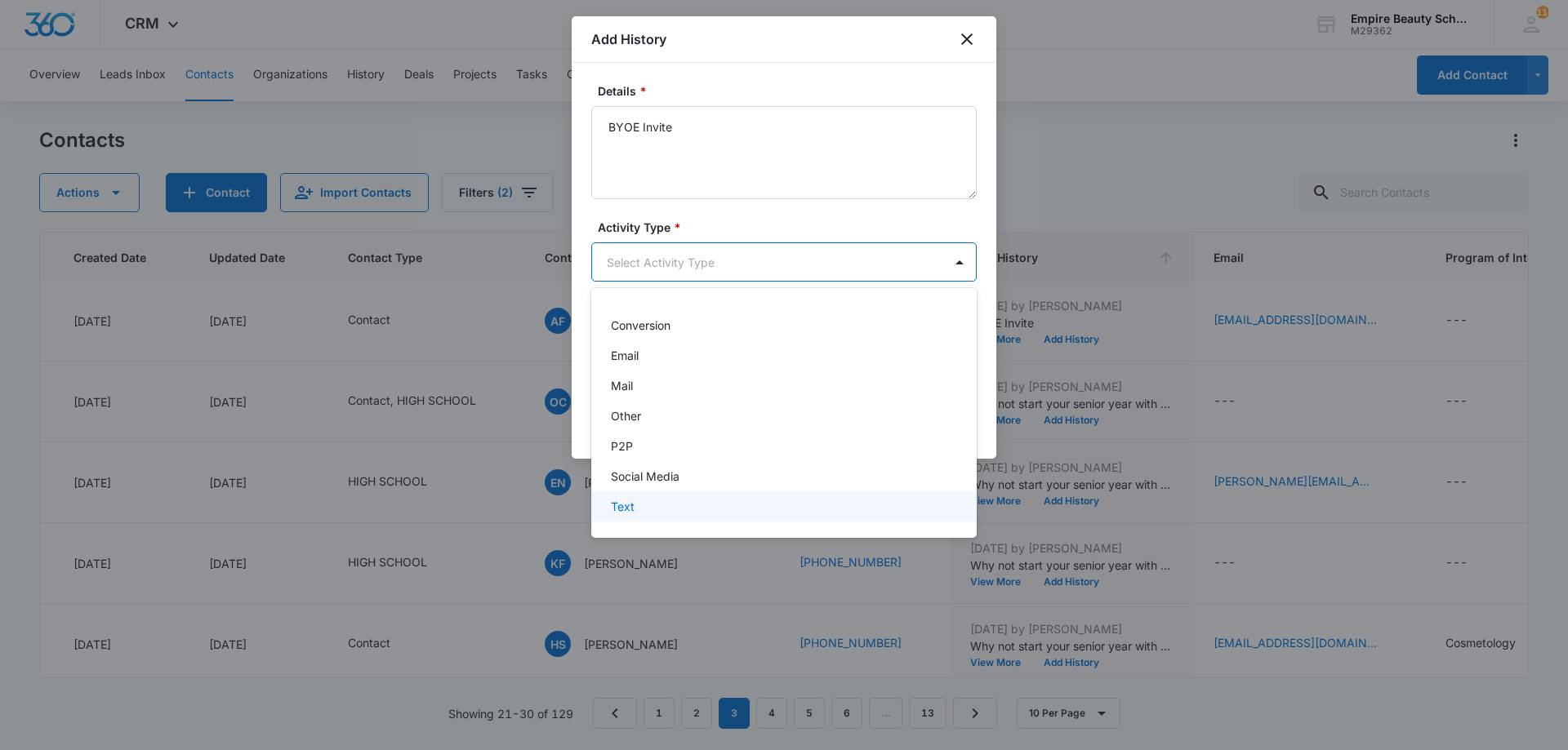
click at [675, 502] on div "Text" at bounding box center [782, 506] width 343 height 17
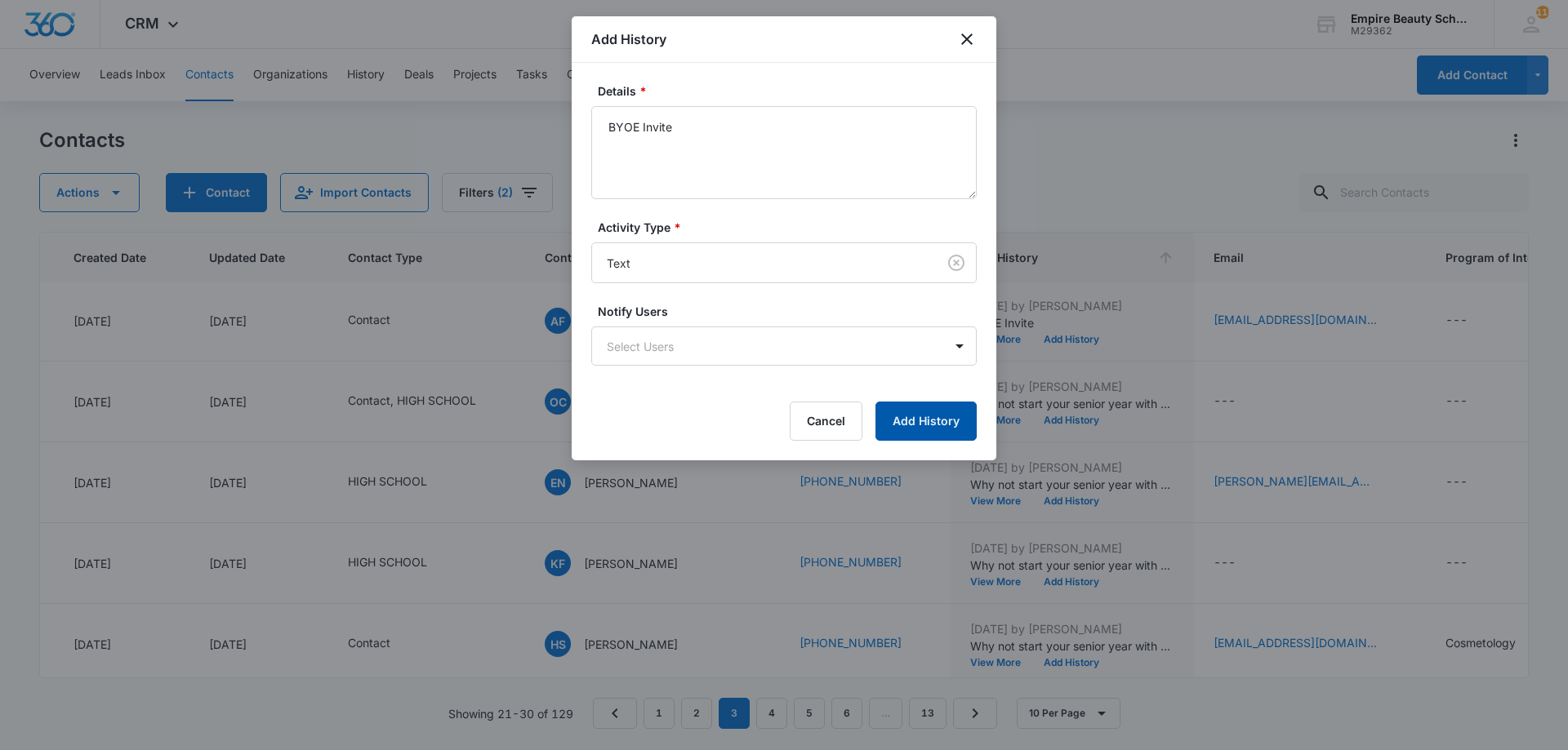
click at [911, 421] on button "Add History" at bounding box center [927, 422] width 102 height 39
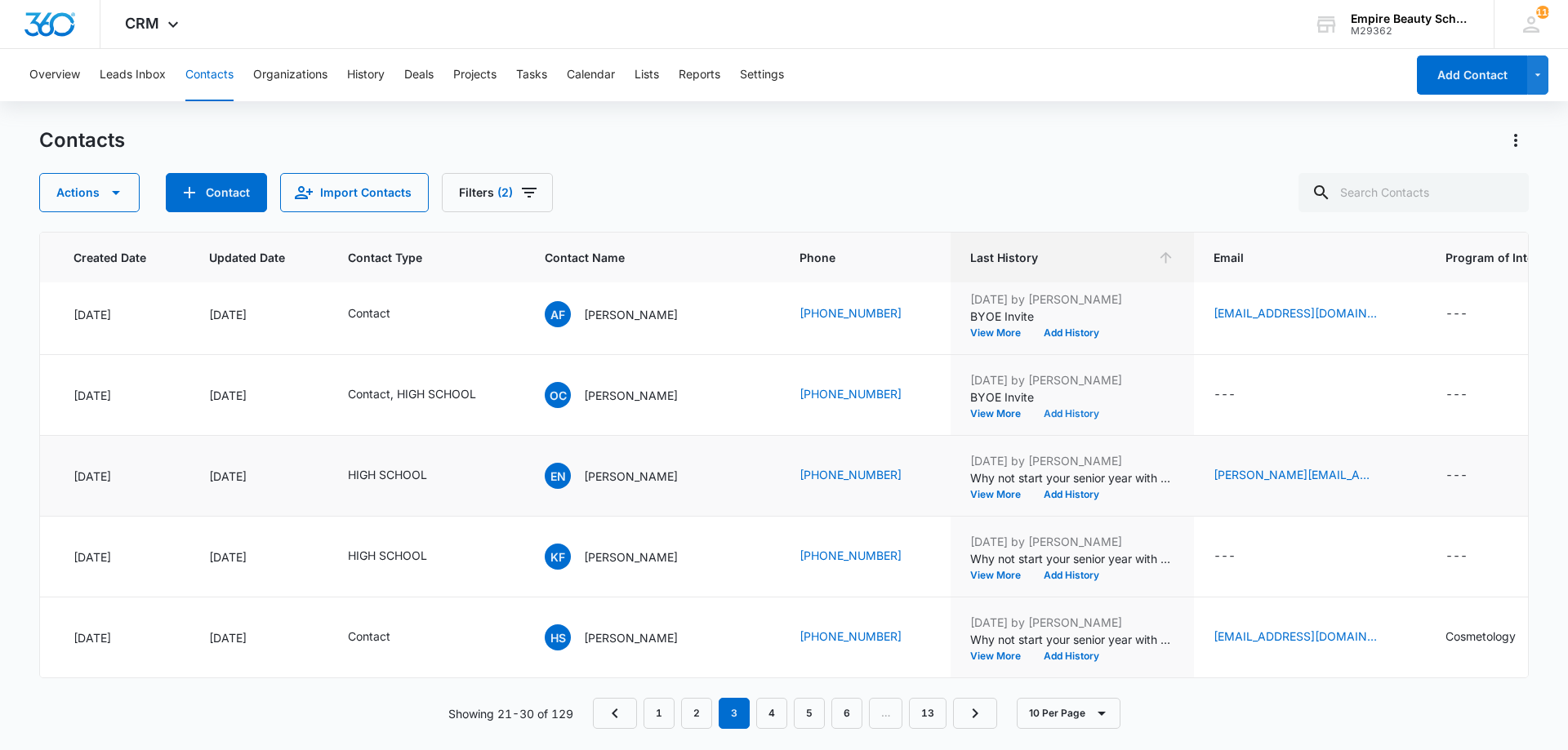
scroll to position [425, 125]
click at [1032, 490] on button "Add History" at bounding box center [1072, 495] width 79 height 10
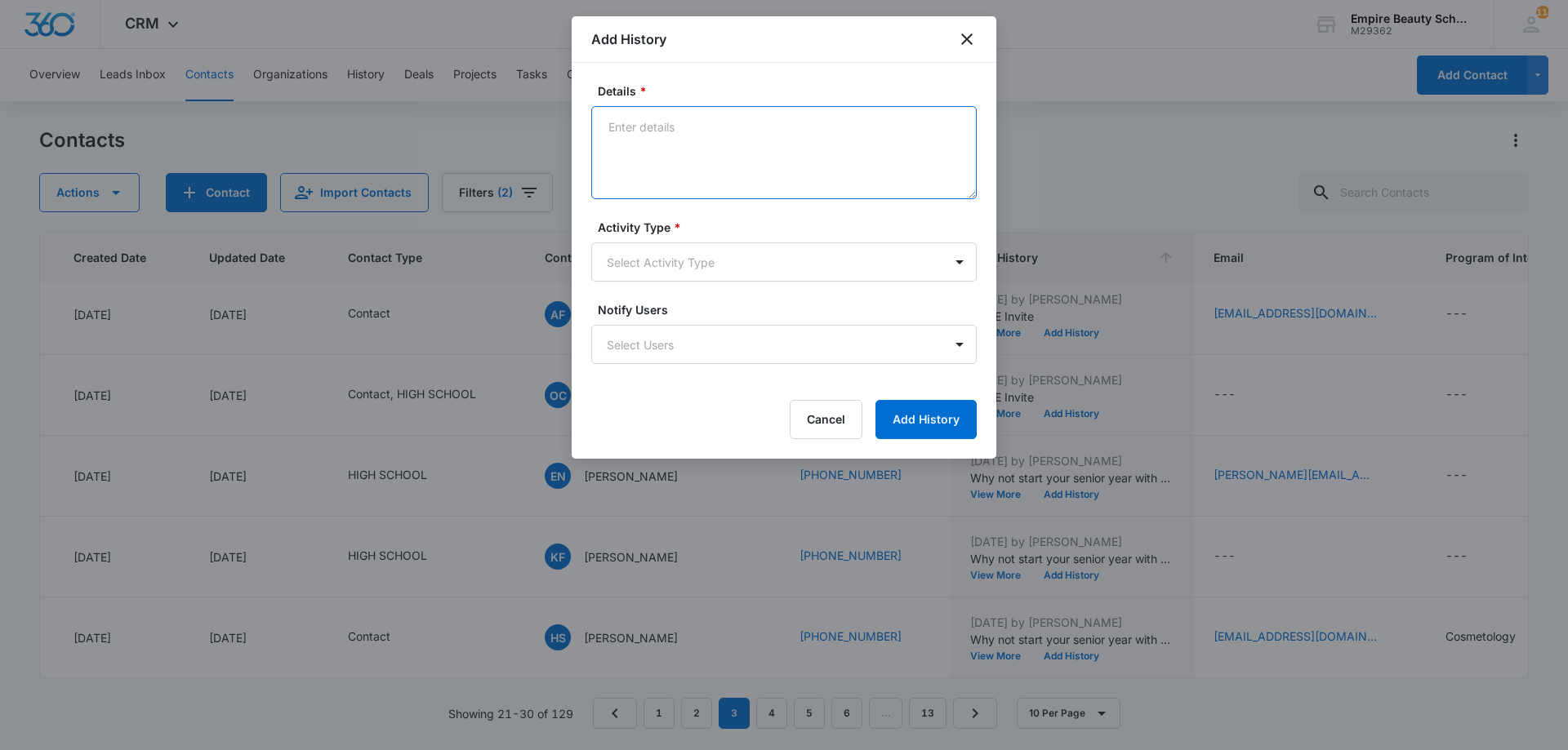
paste textarea "HALF DONE WITH APPT TO FINALIZE"
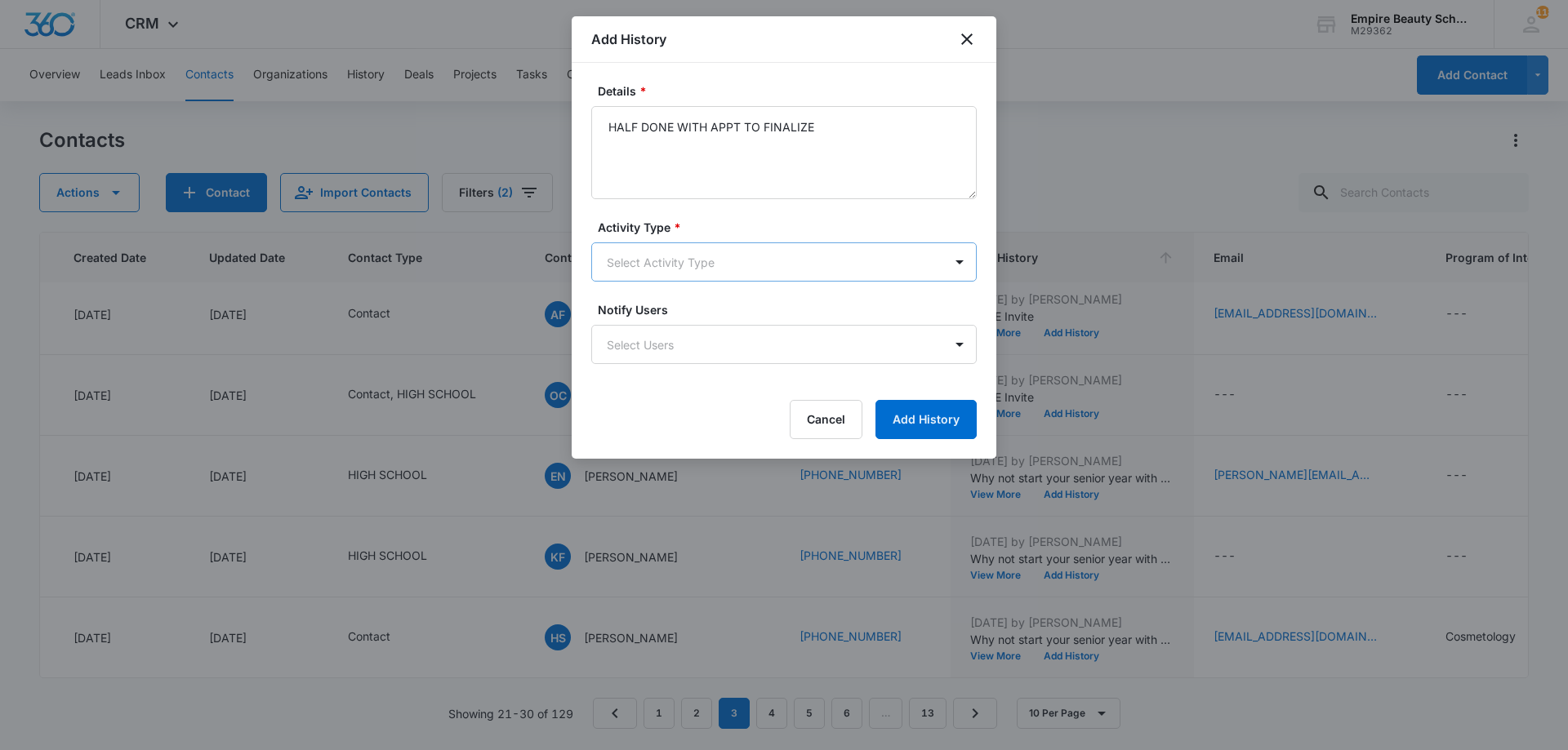
click at [757, 263] on body "CRM Apps Forms CRM Email Shop Payments POS Files Brand Settings Empire Beauty S…" at bounding box center [784, 375] width 1568 height 750
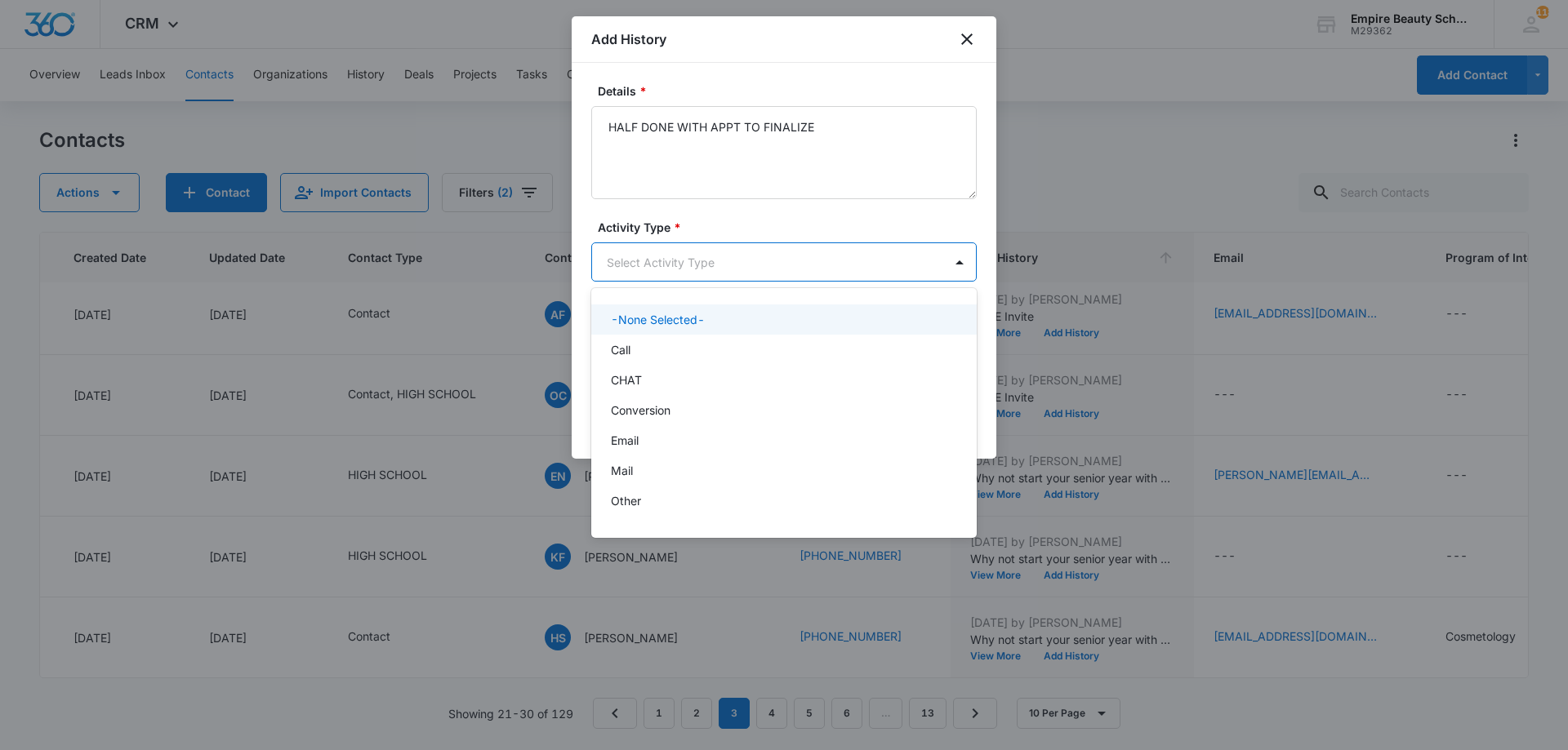
click at [854, 150] on div at bounding box center [784, 375] width 1568 height 750
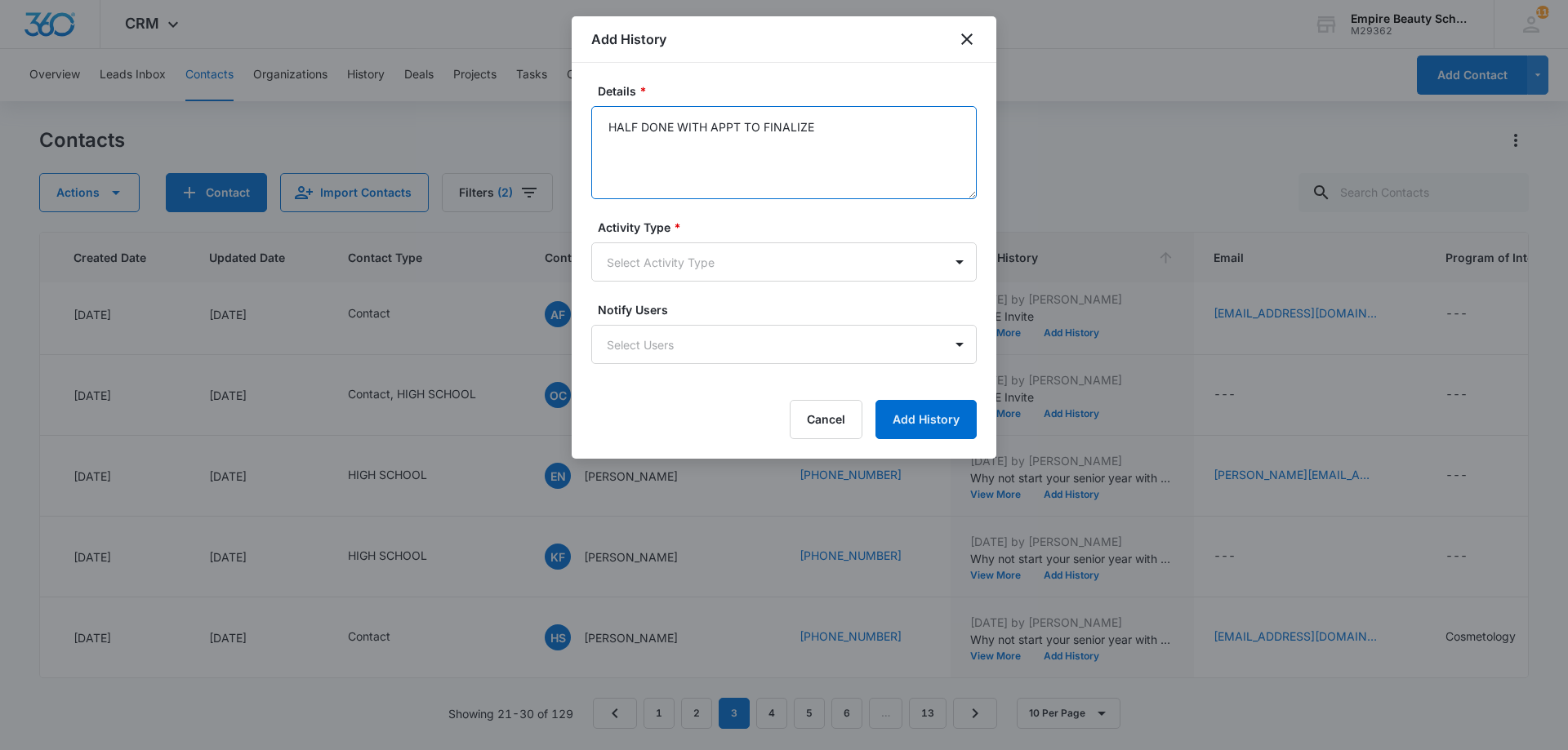
drag, startPoint x: 863, startPoint y: 122, endPoint x: 542, endPoint y: 122, distance: 321.0
click at [542, 122] on body "CRM Apps Forms CRM Email Shop Payments POS Files Brand Settings Empire Beauty S…" at bounding box center [784, 375] width 1568 height 750
drag, startPoint x: 706, startPoint y: 127, endPoint x: 590, endPoint y: 121, distance: 116.2
click at [590, 121] on div "Details * BYOE Invite Activity Type * Select Activity Type Notify Users Select …" at bounding box center [784, 261] width 425 height 396
drag, startPoint x: 698, startPoint y: 151, endPoint x: 662, endPoint y: 131, distance: 41.2
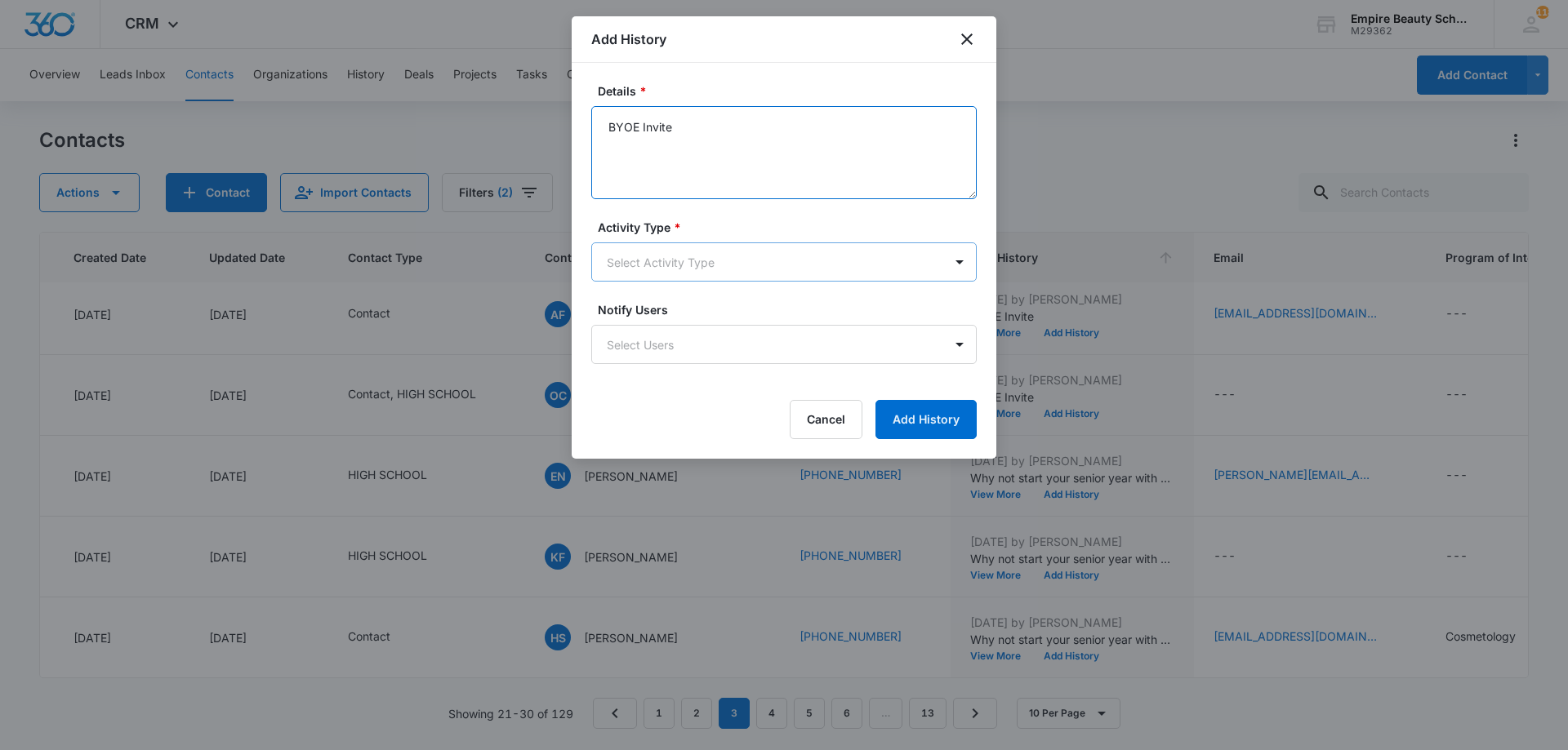
type textarea "BYOE Invite"
click at [691, 251] on body "CRM Apps Forms CRM Email Shop Payments POS Files Brand Settings Empire Beauty S…" at bounding box center [784, 375] width 1568 height 750
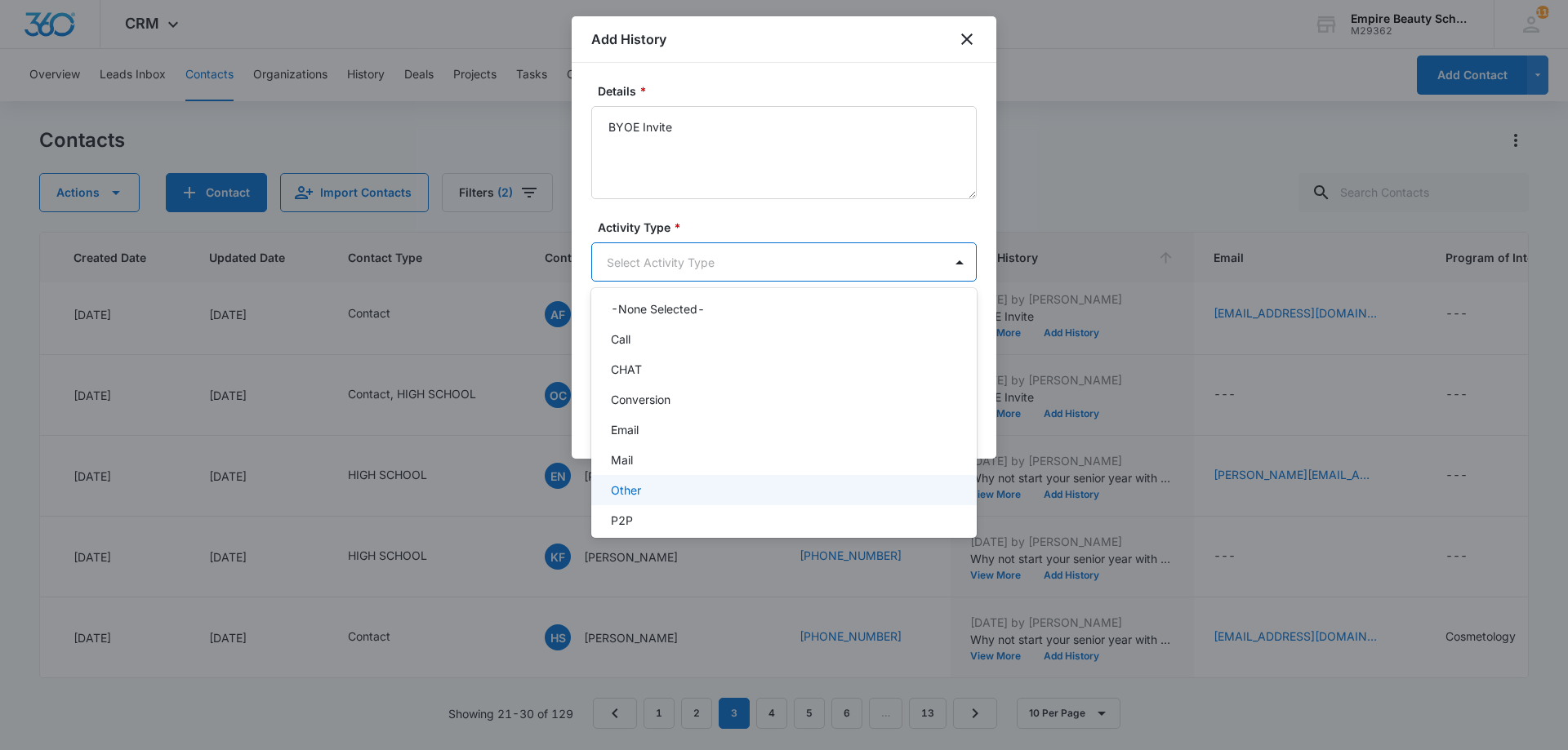
scroll to position [85, 0]
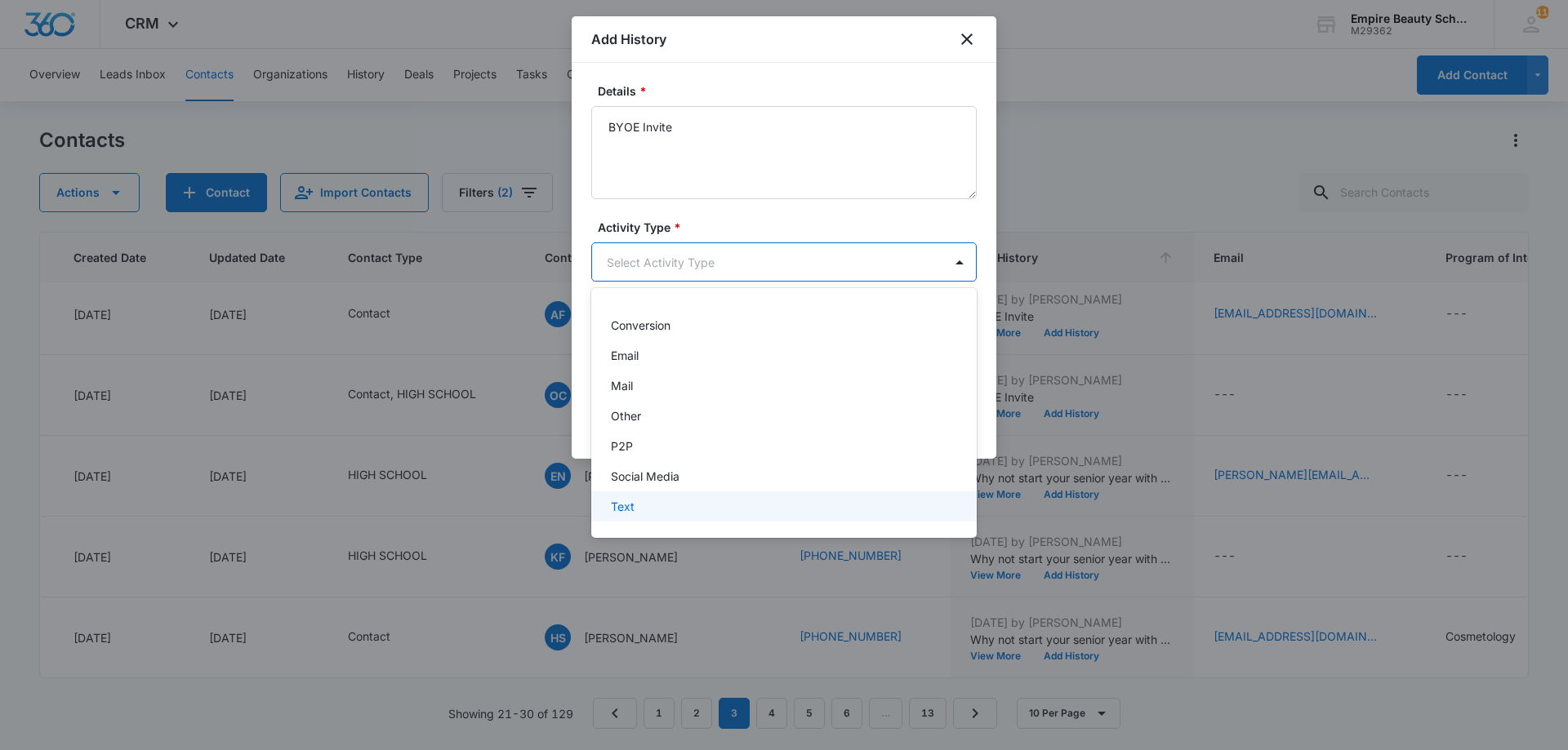
click at [639, 503] on div "Text" at bounding box center [782, 506] width 343 height 17
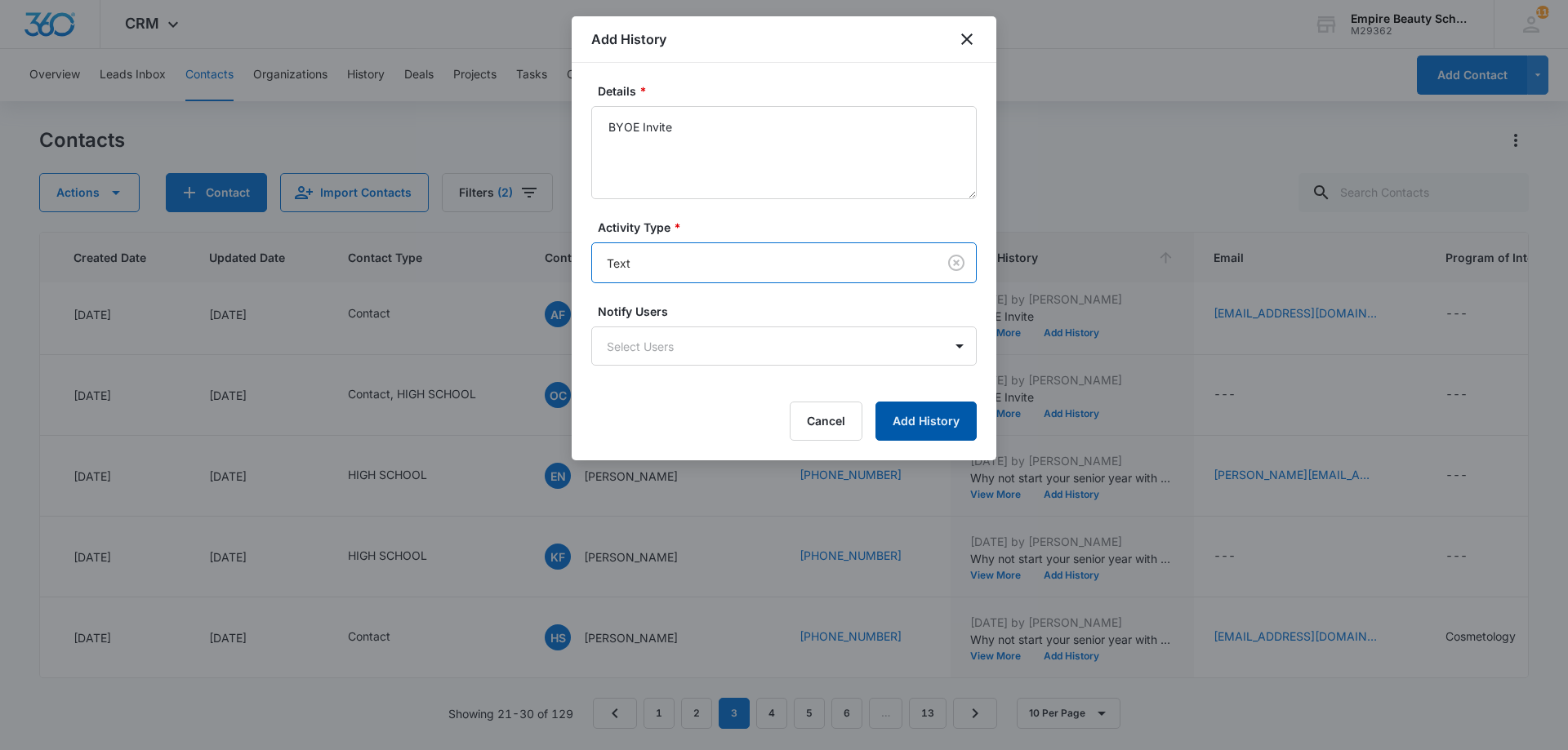
click at [957, 419] on button "Add History" at bounding box center [927, 422] width 102 height 39
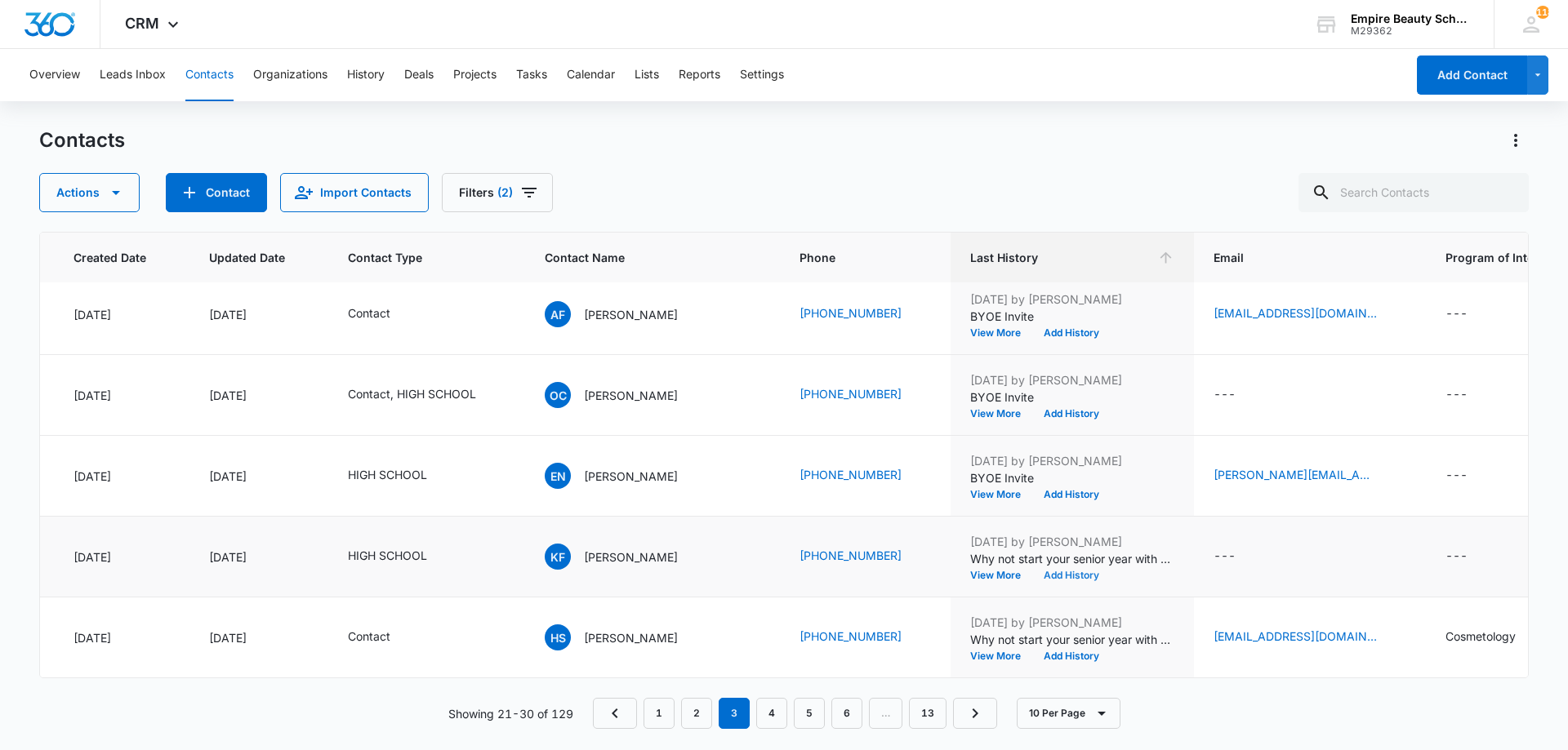
click at [1032, 571] on button "Add History" at bounding box center [1072, 576] width 79 height 10
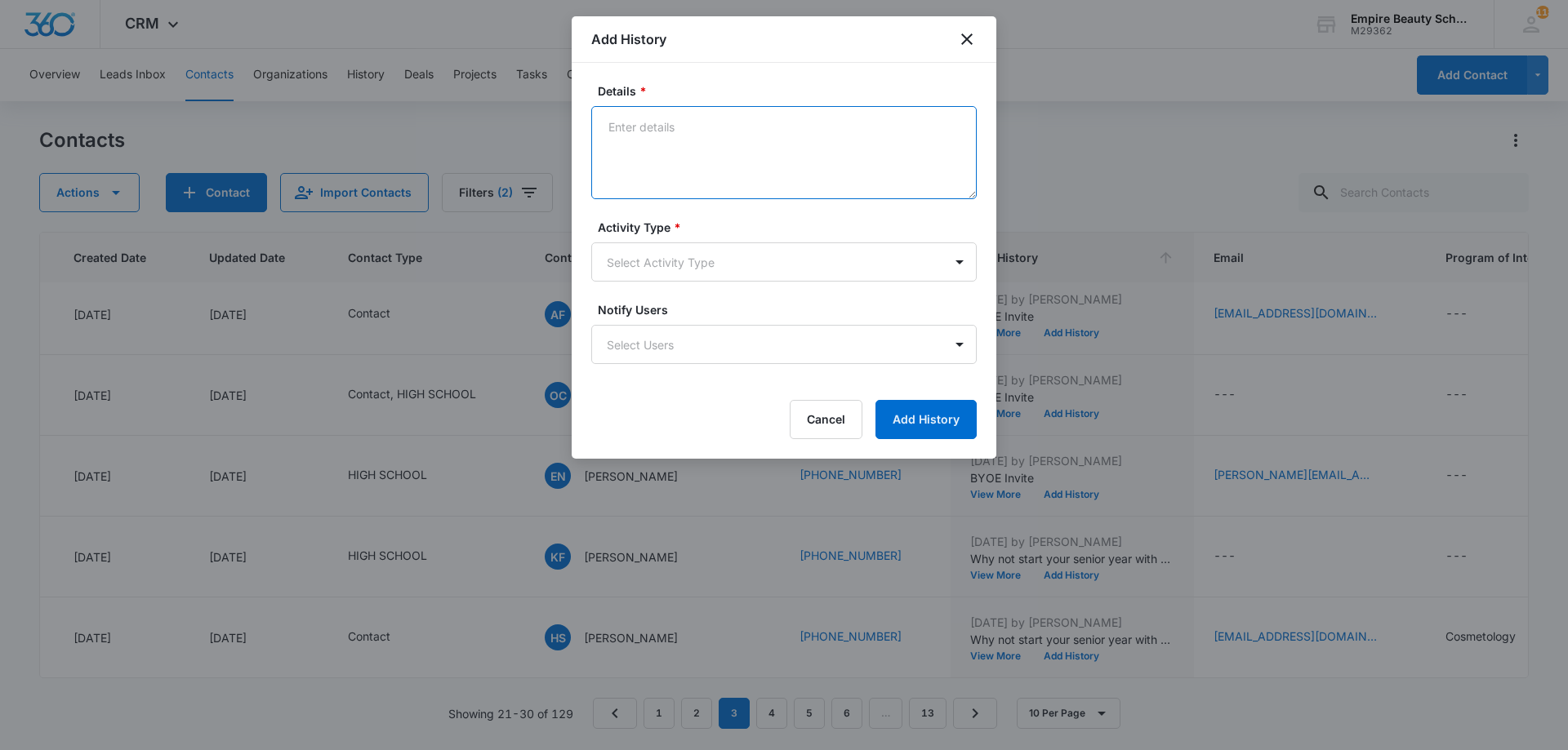
paste textarea "BYOE Invite"
type textarea "BYOE Invite"
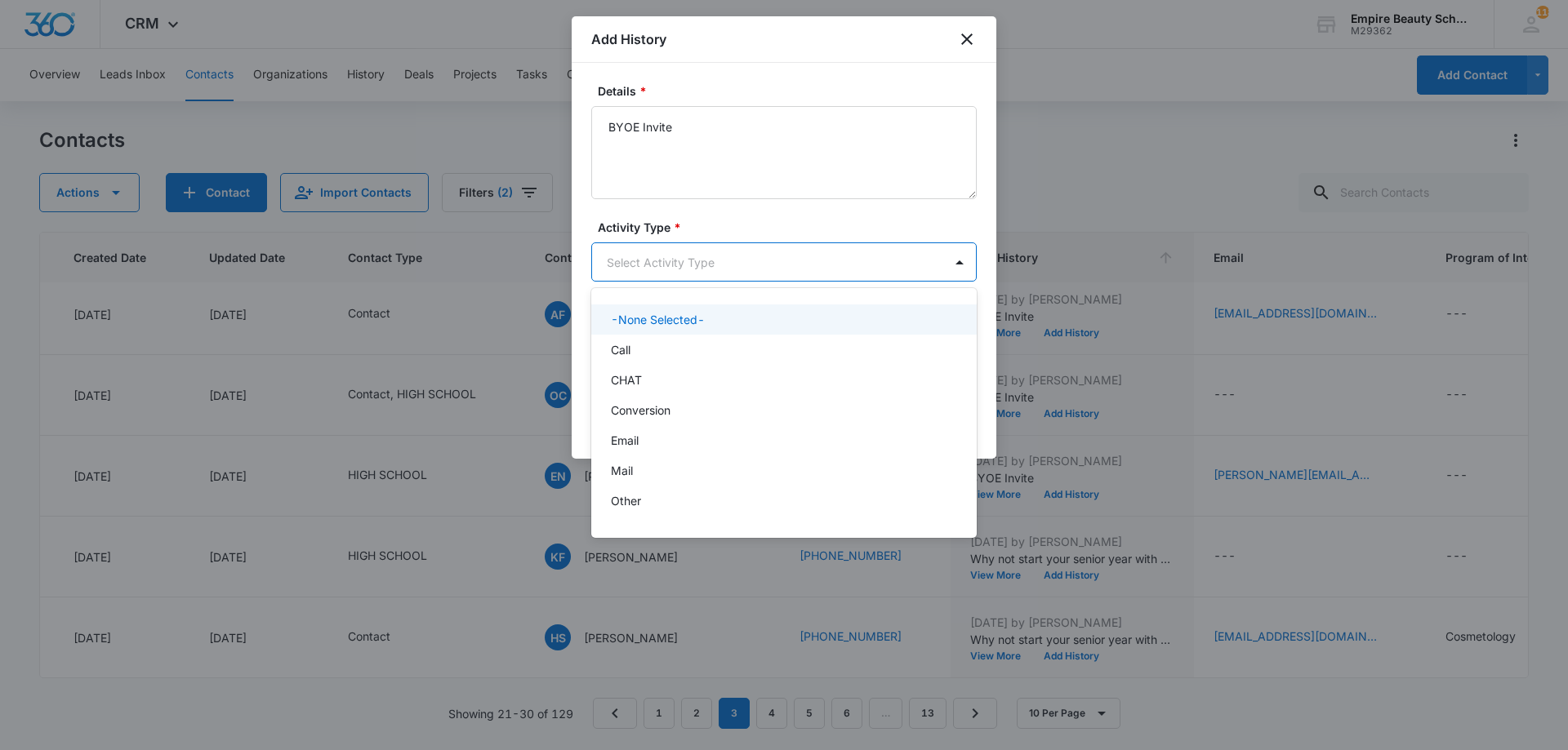
click at [689, 264] on body "CRM Apps Forms CRM Email Shop Payments POS Files Brand Settings Empire Beauty S…" at bounding box center [784, 375] width 1568 height 750
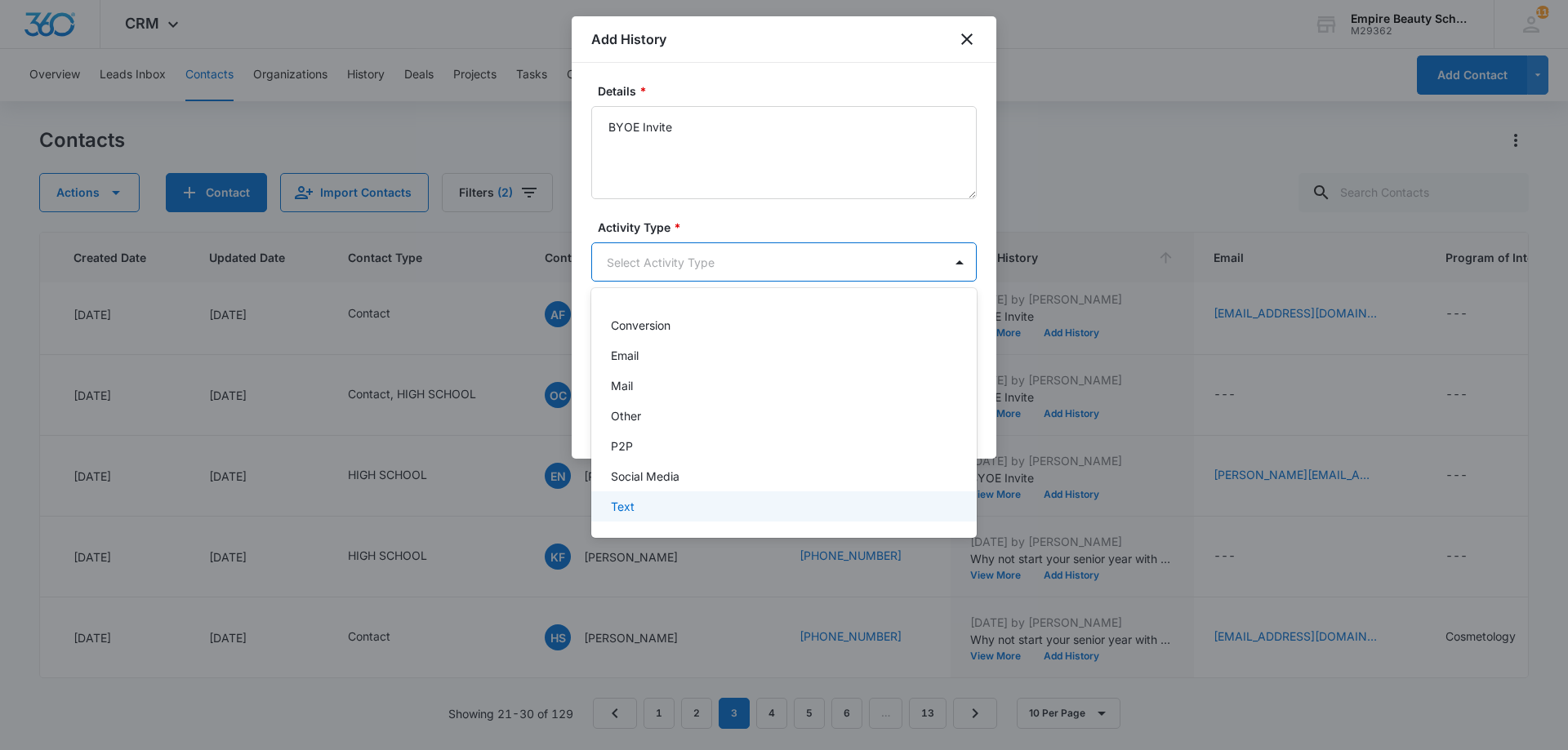
click at [661, 510] on div "Text" at bounding box center [782, 506] width 343 height 17
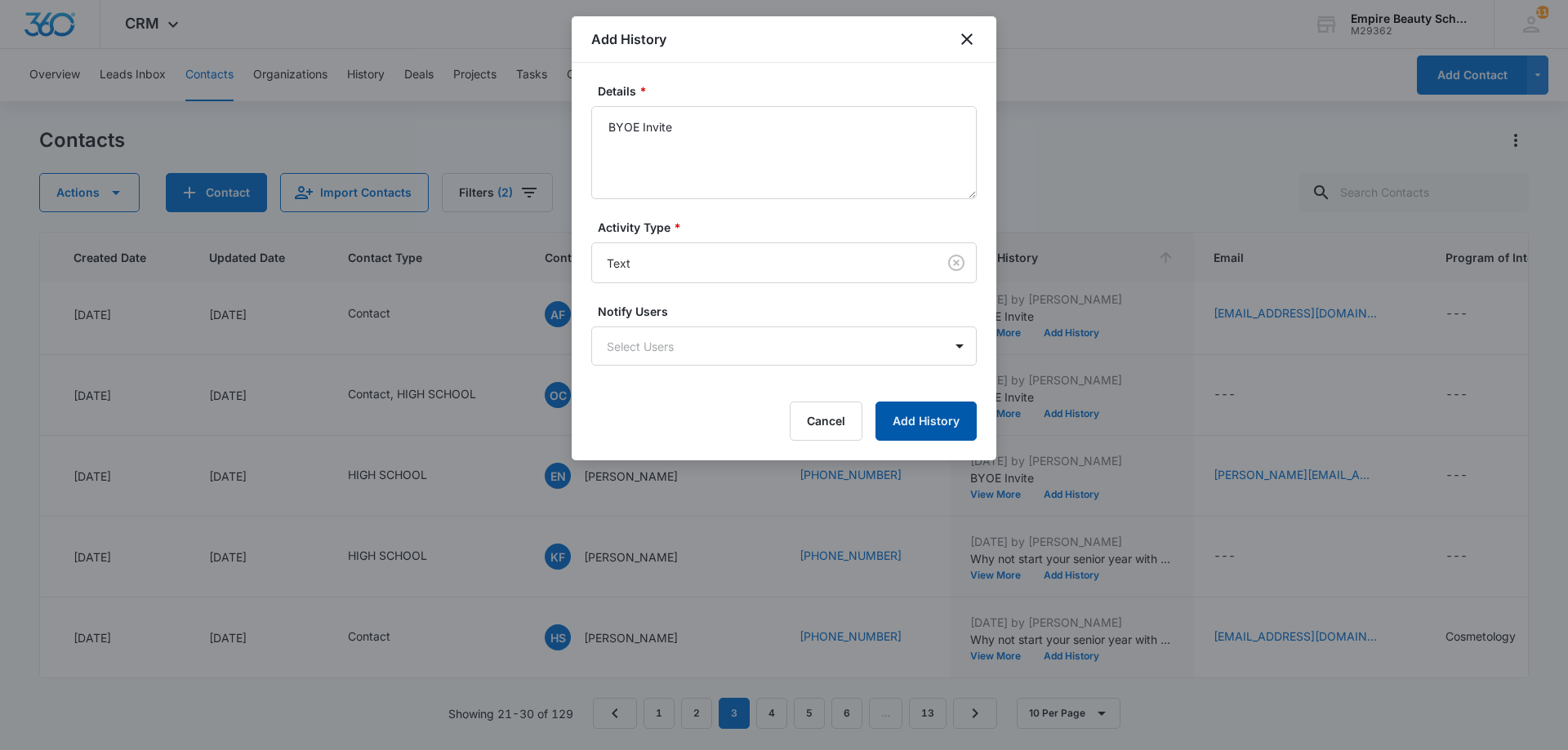
click at [912, 409] on button "Add History" at bounding box center [927, 422] width 102 height 39
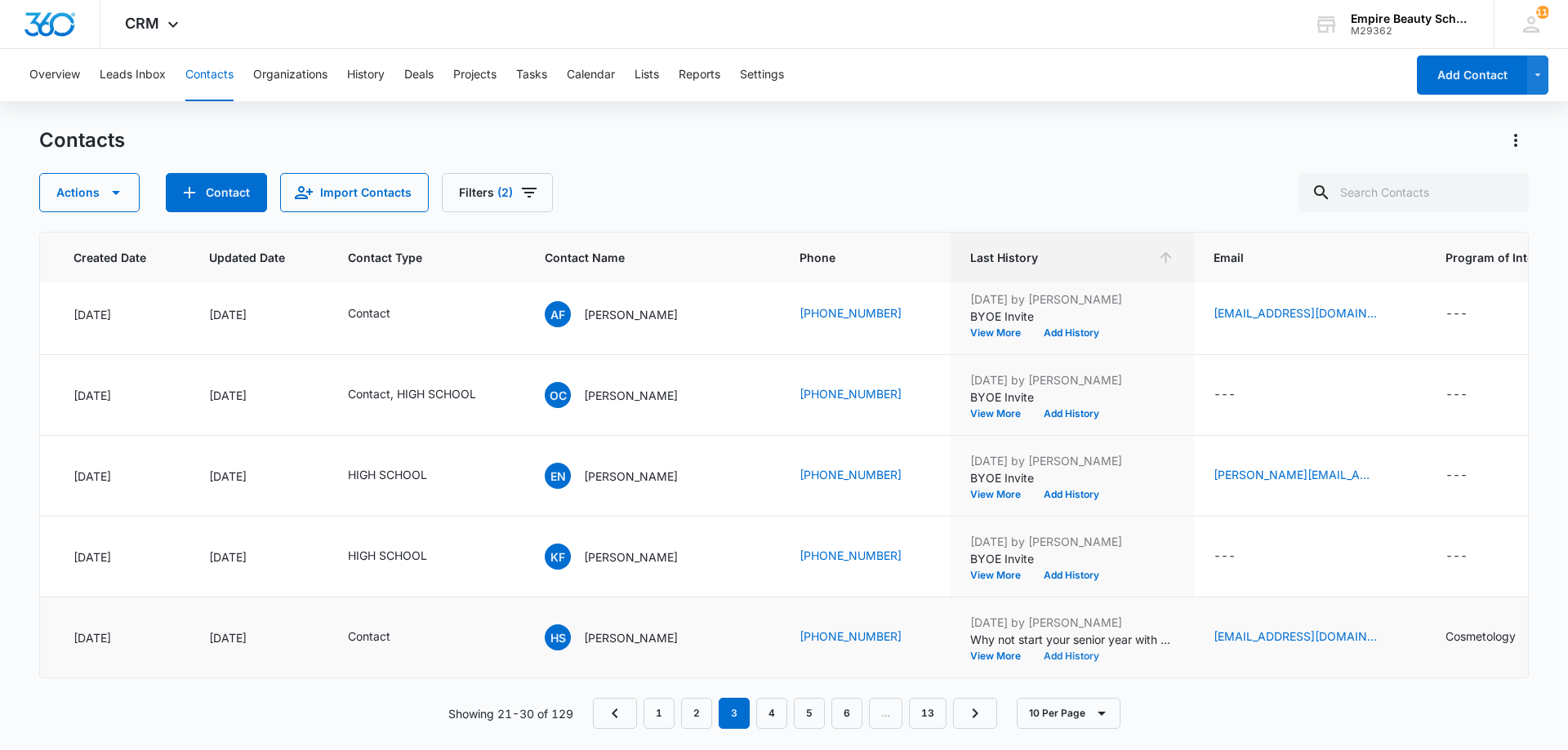
click at [1032, 652] on button "Add History" at bounding box center [1072, 657] width 79 height 10
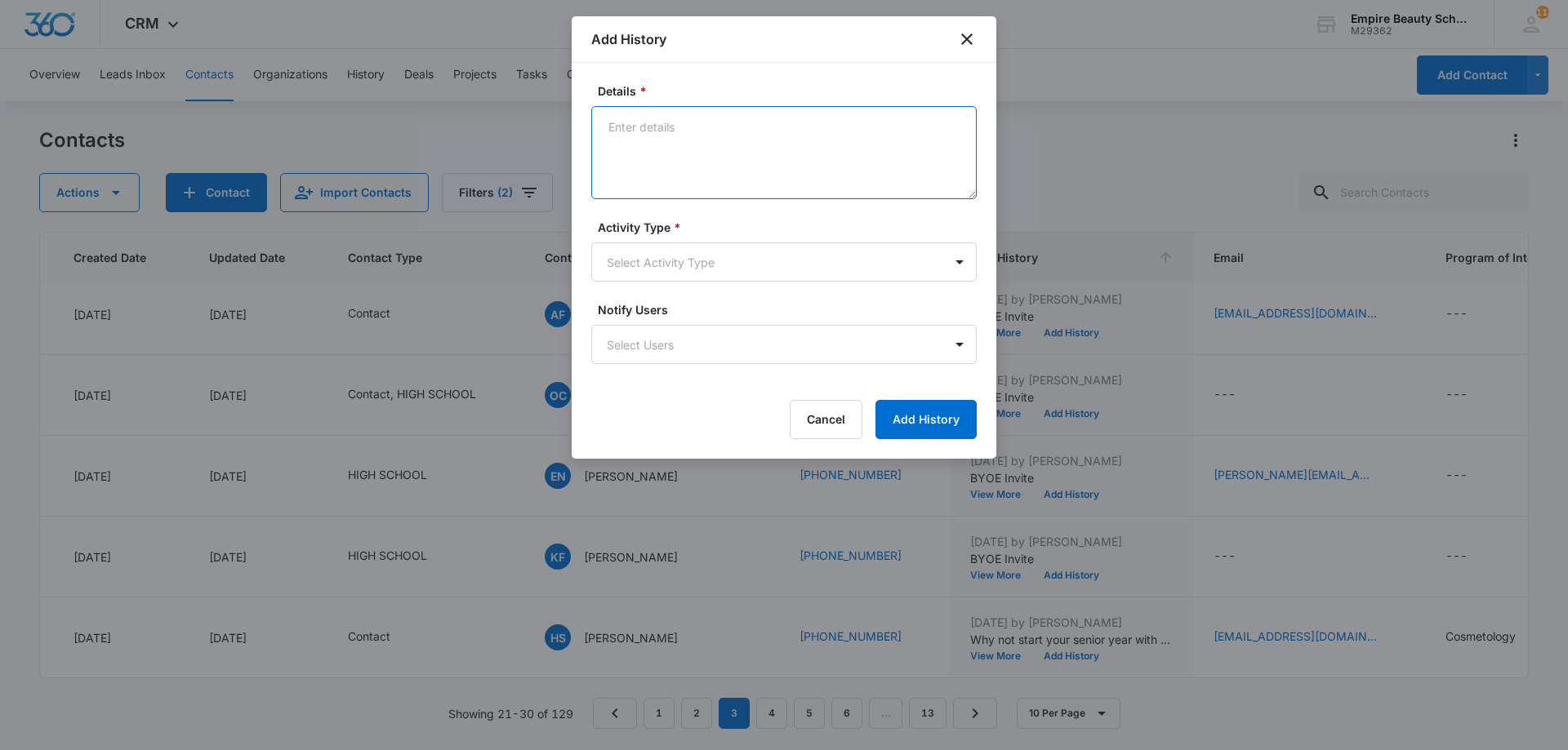
paste textarea "BYOE Invite"
type textarea "BYOE Invite"
click at [716, 268] on body "CRM Apps Forms CRM Email Shop Payments POS Files Brand Settings Empire Beauty S…" at bounding box center [784, 375] width 1568 height 750
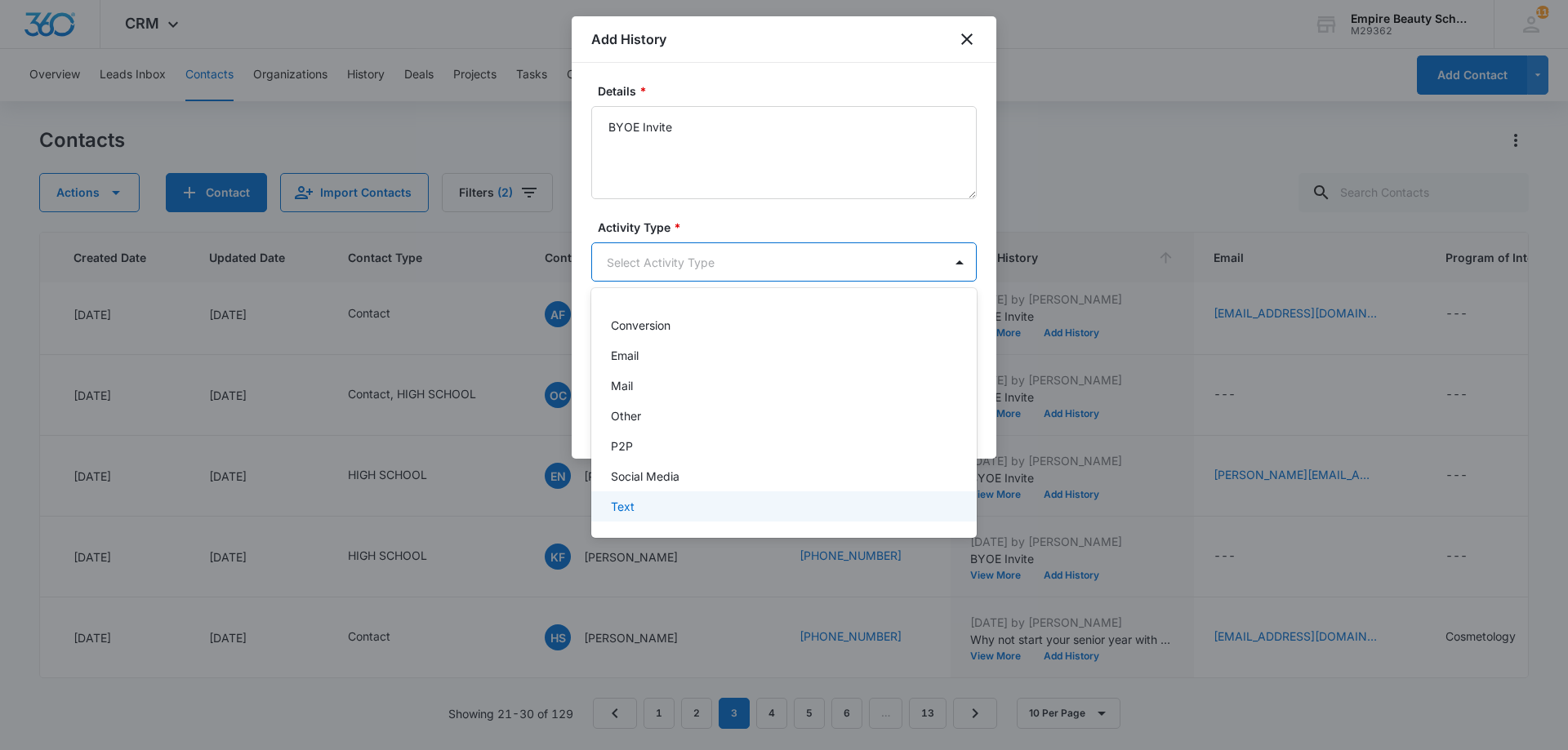
click at [704, 501] on div "Text" at bounding box center [782, 506] width 343 height 17
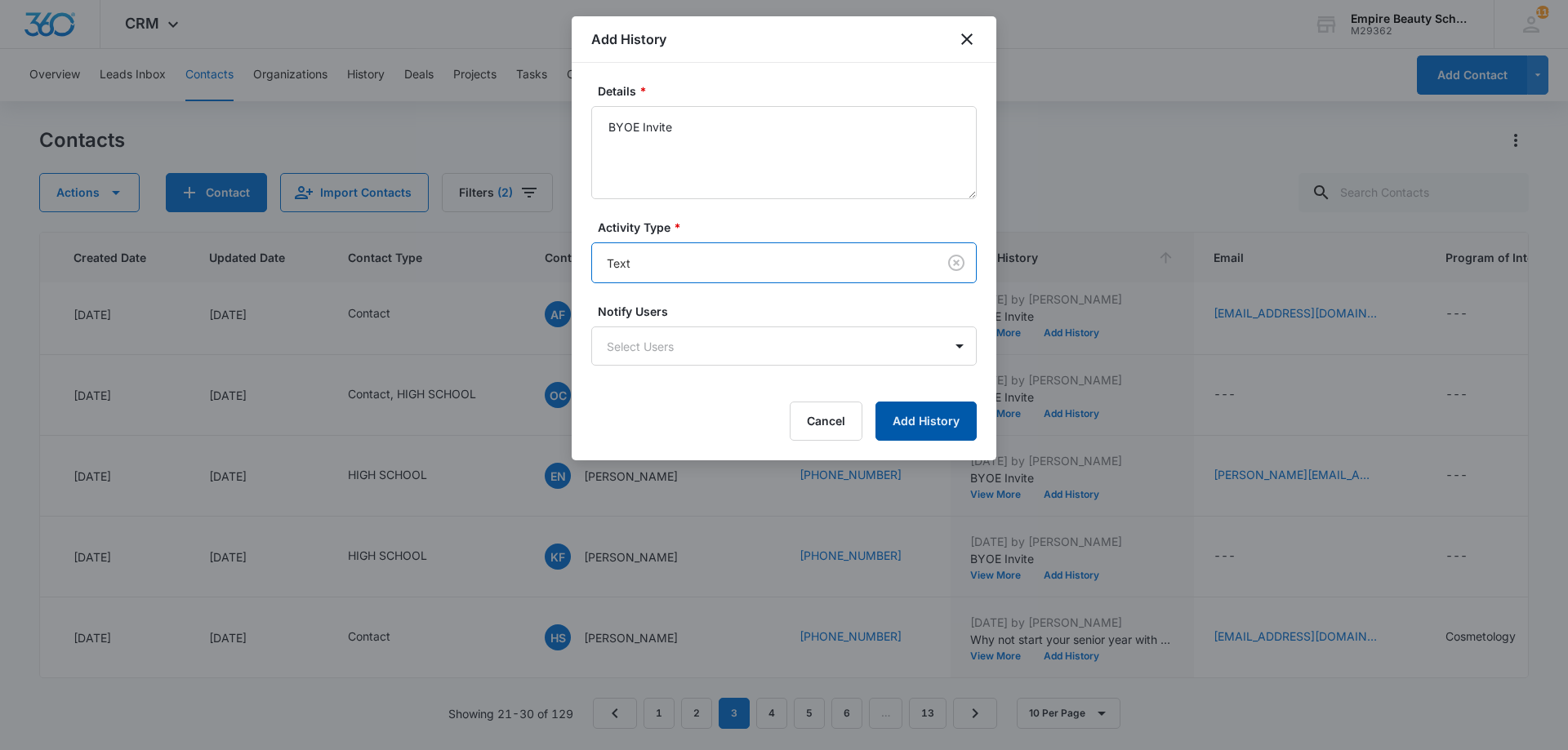
click at [946, 425] on button "Add History" at bounding box center [927, 422] width 102 height 39
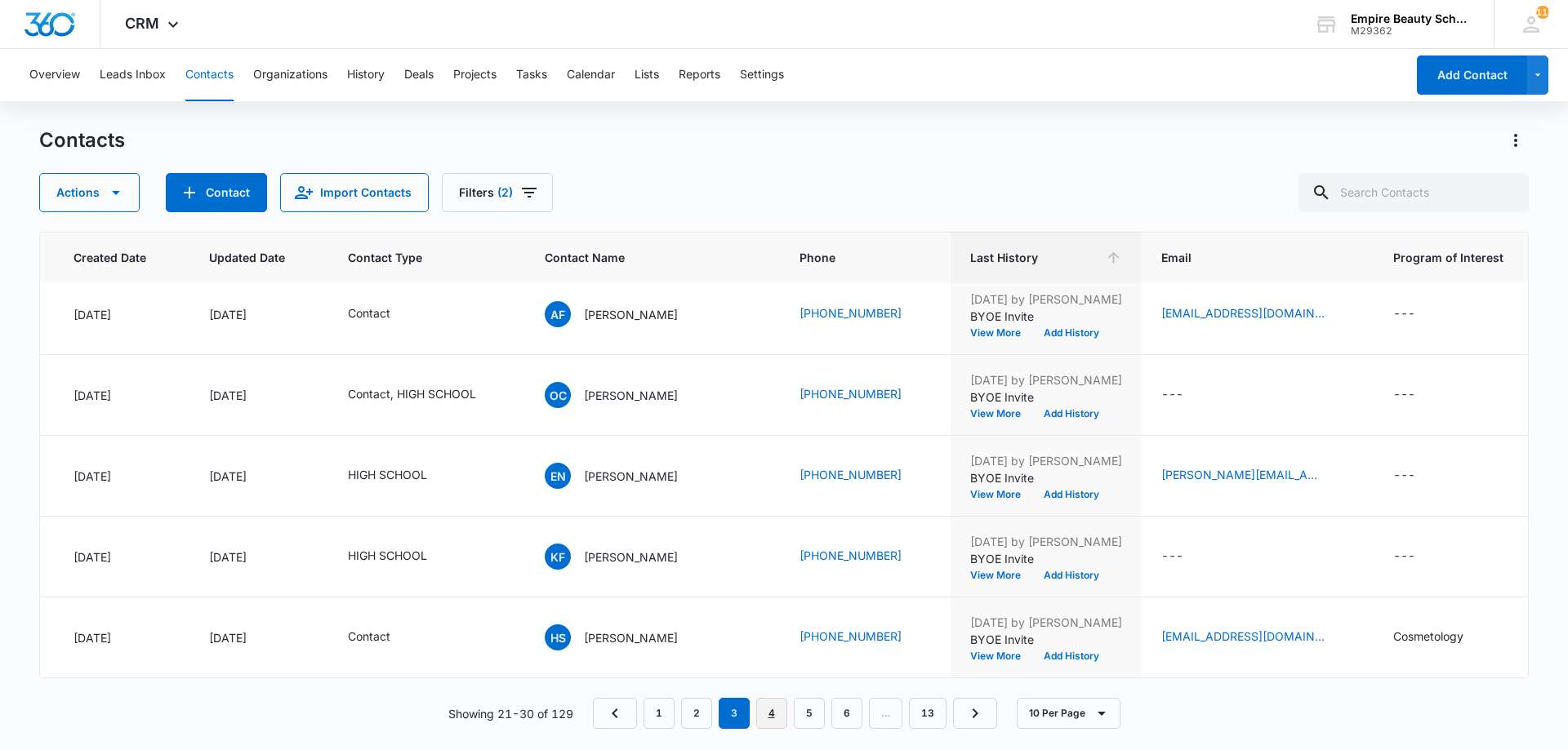
click at [782, 716] on link "4" at bounding box center [772, 714] width 31 height 31
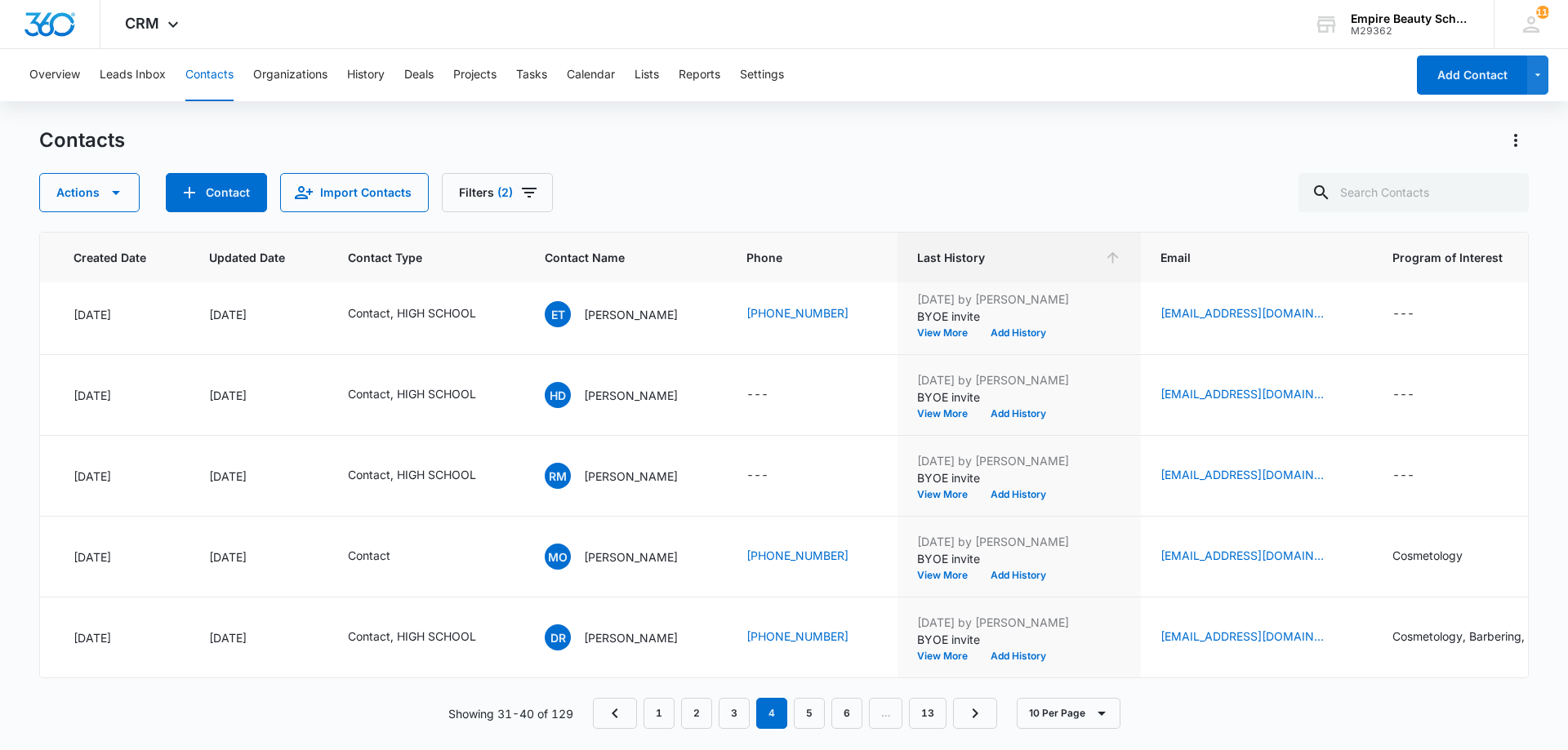
scroll to position [0, 125]
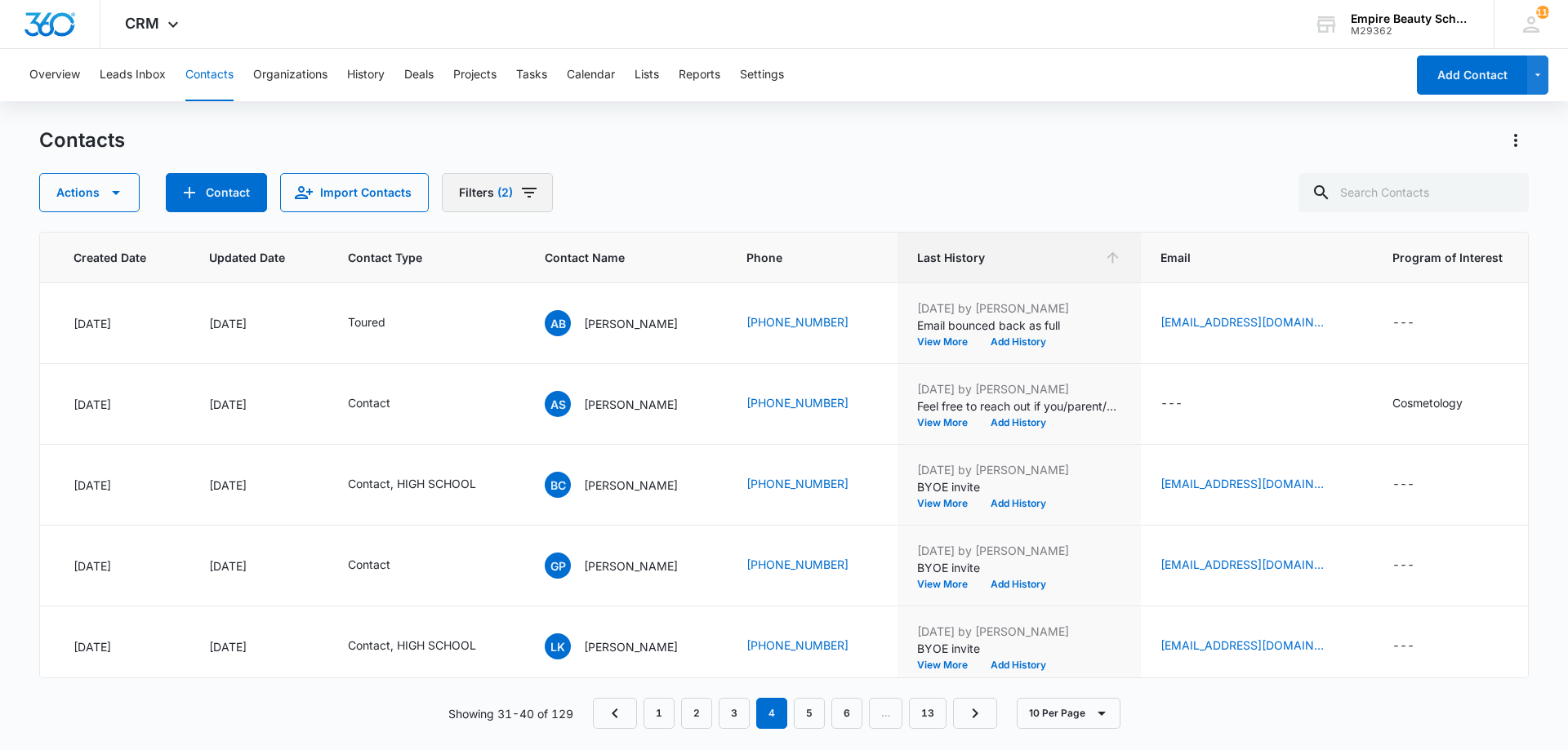
click at [489, 189] on button "Filters (2)" at bounding box center [497, 192] width 111 height 39
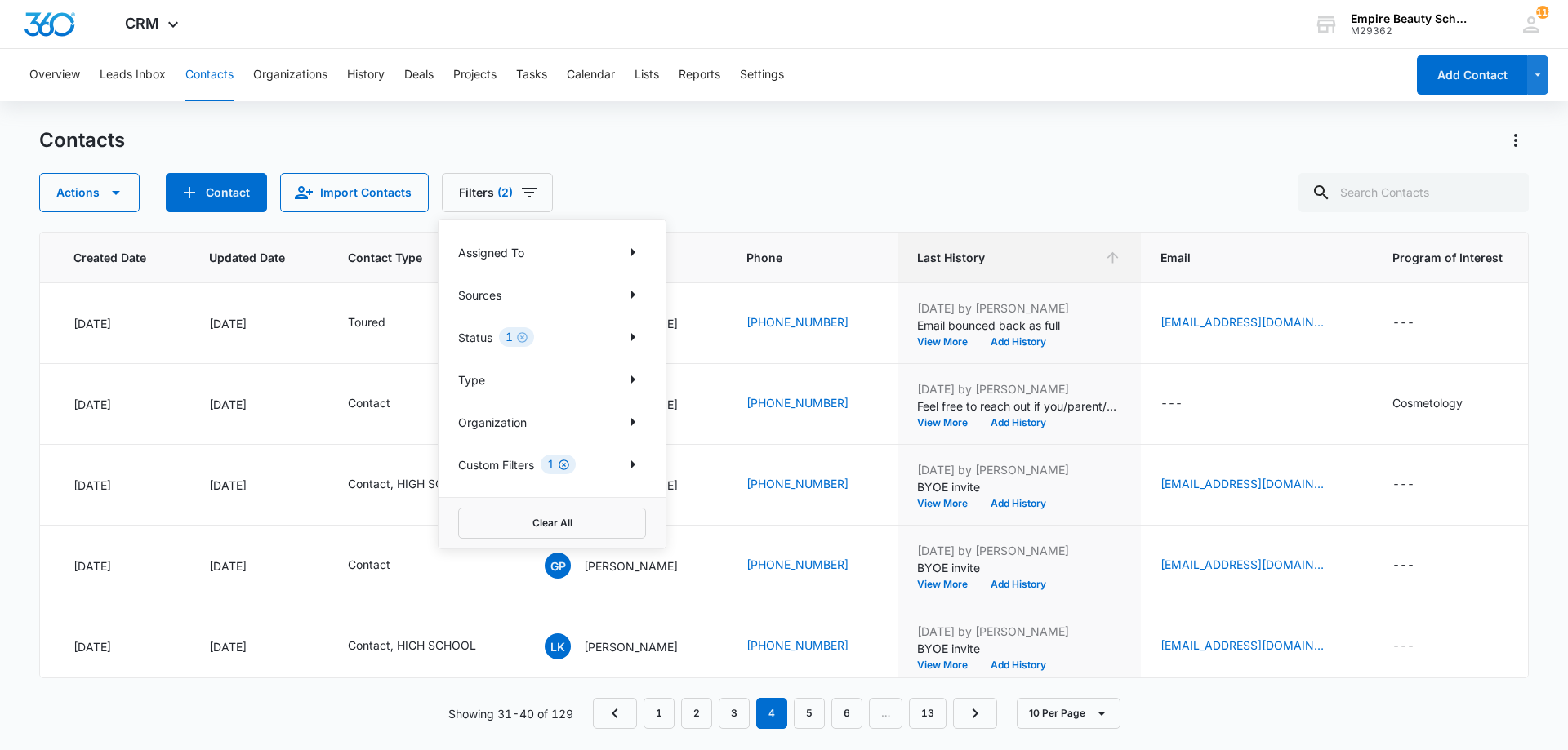
click at [564, 466] on icon "Clear" at bounding box center [564, 464] width 12 height 12
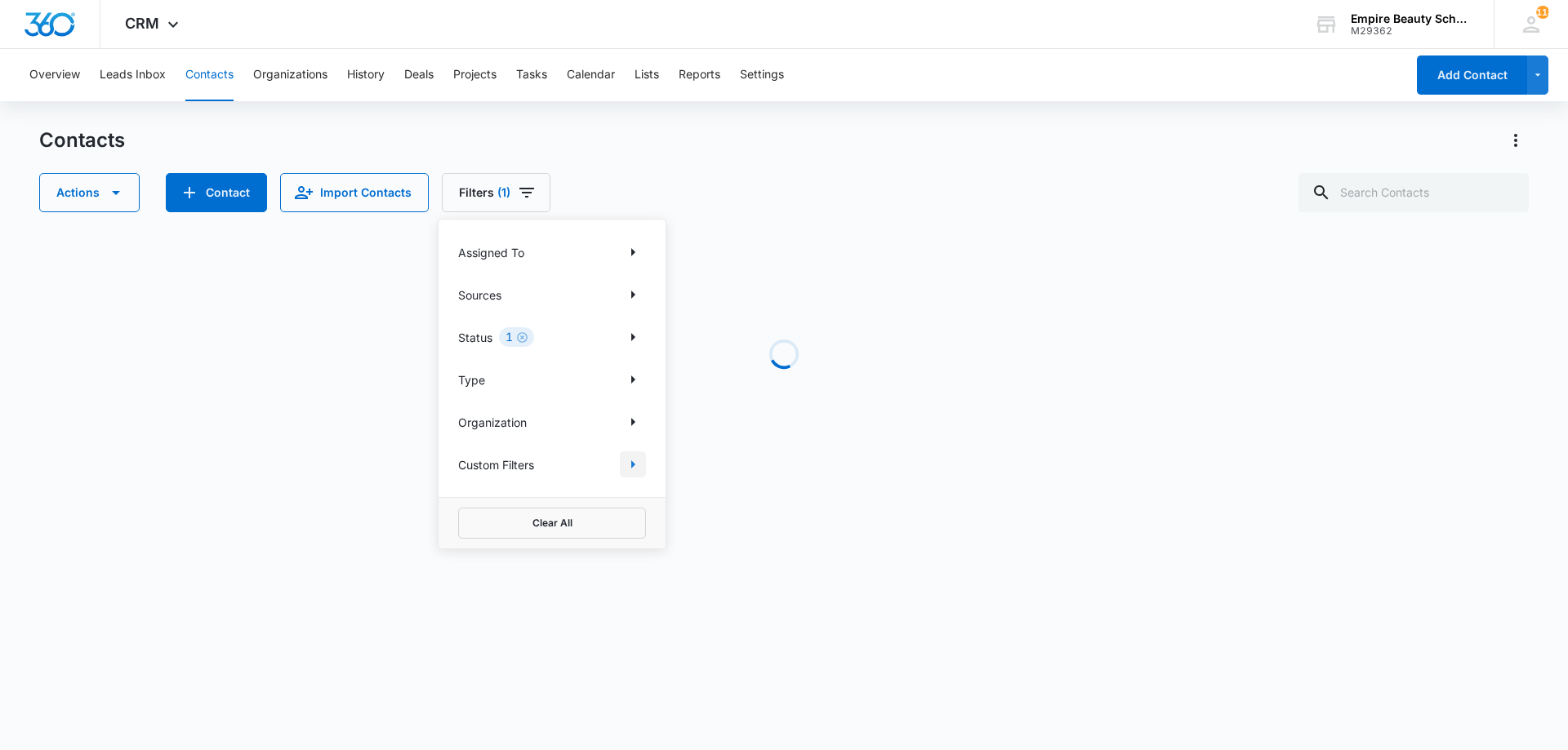
click at [628, 464] on icon "Show Custom Filters filters" at bounding box center [633, 464] width 20 height 20
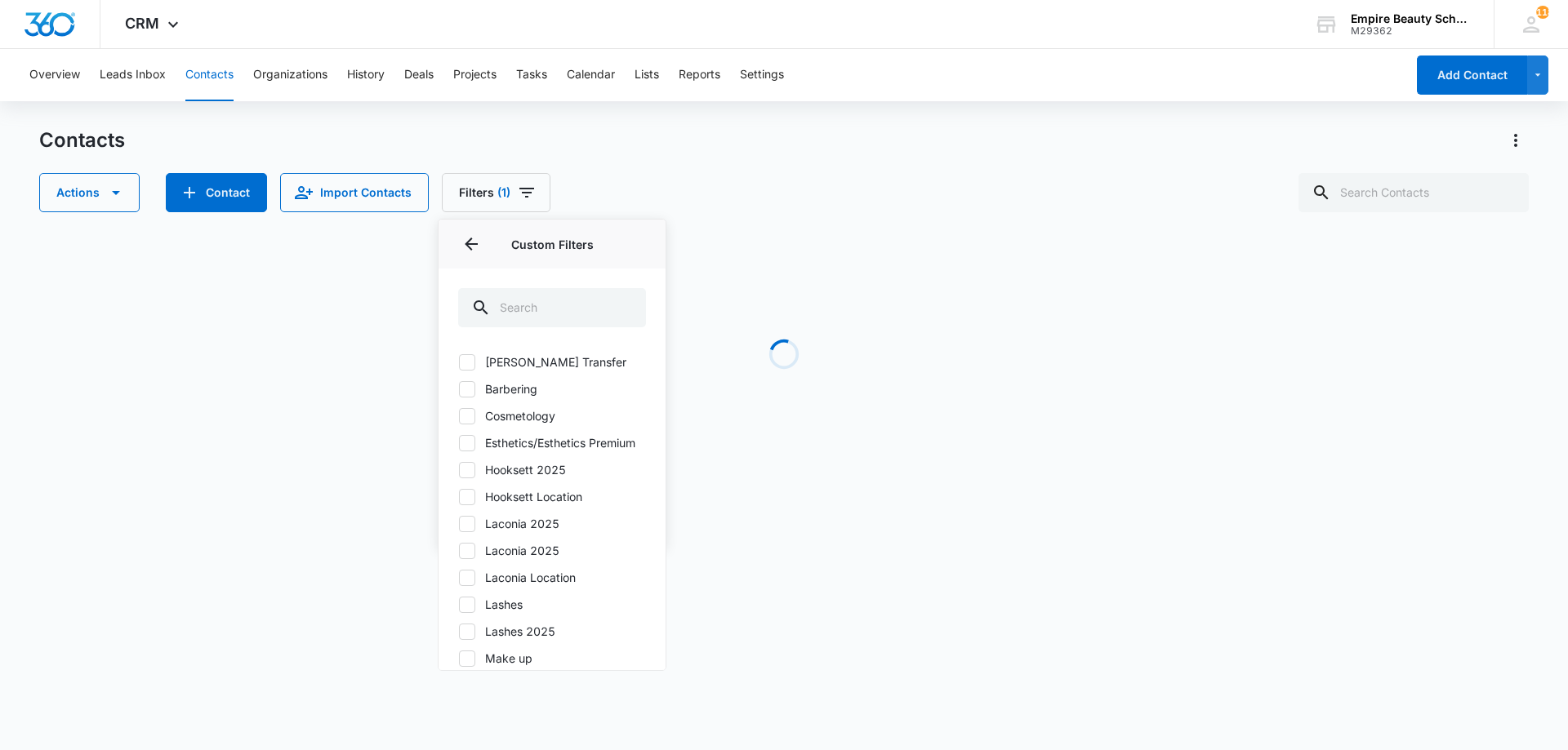
click at [495, 505] on label "Hooksett Location" at bounding box center [551, 496] width 188 height 17
click at [459, 497] on input "Hooksett Location" at bounding box center [458, 496] width 1 height 1
checkbox input "true"
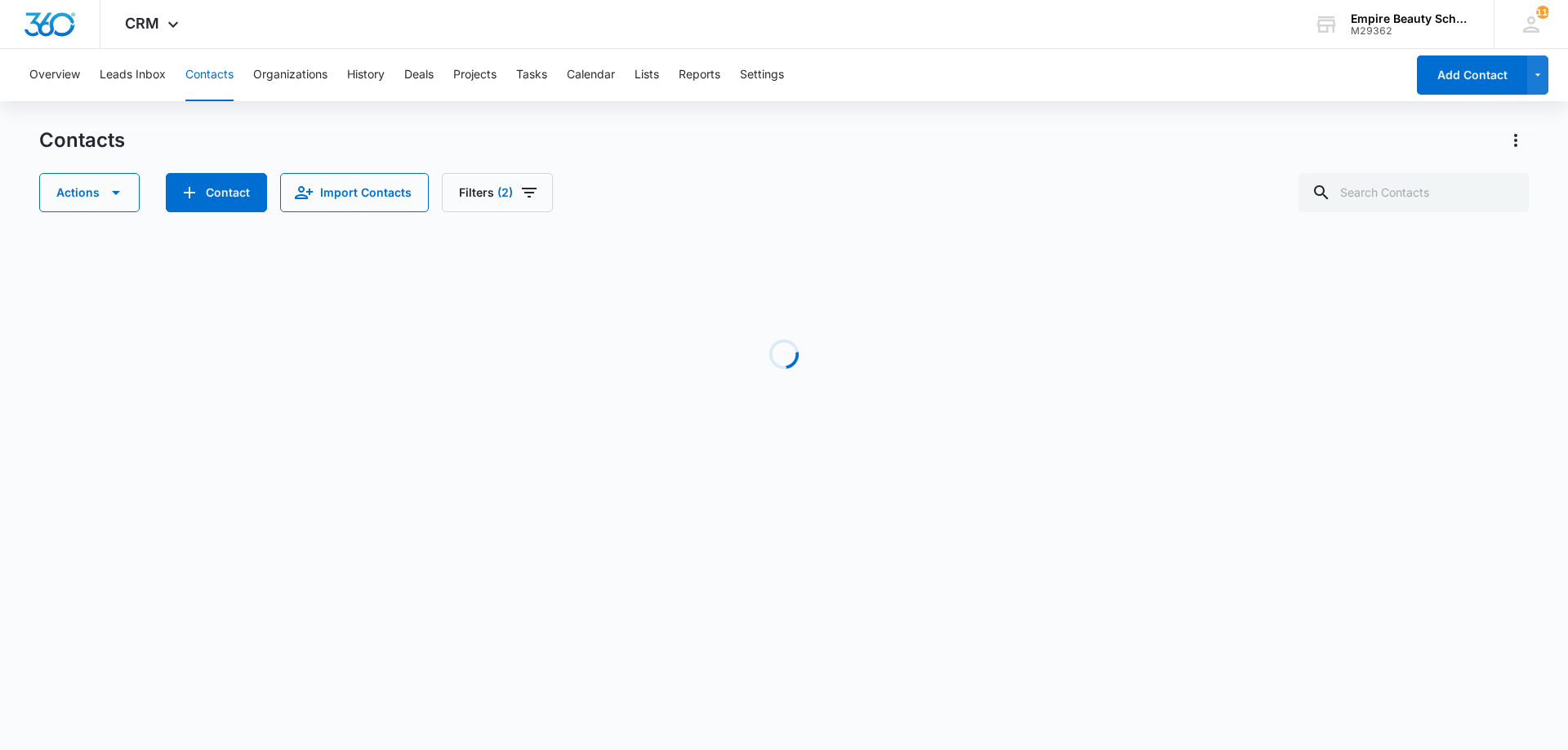
click at [788, 192] on div "Actions Contact Import Contacts Filters (2)" at bounding box center [784, 192] width 1490 height 39
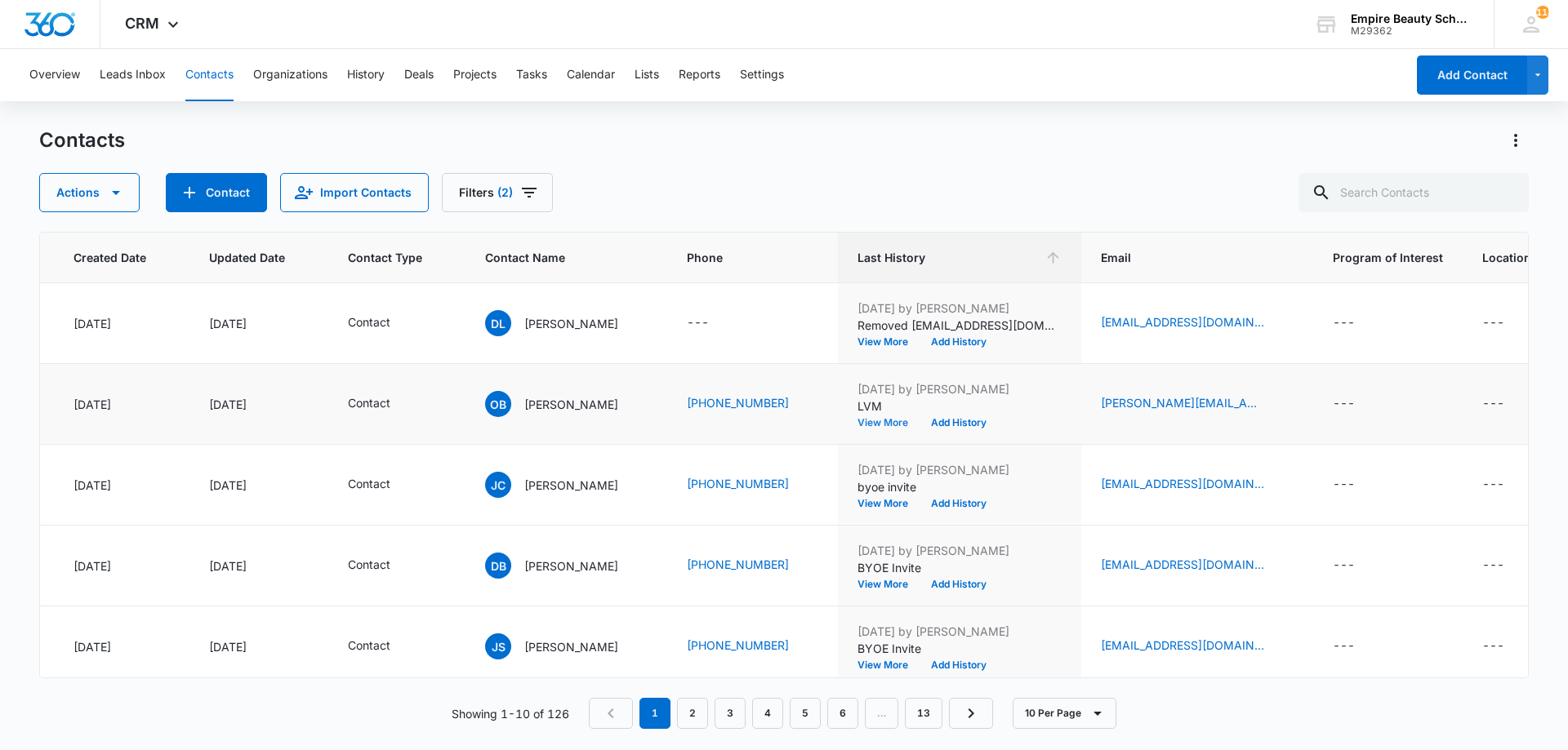
click at [915, 423] on button "View More" at bounding box center [889, 423] width 62 height 10
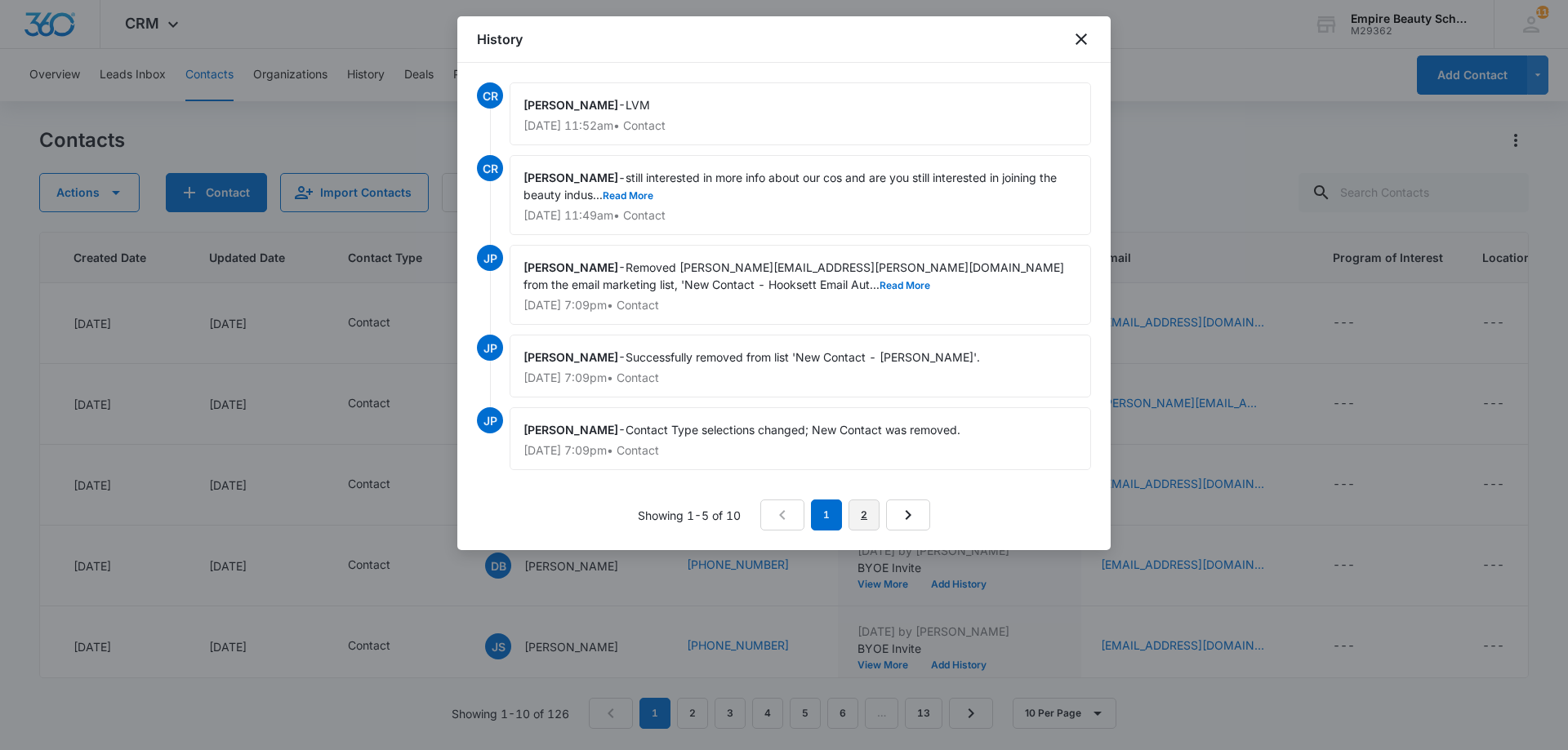
click at [875, 521] on link "2" at bounding box center [864, 515] width 31 height 31
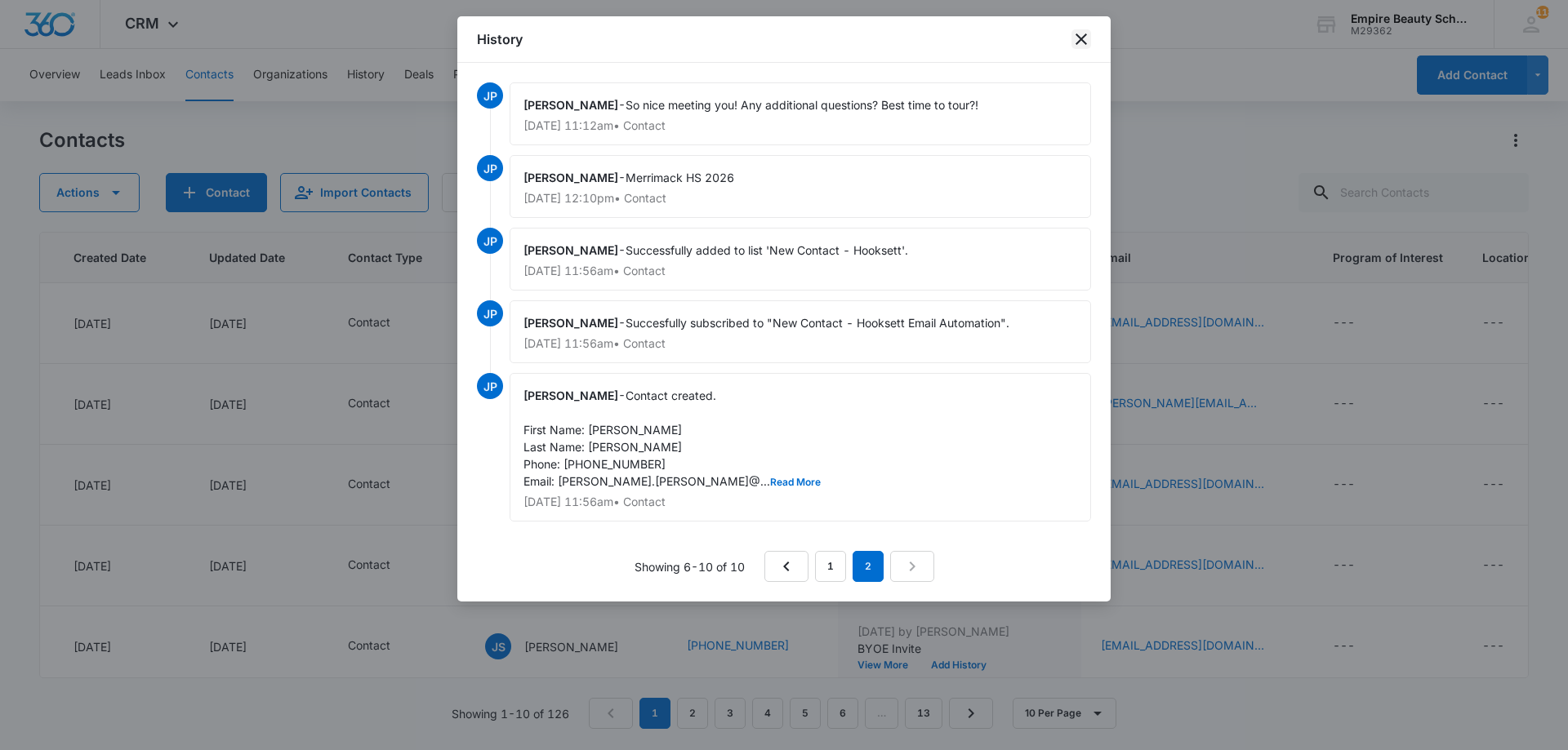
click at [1085, 40] on icon "close" at bounding box center [1081, 39] width 20 height 20
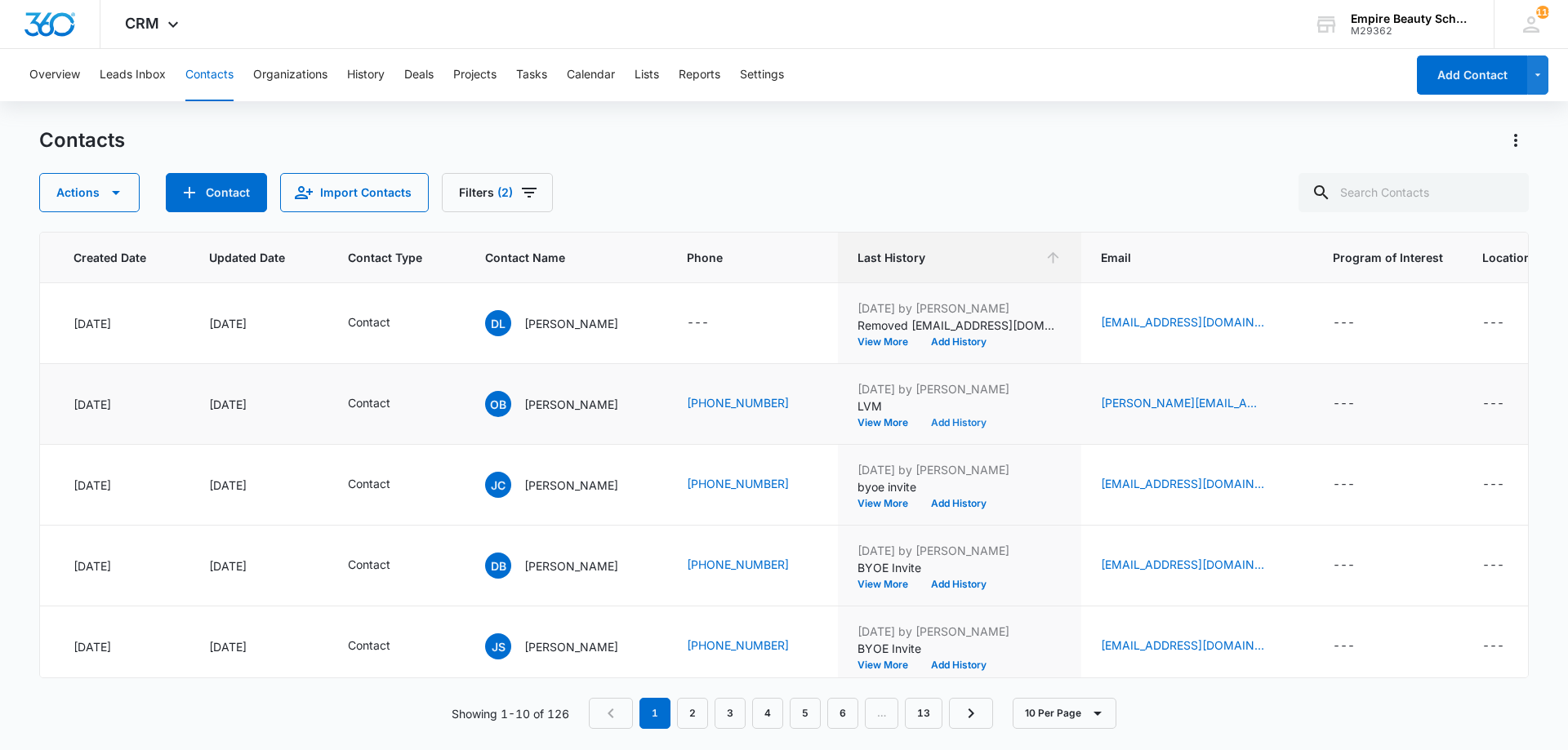
click at [953, 427] on button "Add History" at bounding box center [959, 423] width 79 height 10
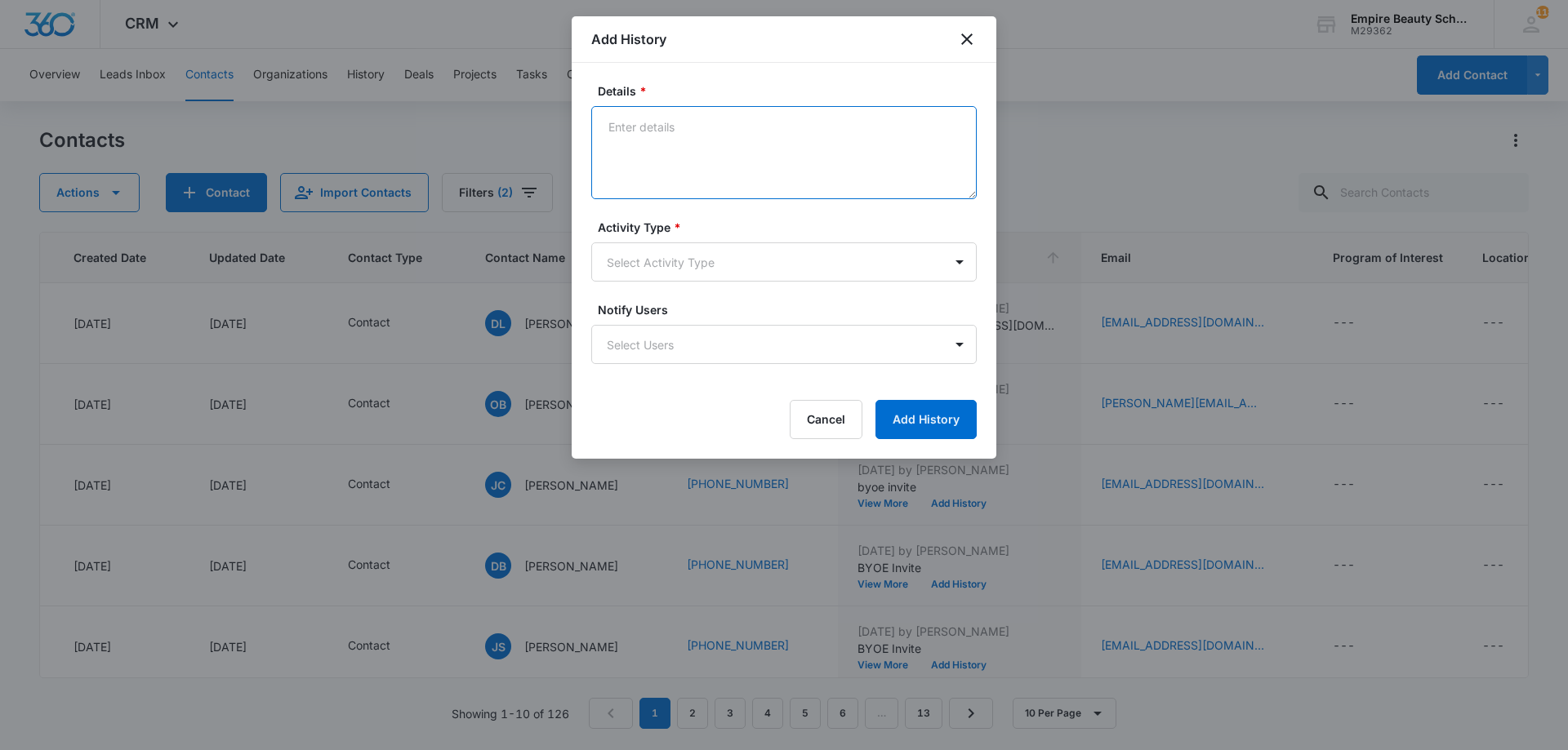
paste textarea "BYOE Invite"
type textarea "BYOE Invite"
click at [813, 285] on form "Details * BYOE Invite Activity Type * Select Activity Type Notify Users Select …" at bounding box center [784, 261] width 386 height 357
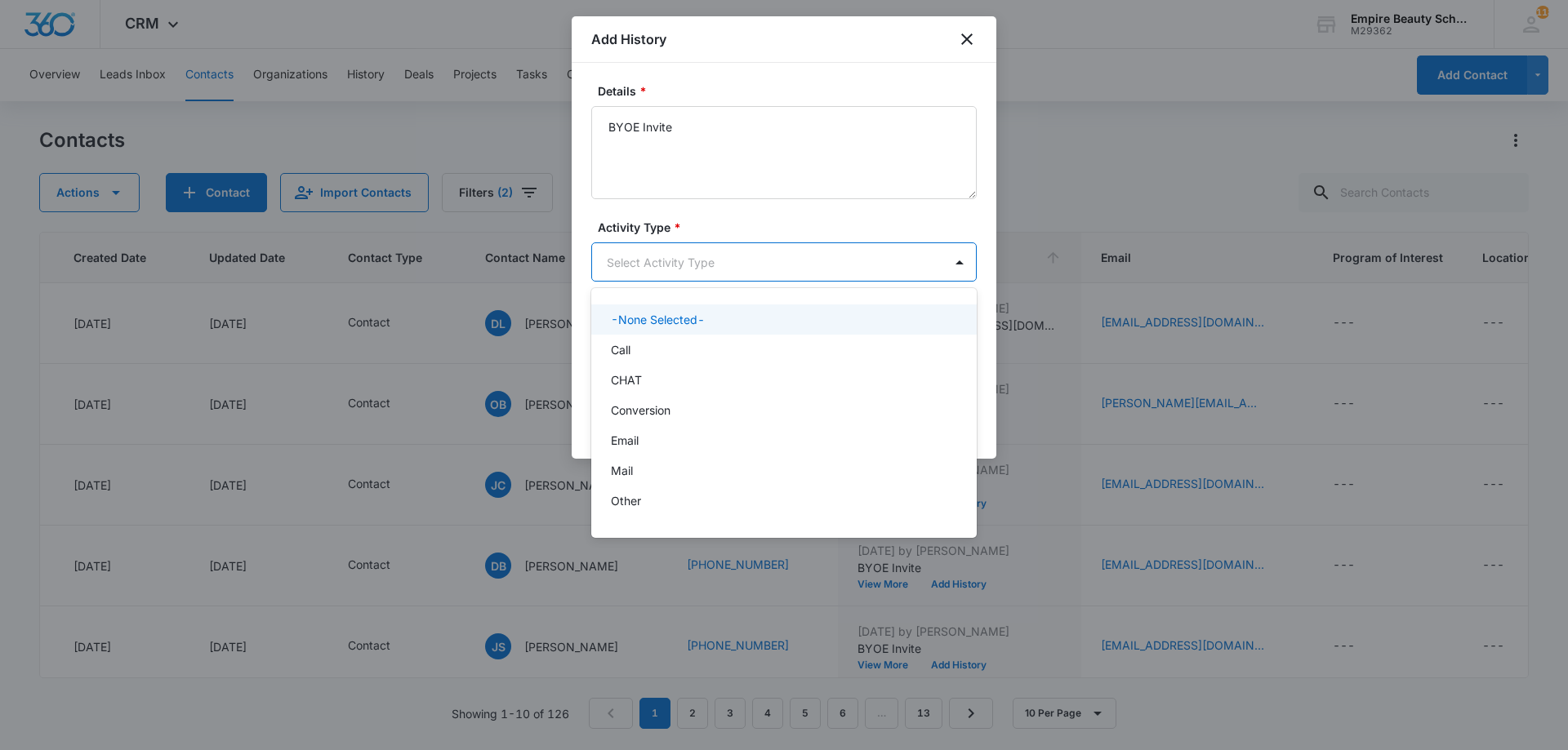
click at [811, 273] on body "CRM Apps Forms CRM Email Shop Payments POS Files Brand Settings Empire Beauty S…" at bounding box center [784, 375] width 1568 height 750
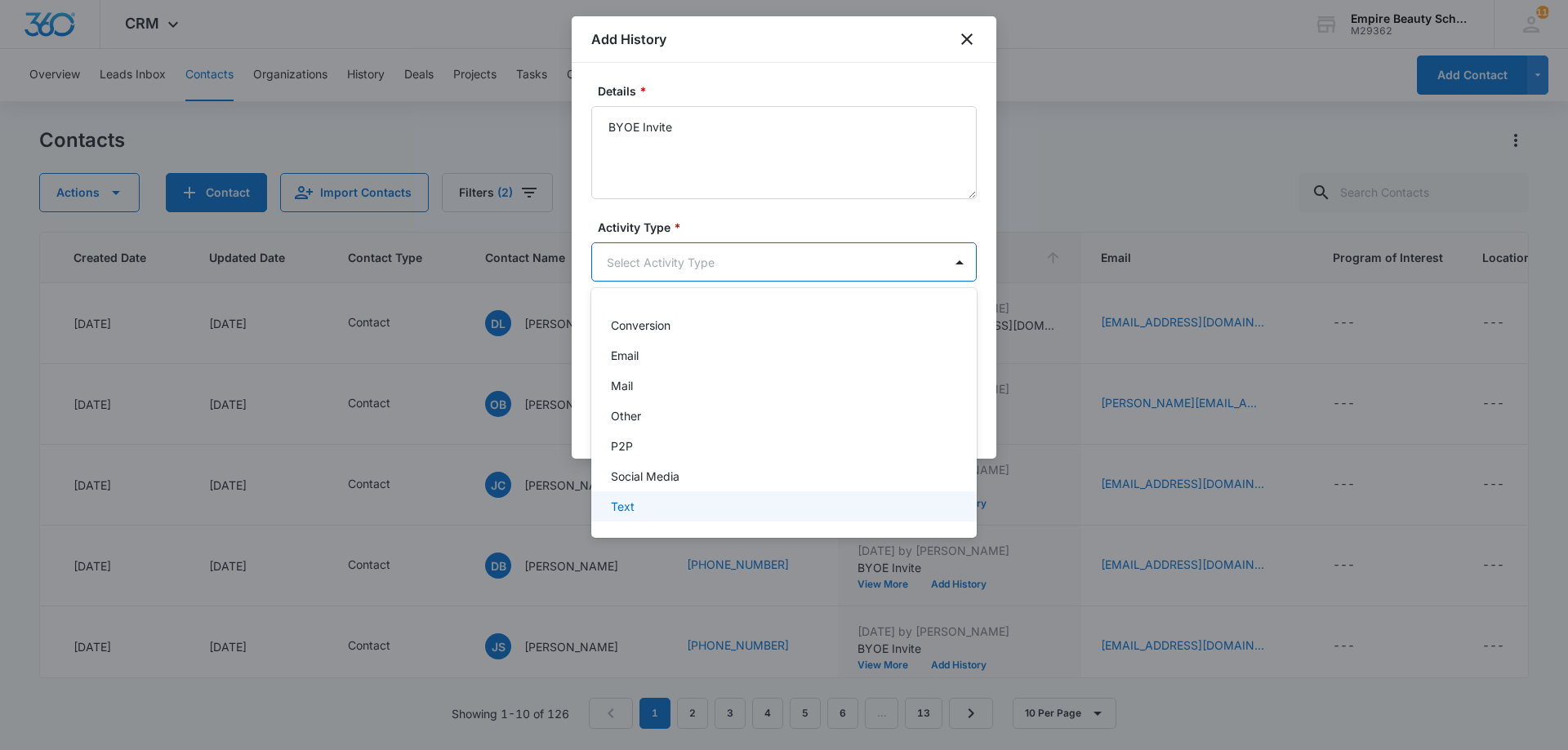
click at [688, 493] on div "Text" at bounding box center [784, 506] width 386 height 30
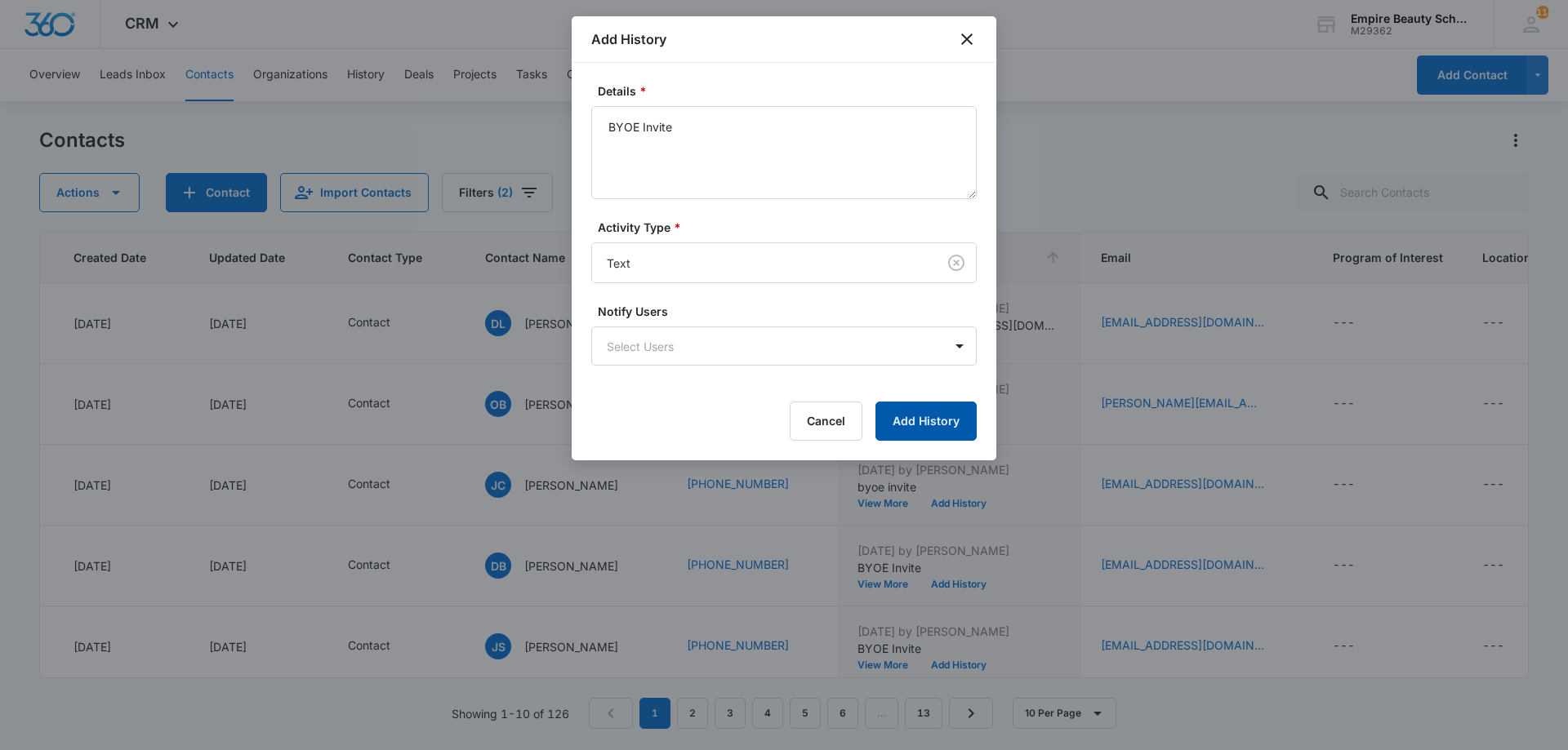
click at [918, 431] on button "Add History" at bounding box center [927, 422] width 102 height 39
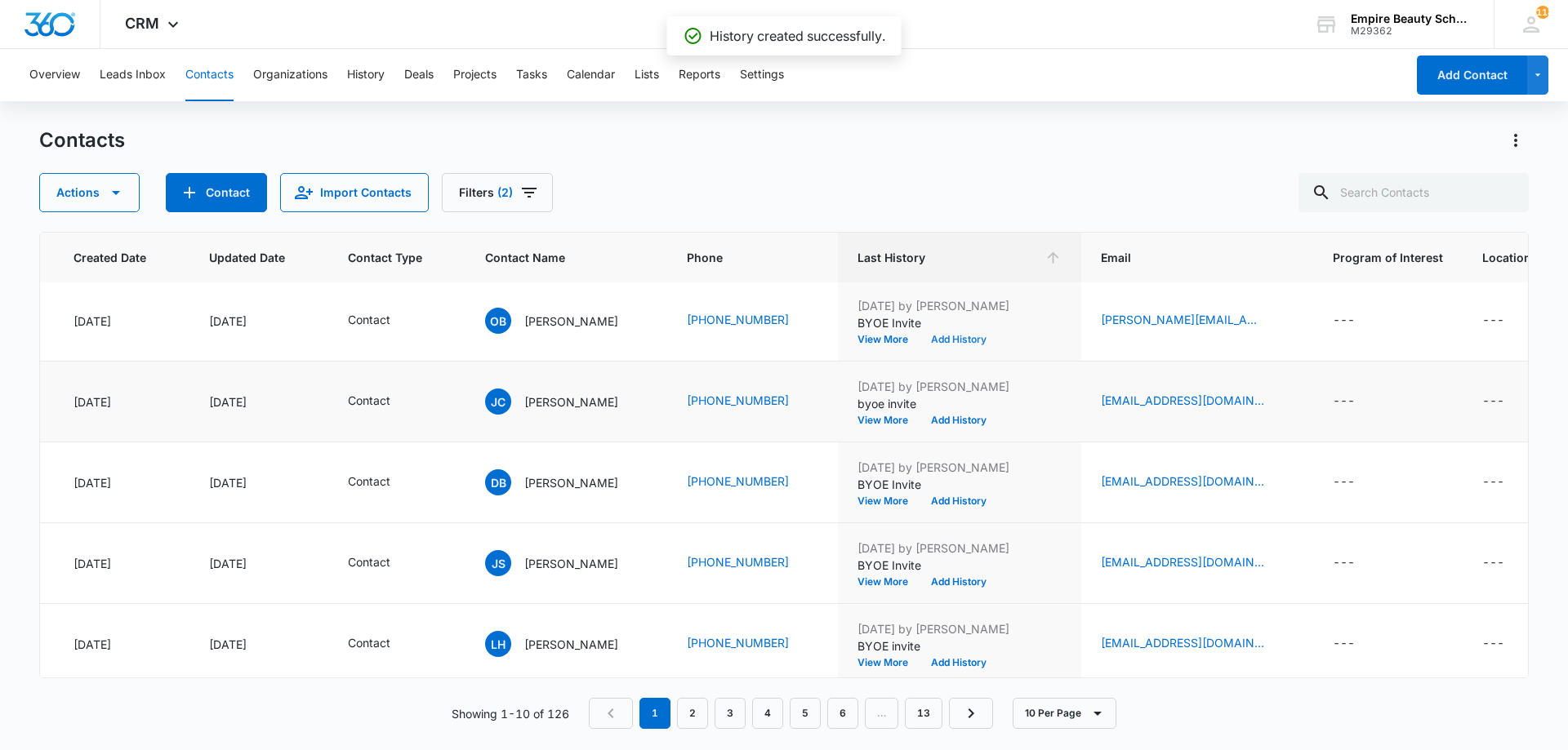
scroll to position [83, 125]
click at [982, 423] on button "Add History" at bounding box center [959, 422] width 79 height 10
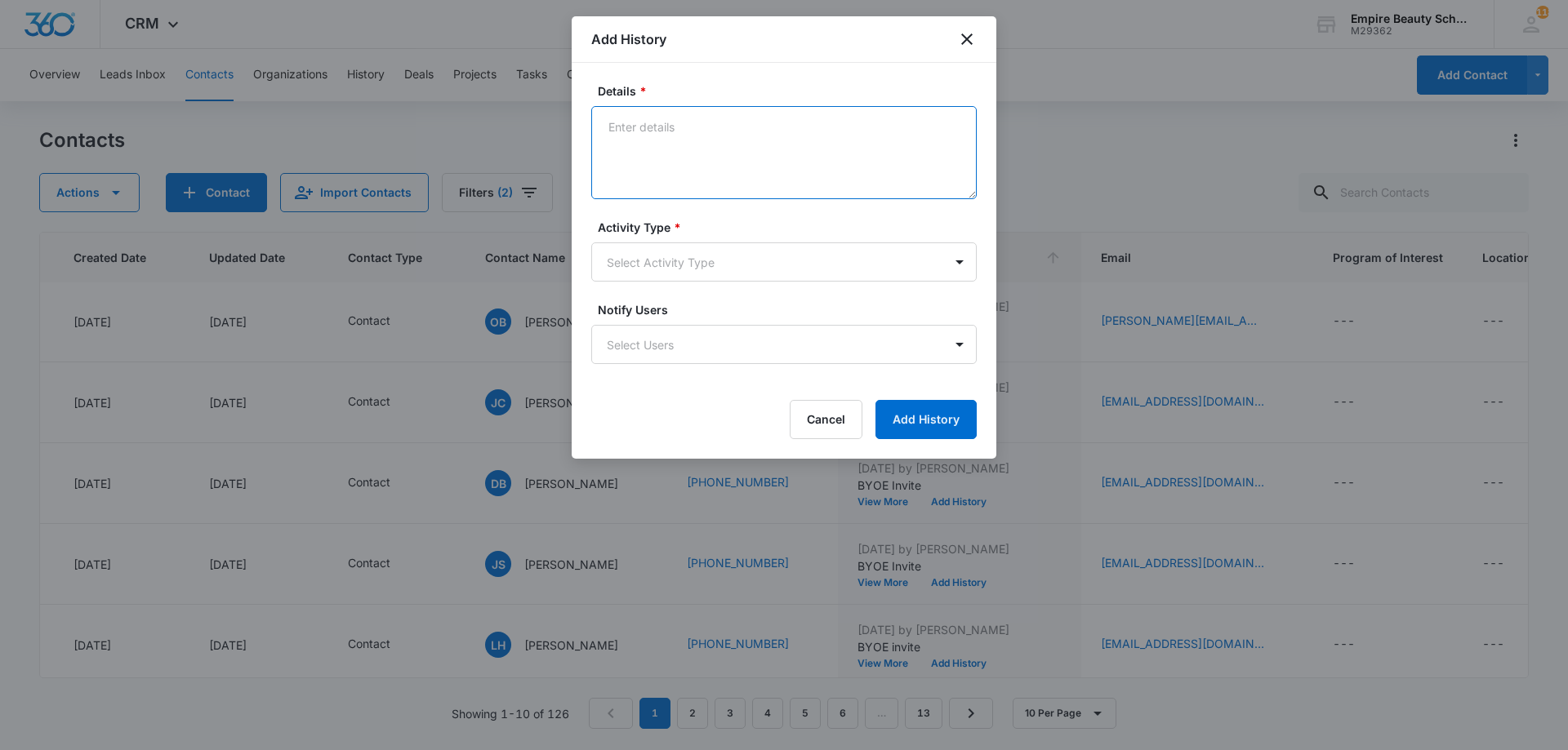
paste textarea "BYOE Invite"
type textarea "BYOE Invite"
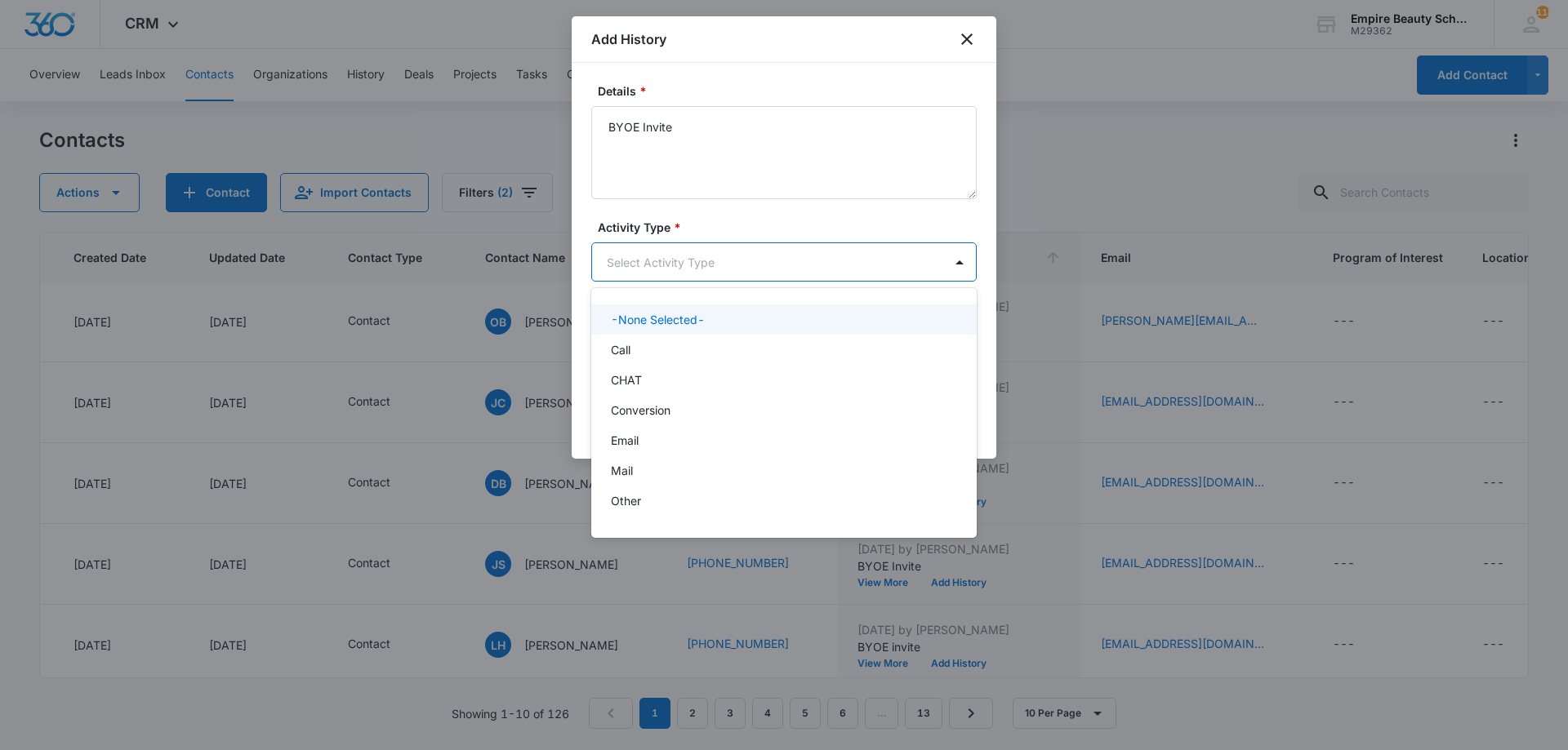
click at [740, 276] on body "CRM Apps Forms CRM Email Shop Payments POS Files Brand Settings Empire Beauty S…" at bounding box center [784, 375] width 1568 height 750
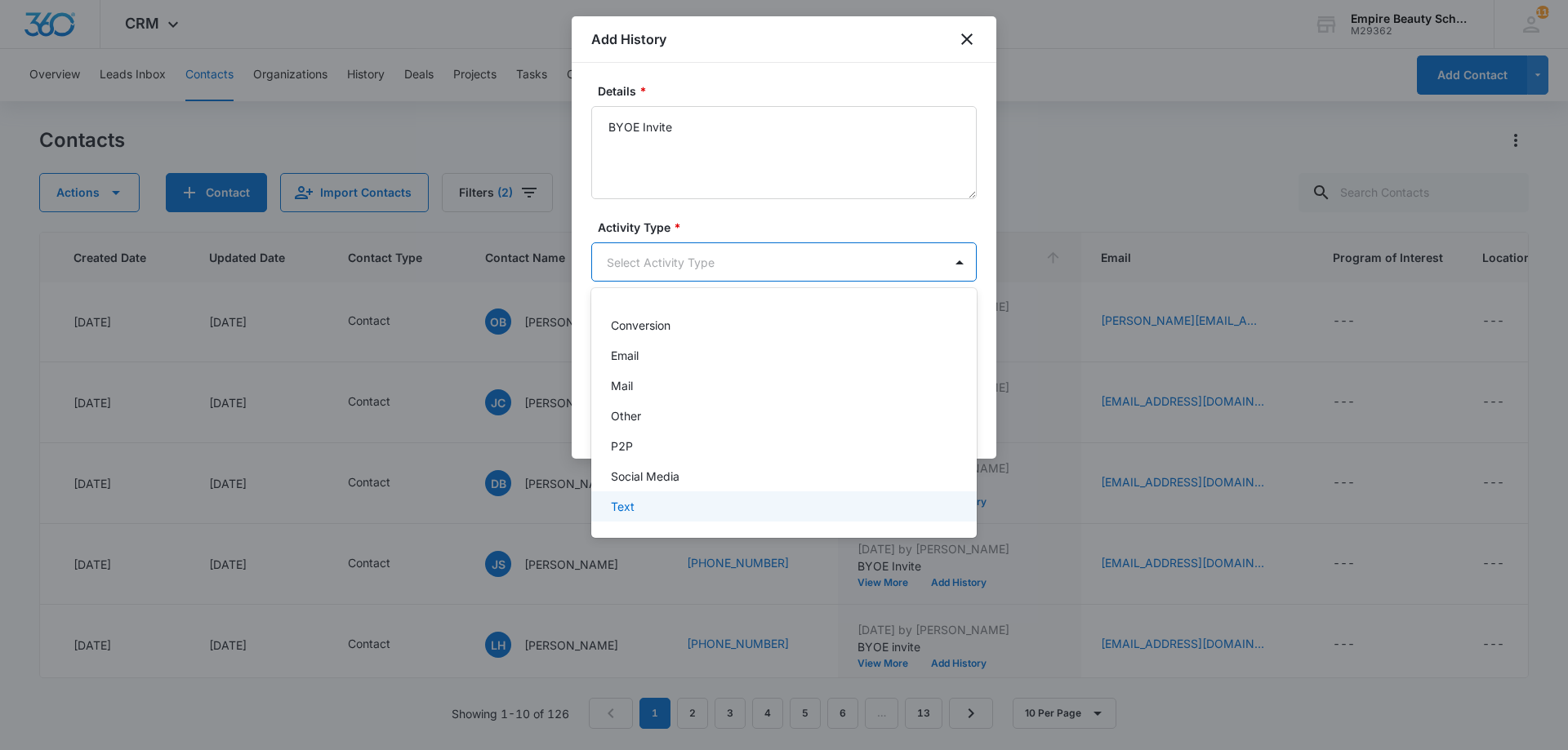
click at [678, 504] on div "Text" at bounding box center [782, 506] width 343 height 17
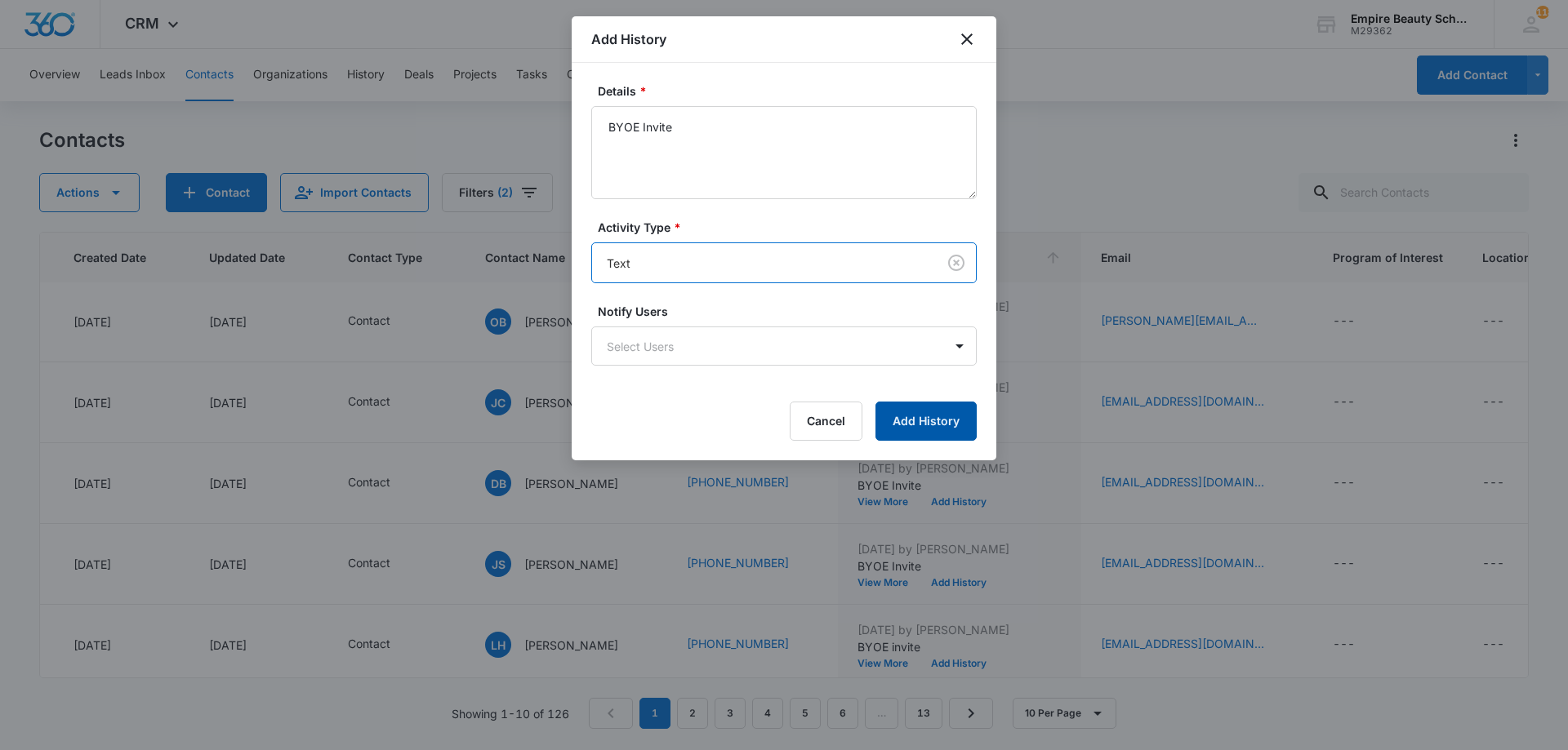
click at [913, 433] on button "Add History" at bounding box center [927, 422] width 102 height 39
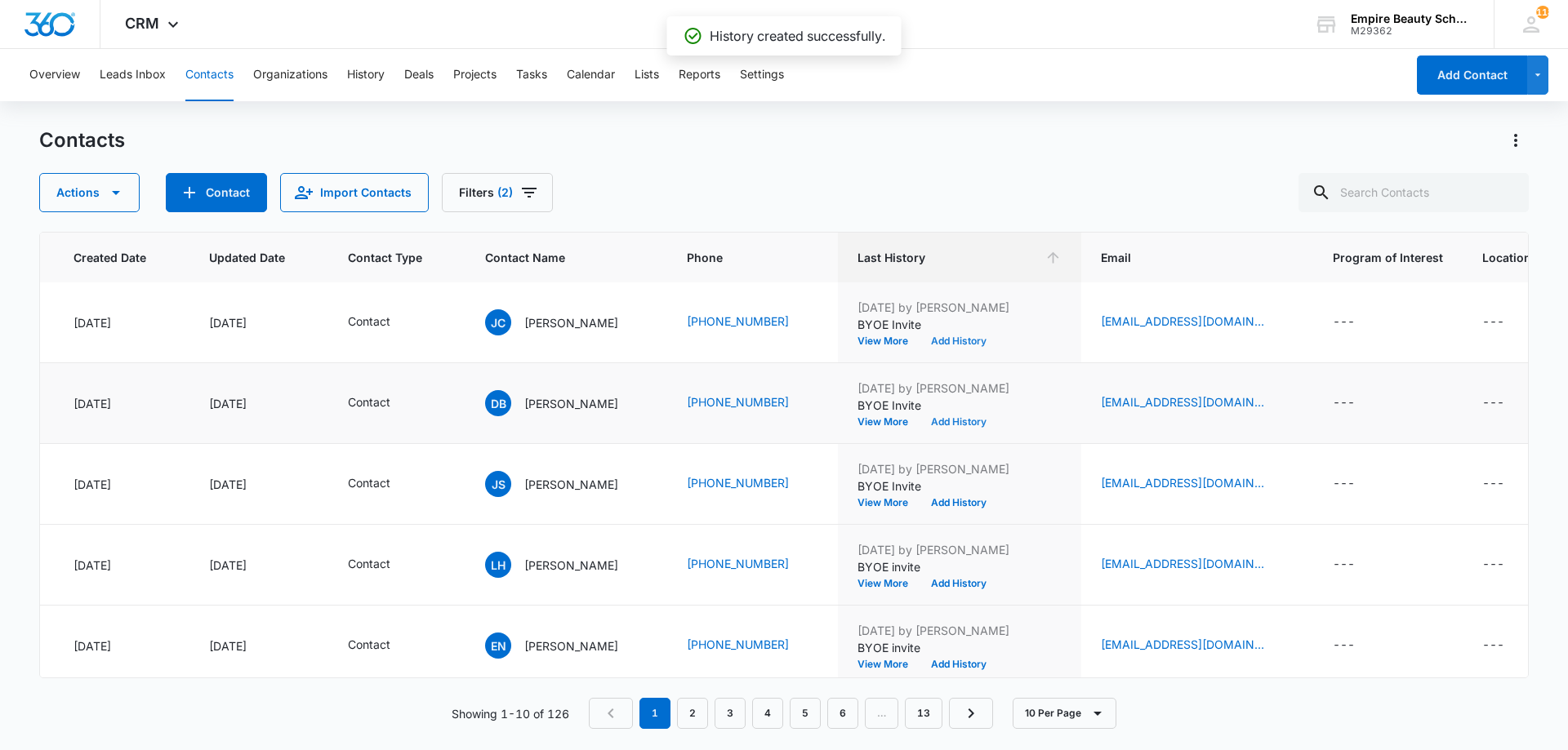
scroll to position [163, 125]
click at [996, 418] on button "Add History" at bounding box center [959, 422] width 79 height 10
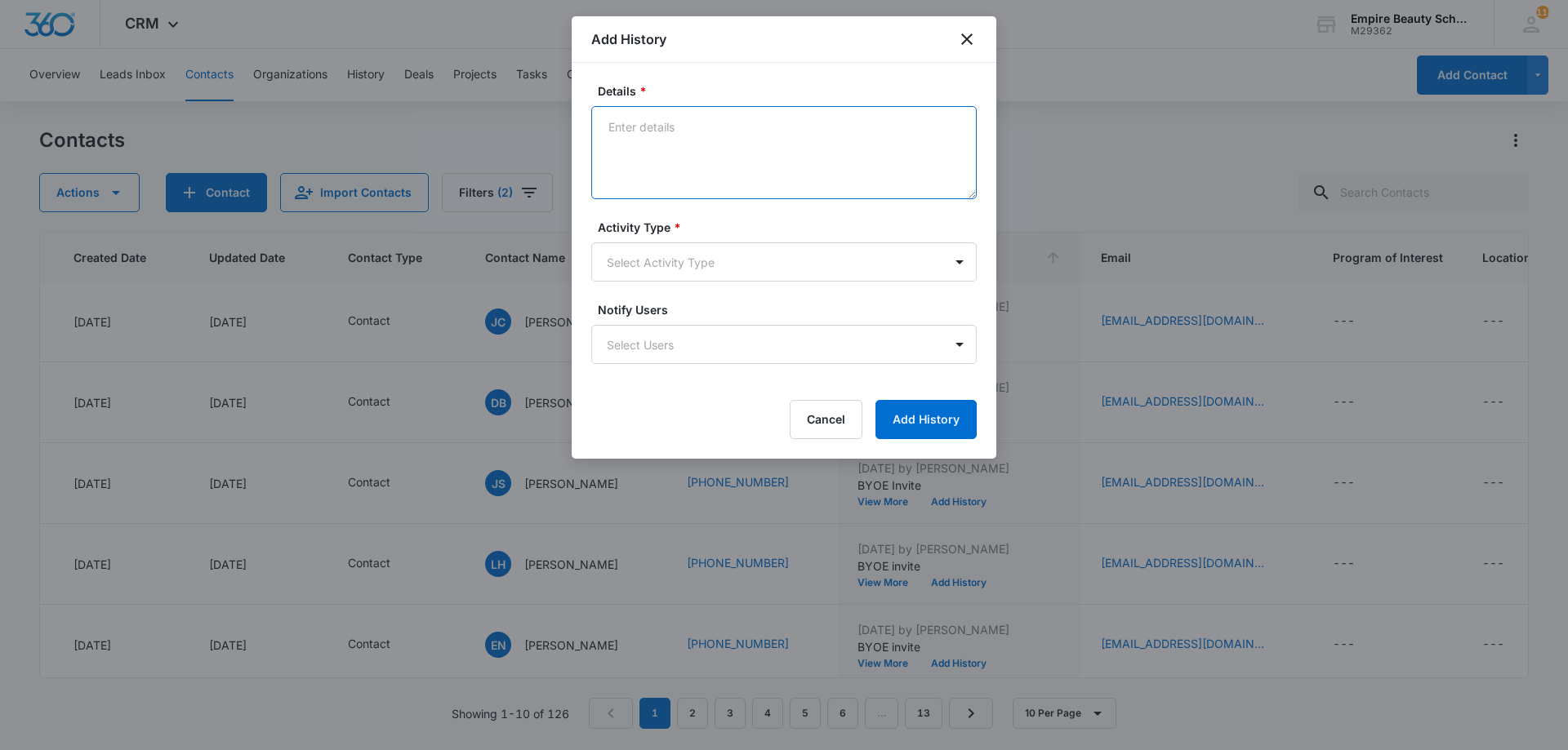
paste textarea "BYOE Invite"
type textarea "BYOE Invite"
click at [744, 266] on body "CRM Apps Forms CRM Email Shop Payments POS Files Brand Settings Empire Beauty S…" at bounding box center [784, 375] width 1568 height 750
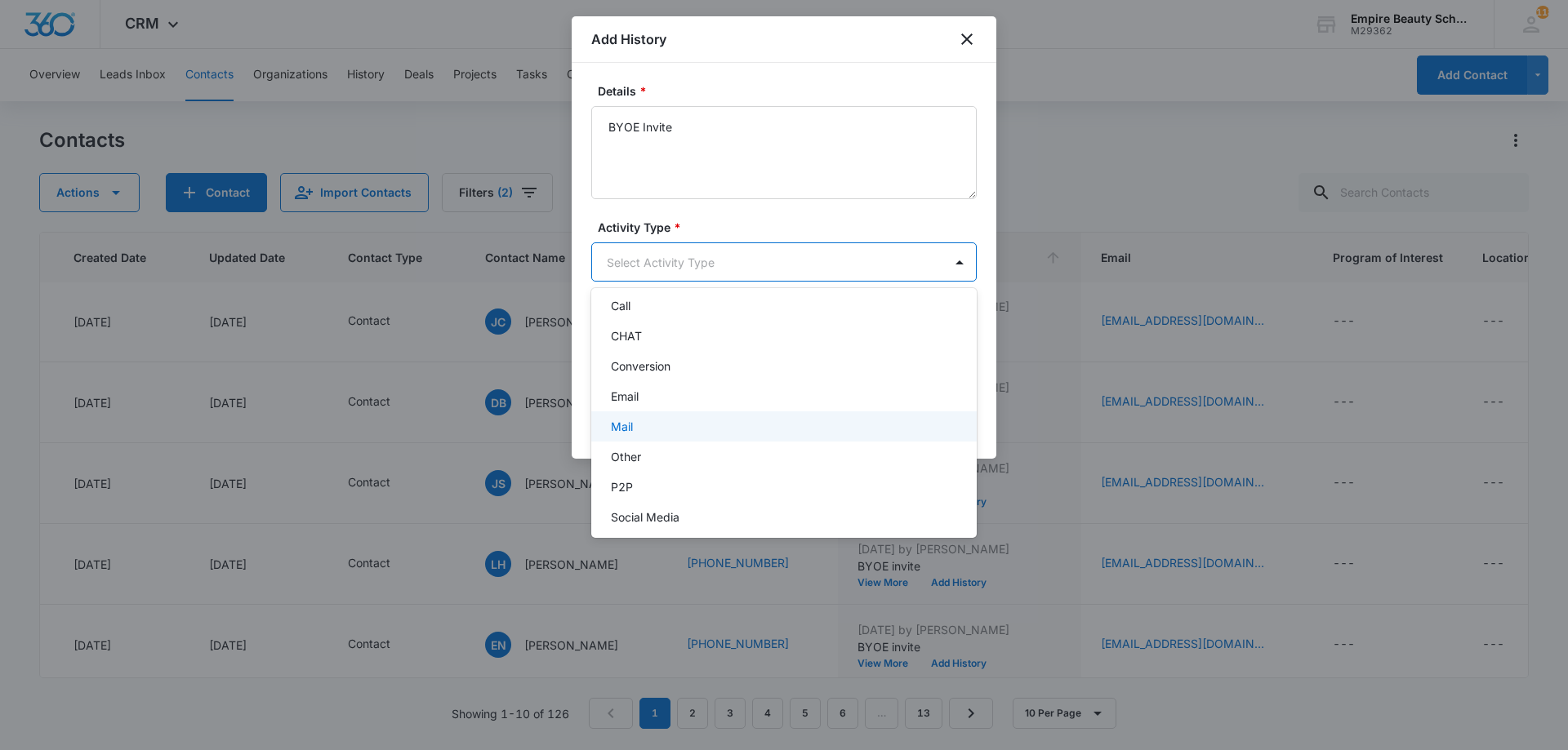
scroll to position [85, 0]
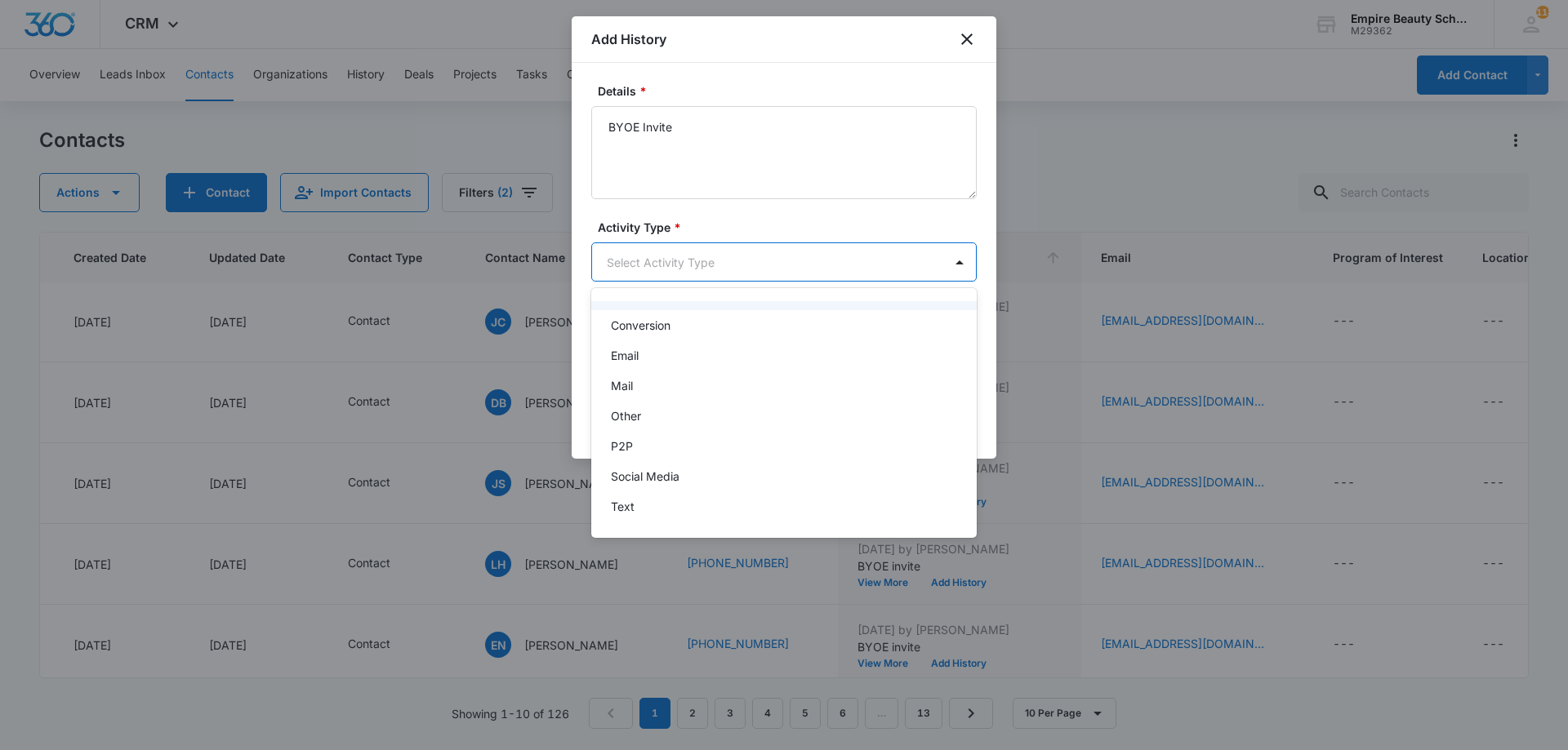
drag, startPoint x: 666, startPoint y: 502, endPoint x: 748, endPoint y: 304, distance: 214.3
click at [748, 304] on div "-None Selected- Call CHAT Conversion Email Mail Other P2P Social Media Text" at bounding box center [784, 413] width 386 height 224
click at [754, 268] on div at bounding box center [784, 375] width 1568 height 750
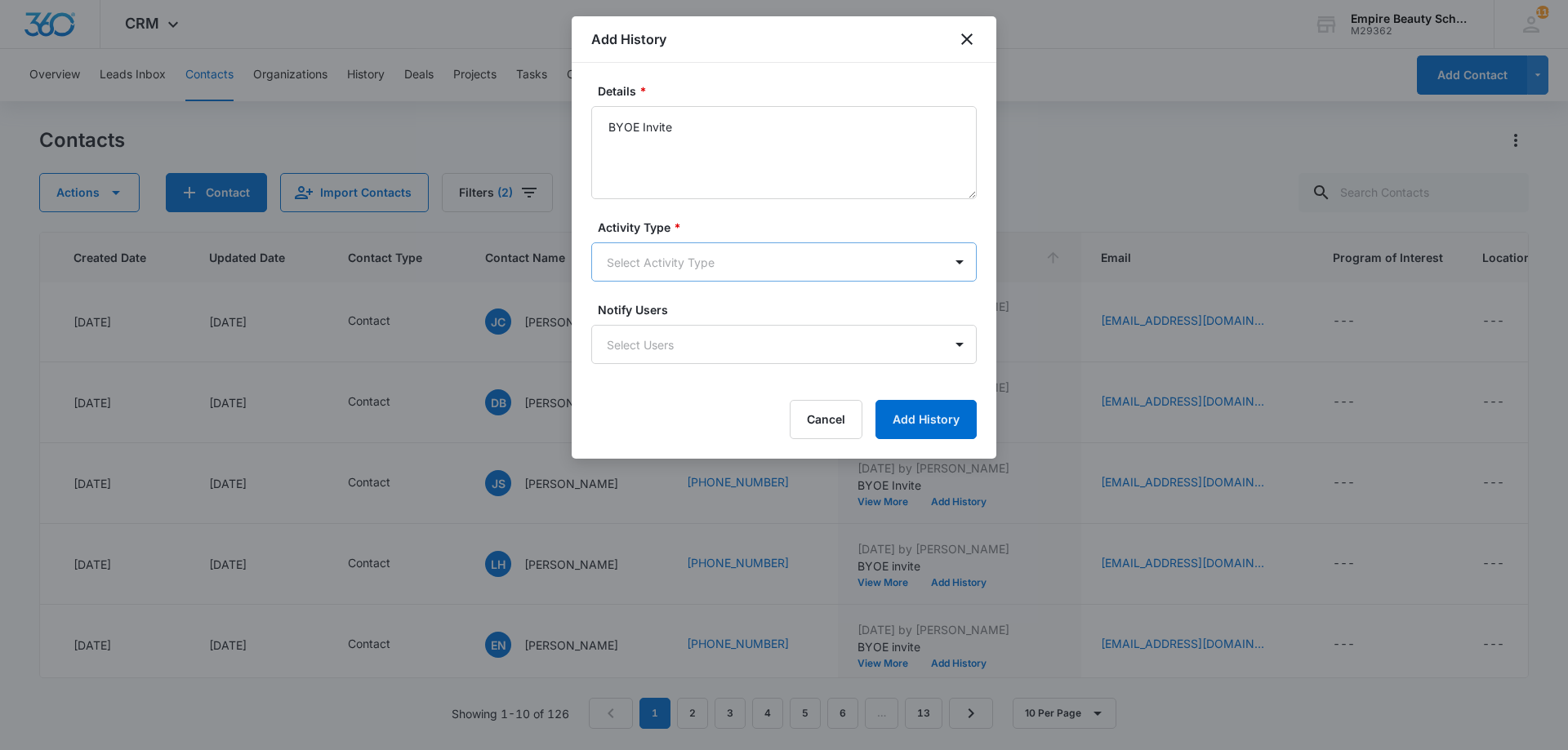
click at [697, 277] on body "CRM Apps Forms CRM Email Shop Payments POS Files Brand Settings Empire Beauty S…" at bounding box center [784, 375] width 1568 height 750
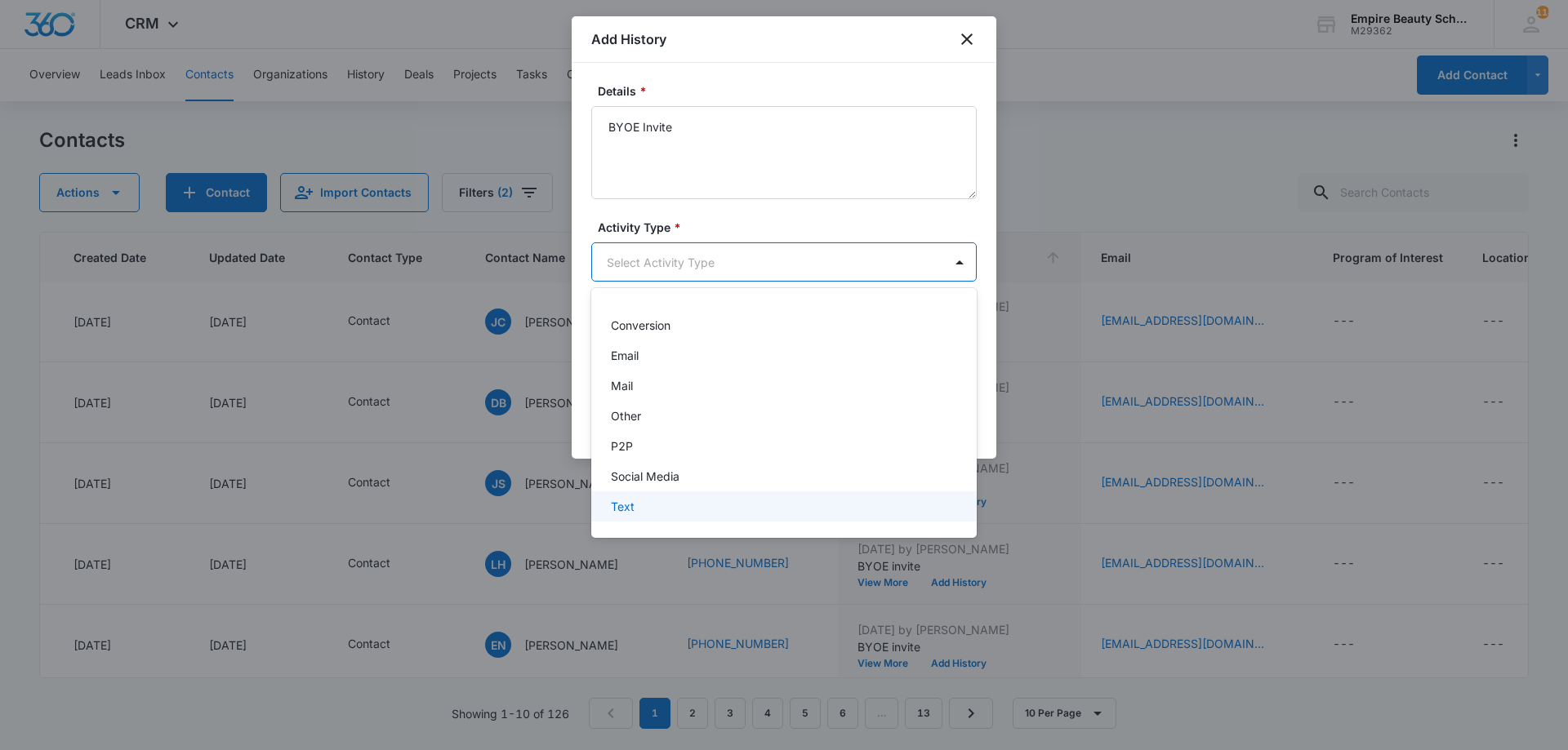
click at [636, 512] on div "Text" at bounding box center [782, 506] width 343 height 17
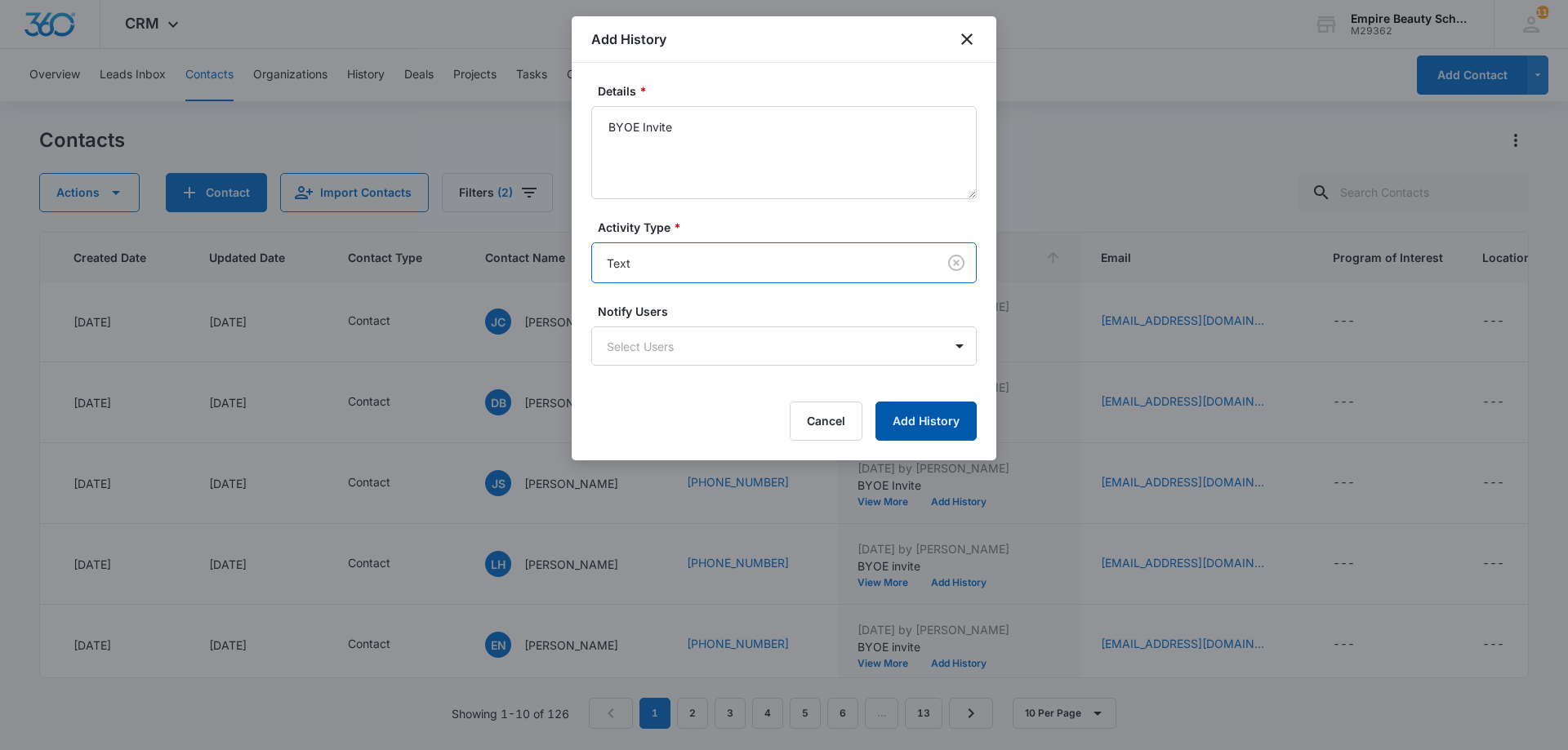
click at [924, 422] on button "Add History" at bounding box center [927, 422] width 102 height 39
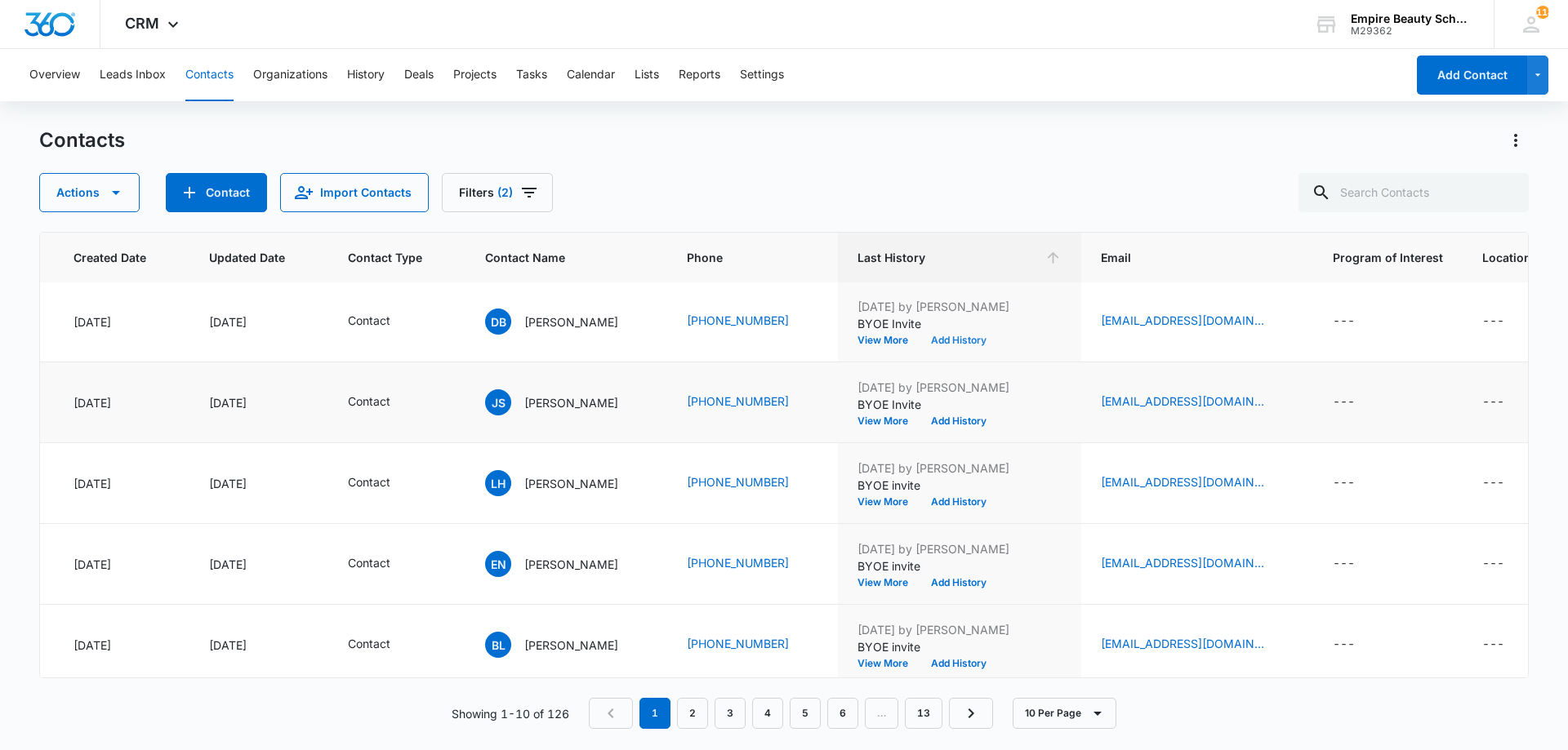
scroll to position [245, 125]
click at [988, 418] on button "Add History" at bounding box center [959, 421] width 79 height 10
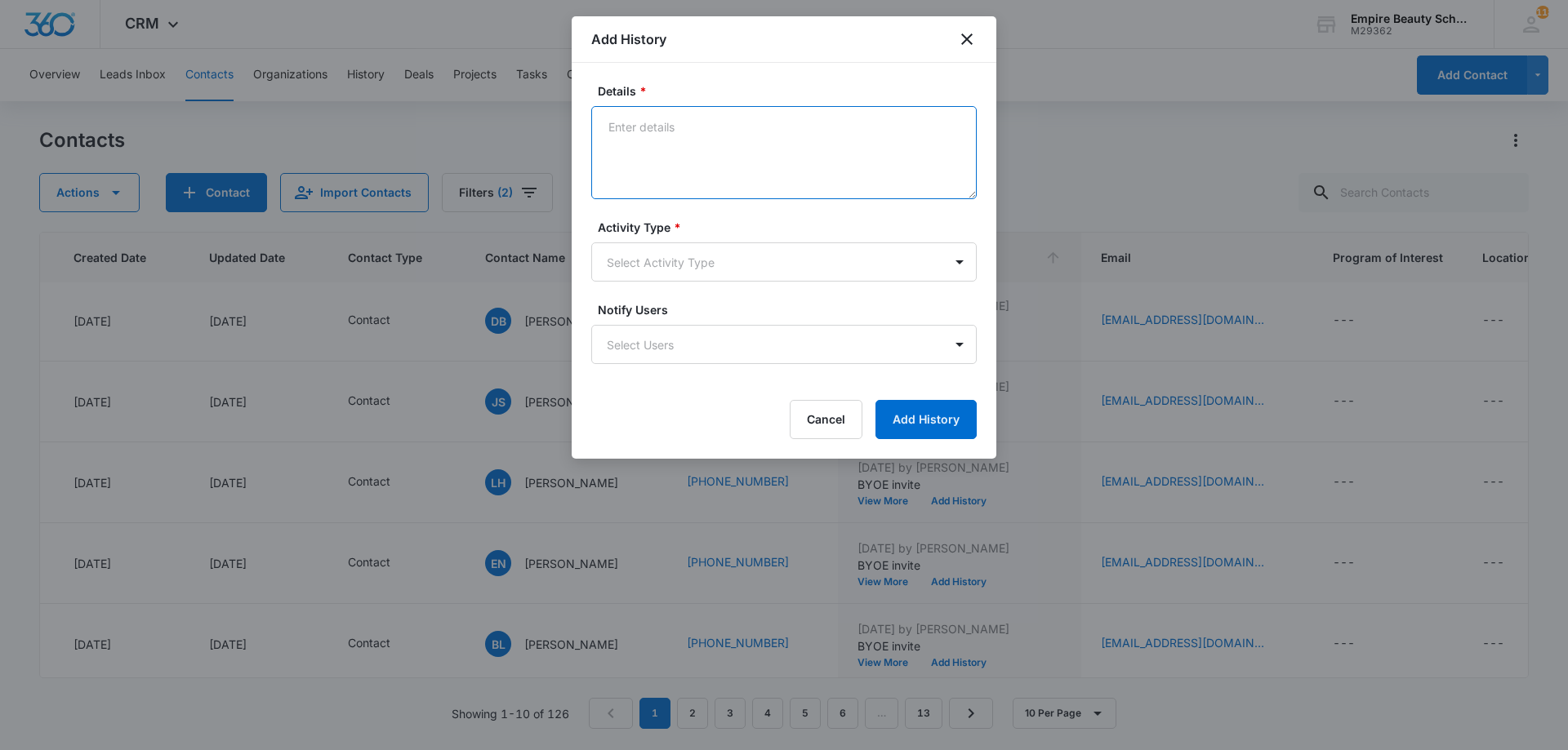
paste textarea "BYOE Invite"
type textarea "BYOE Invite"
click at [698, 269] on body "CRM Apps Forms CRM Email Shop Payments POS Files Brand Settings Empire Beauty S…" at bounding box center [784, 375] width 1568 height 750
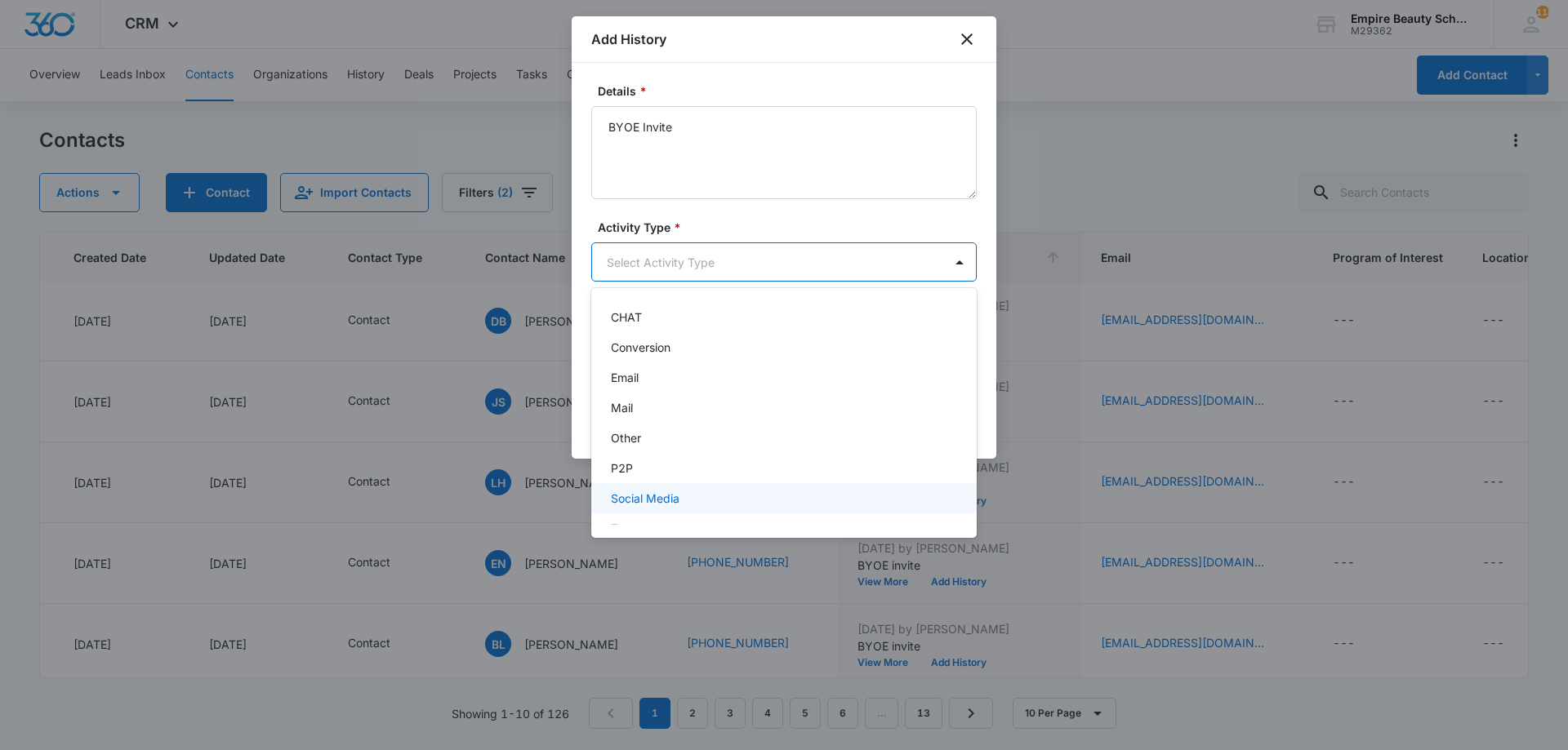
scroll to position [85, 0]
drag, startPoint x: 666, startPoint y: 488, endPoint x: 660, endPoint y: 508, distance: 20.9
click at [660, 508] on div "-None Selected- Call CHAT Conversion Email Mail Other P2P Social Media Text" at bounding box center [784, 413] width 386 height 224
click at [655, 502] on div "Text" at bounding box center [782, 506] width 343 height 17
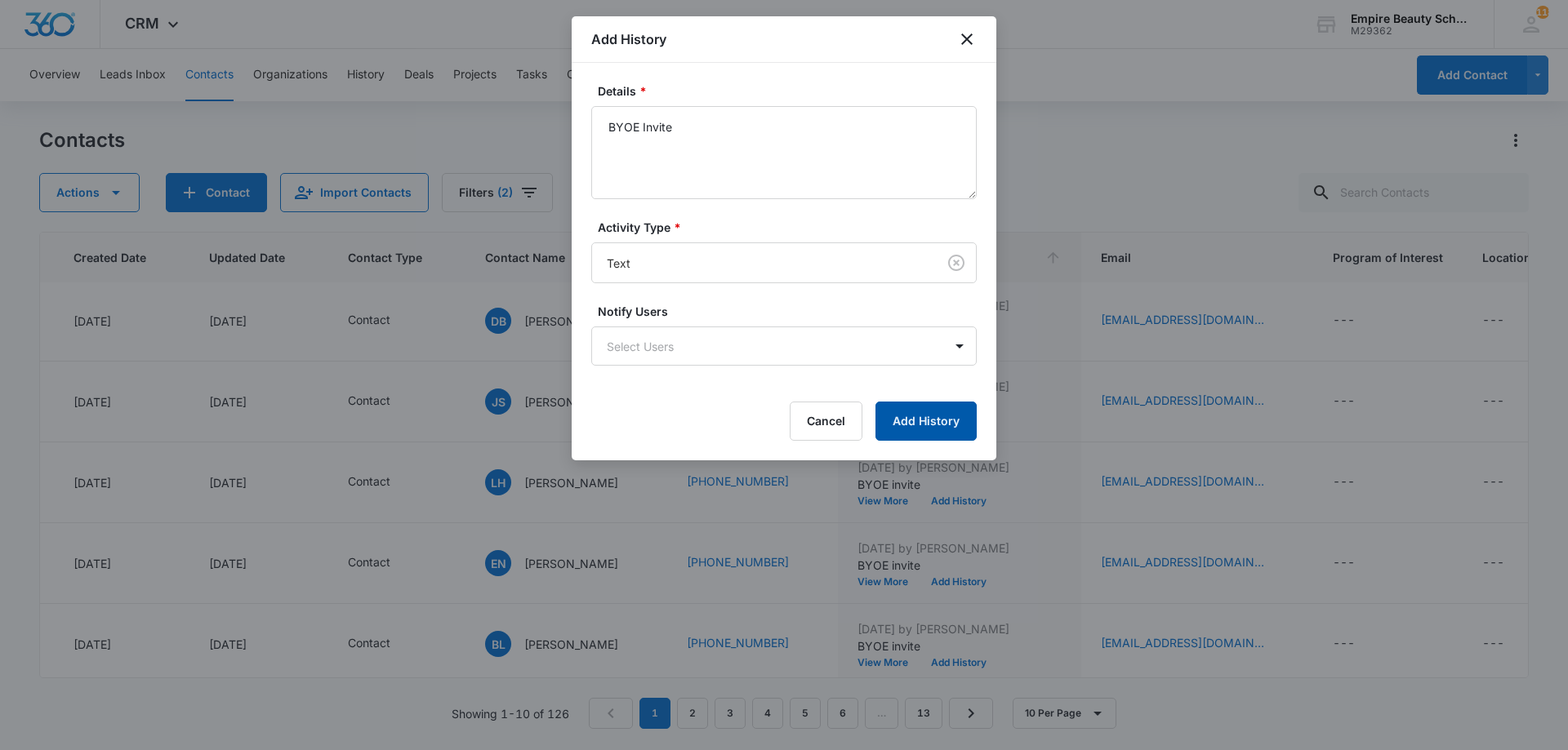
click at [941, 418] on button "Add History" at bounding box center [927, 422] width 102 height 39
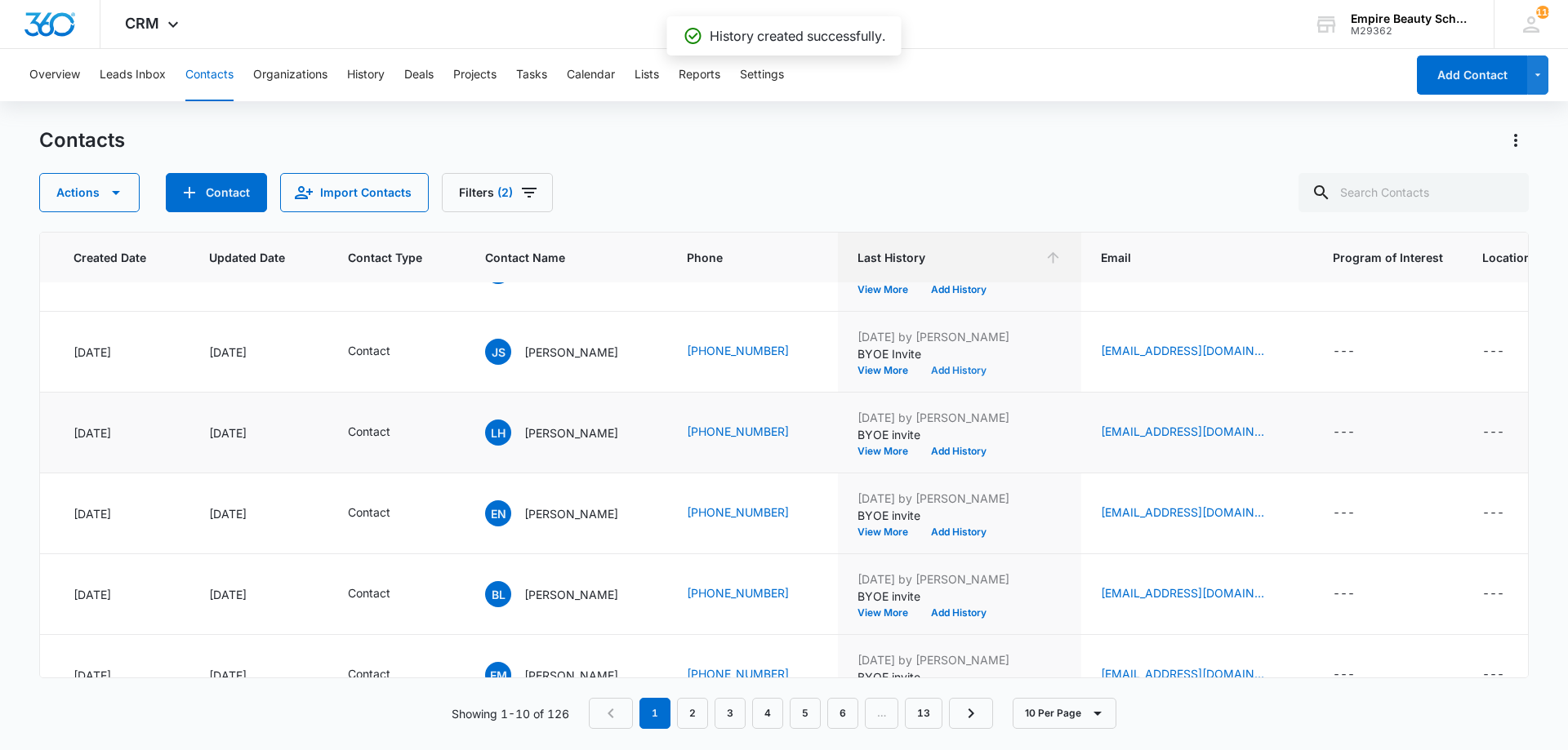
scroll to position [294, 125]
click at [985, 450] on button "Add History" at bounding box center [959, 452] width 79 height 10
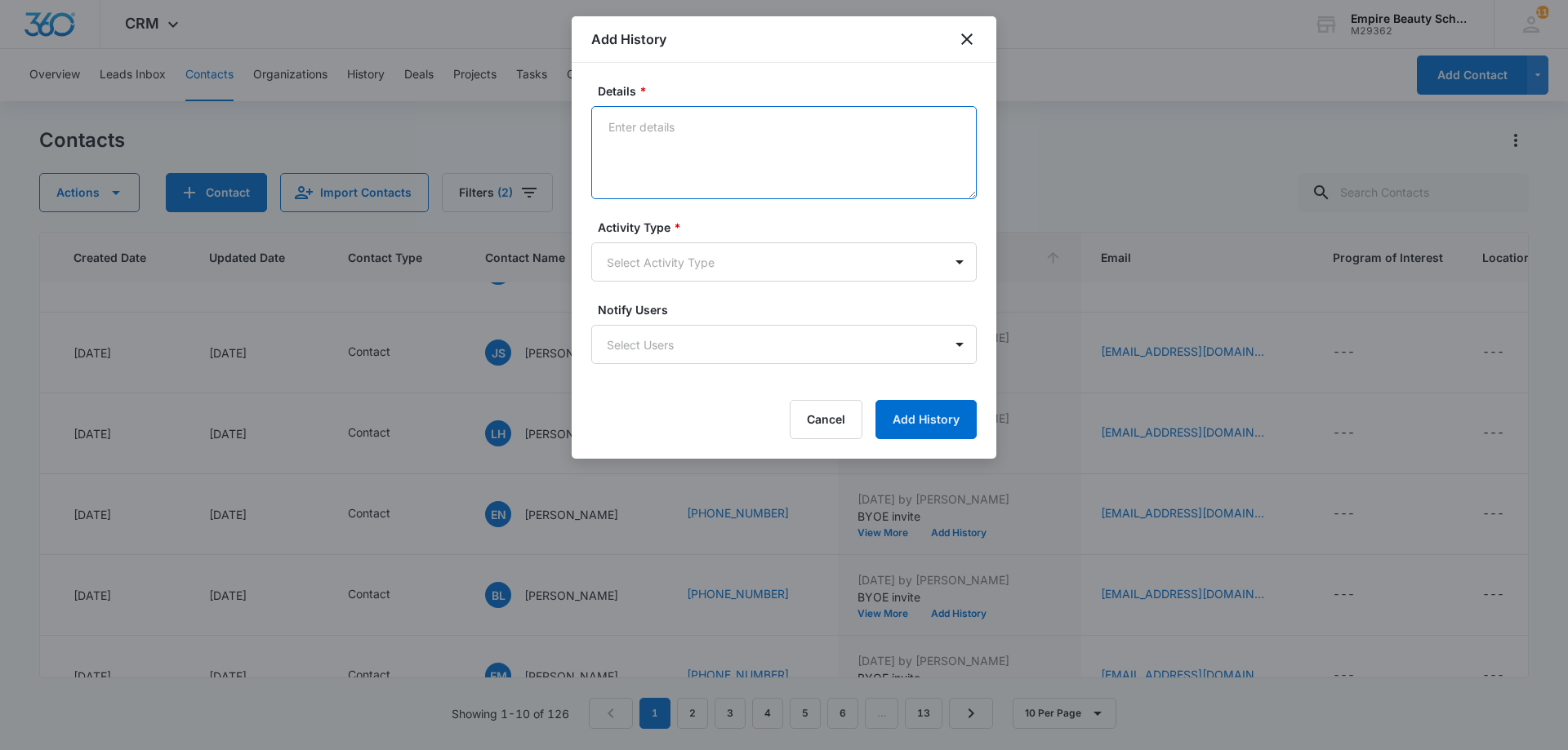
paste textarea "BYOE Invite"
type textarea "BYOE Invite"
click at [730, 269] on body "CRM Apps Forms CRM Email Shop Payments POS Files Brand Settings Empire Beauty S…" at bounding box center [784, 375] width 1568 height 750
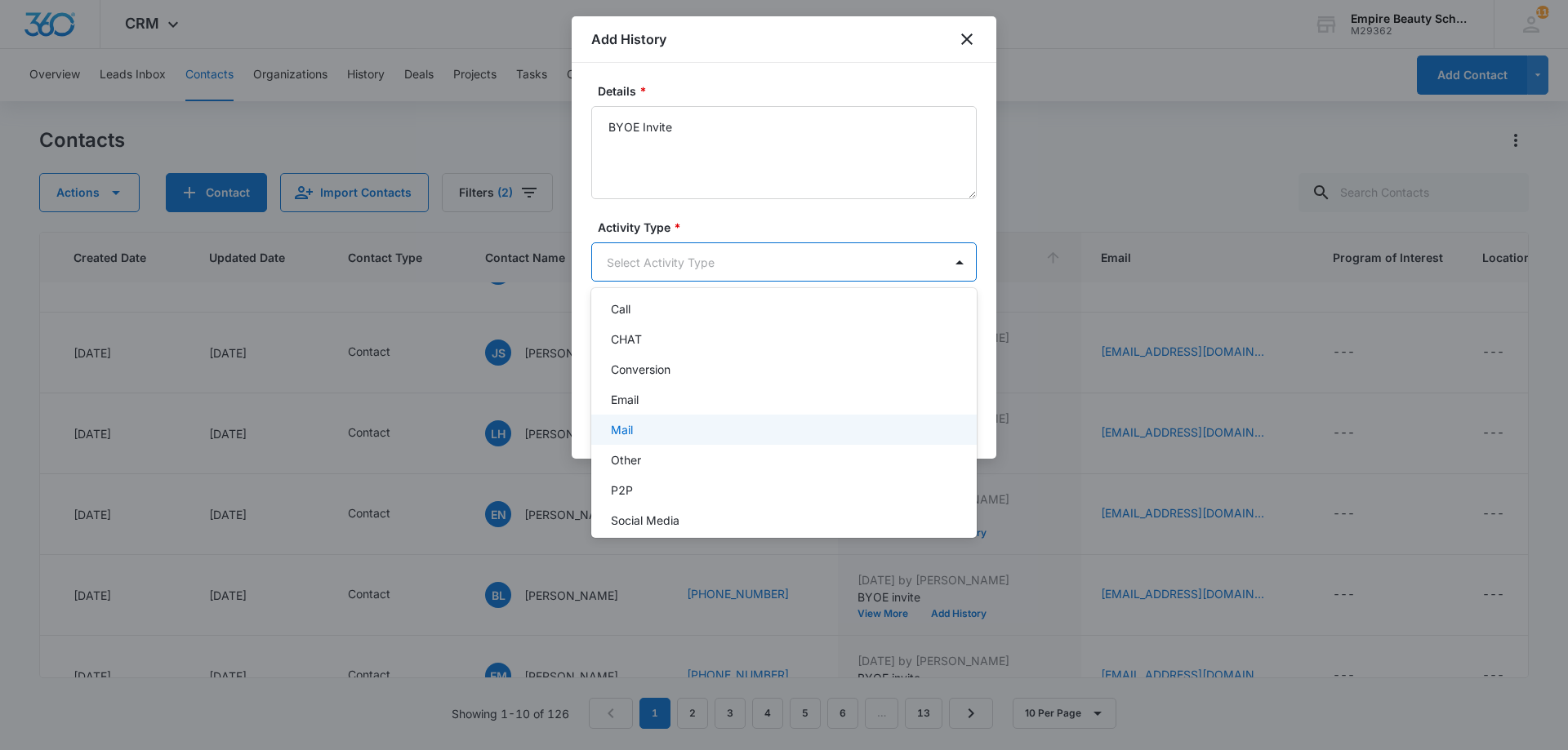
scroll to position [85, 0]
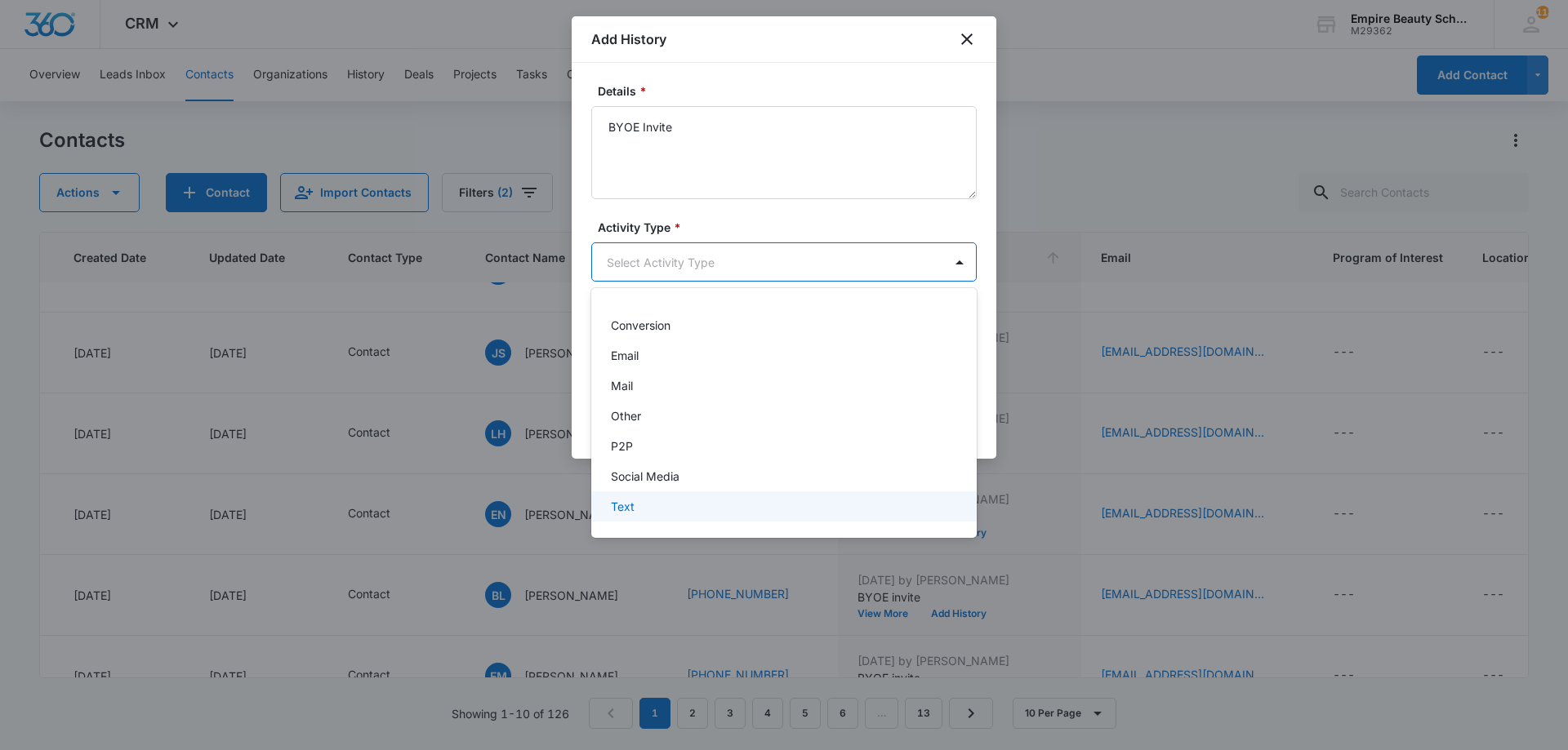
drag, startPoint x: 682, startPoint y: 506, endPoint x: 703, endPoint y: 495, distance: 23.7
click at [682, 507] on div "Text" at bounding box center [782, 506] width 343 height 17
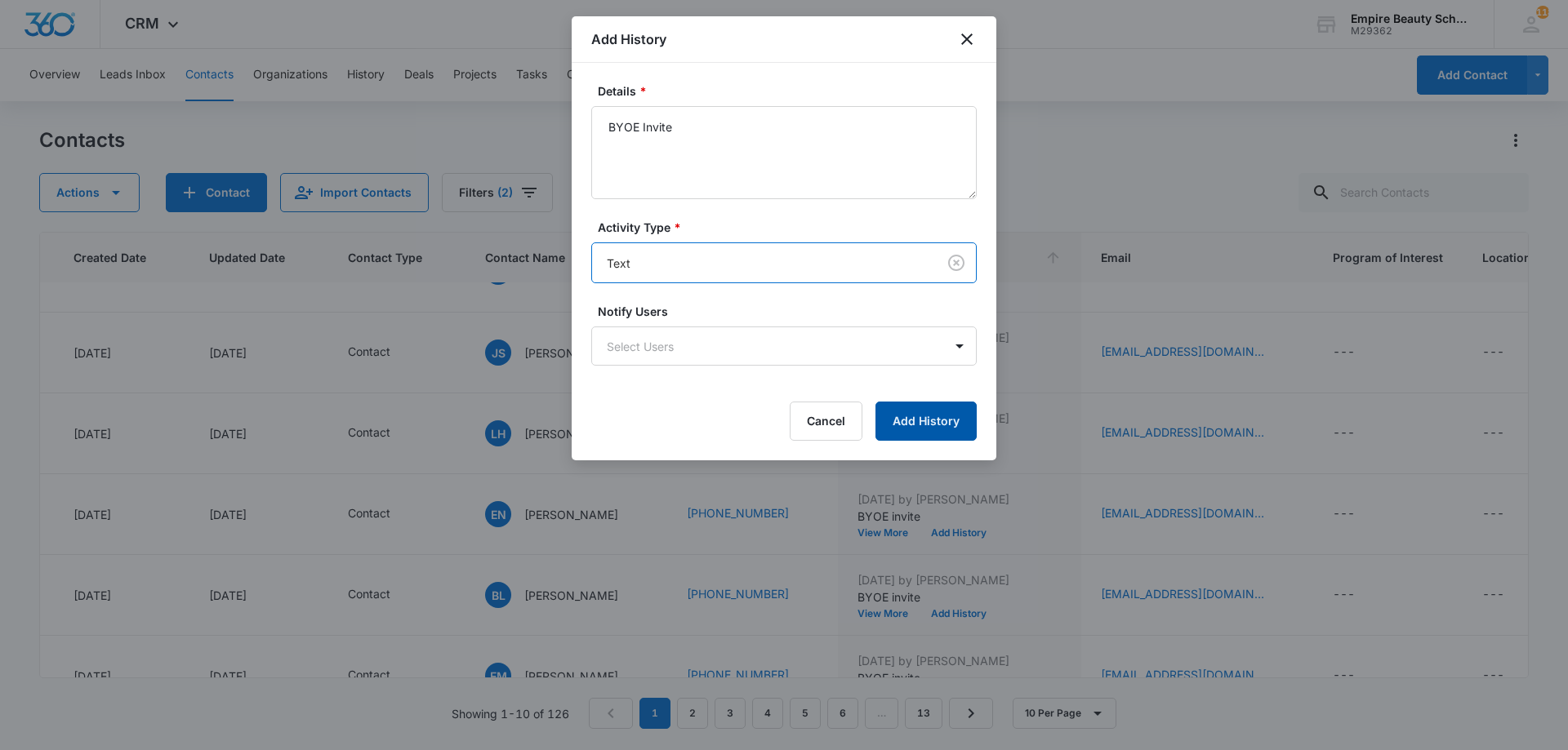
click at [924, 426] on button "Add History" at bounding box center [927, 422] width 102 height 39
